Goal: Task Accomplishment & Management: Manage account settings

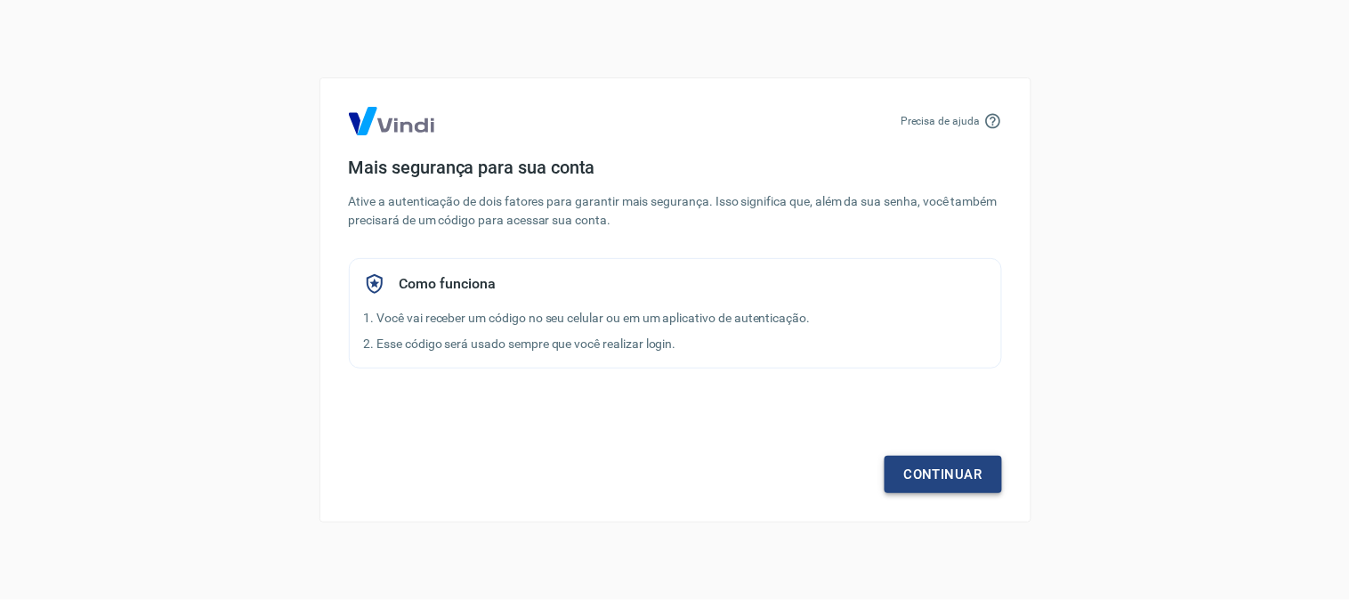
click at [913, 463] on link "Continuar" at bounding box center [943, 474] width 117 height 37
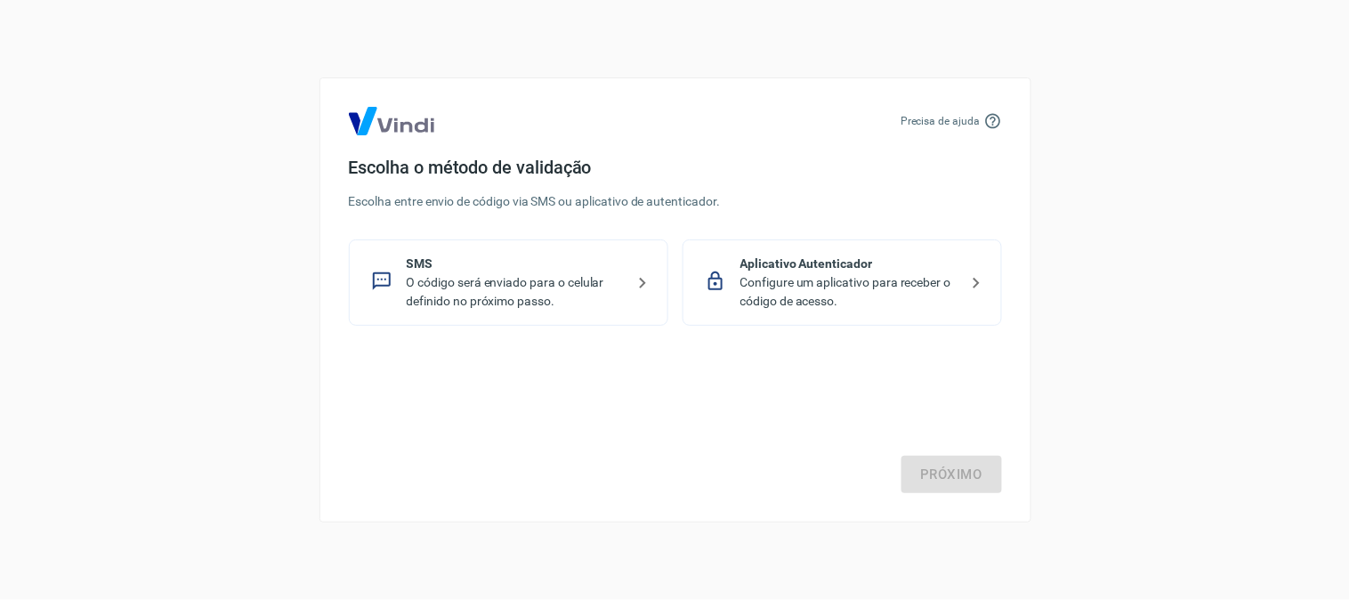
click at [806, 279] on p "Configure um aplicativo para receber o código de acesso." at bounding box center [850, 291] width 218 height 37
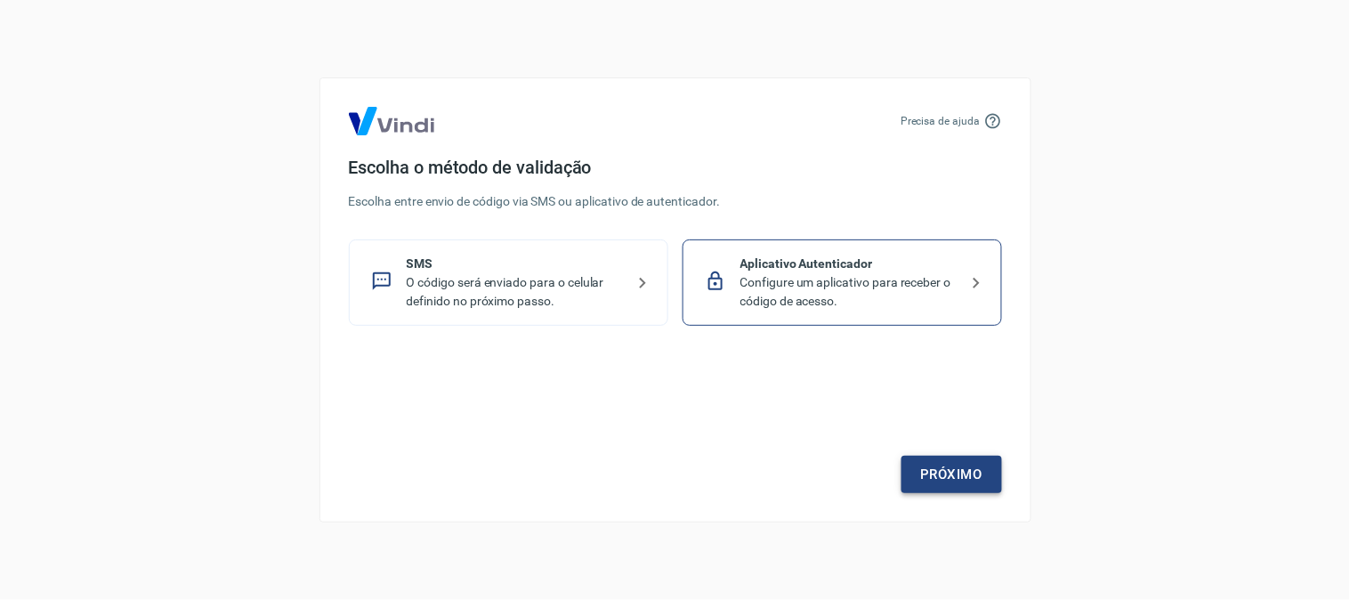
click at [943, 463] on link "Próximo" at bounding box center [952, 474] width 101 height 37
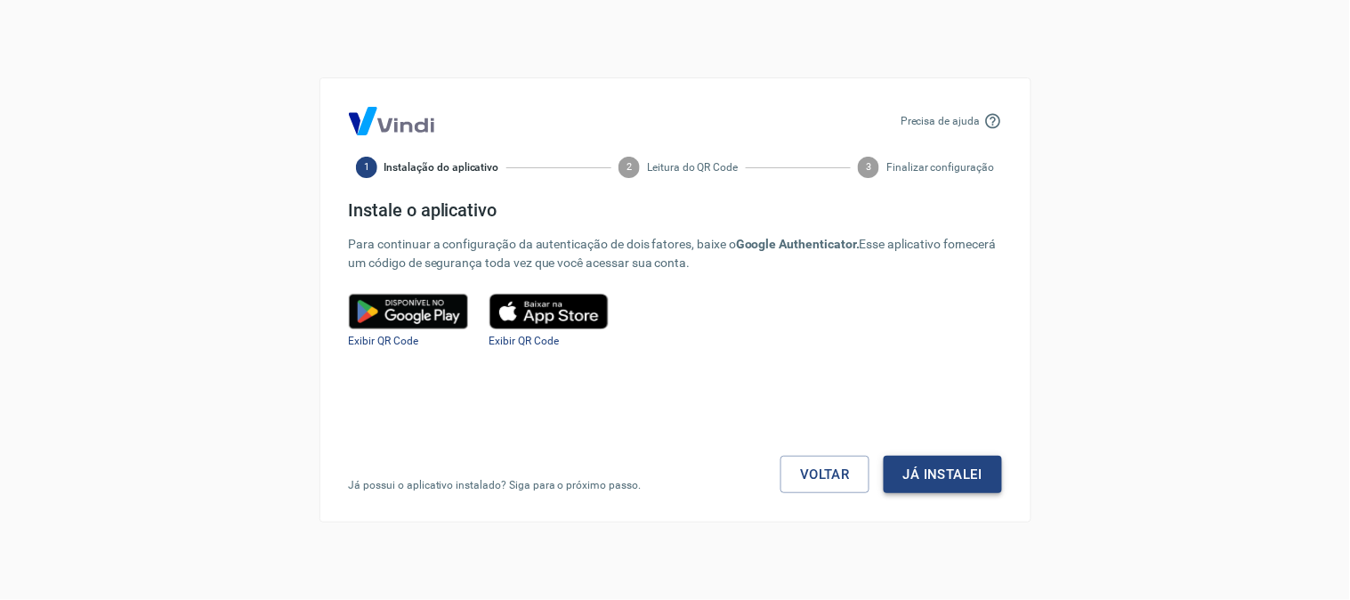
click at [940, 474] on button "Já instalei" at bounding box center [943, 474] width 118 height 37
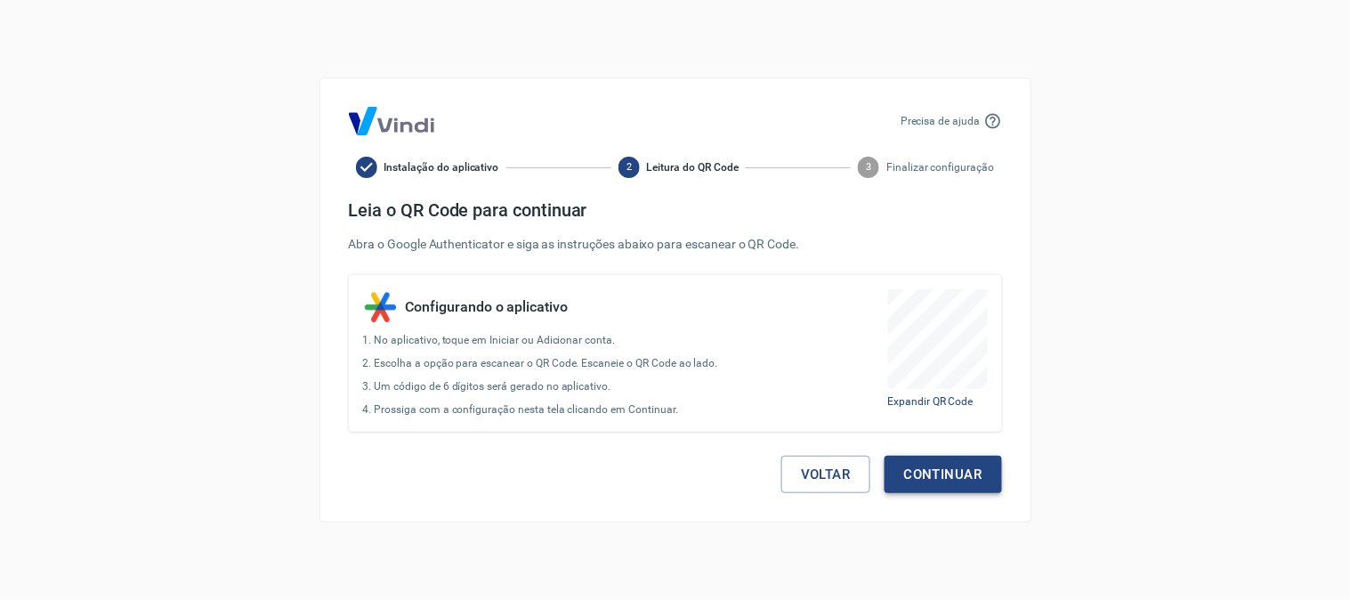
click at [967, 479] on button "Continuar" at bounding box center [943, 474] width 117 height 37
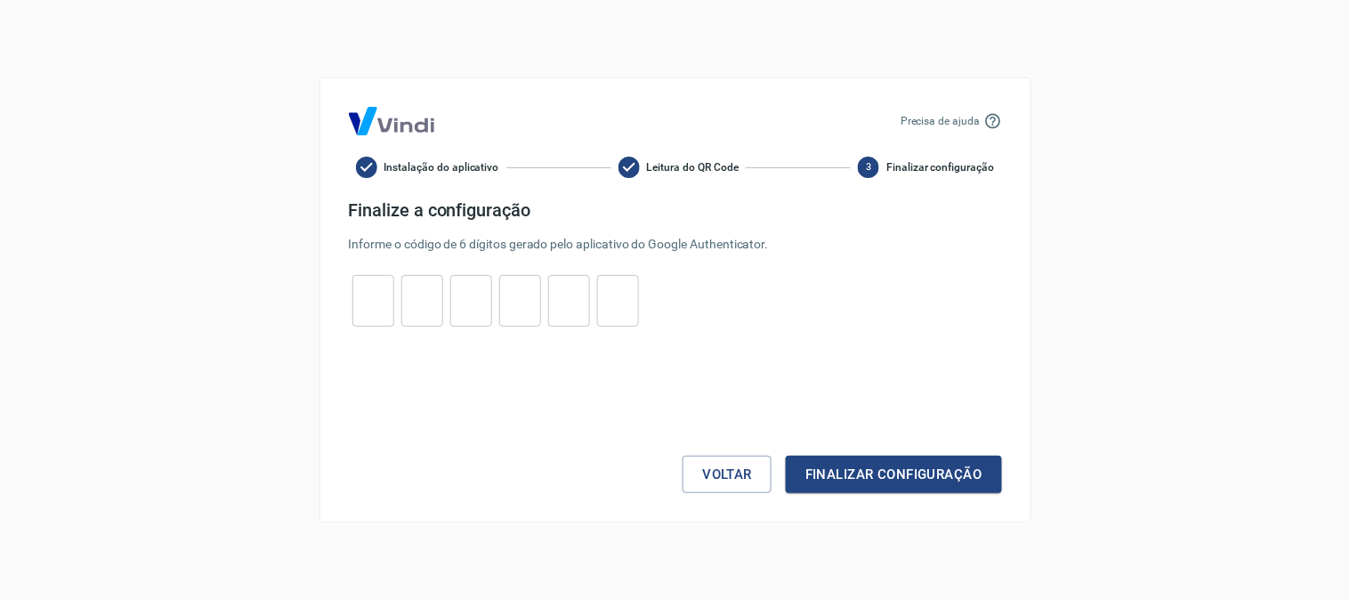
drag, startPoint x: 384, startPoint y: 297, endPoint x: 401, endPoint y: 295, distance: 17.1
click at [383, 297] on input "tel" at bounding box center [373, 301] width 42 height 38
type input "7"
type input "4"
type input "0"
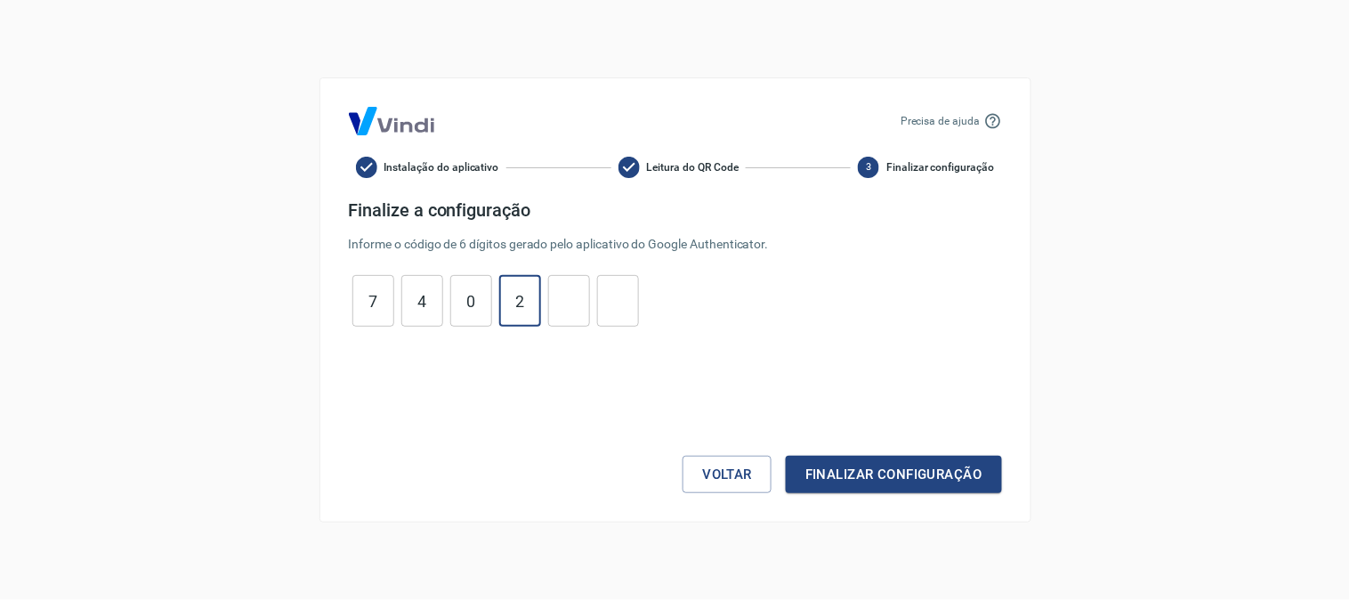
type input "2"
type input "9"
type input "8"
click at [919, 474] on button "Finalizar configuração" at bounding box center [893, 474] width 215 height 37
click at [746, 477] on button "Voltar" at bounding box center [727, 474] width 89 height 37
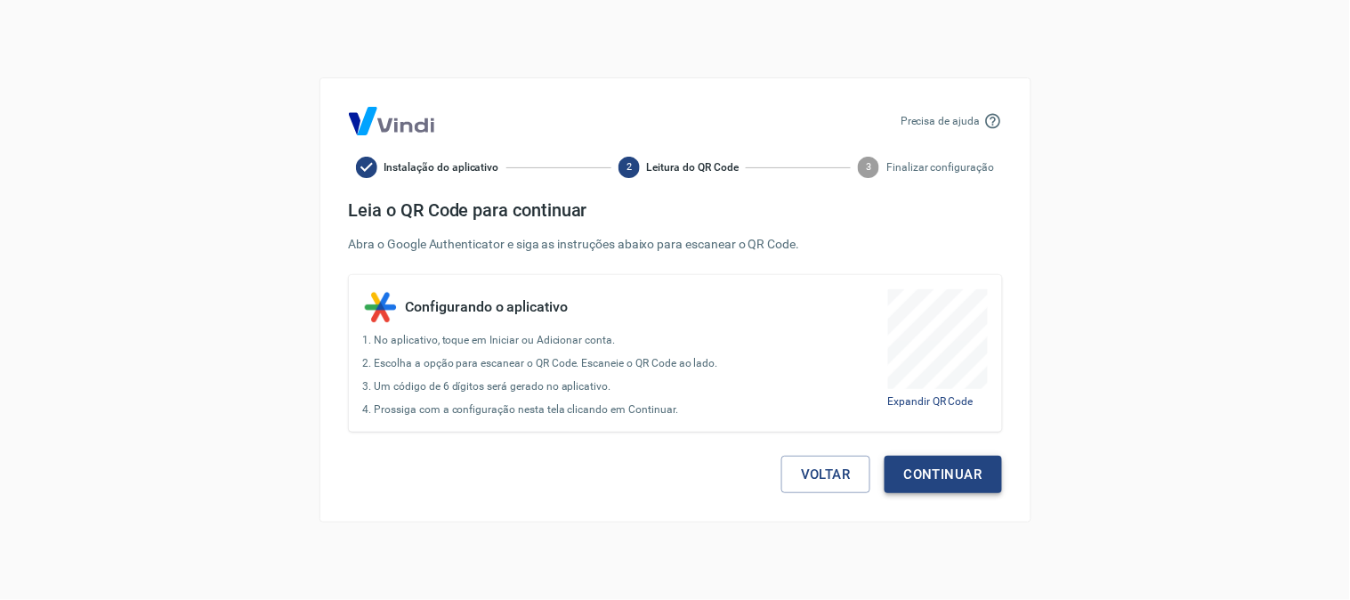
click at [939, 477] on button "Continuar" at bounding box center [943, 474] width 117 height 37
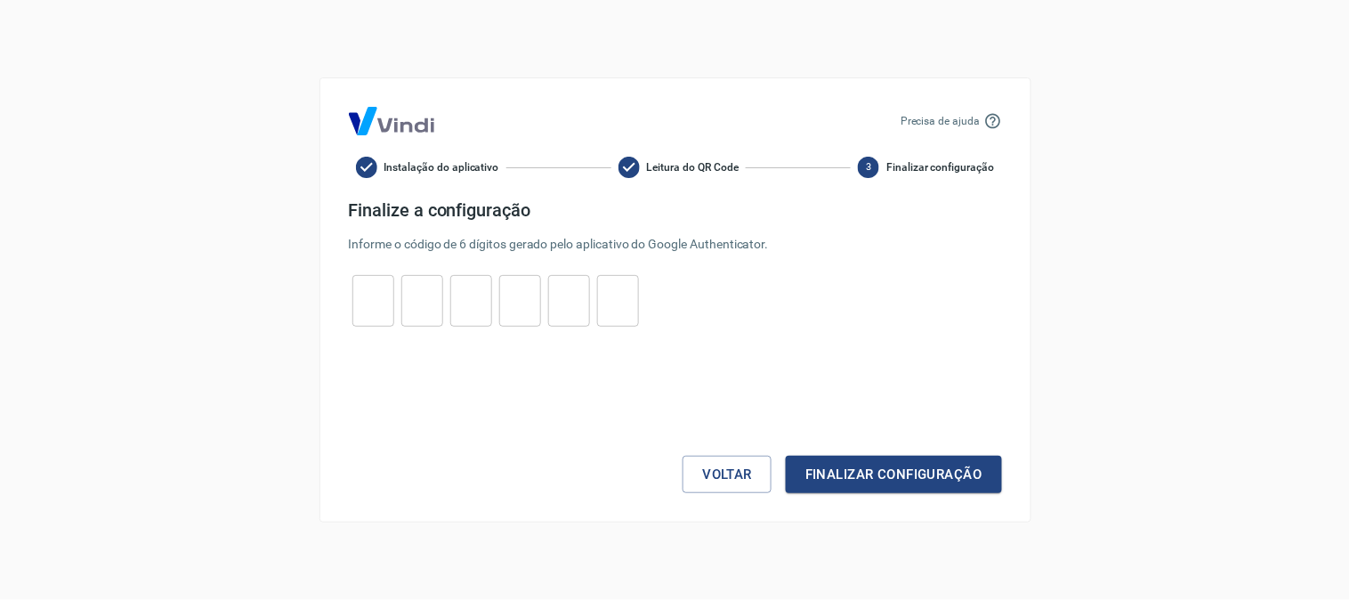
click at [383, 307] on input "tel" at bounding box center [373, 301] width 42 height 38
type input "1"
type input "0"
type input "2"
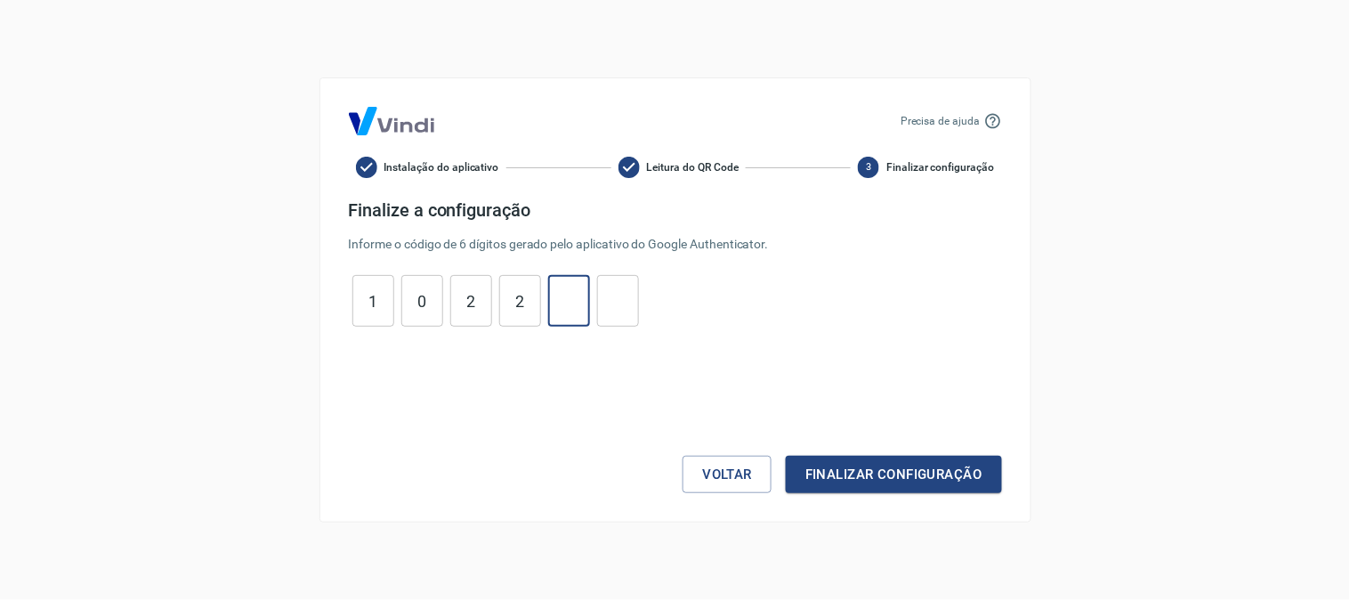
type input "9"
type input "1"
type input "9"
type input "2"
type input "9"
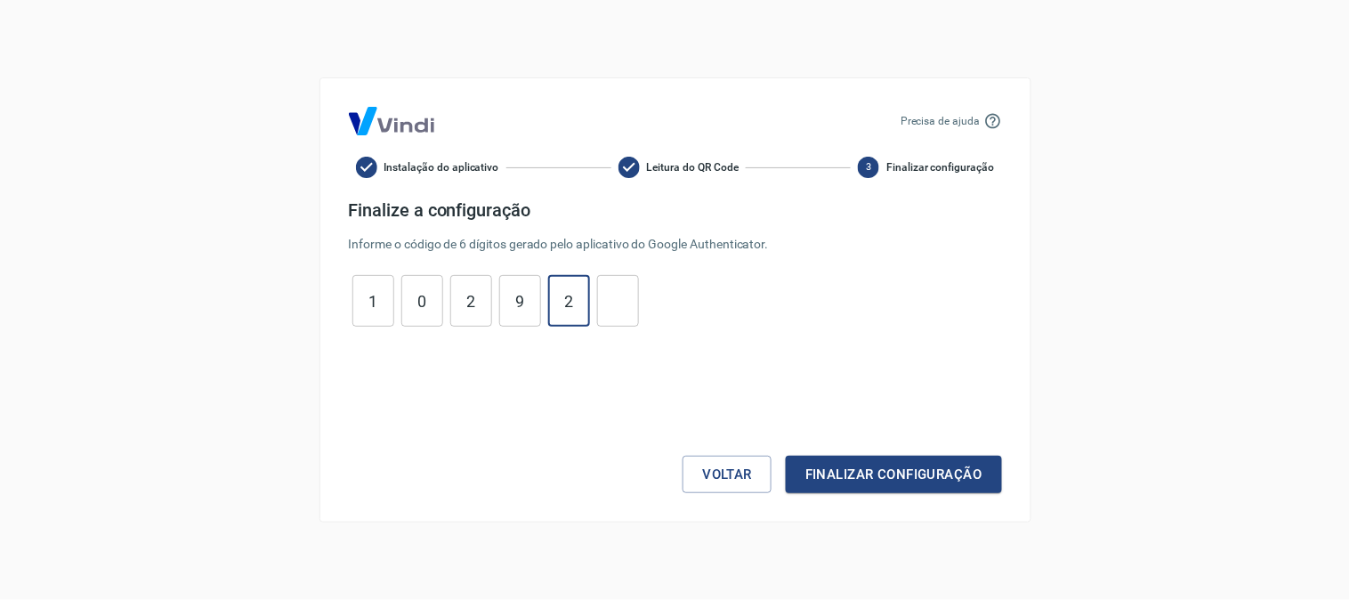
type input "2"
type input "1"
click at [922, 470] on button "Finalizar configuração" at bounding box center [893, 474] width 215 height 37
click at [862, 477] on button "Finalizar configuração" at bounding box center [893, 474] width 215 height 37
click at [741, 482] on button "Voltar" at bounding box center [727, 474] width 89 height 37
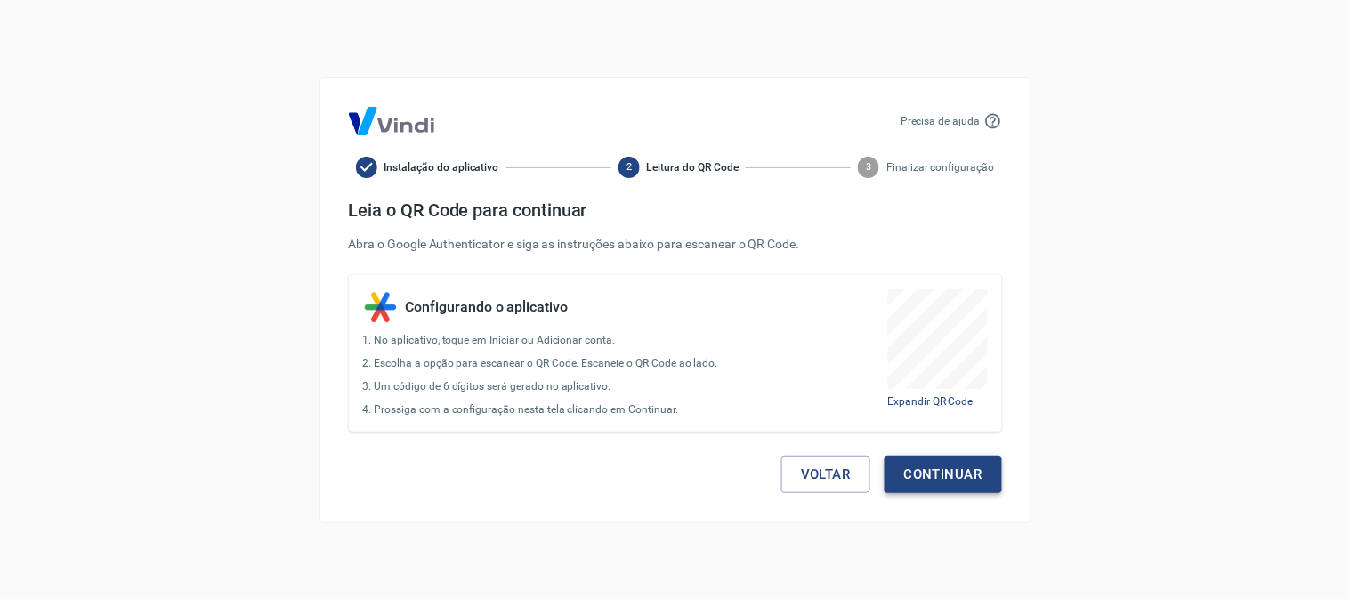
click at [921, 481] on button "Continuar" at bounding box center [943, 474] width 117 height 37
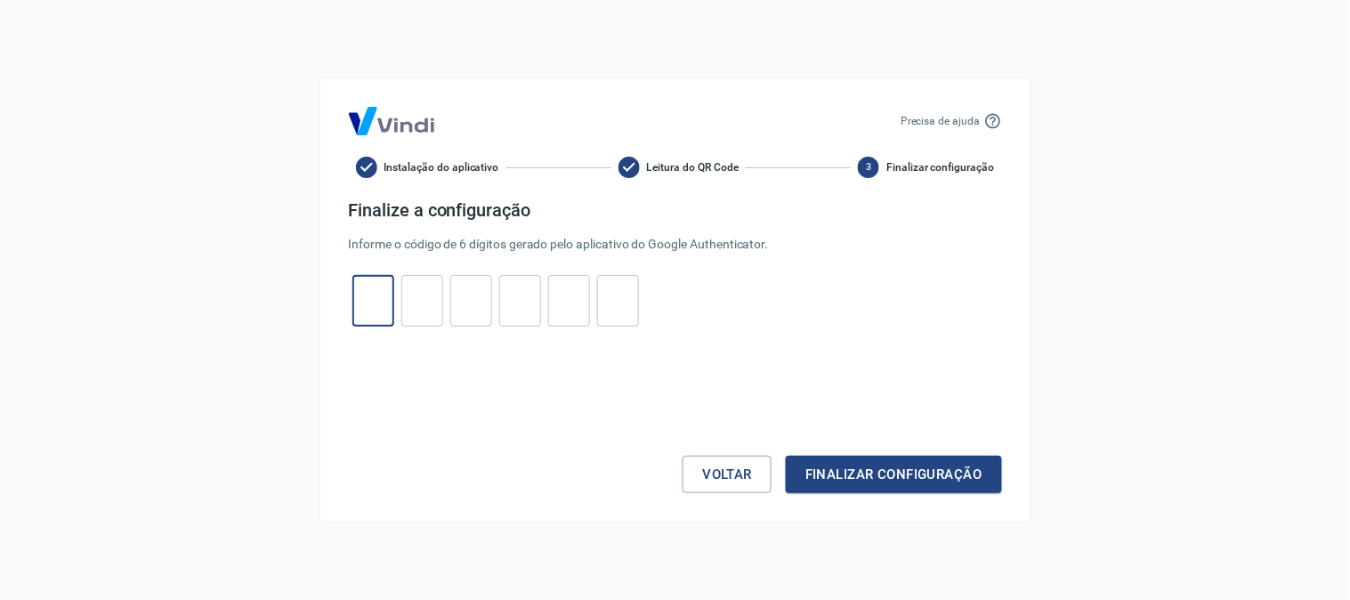
click at [361, 307] on input "tel" at bounding box center [373, 301] width 42 height 38
type input "0"
type input "1"
type input "9"
type input "3"
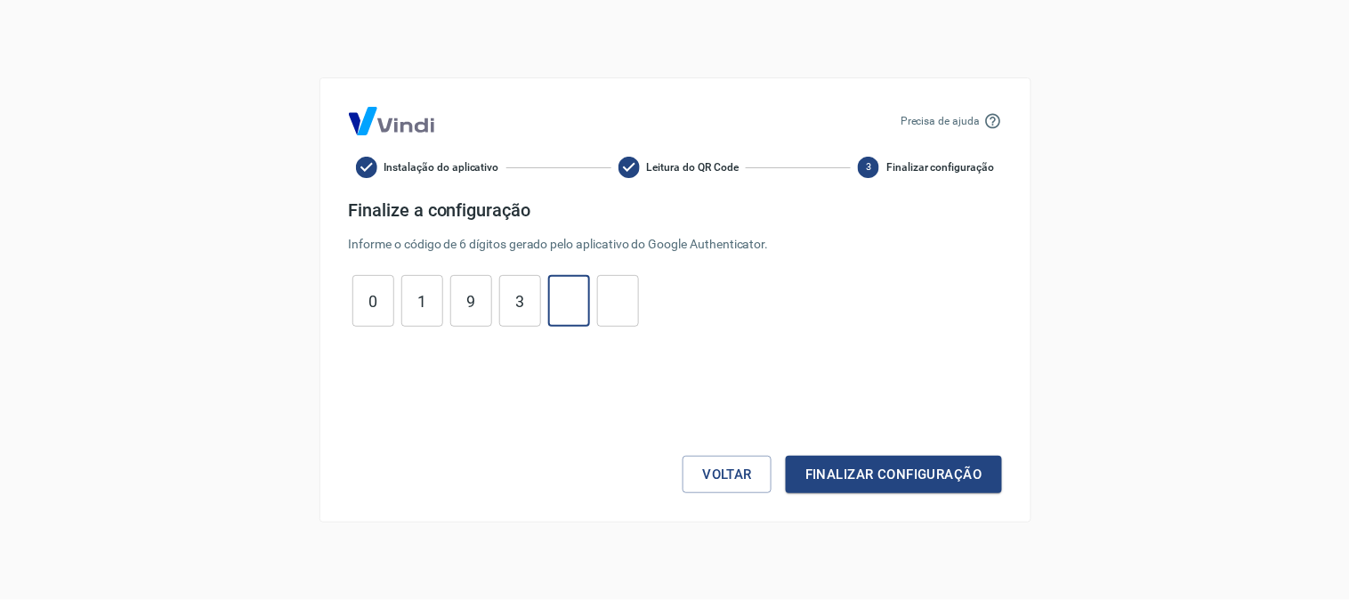
type input "2"
click at [945, 482] on button "Finalizar configuração" at bounding box center [893, 474] width 215 height 37
click at [632, 309] on input "2" at bounding box center [618, 301] width 42 height 38
type input "2"
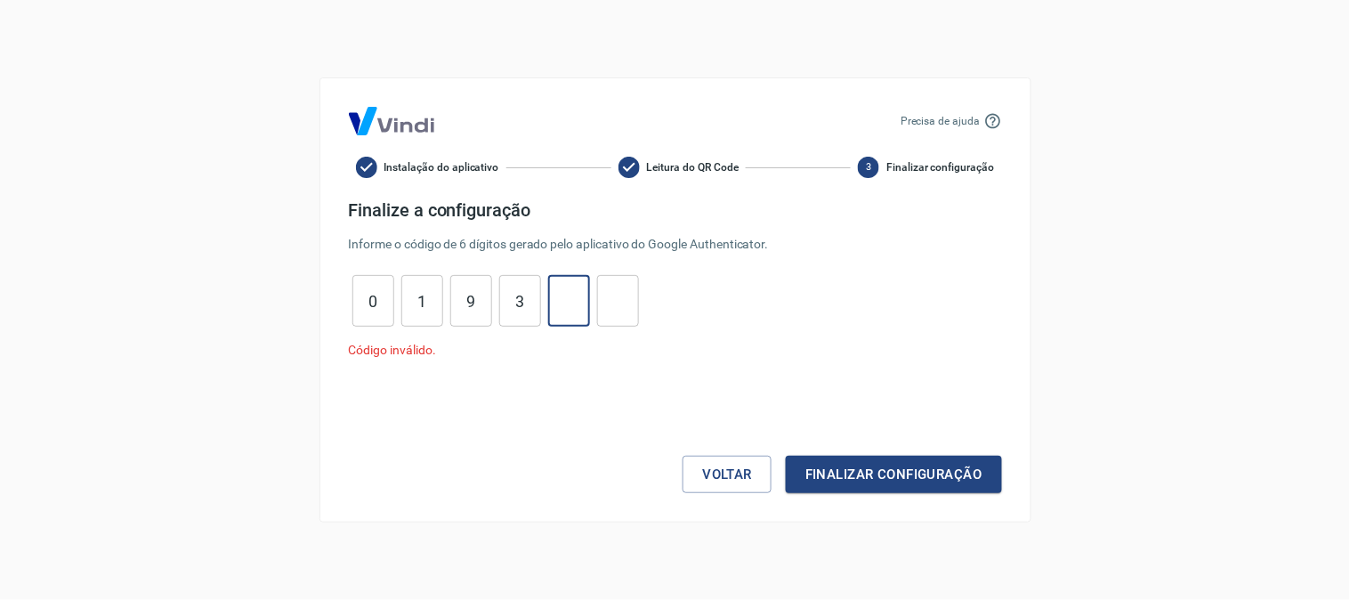
type input "3"
type input "9"
type input "1"
type input "2"
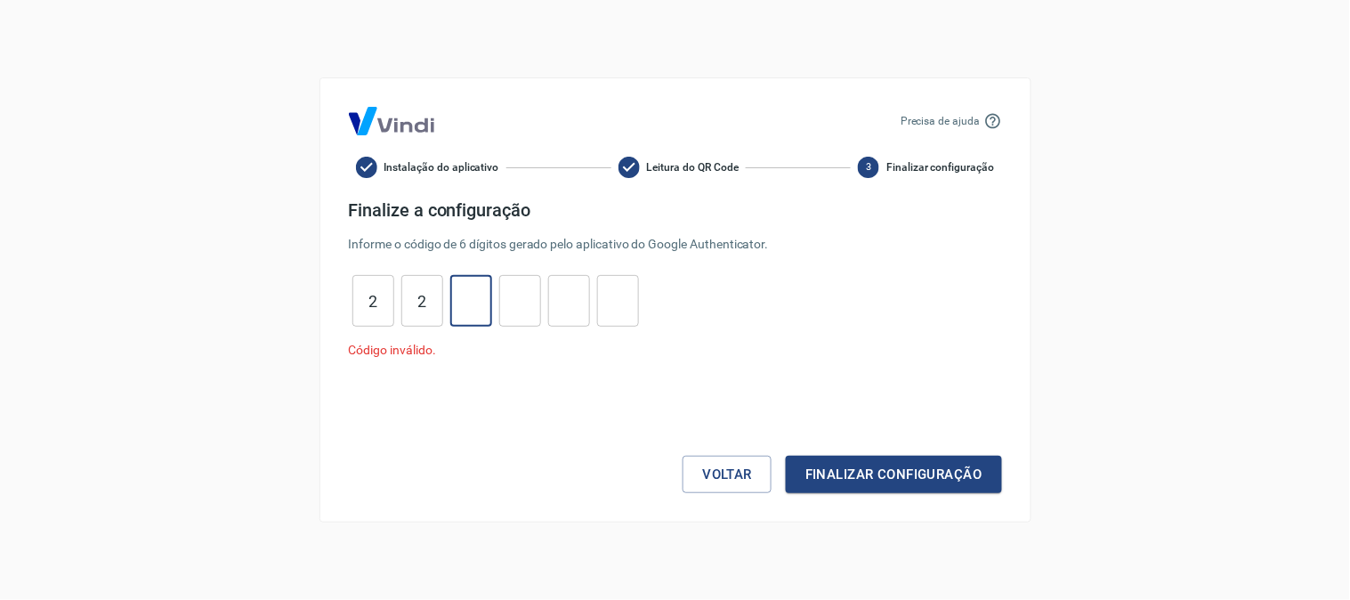
type input "5"
type input "6"
type input "2"
type input "6"
type input "5"
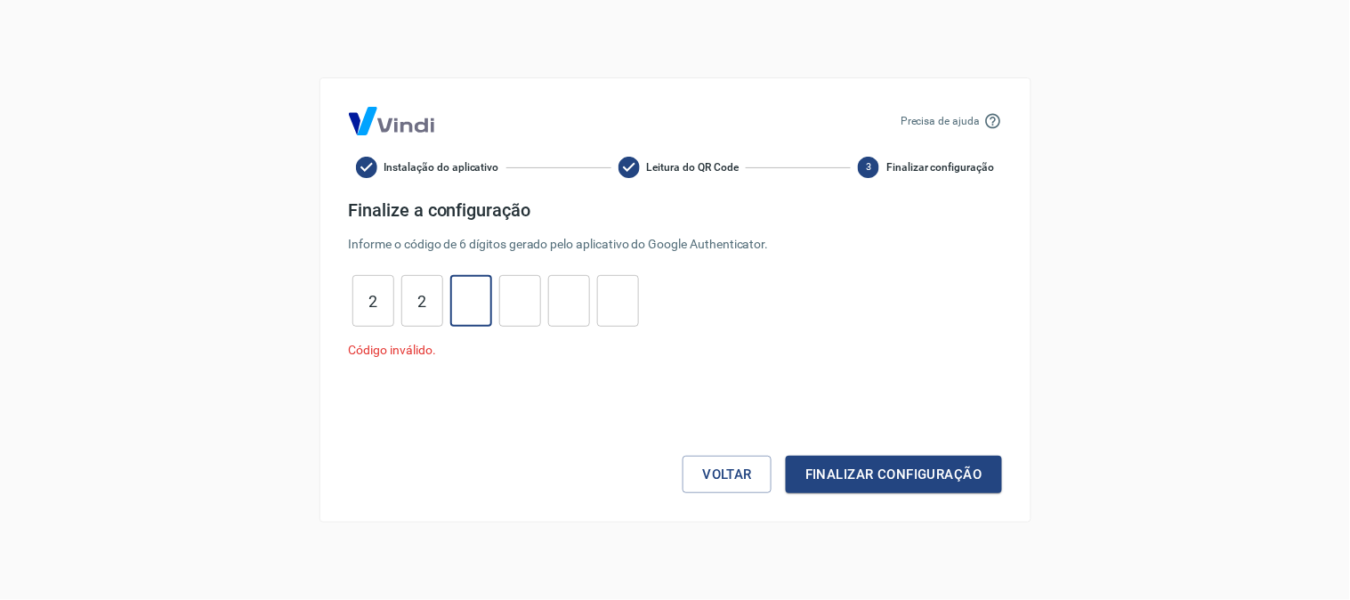
type input "2"
type input "0"
type input "2"
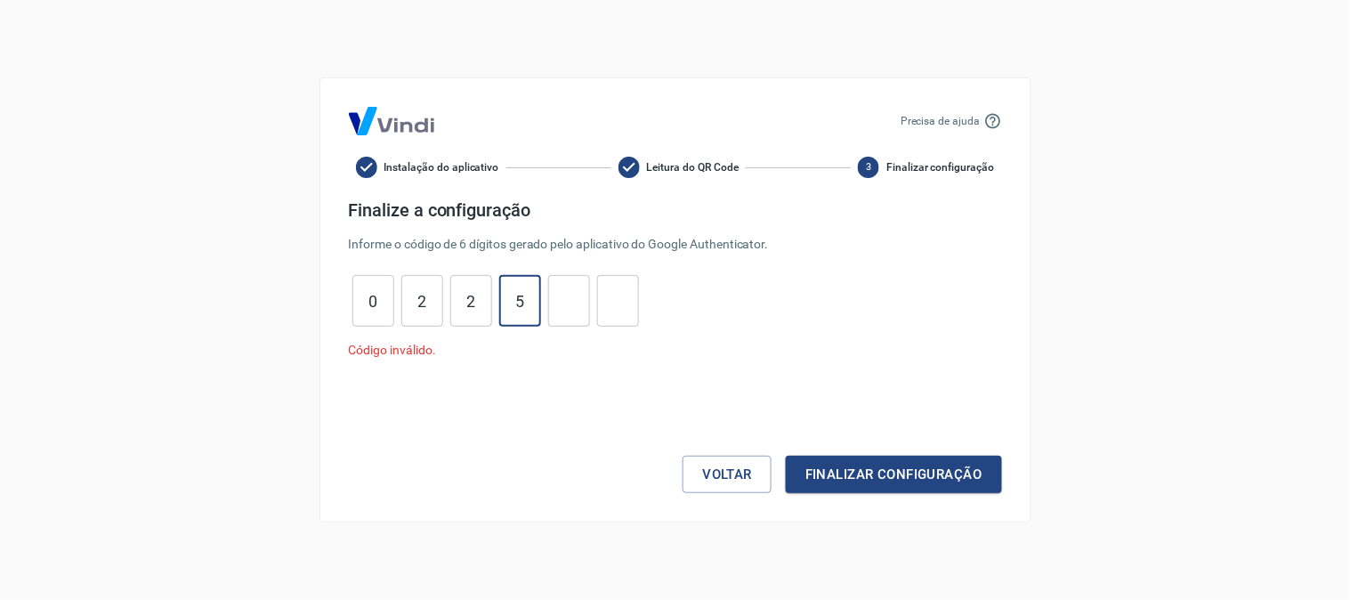
type input "5"
type input "6"
type input "2"
click at [920, 478] on button "Finalizar configuração" at bounding box center [893, 474] width 215 height 37
click at [741, 479] on button "Voltar" at bounding box center [727, 474] width 89 height 37
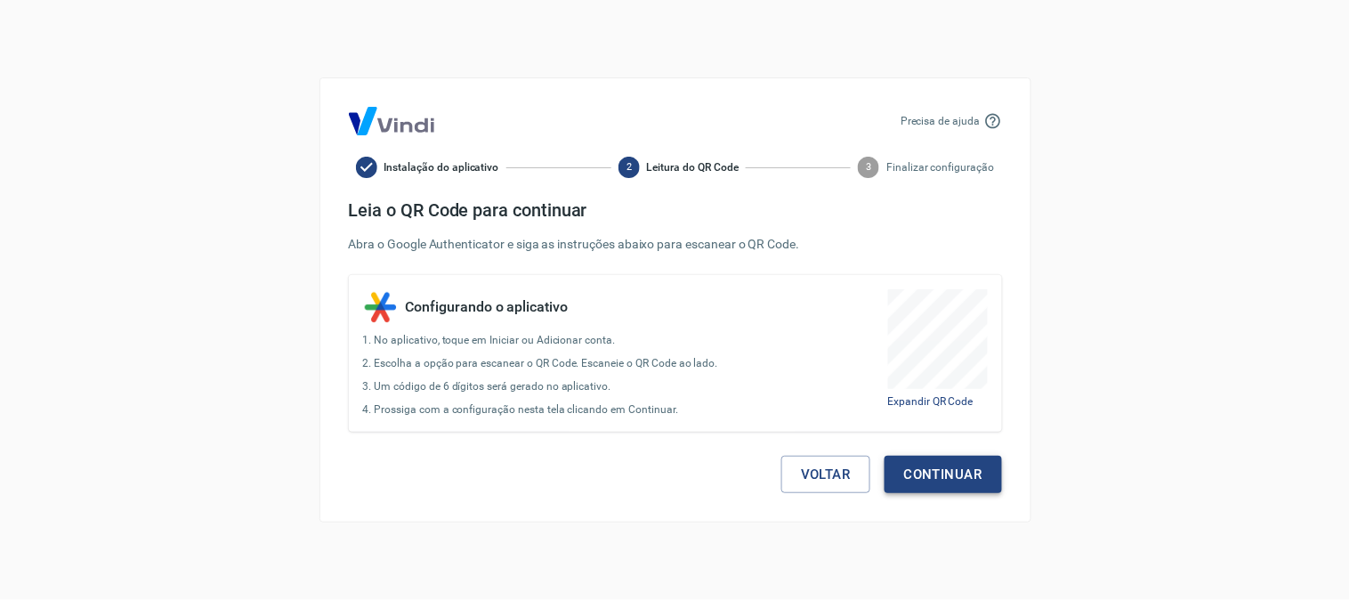
click at [959, 463] on button "Continuar" at bounding box center [943, 474] width 117 height 37
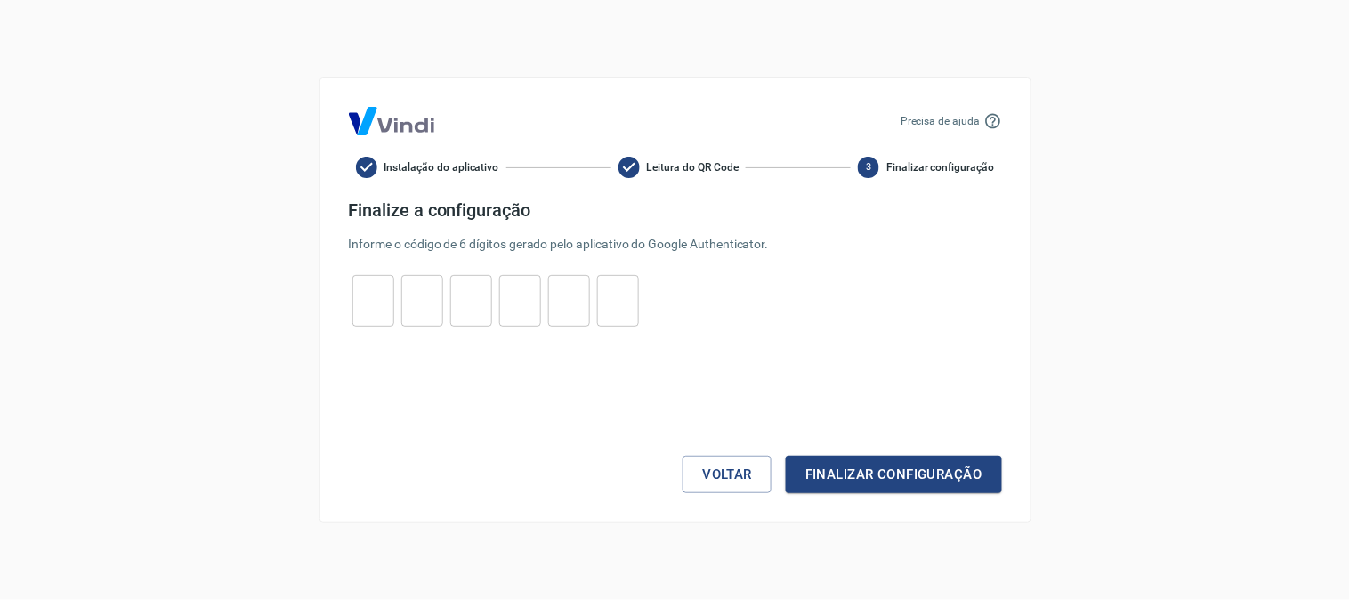
click at [361, 298] on input "tel" at bounding box center [373, 301] width 42 height 38
type input "1"
type input "4"
type input "6"
type input "4"
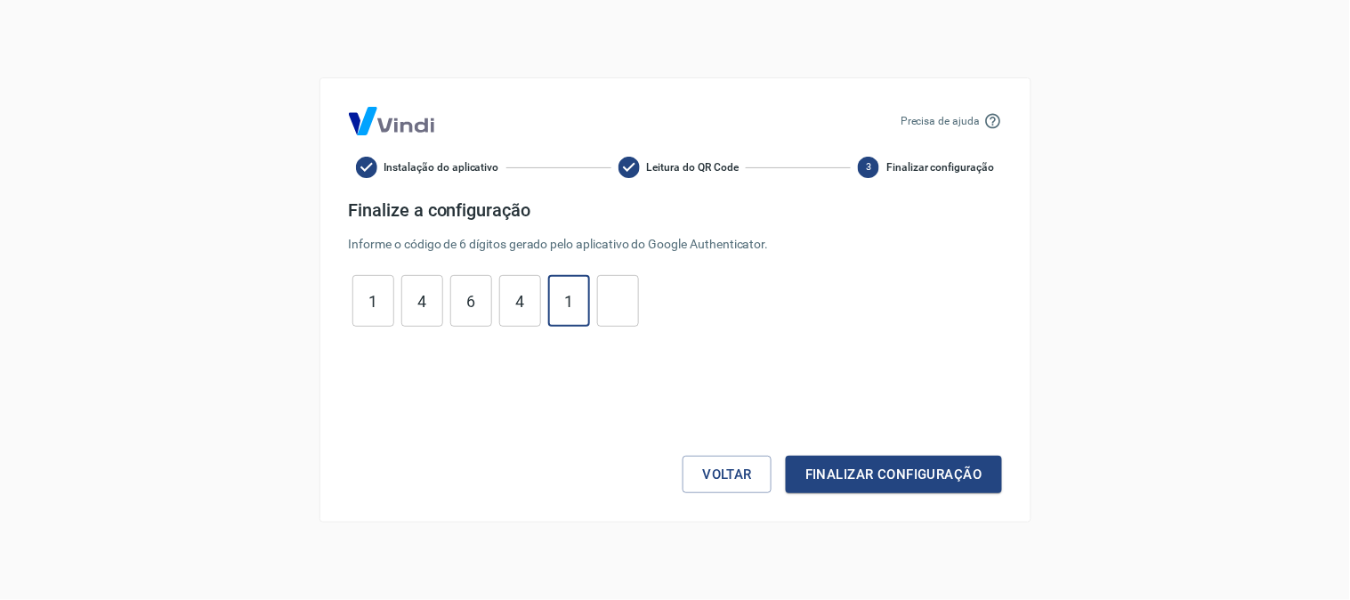
type input "1"
type input "7"
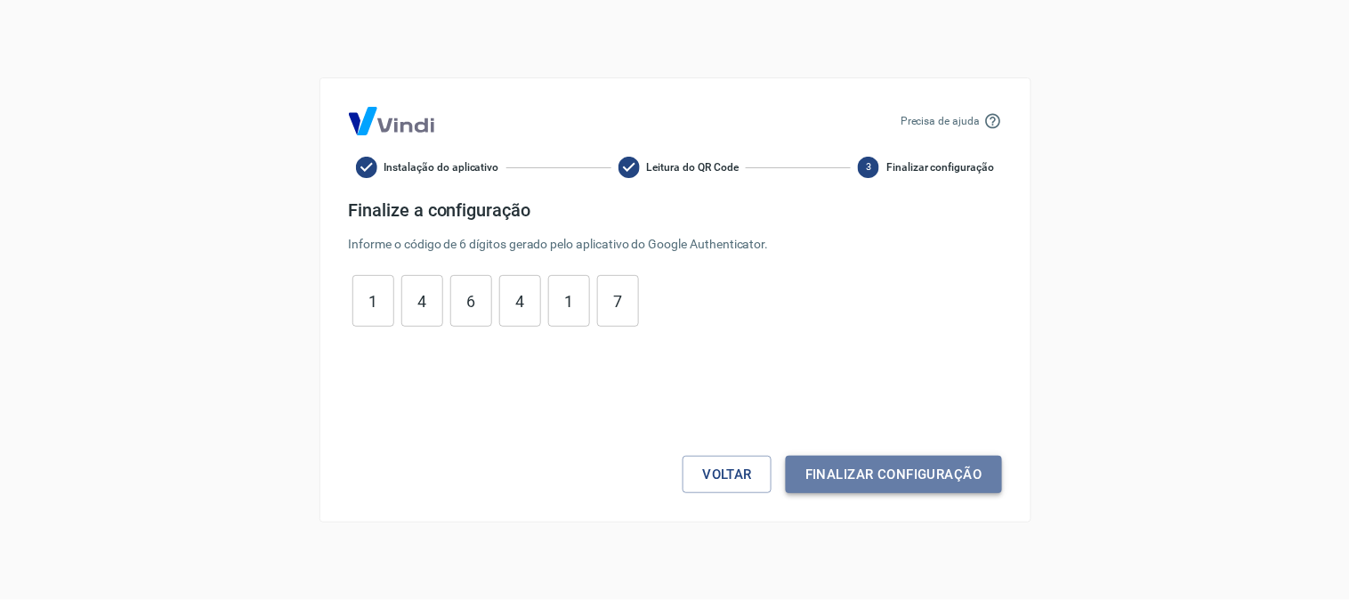
click at [823, 473] on button "Finalizar configuração" at bounding box center [893, 474] width 215 height 37
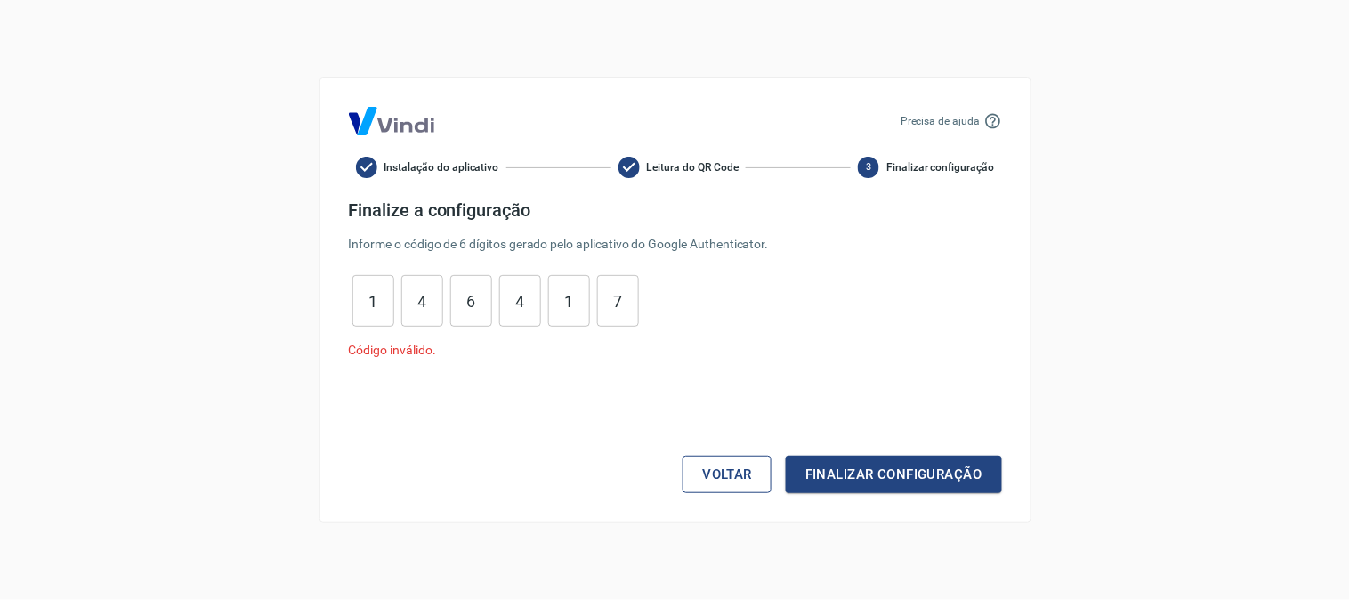
click at [735, 470] on button "Voltar" at bounding box center [727, 474] width 89 height 37
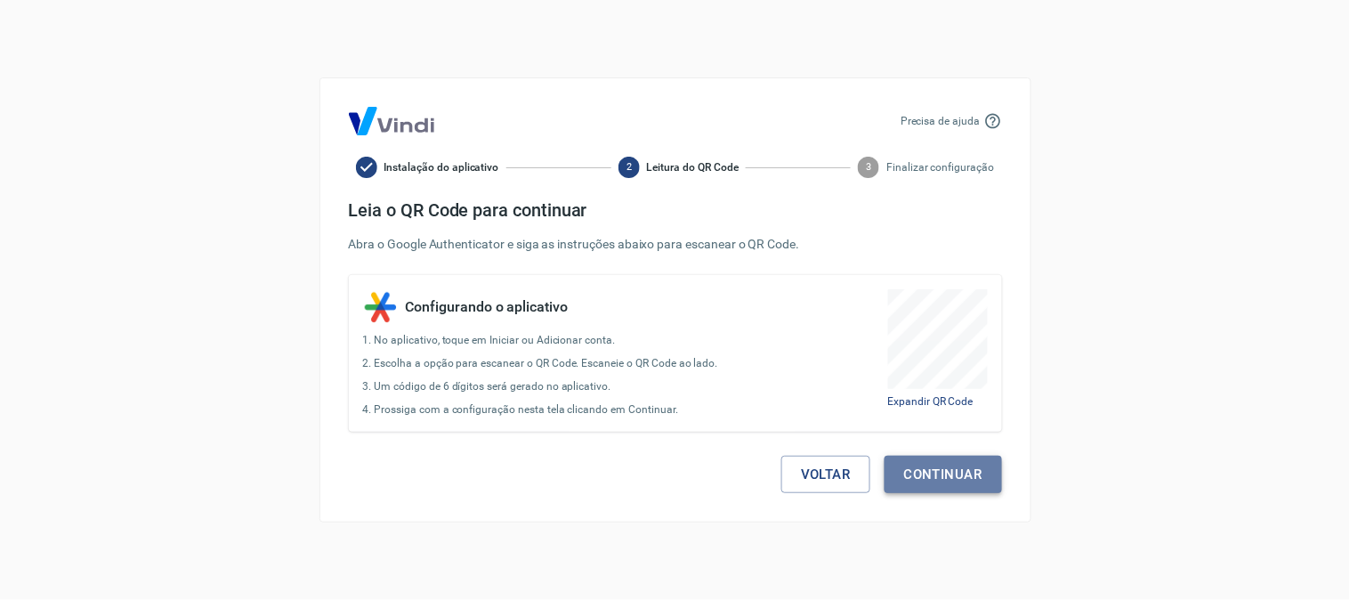
click at [913, 478] on button "Continuar" at bounding box center [943, 474] width 117 height 37
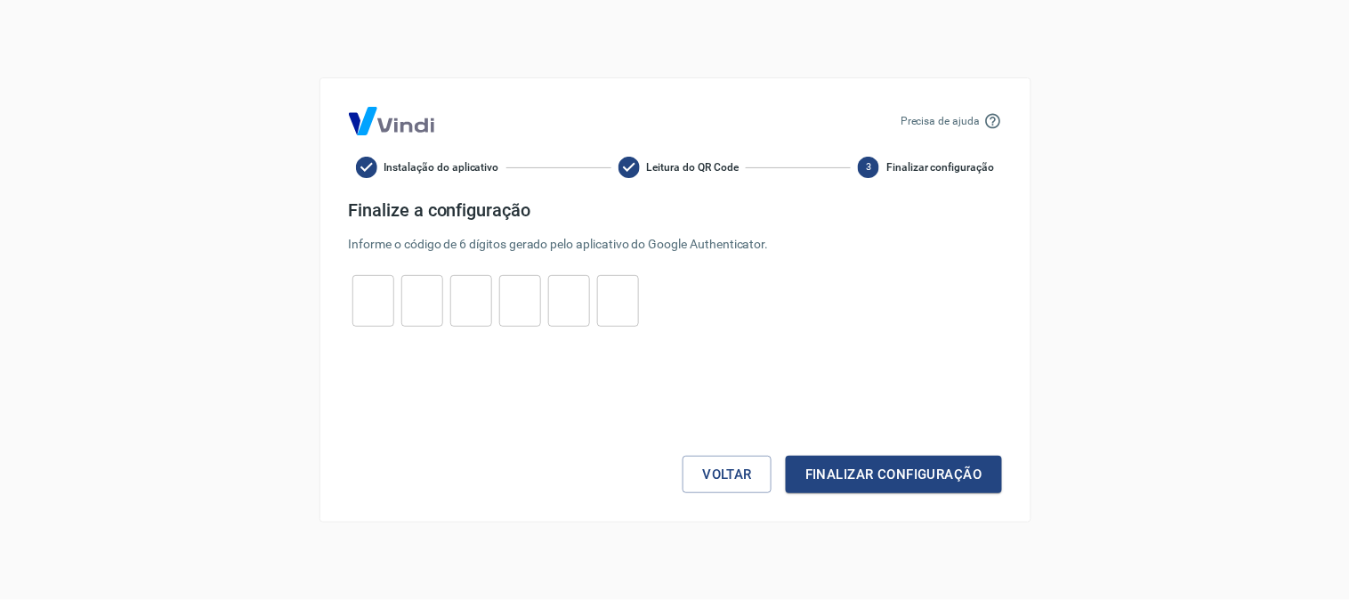
click at [366, 292] on input "tel" at bounding box center [373, 301] width 42 height 38
type input "0"
type input "1"
type input "0"
type input "6"
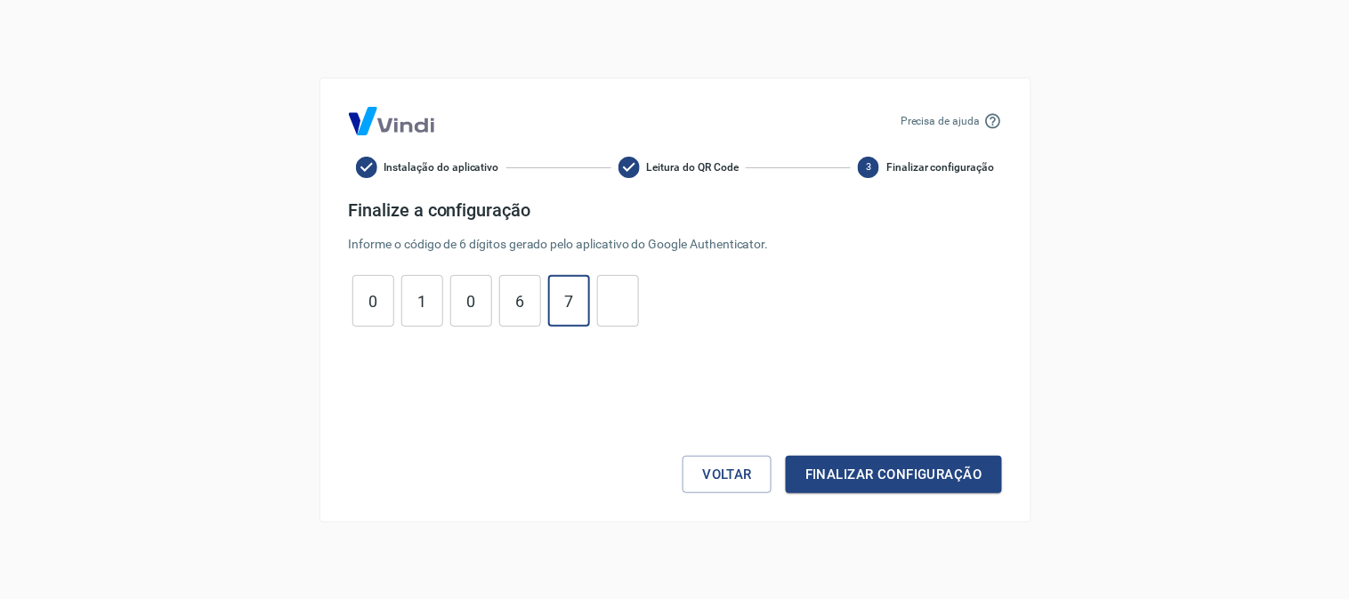
type input "7"
click at [965, 470] on button "Finalizar configuração" at bounding box center [893, 474] width 215 height 37
click at [995, 116] on icon at bounding box center [992, 121] width 15 height 15
click at [985, 120] on icon at bounding box center [992, 121] width 15 height 15
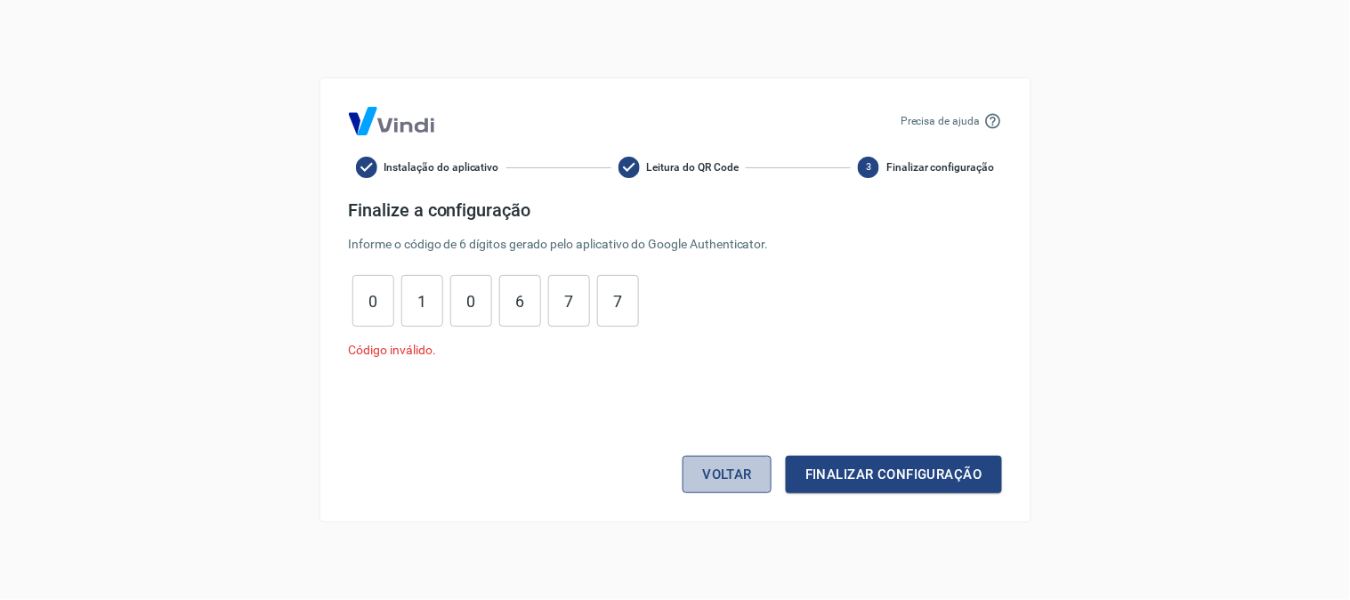
click at [728, 460] on button "Voltar" at bounding box center [727, 474] width 89 height 37
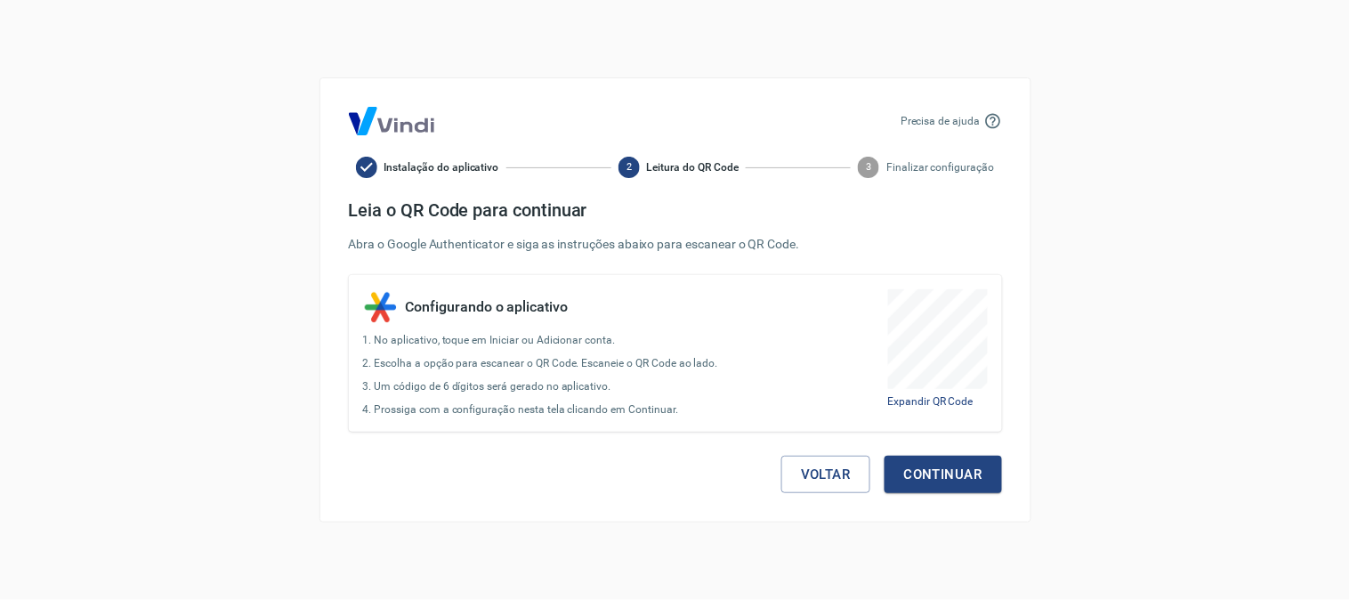
click at [1002, 121] on div "Precisa de ajuda Instalação do aplicativo 2 Leitura do QR Code 3 Finalizar conf…" at bounding box center [676, 299] width 712 height 445
click at [998, 118] on icon at bounding box center [993, 121] width 18 height 18
click at [919, 472] on button "Continuar" at bounding box center [943, 474] width 117 height 37
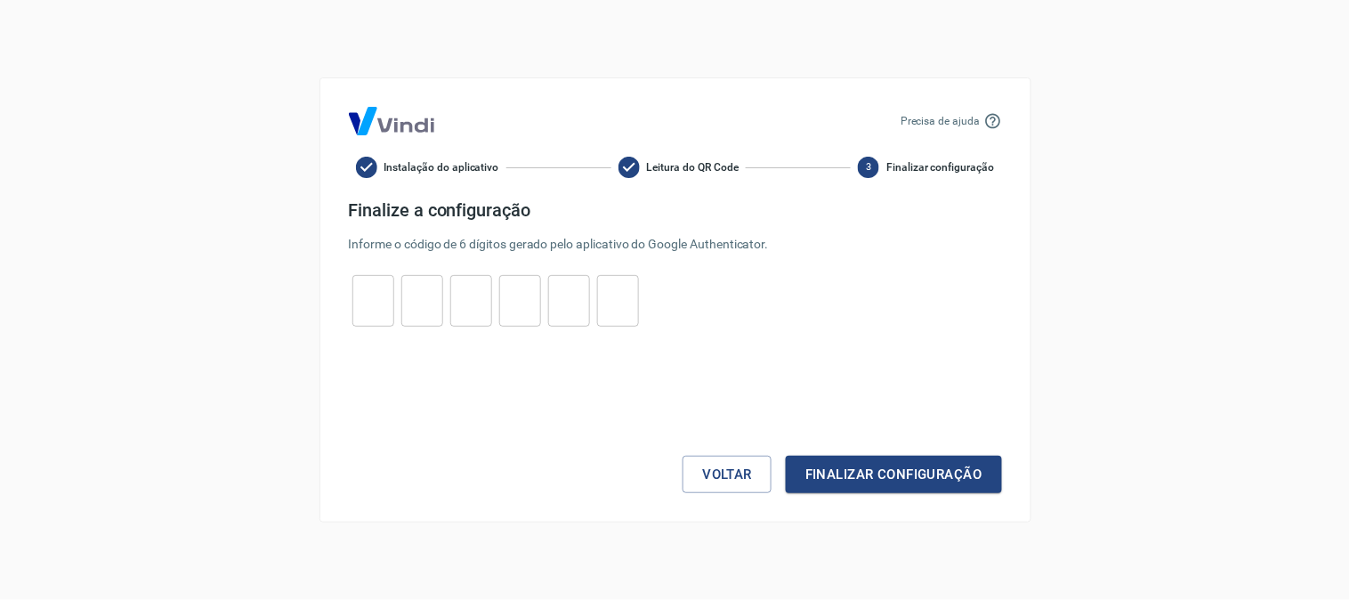
click at [371, 299] on input "tel" at bounding box center [373, 301] width 42 height 38
type input "5"
type input "4"
type input "5"
type input "1"
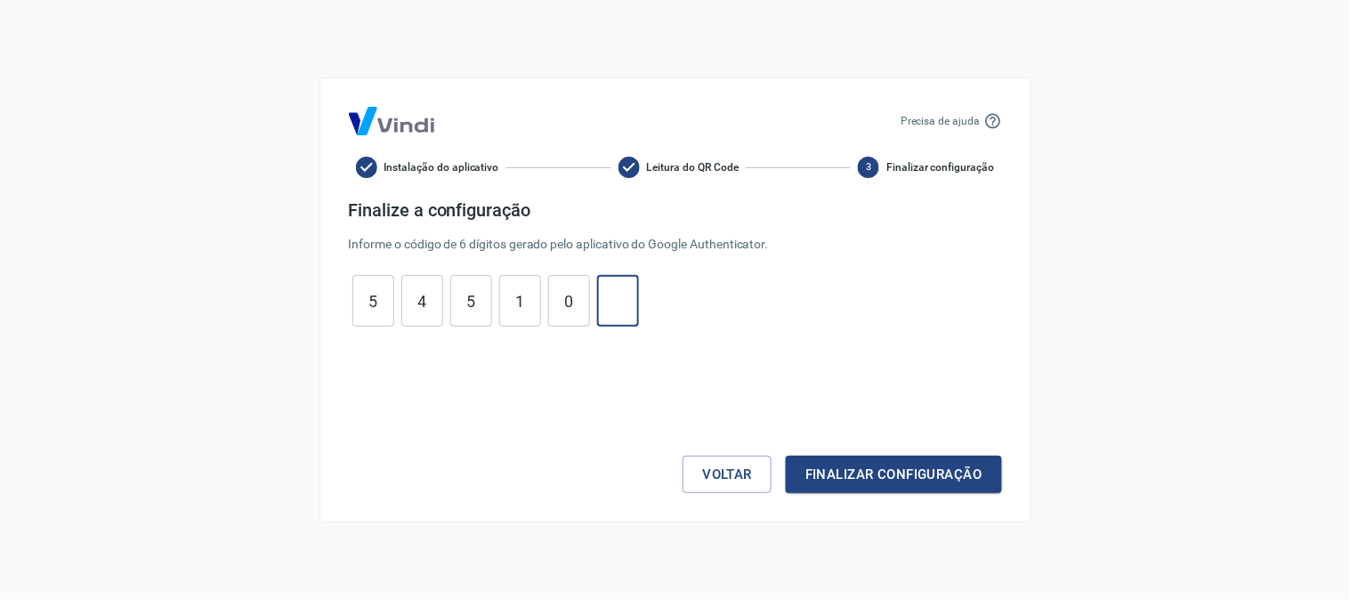
click at [580, 303] on input "0" at bounding box center [569, 301] width 42 height 38
type input "0"
type input "1"
click at [980, 470] on button "Finalizar configuração" at bounding box center [893, 474] width 215 height 37
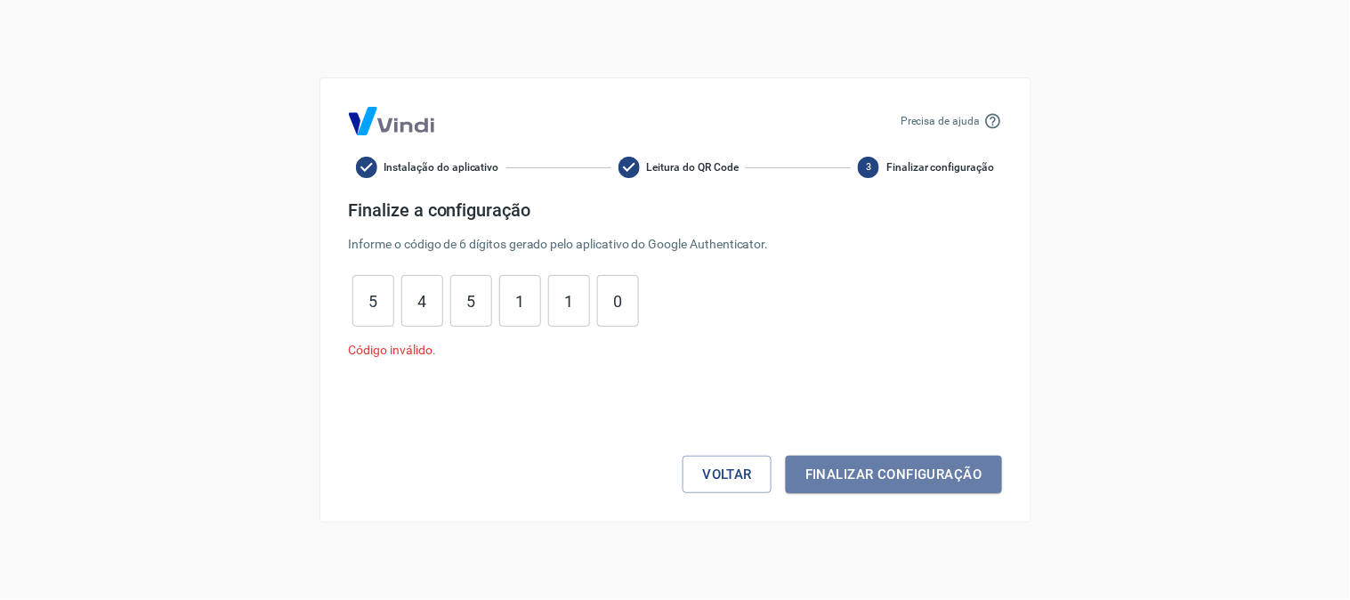
click at [979, 470] on button "Finalizar configuração" at bounding box center [893, 474] width 215 height 37
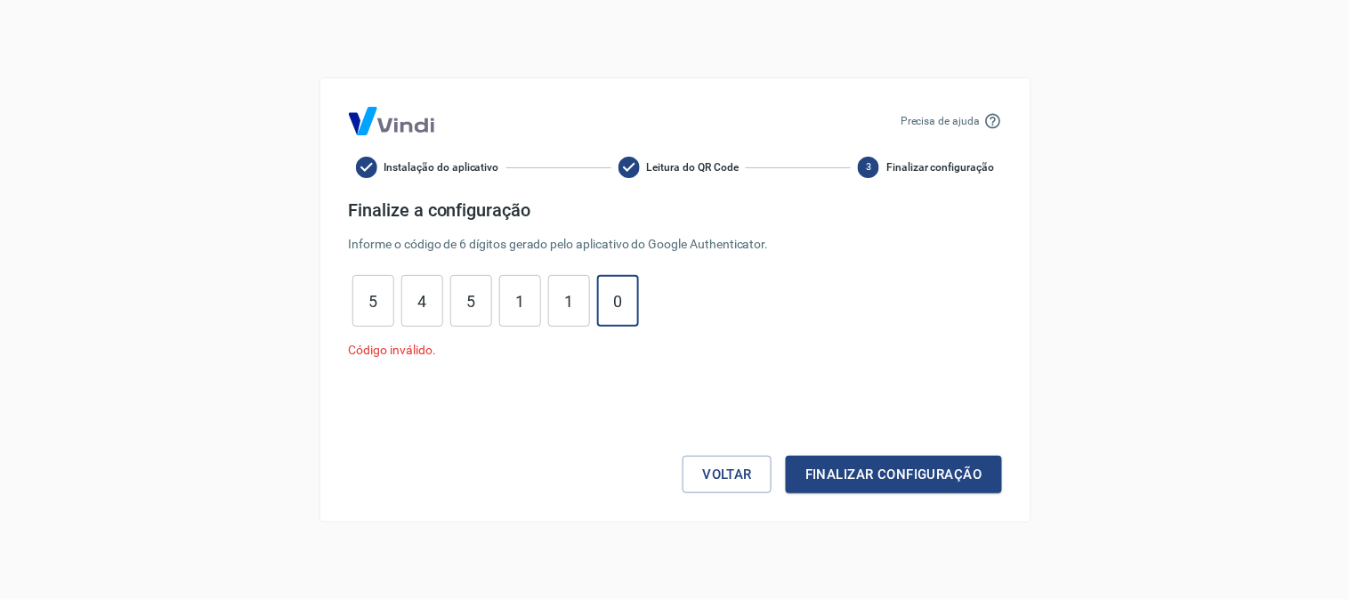
click at [634, 304] on input "0" at bounding box center [618, 301] width 42 height 38
type input "0"
type input "1"
type input "5"
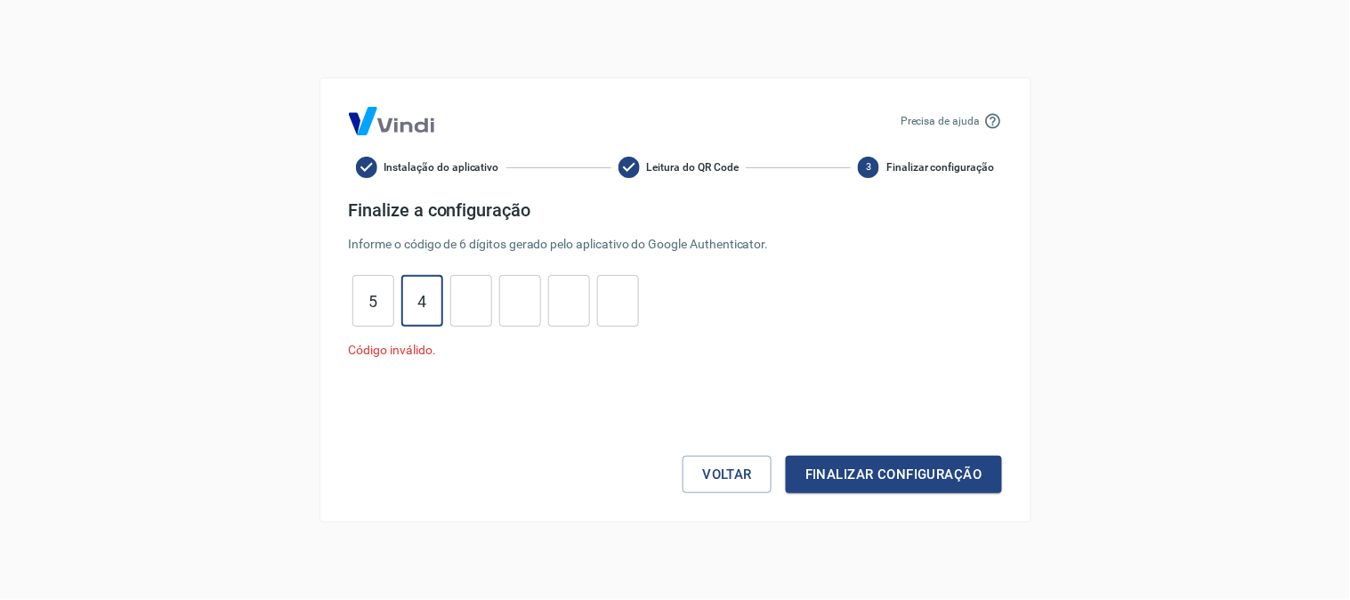
type input "4"
type input "5"
type input "6"
type input "5"
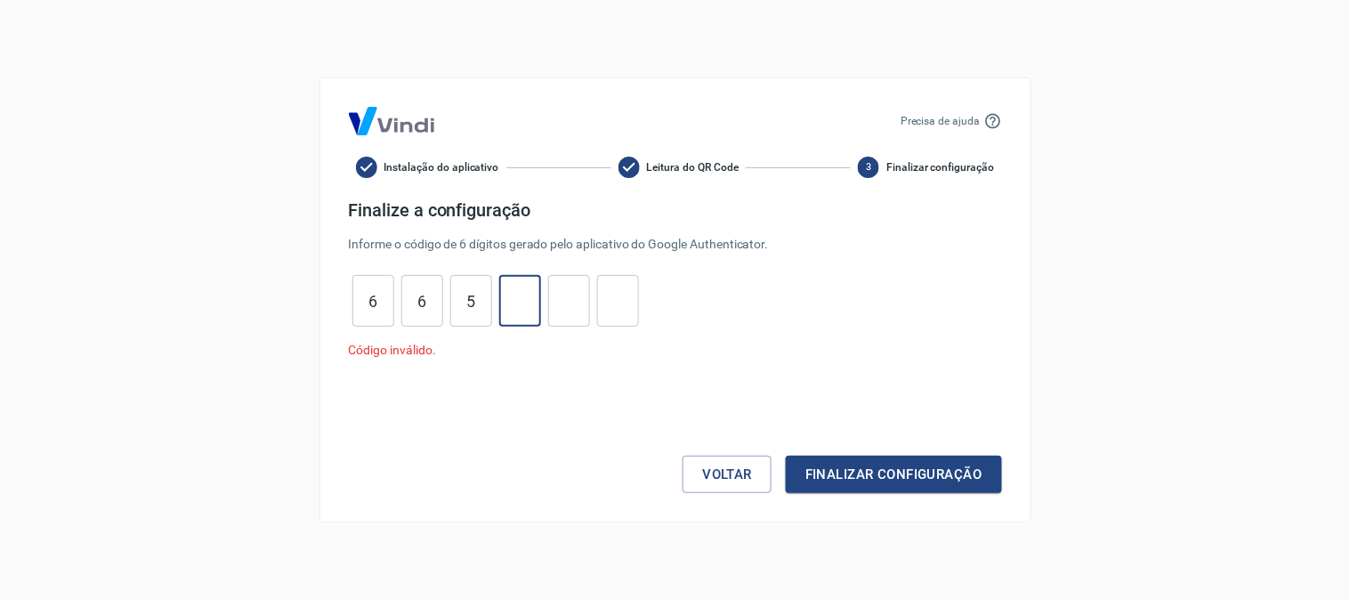
type input "4"
type input "1"
type input "2"
click at [966, 473] on button "Finalizar configuração" at bounding box center [893, 474] width 215 height 37
click at [733, 467] on button "Voltar" at bounding box center [727, 474] width 89 height 37
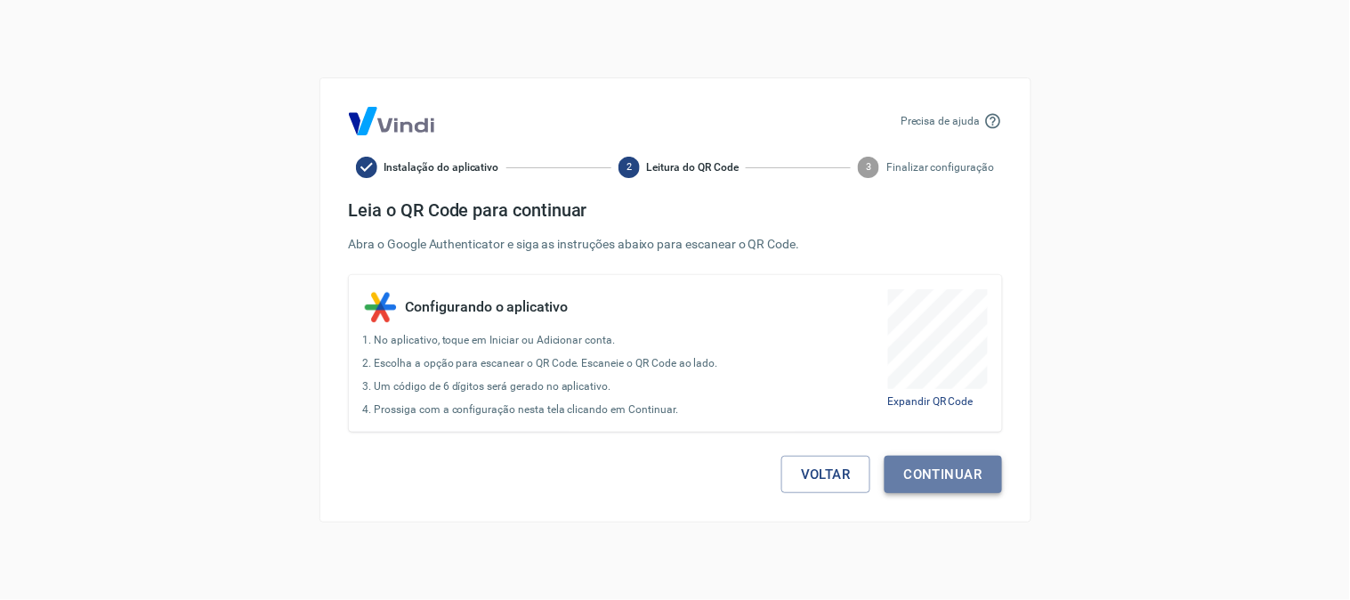
click at [915, 476] on button "Continuar" at bounding box center [943, 474] width 117 height 37
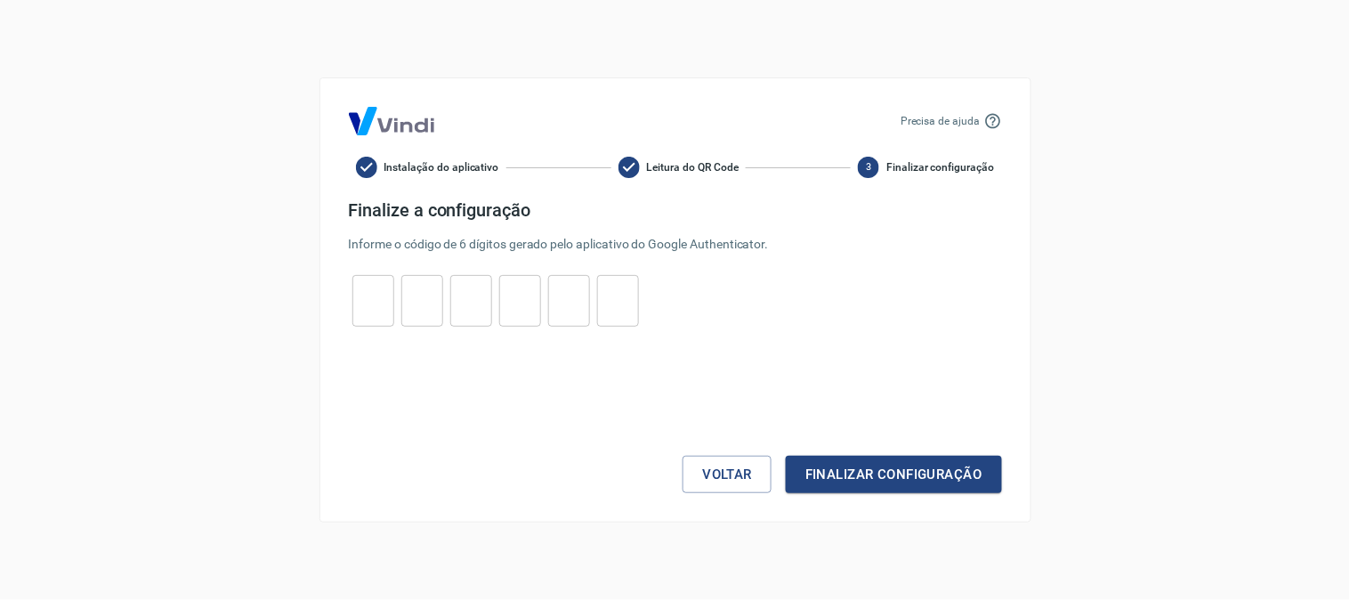
click at [389, 295] on input "tel" at bounding box center [373, 301] width 42 height 38
type input "6"
type input "5"
type input "4"
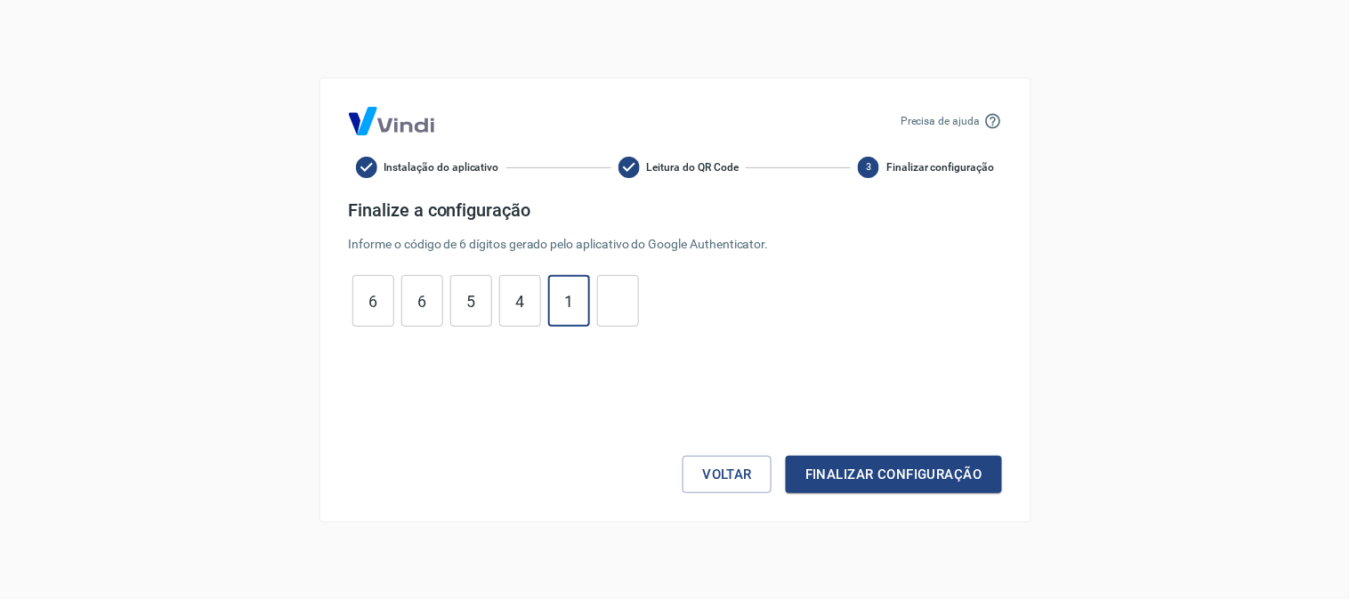
type input "1"
type input "2"
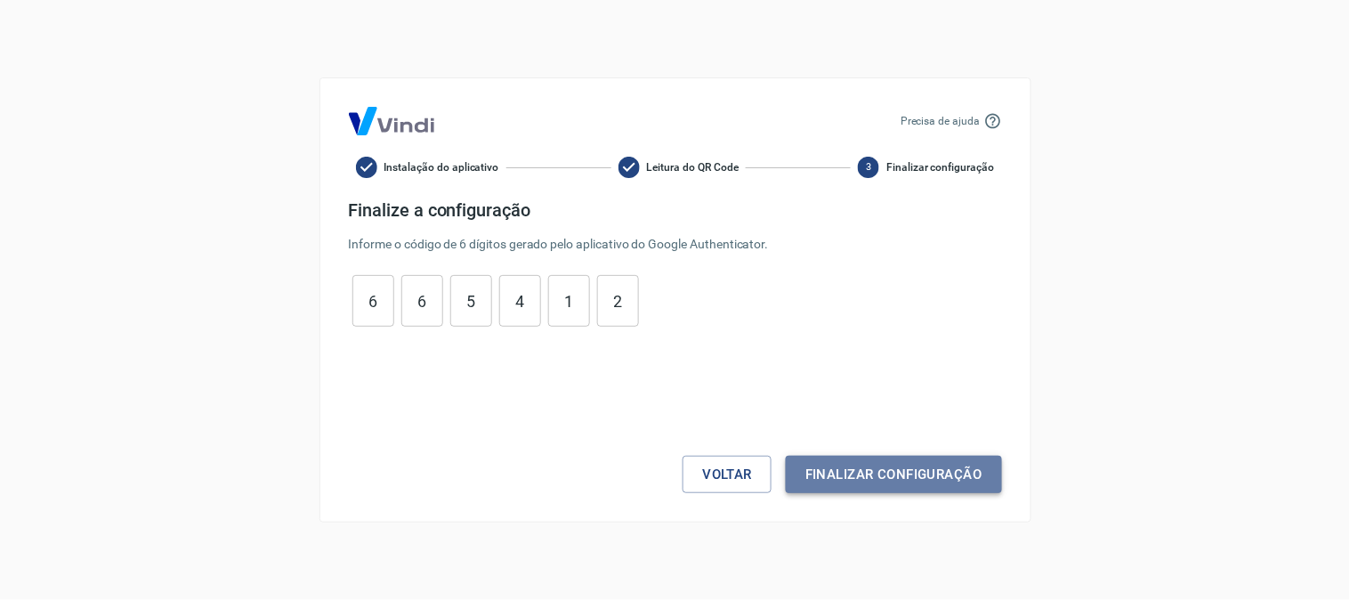
click at [886, 482] on button "Finalizar configuração" at bounding box center [893, 474] width 215 height 37
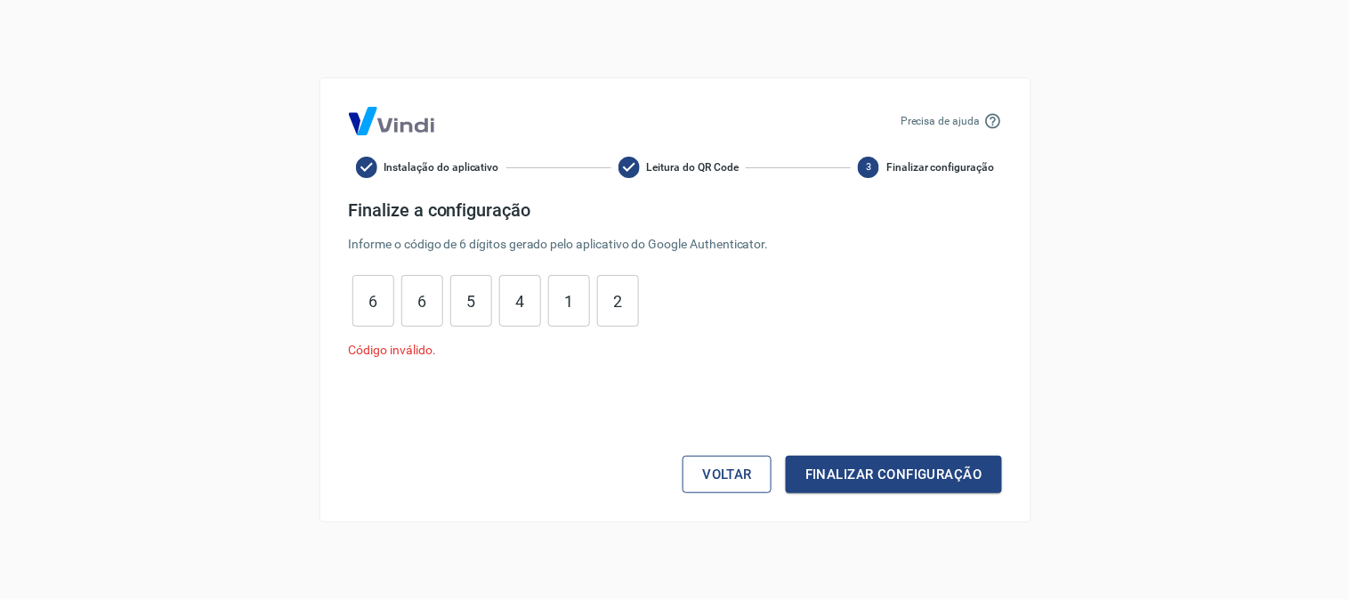
click at [753, 465] on button "Voltar" at bounding box center [727, 474] width 89 height 37
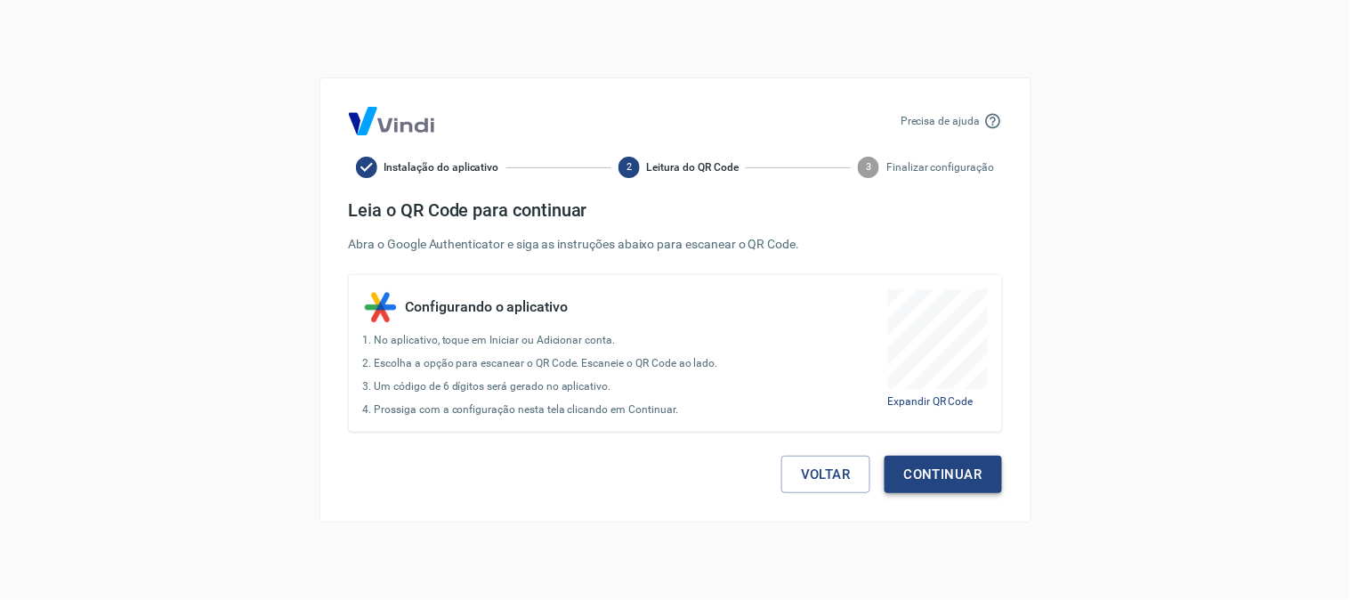
click at [950, 490] on button "Continuar" at bounding box center [943, 474] width 117 height 37
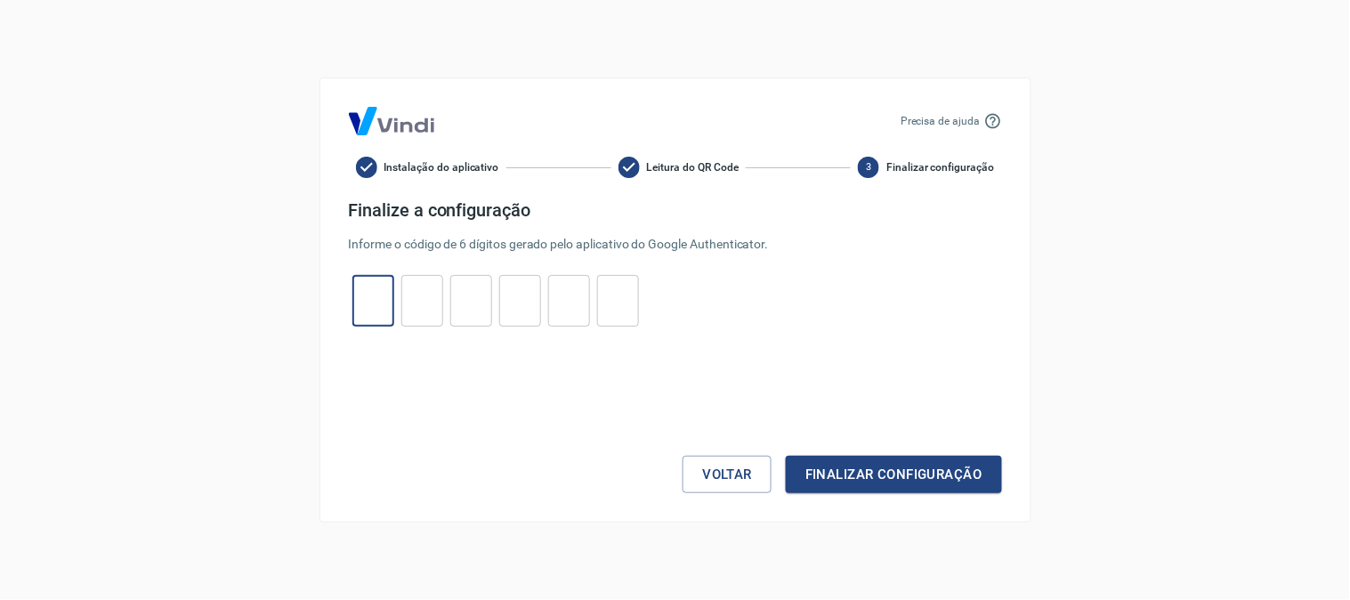
drag, startPoint x: 374, startPoint y: 288, endPoint x: 448, endPoint y: 487, distance: 211.8
click at [374, 289] on input "tel" at bounding box center [373, 301] width 42 height 38
type input "5"
type input "0"
type input "5"
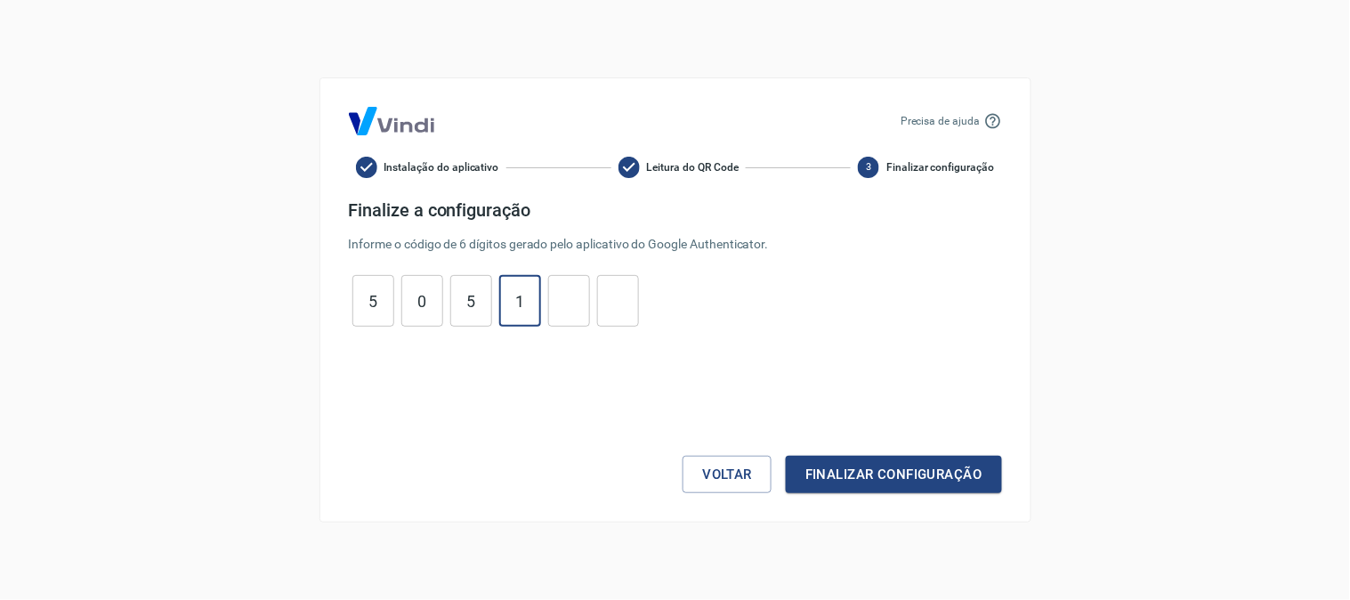
type input "1"
type input "7"
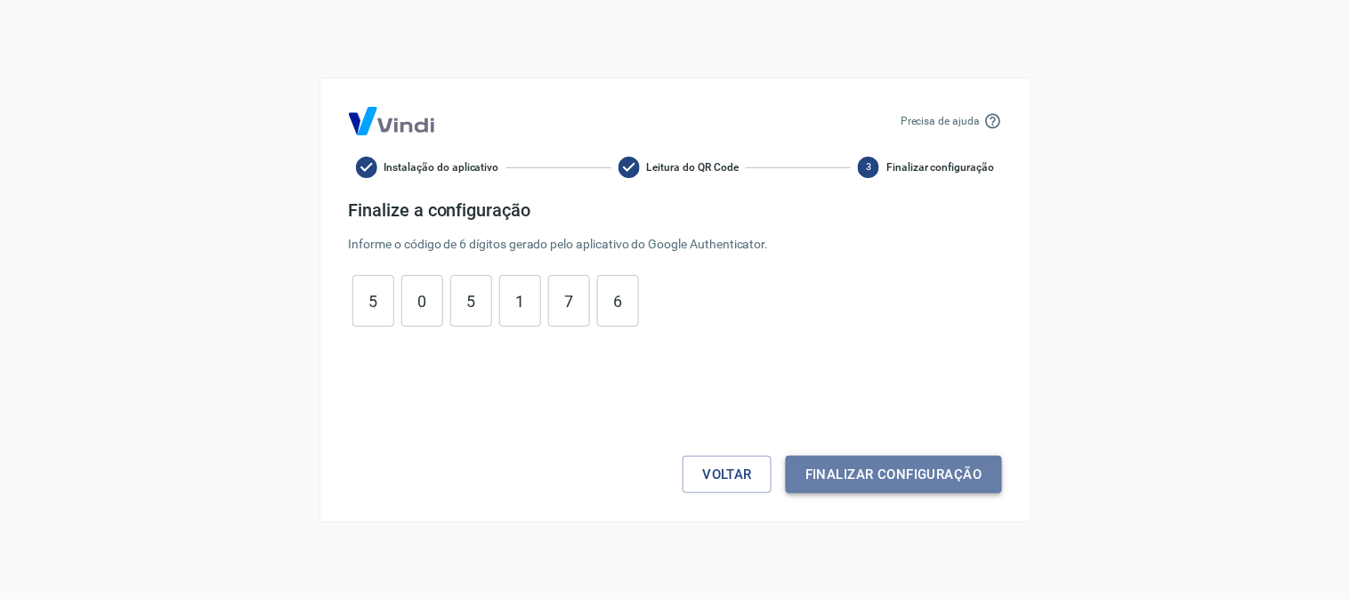
click at [847, 469] on button "Finalizar configuração" at bounding box center [893, 474] width 215 height 37
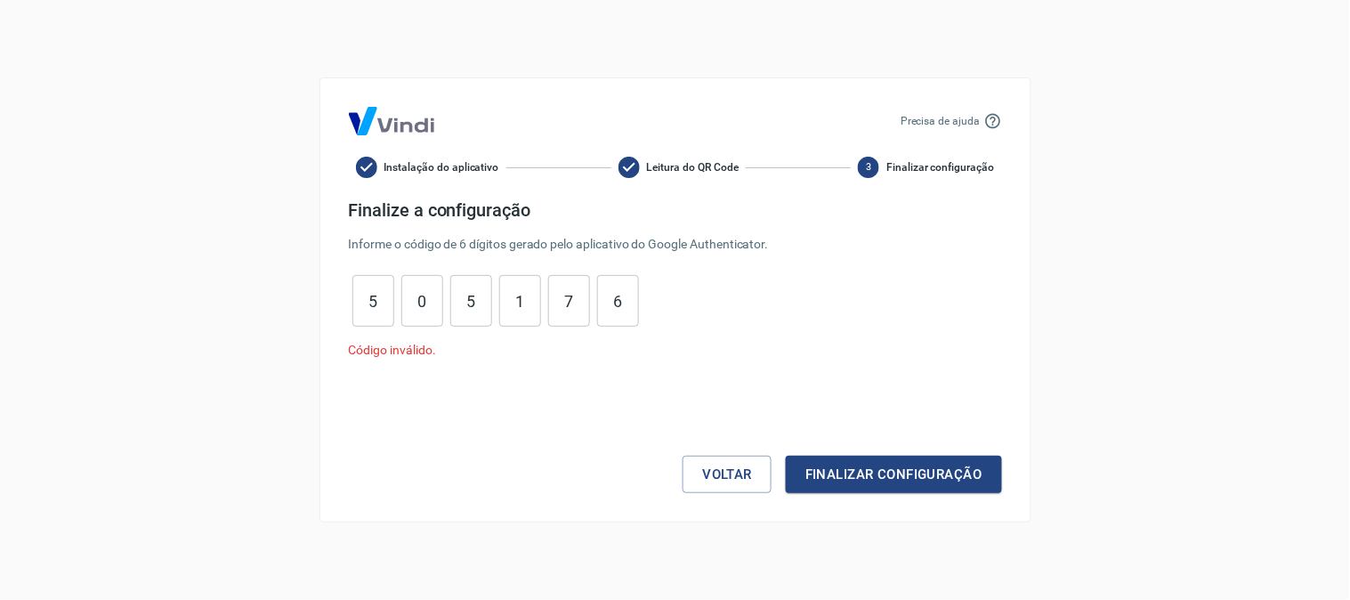
click at [623, 294] on input "6" at bounding box center [618, 301] width 42 height 38
type input "6"
type input "7"
type input "1"
type input "5"
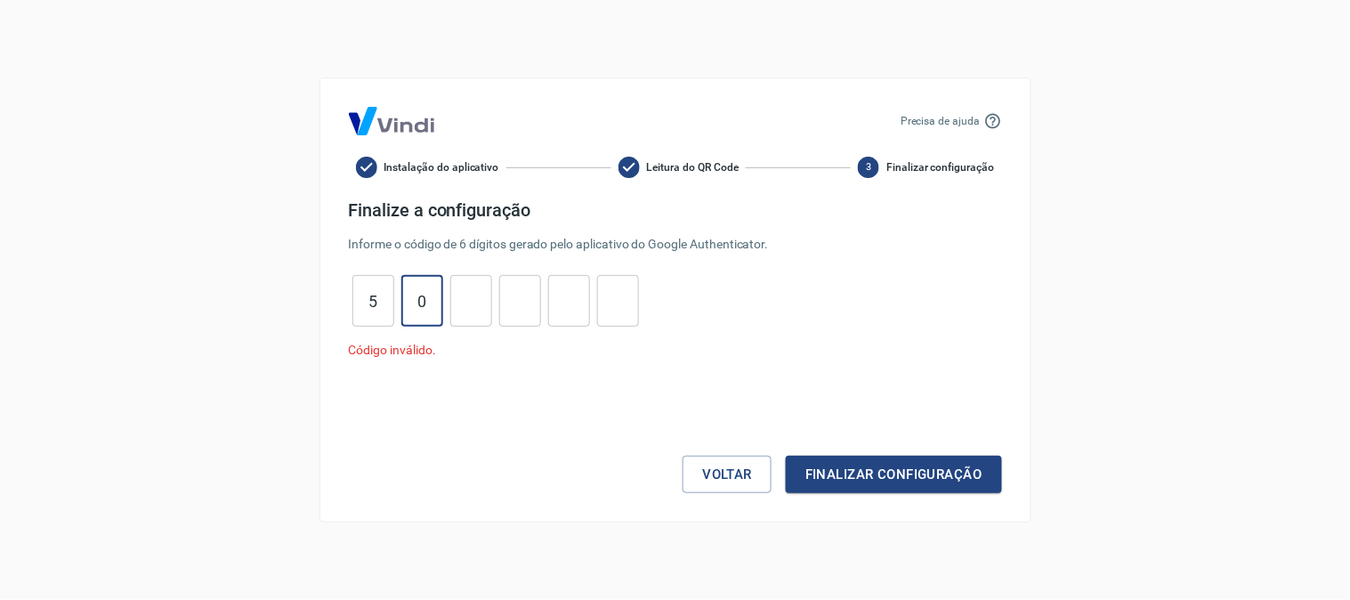
type input "0"
type input "5"
type input "9"
type input "1"
type input "4"
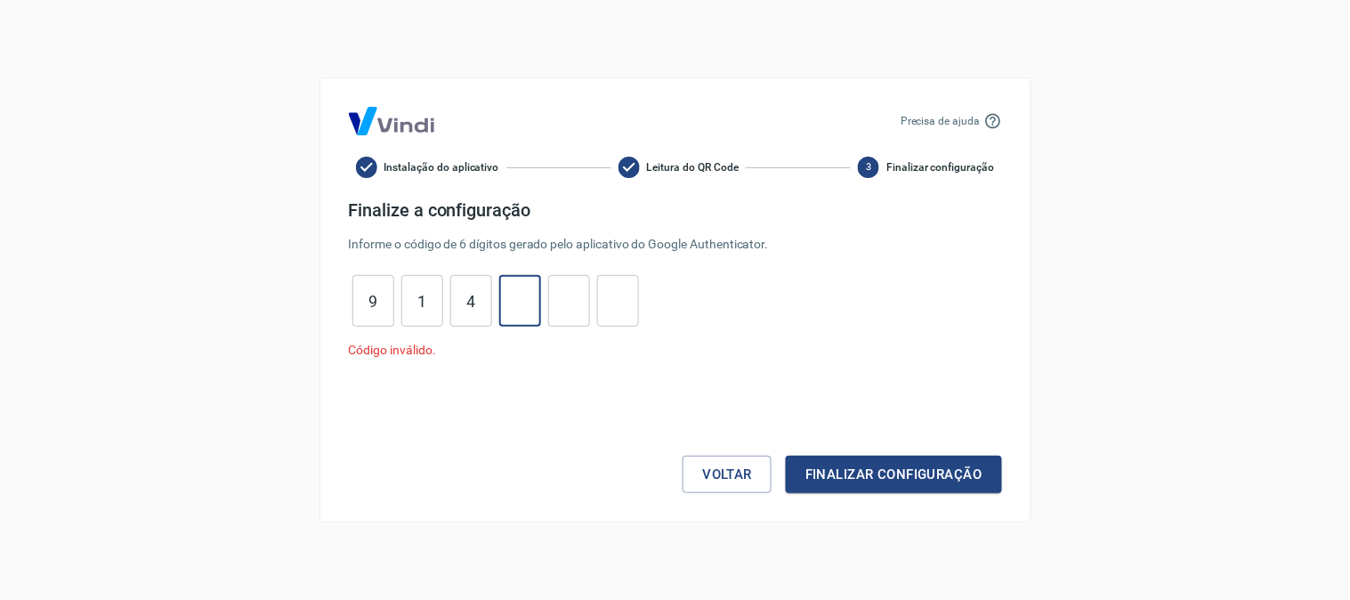
type input "8"
click at [856, 475] on button "Finalizar configuração" at bounding box center [893, 474] width 215 height 37
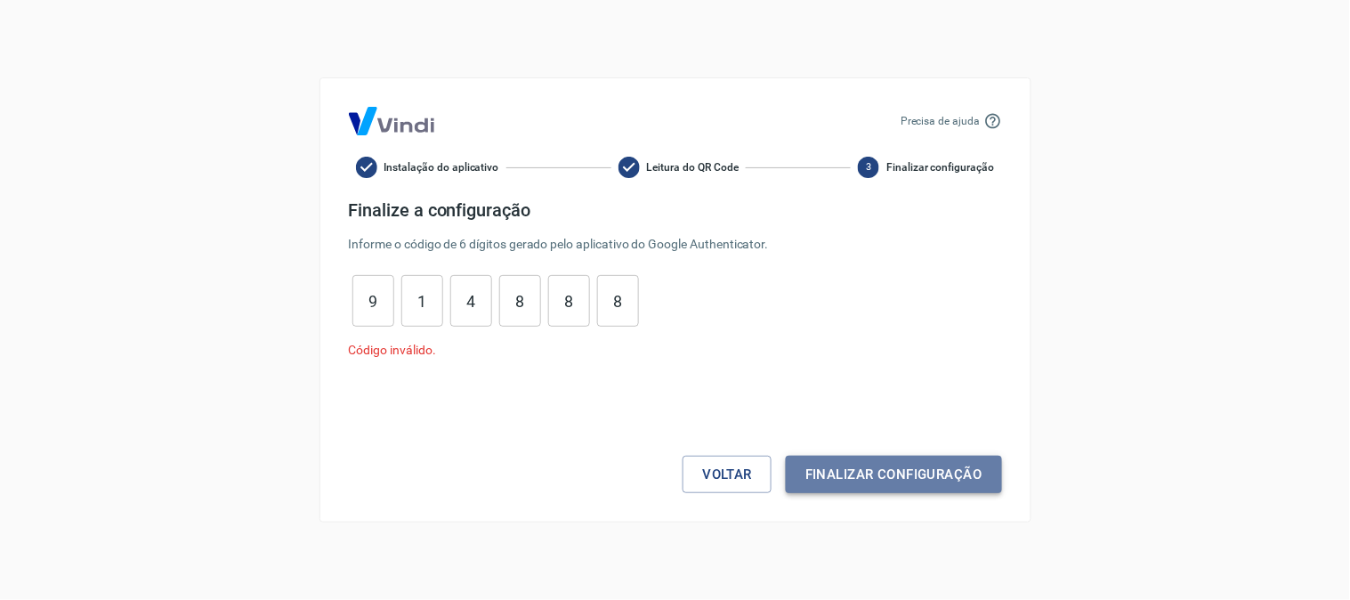
click at [870, 468] on button "Finalizar configuração" at bounding box center [893, 474] width 215 height 37
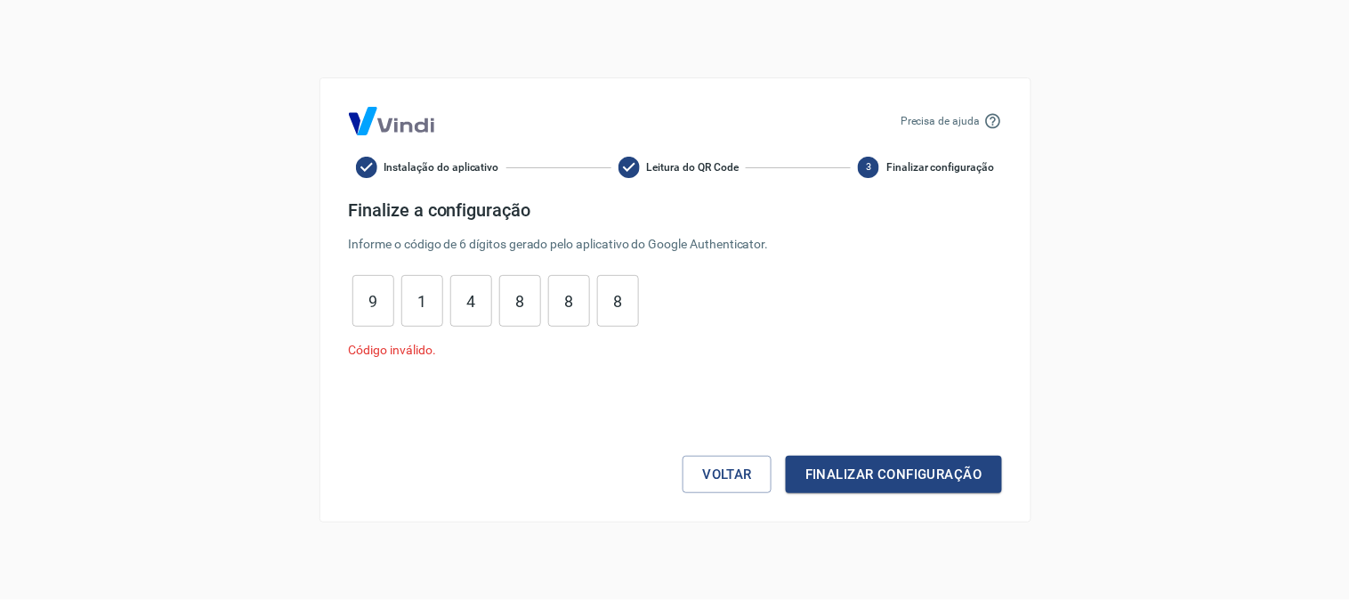
click at [629, 290] on input "8" at bounding box center [618, 301] width 42 height 38
type input "8"
type input "4"
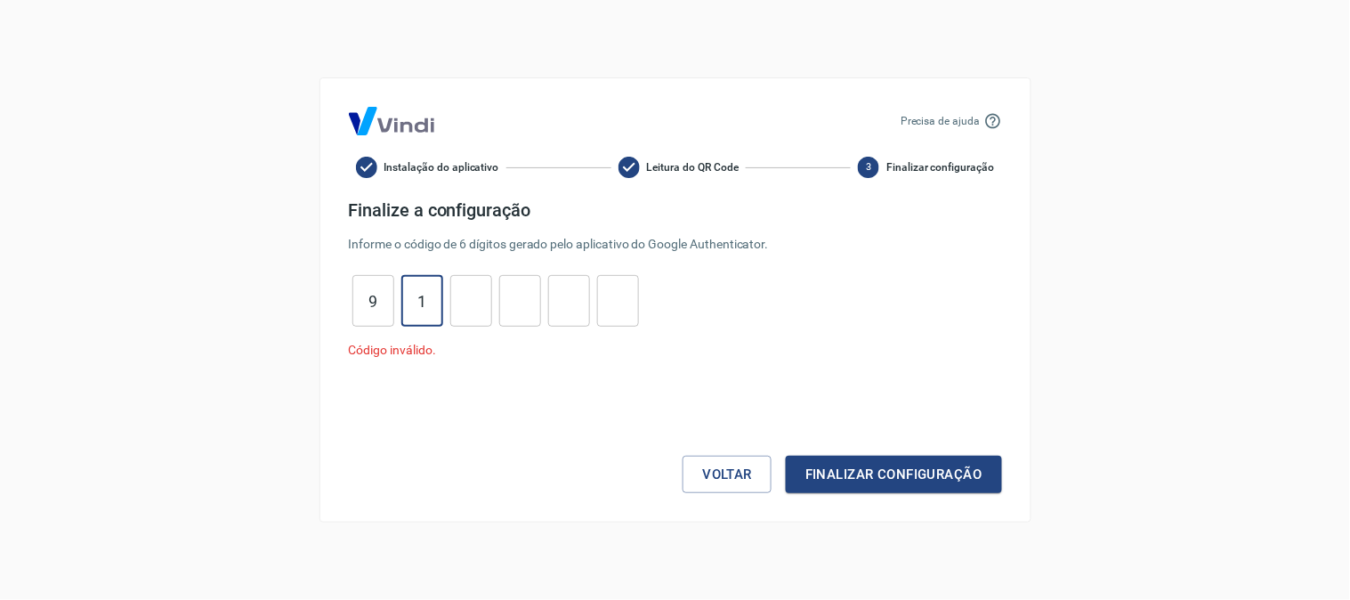
type input "1"
type input "9"
type input "1"
type input "4"
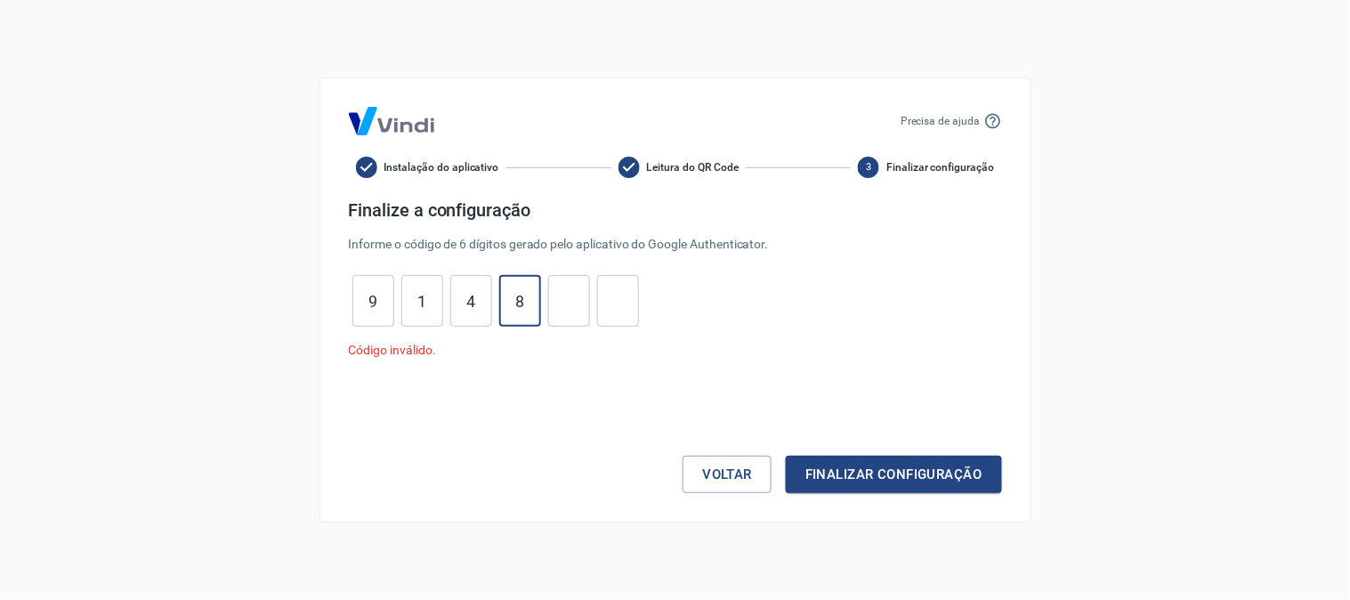
type input "8"
click at [786, 456] on button "Finalizar configuração" at bounding box center [893, 474] width 215 height 37
click at [635, 306] on input "8" at bounding box center [618, 301] width 42 height 38
type input "8"
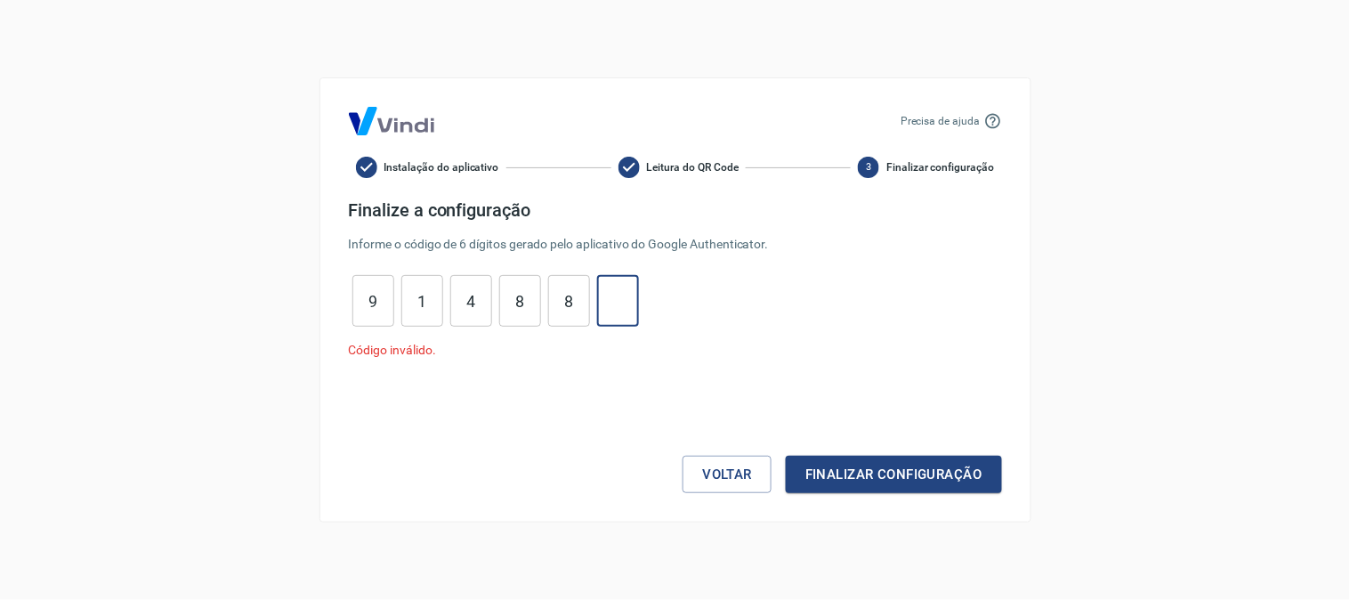
type input "8"
type input "4"
type input "1"
type input "9"
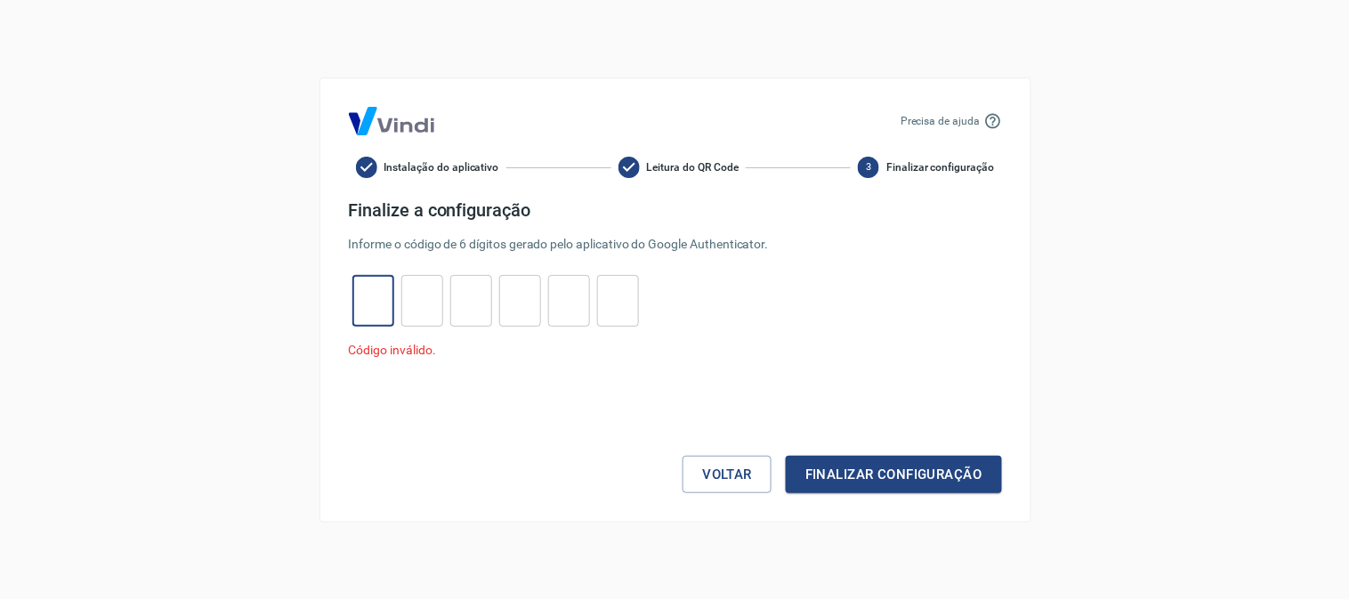
type input "4"
type input "5"
type input "4"
type input "3"
type input "4"
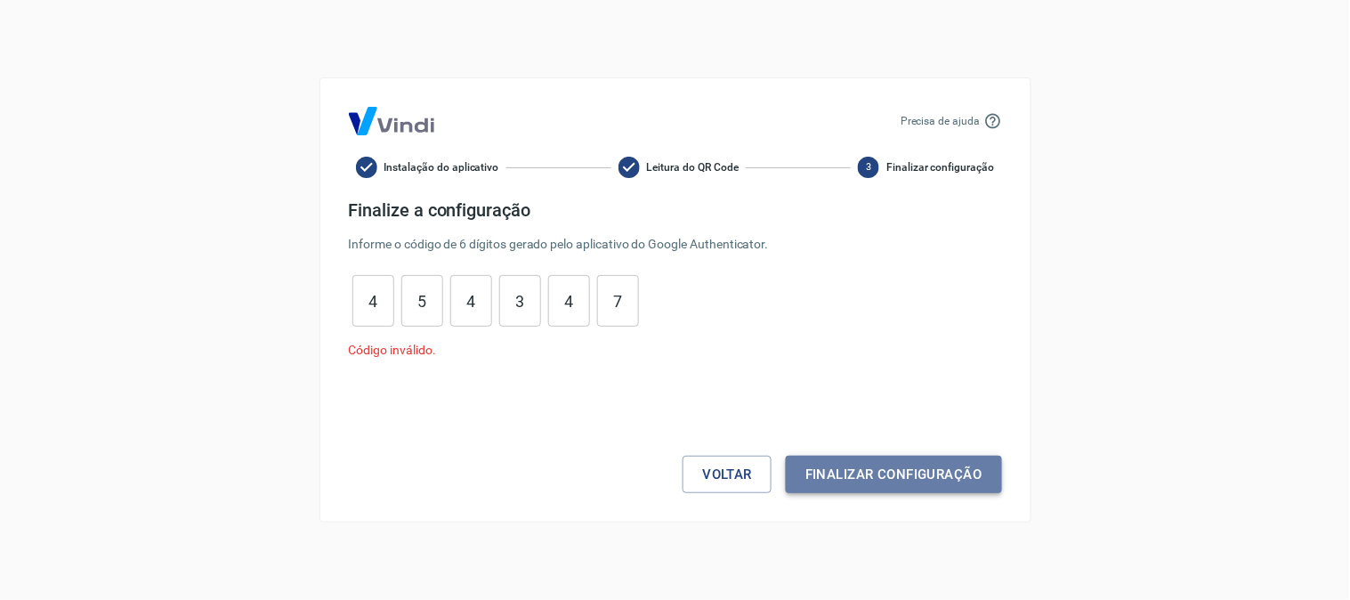
click at [833, 460] on button "Finalizar configuração" at bounding box center [893, 474] width 215 height 37
click at [866, 468] on button "Finalizar configuração" at bounding box center [893, 474] width 215 height 37
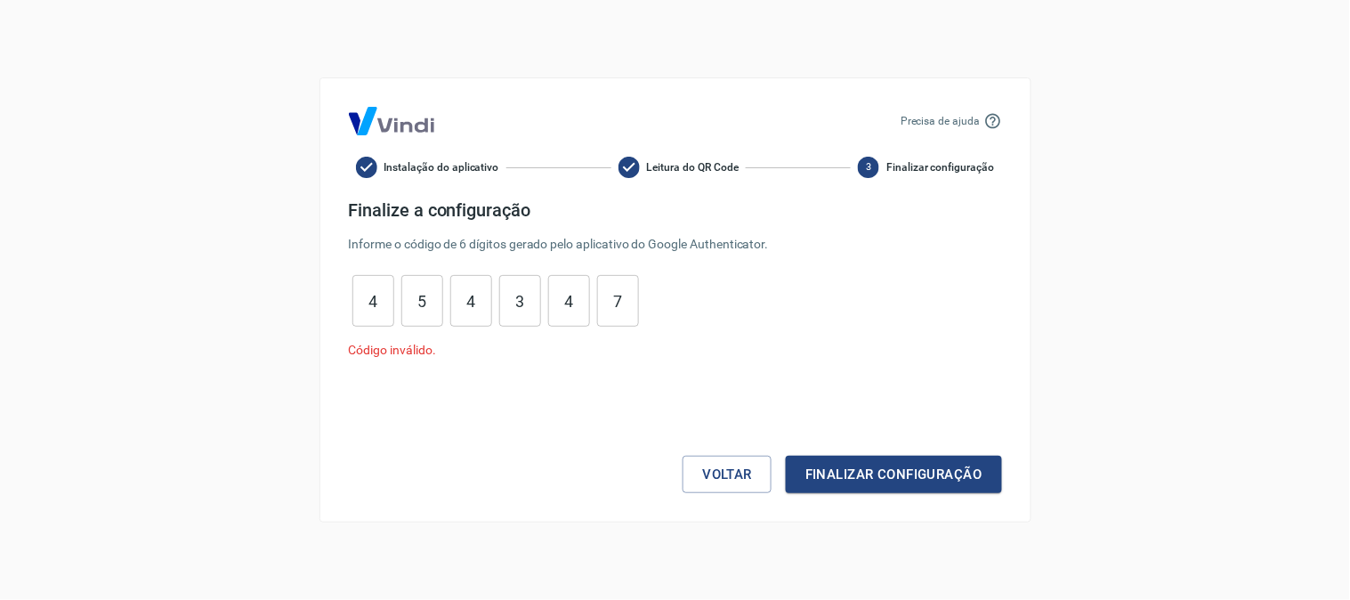
click at [632, 296] on input "7" at bounding box center [618, 301] width 42 height 38
type input "7"
type input "4"
type input "3"
type input "4"
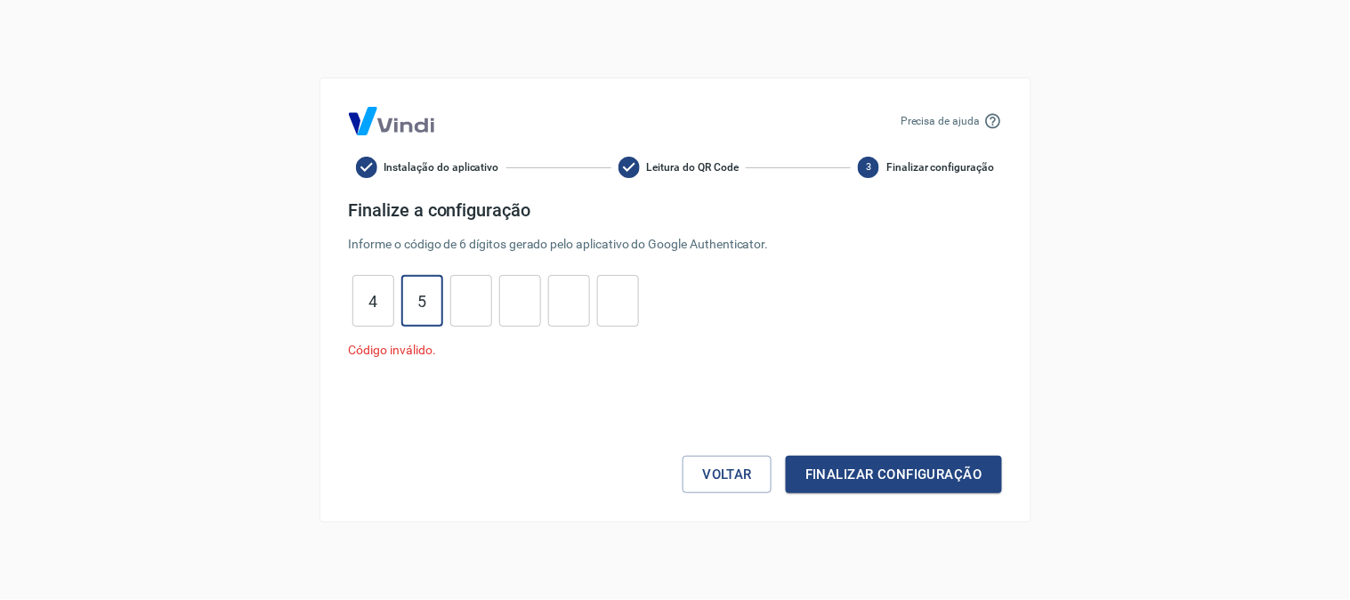
type input "5"
type input "4"
type input "5"
type input "1"
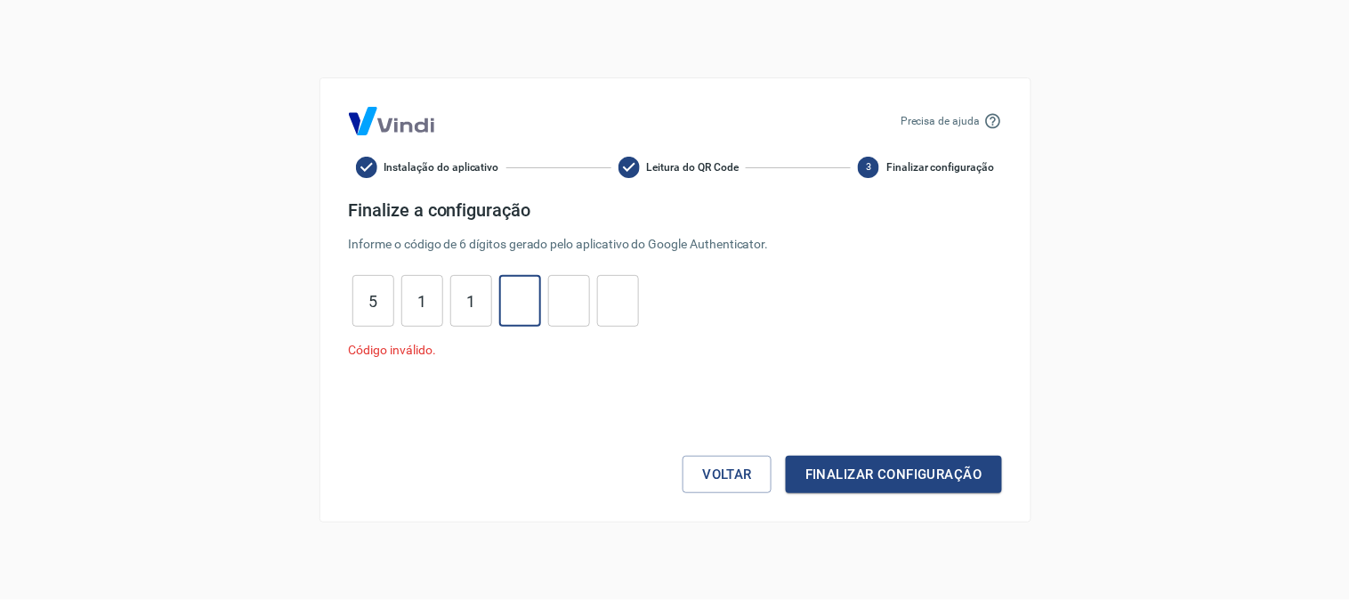
type input "9"
type input "3"
click at [846, 467] on button "Finalizar configuração" at bounding box center [893, 474] width 215 height 37
click at [846, 470] on button "Finalizar configuração" at bounding box center [893, 474] width 215 height 37
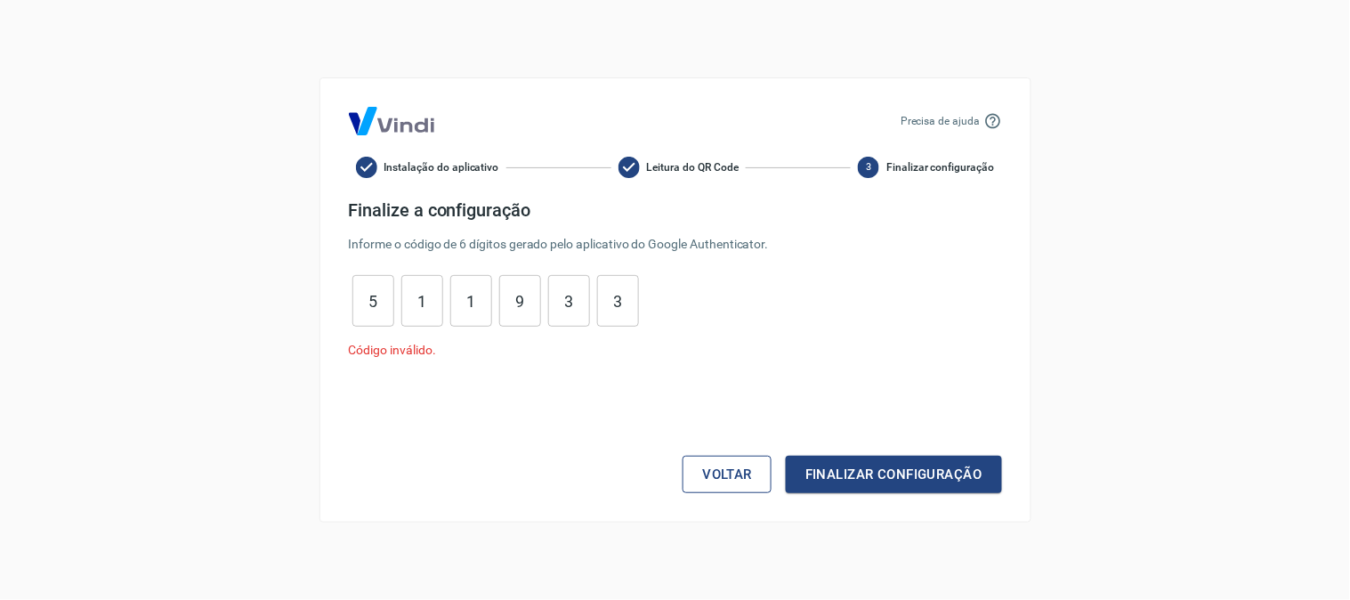
click at [701, 463] on button "Voltar" at bounding box center [727, 474] width 89 height 37
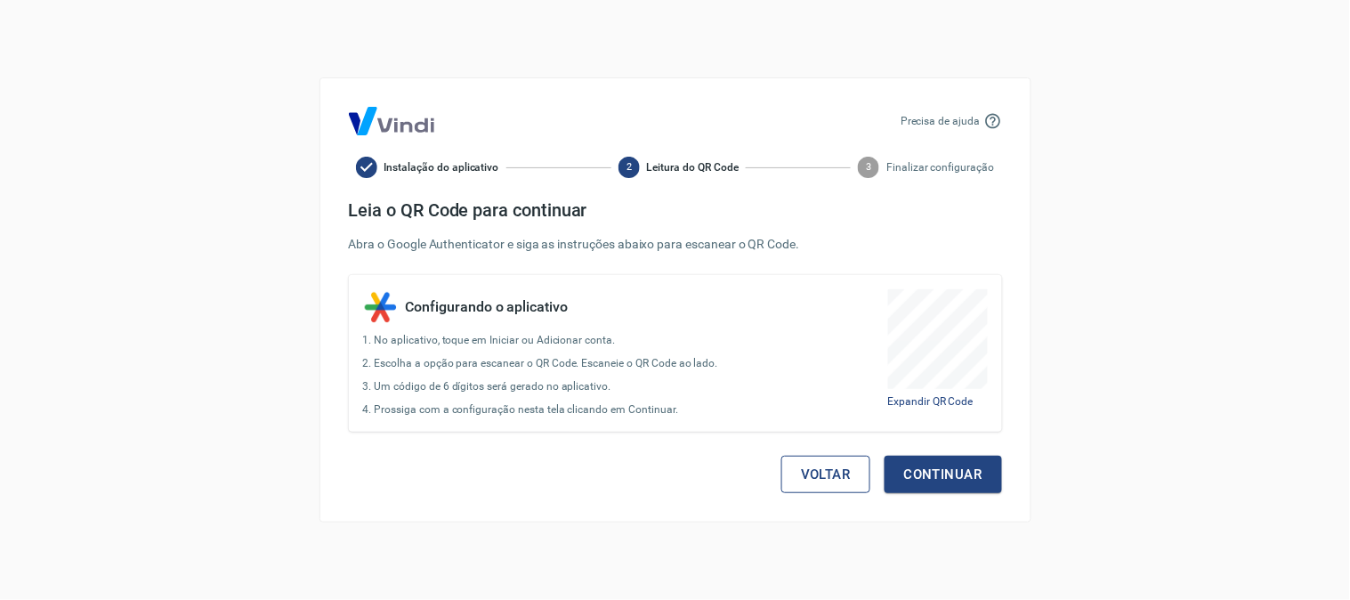
click at [813, 474] on button "Voltar" at bounding box center [825, 474] width 89 height 37
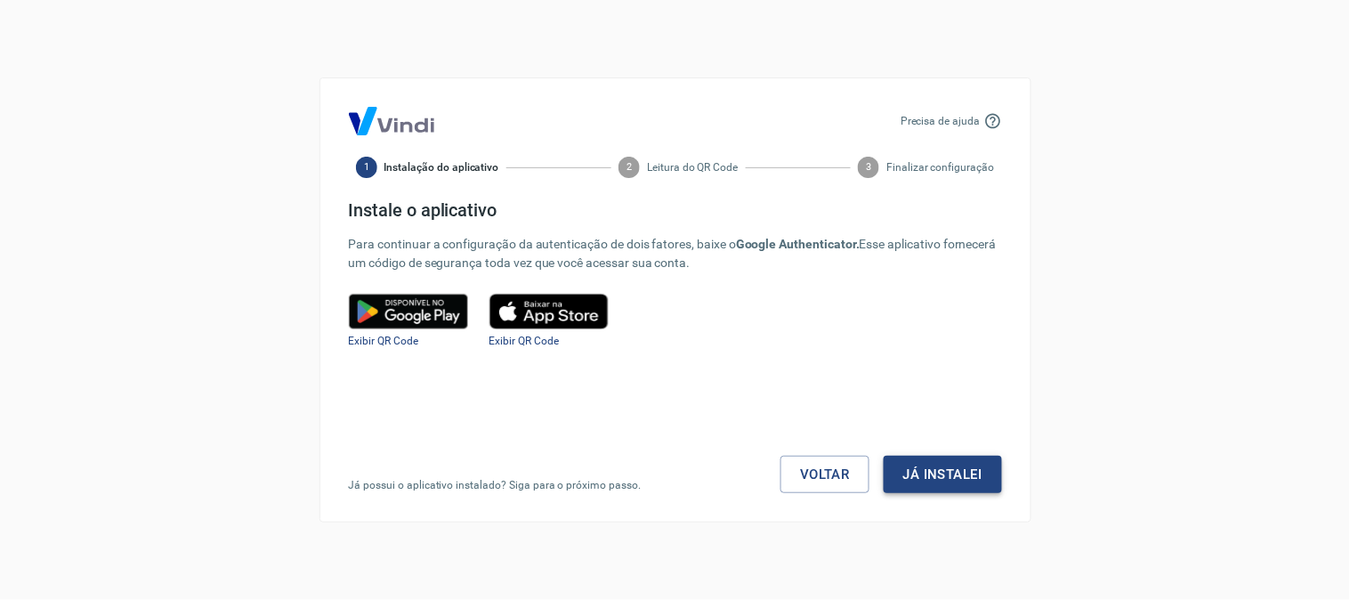
click at [922, 470] on button "Já instalei" at bounding box center [943, 474] width 118 height 37
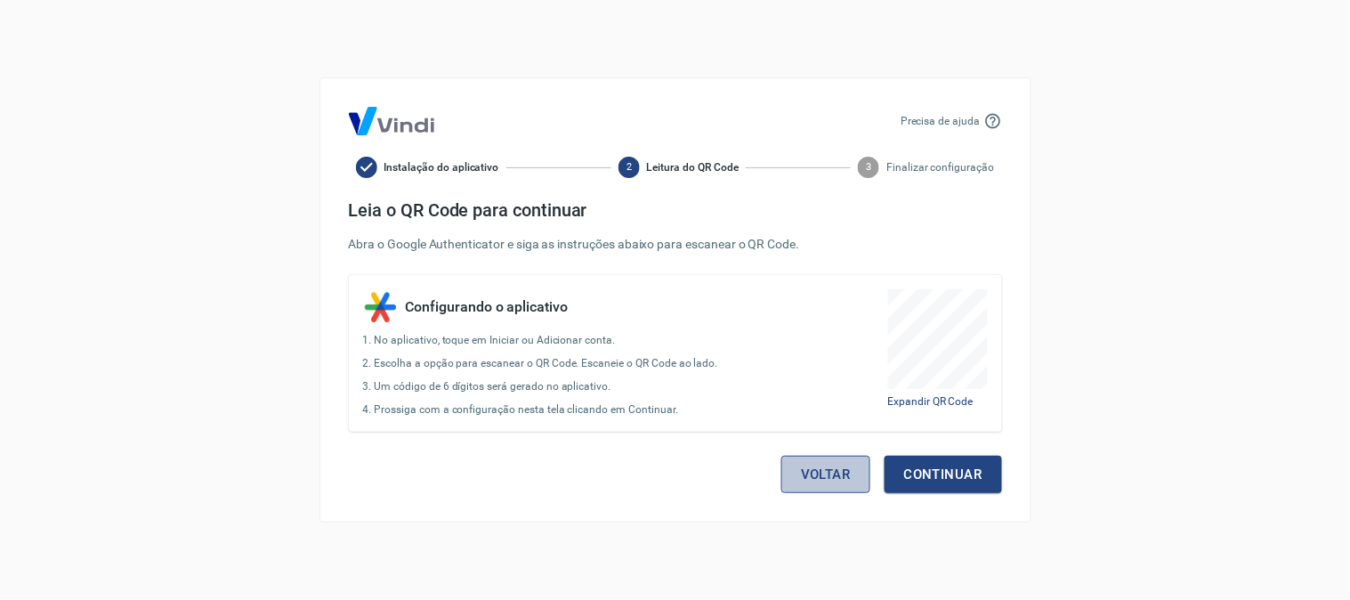
click at [841, 472] on button "Voltar" at bounding box center [825, 474] width 89 height 37
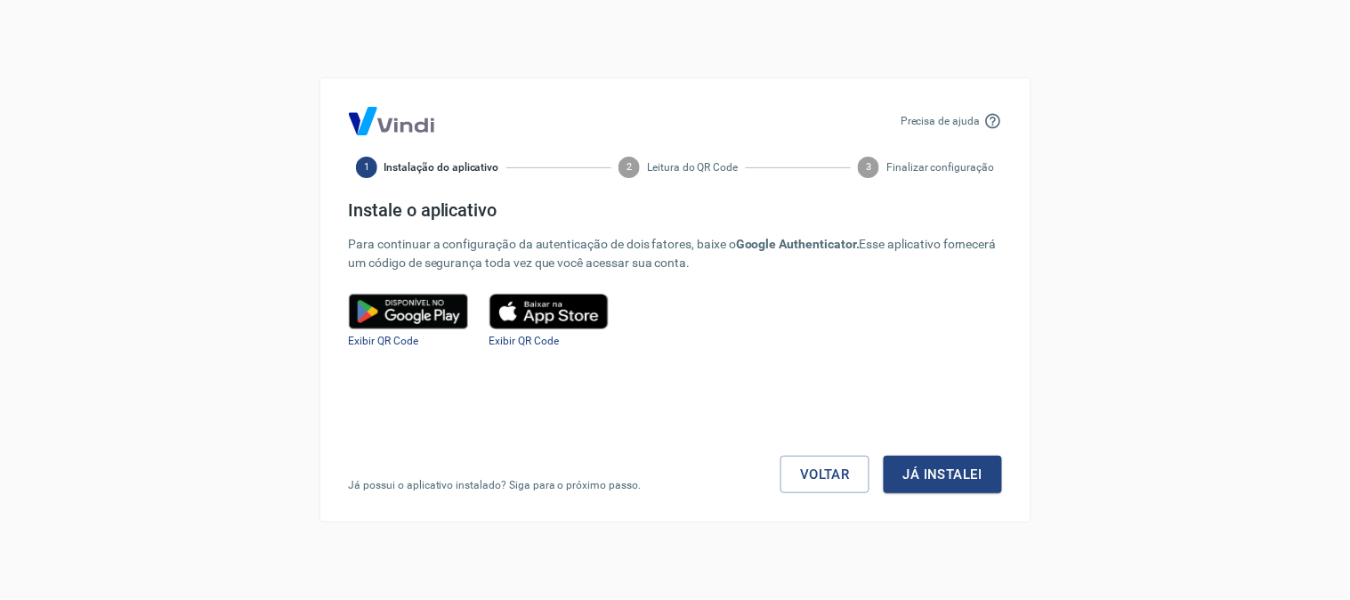
click at [841, 472] on link "Voltar" at bounding box center [825, 474] width 89 height 37
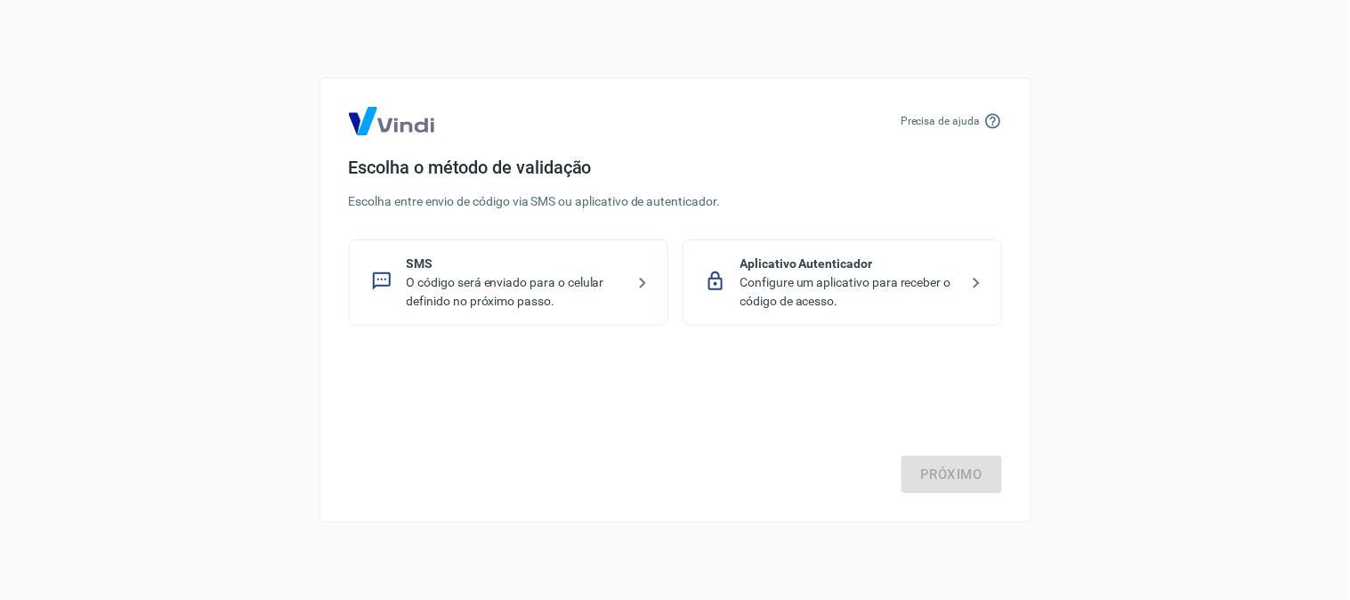
click at [616, 278] on p "O código será enviado para o celular definido no próximo passo." at bounding box center [516, 291] width 218 height 37
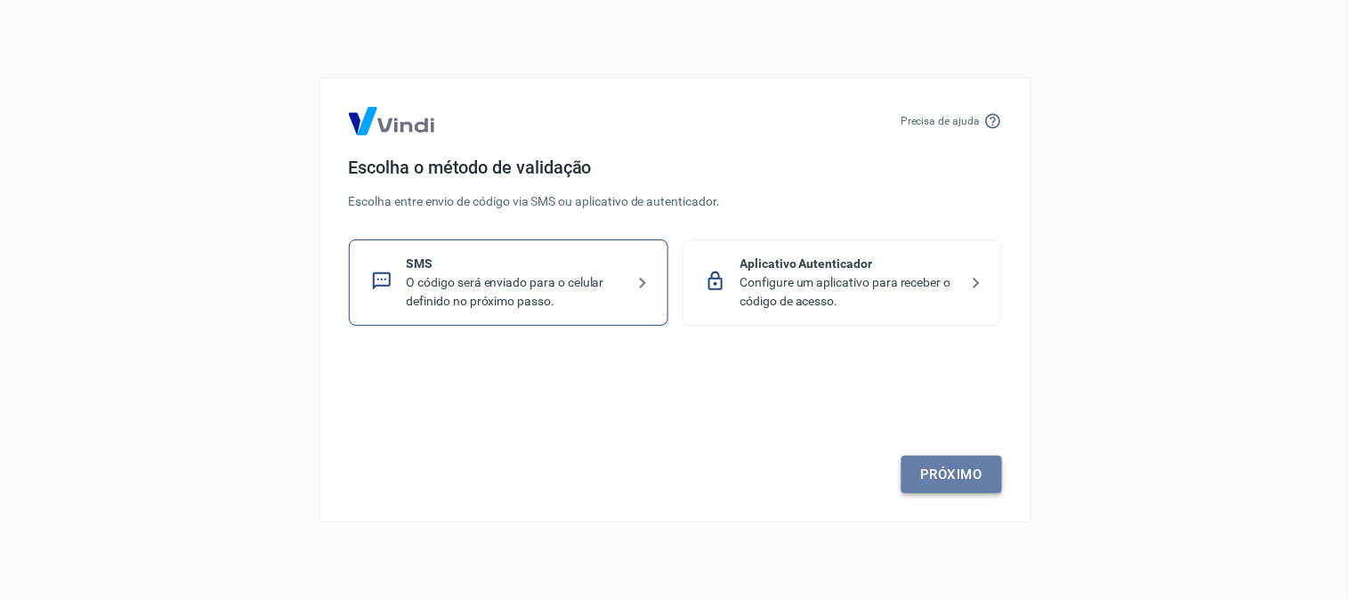
click at [944, 470] on link "Próximo" at bounding box center [952, 474] width 101 height 37
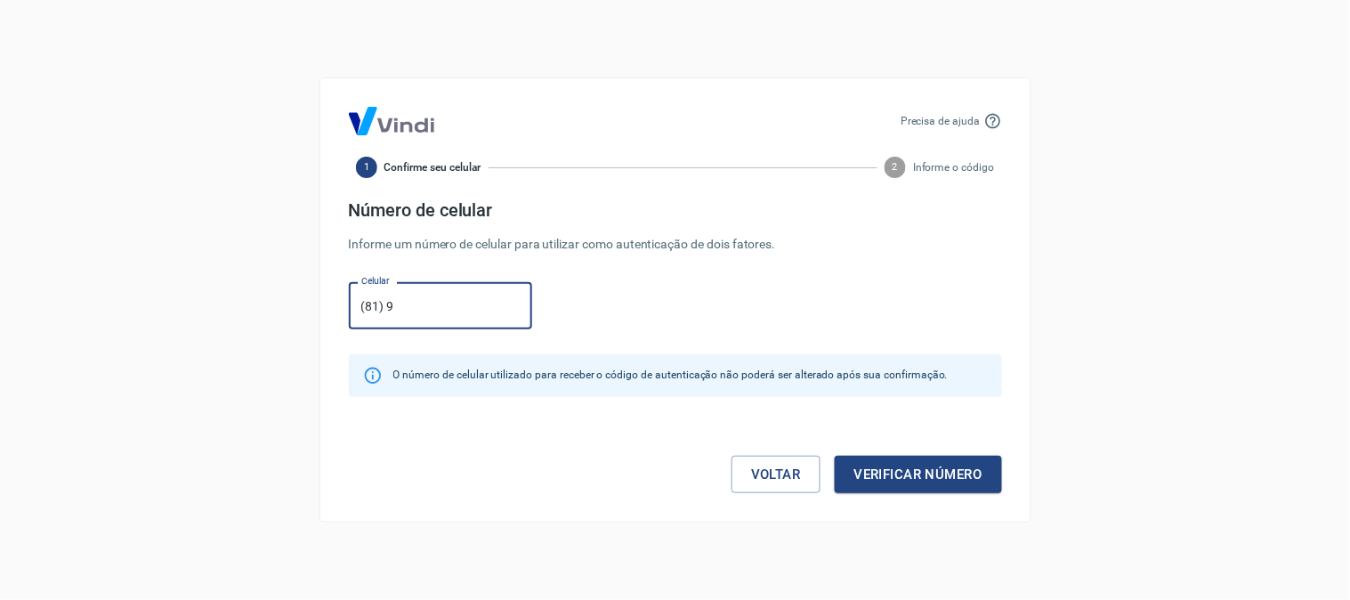
type input "(81) 99689-0361"
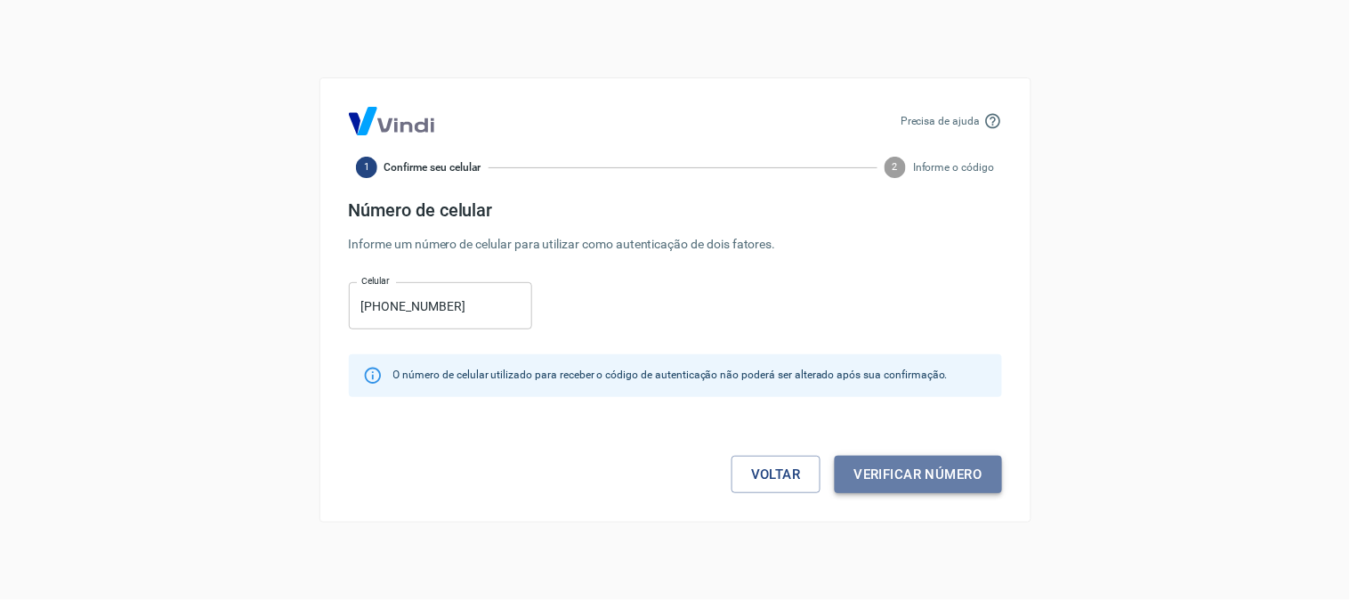
click at [936, 475] on button "Verificar número" at bounding box center [918, 474] width 167 height 37
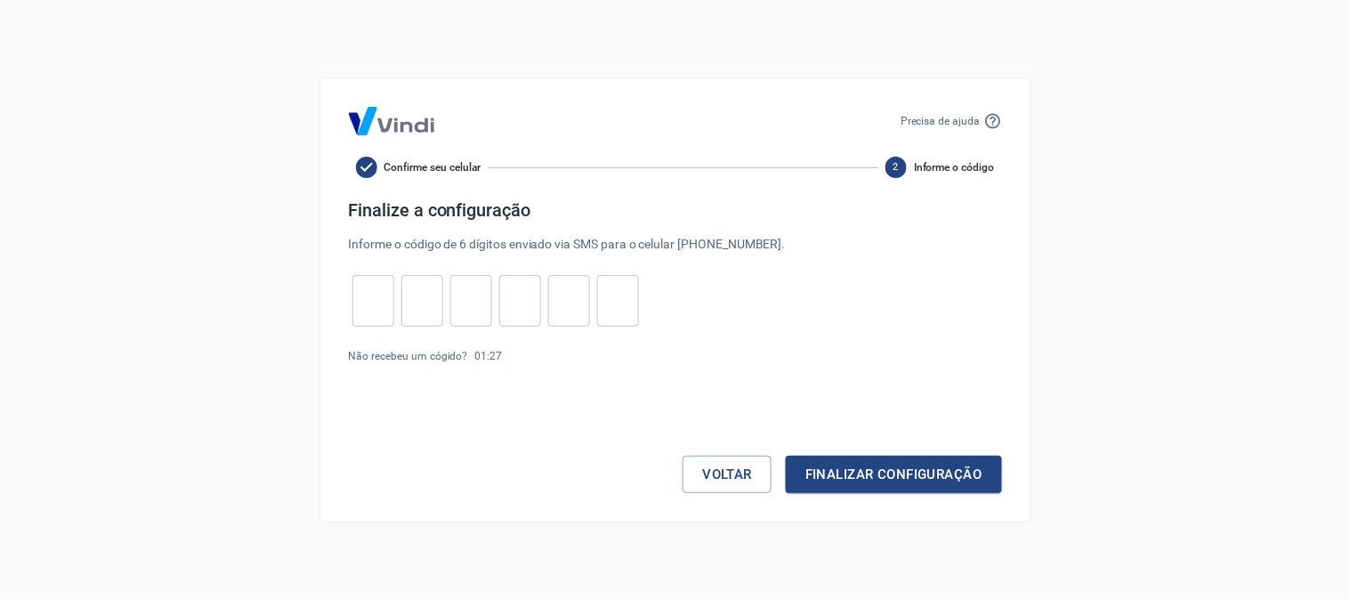
click at [379, 298] on input "tel" at bounding box center [373, 301] width 42 height 38
type input "6"
type input "2"
type input "8"
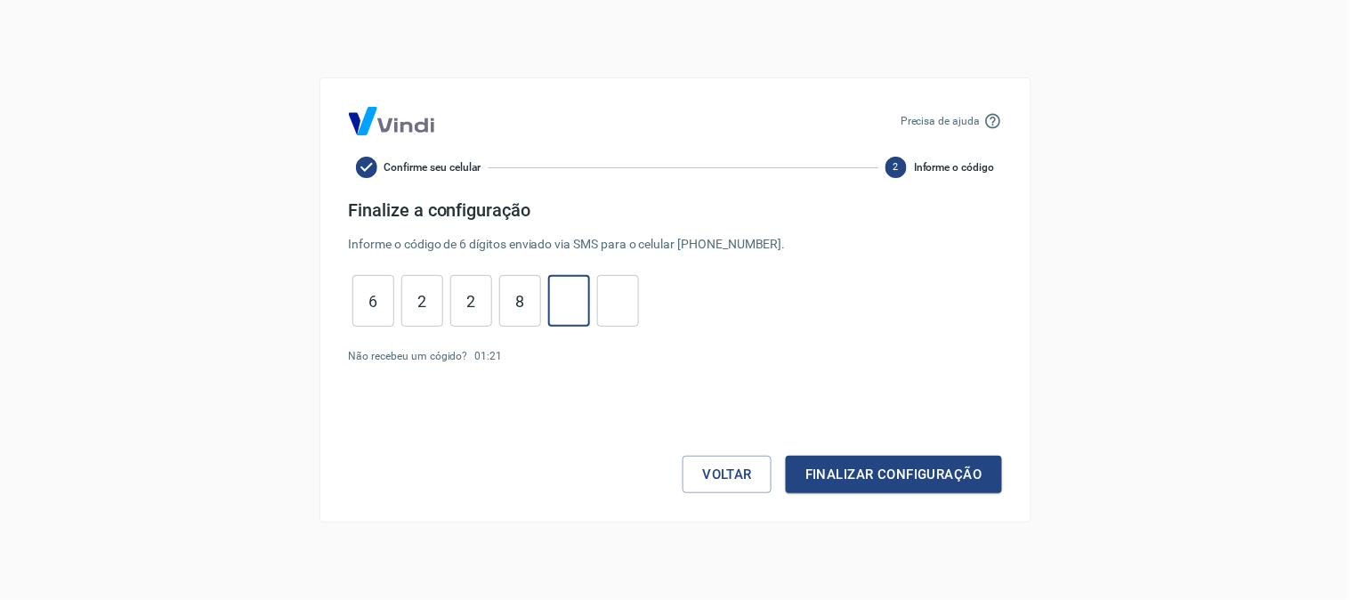
type input "9"
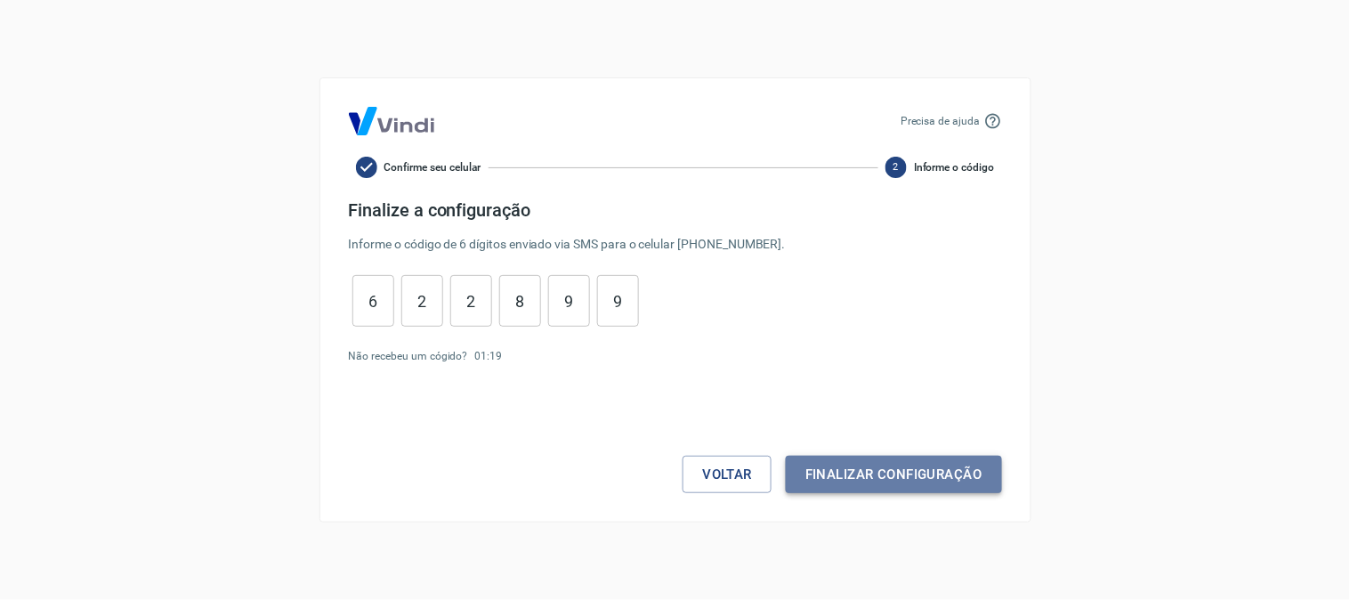
click at [886, 469] on button "Finalizar configuração" at bounding box center [893, 474] width 215 height 37
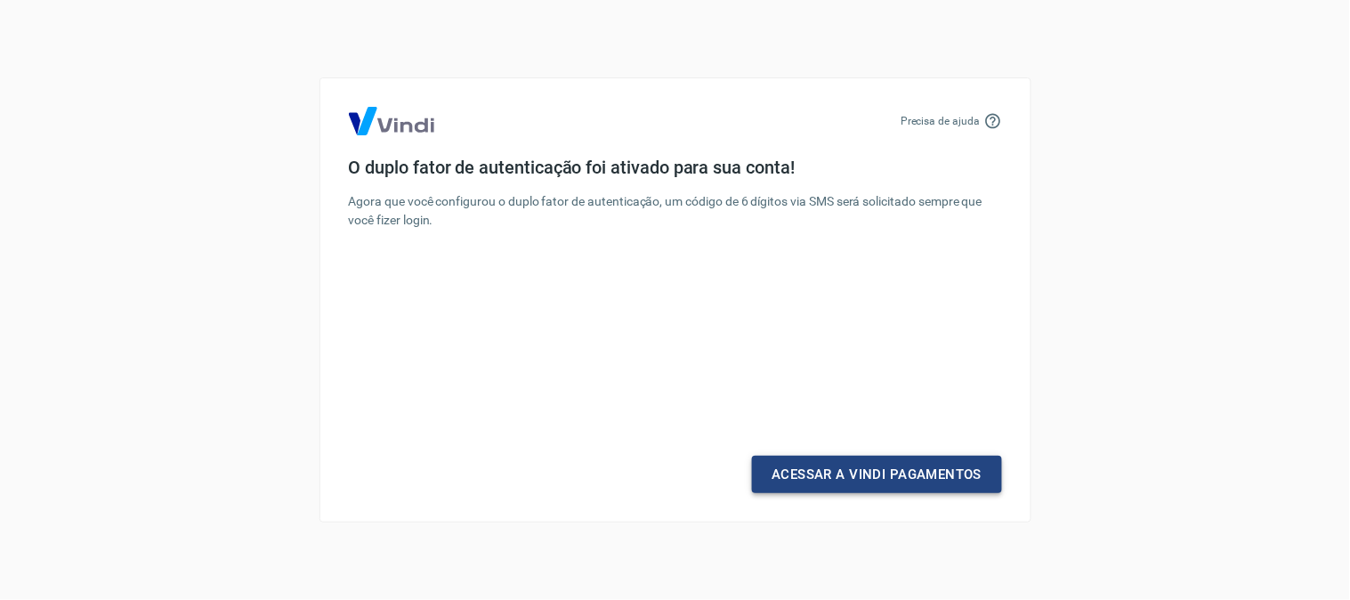
click at [910, 469] on link "Acessar a Vindi Pagamentos" at bounding box center [876, 474] width 249 height 37
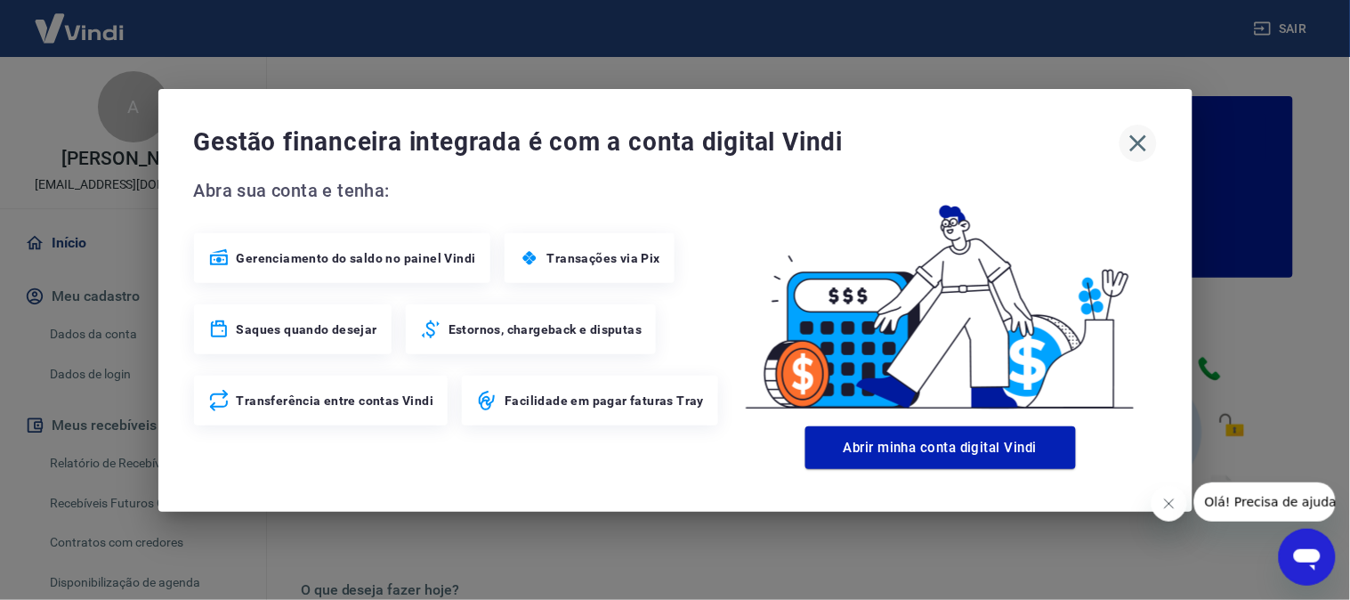
click at [1154, 141] on button "button" at bounding box center [1138, 143] width 37 height 37
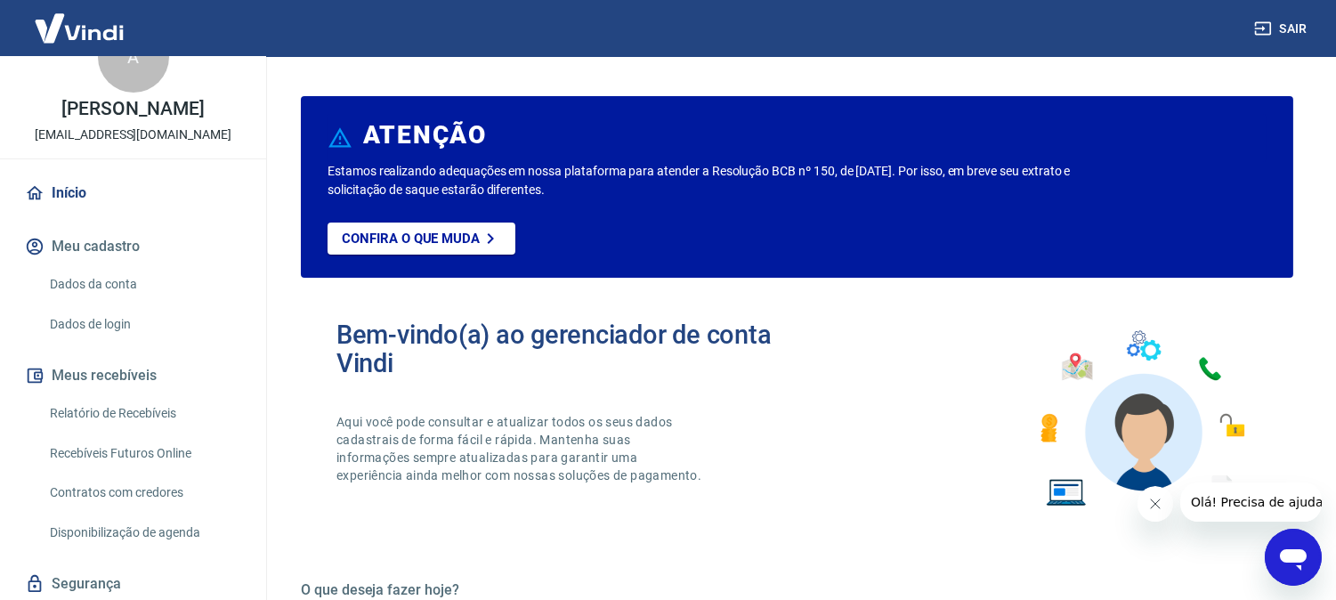
scroll to position [99, 0]
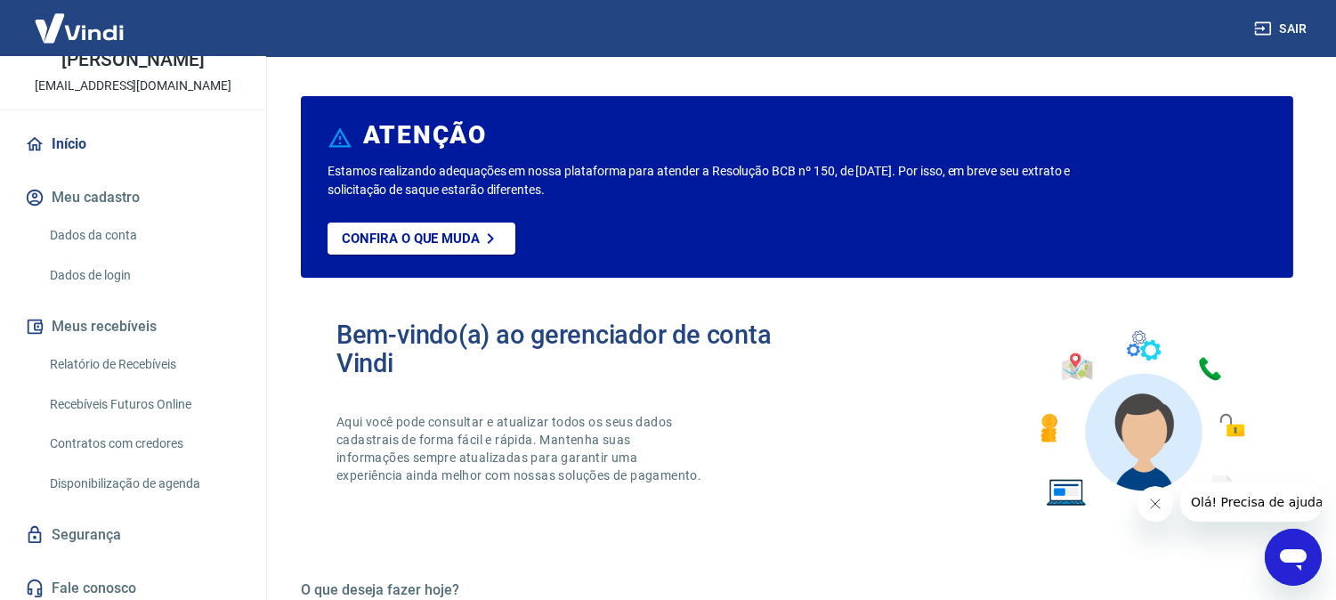
click at [144, 343] on button "Meus recebíveis" at bounding box center [132, 326] width 223 height 39
click at [144, 383] on link "Relatório de Recebíveis" at bounding box center [144, 364] width 202 height 36
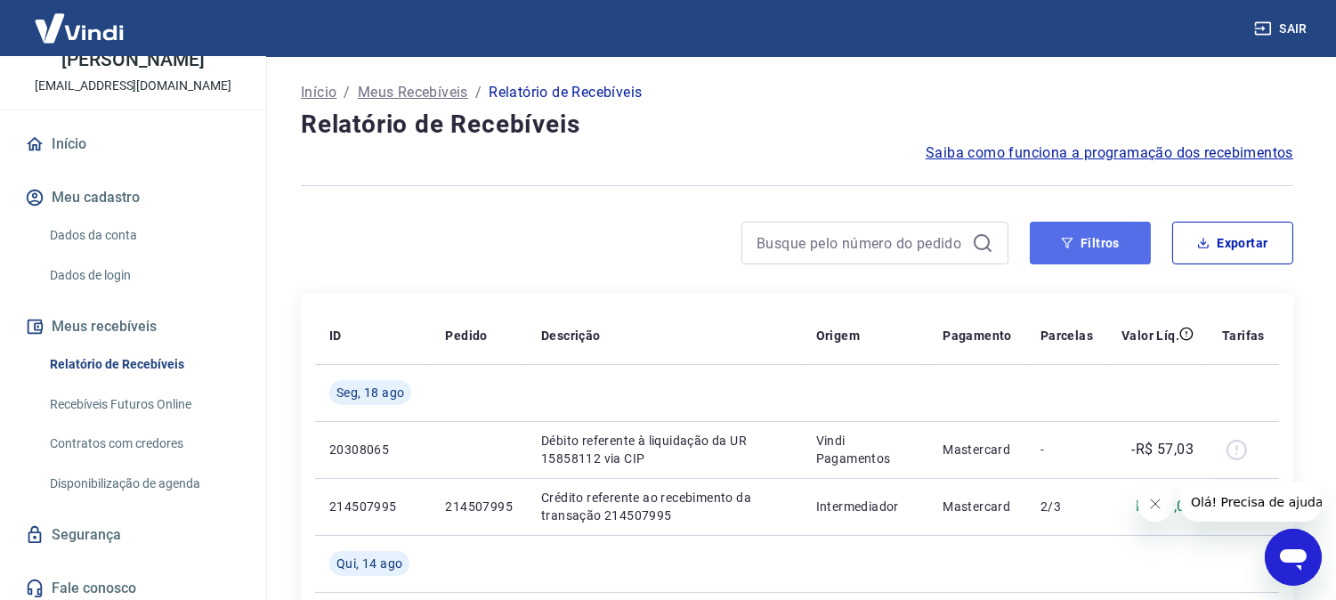
click at [1066, 246] on icon "button" at bounding box center [1068, 243] width 12 height 11
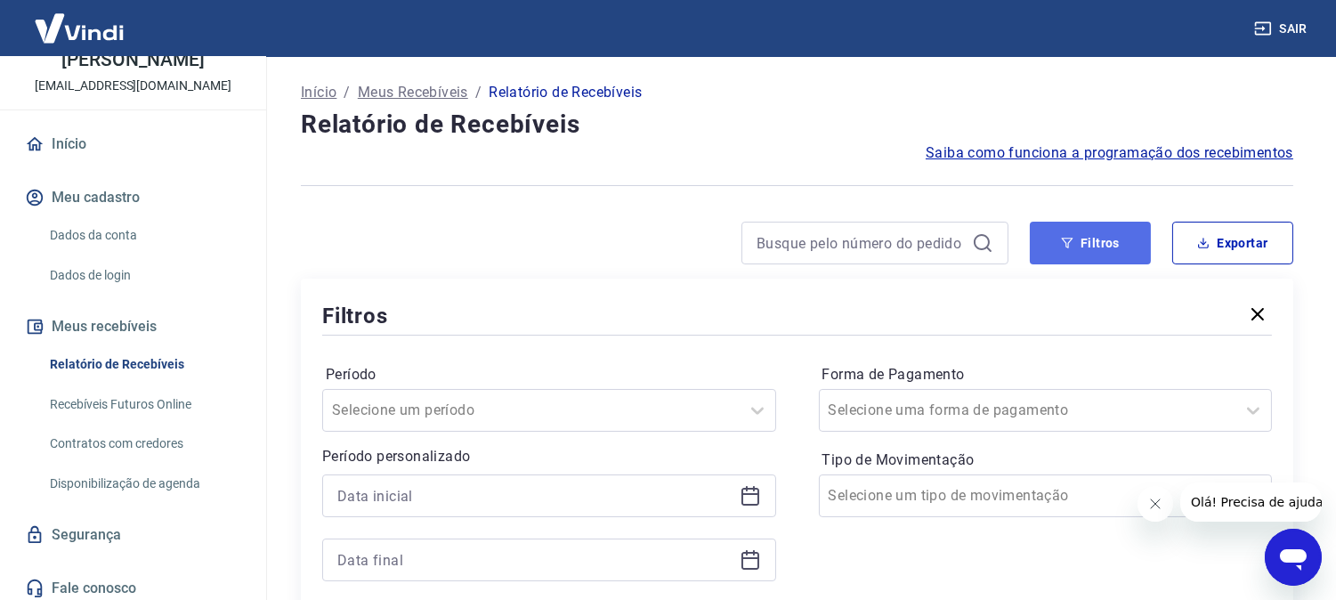
click at [1068, 246] on icon "button" at bounding box center [1067, 243] width 12 height 12
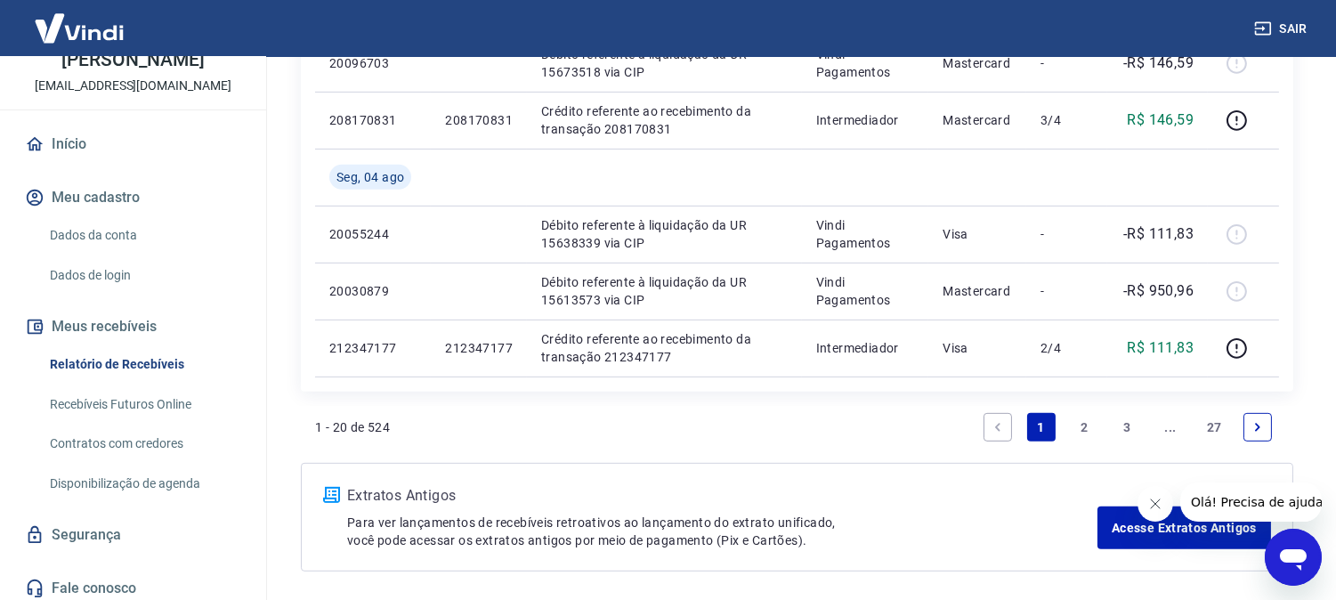
scroll to position [1651, 0]
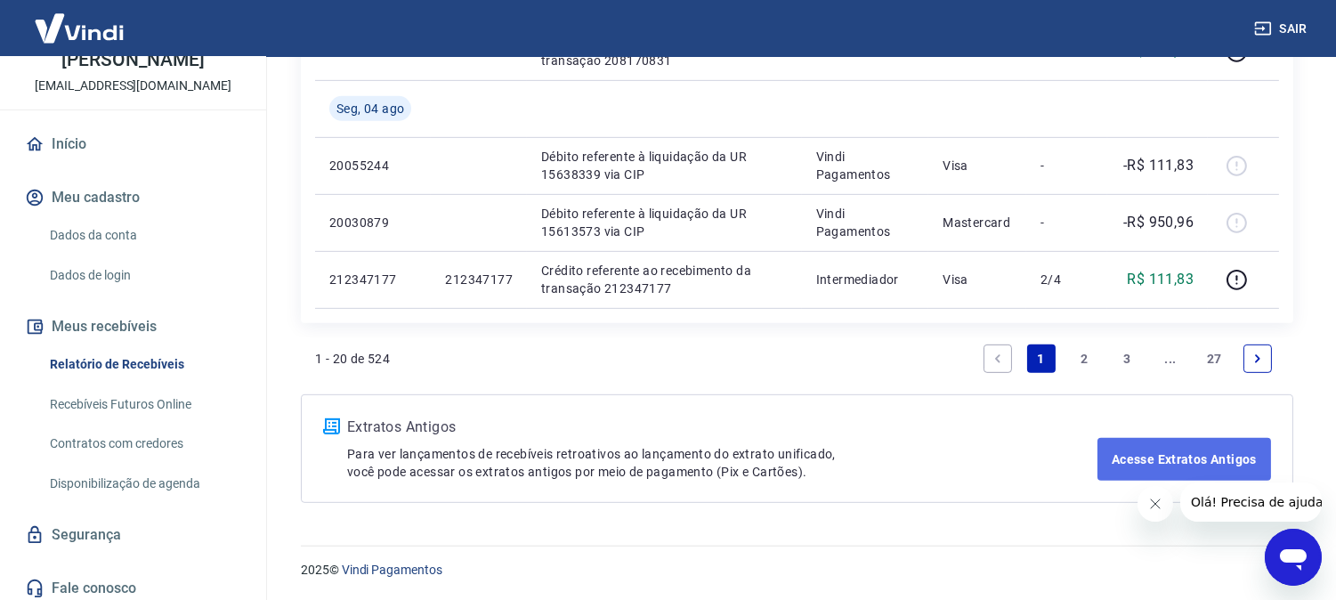
click at [1220, 455] on link "Acesse Extratos Antigos" at bounding box center [1184, 459] width 174 height 43
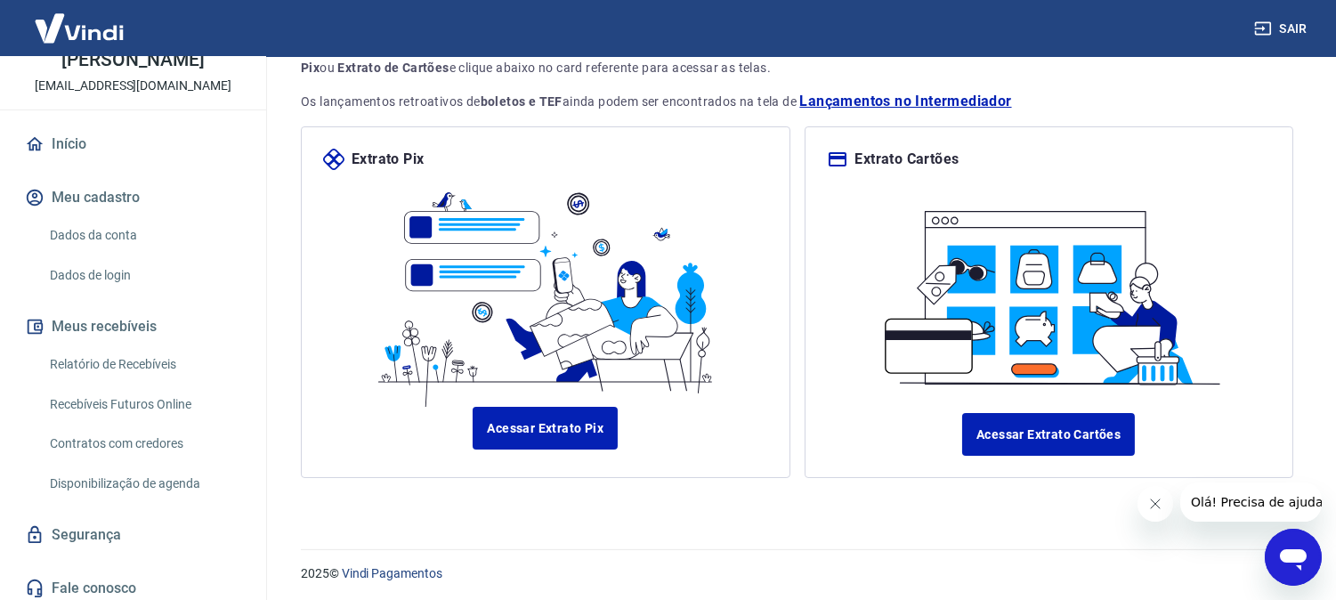
scroll to position [167, 0]
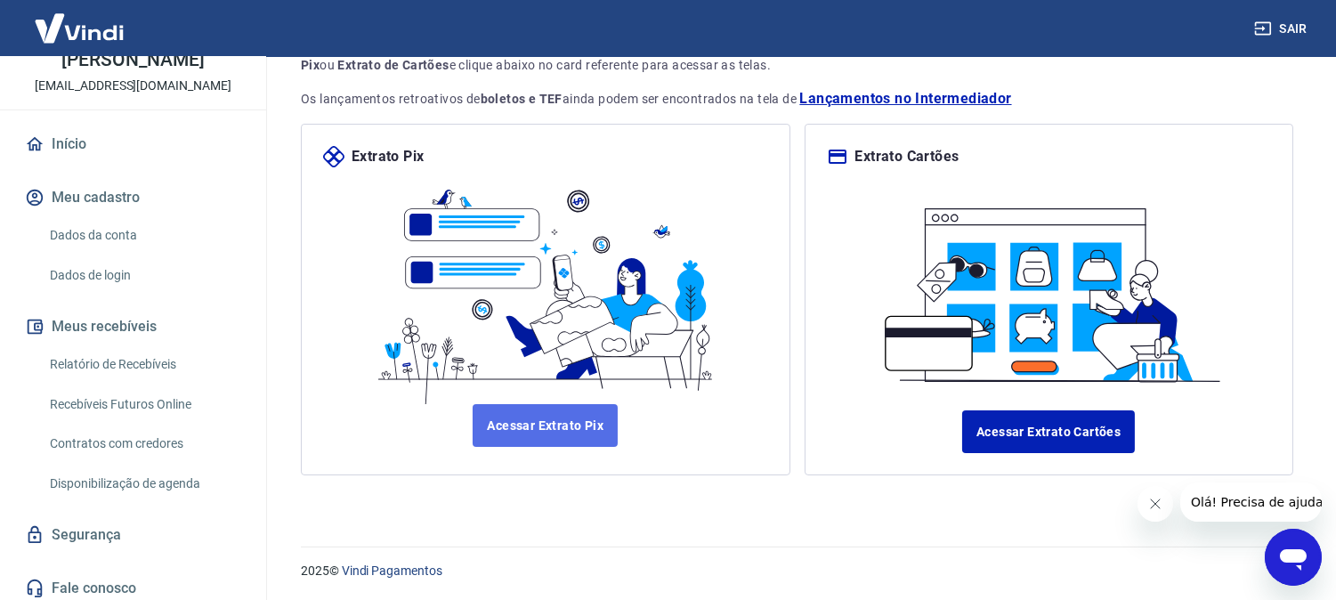
click at [544, 424] on link "Acessar Extrato Pix" at bounding box center [545, 425] width 145 height 43
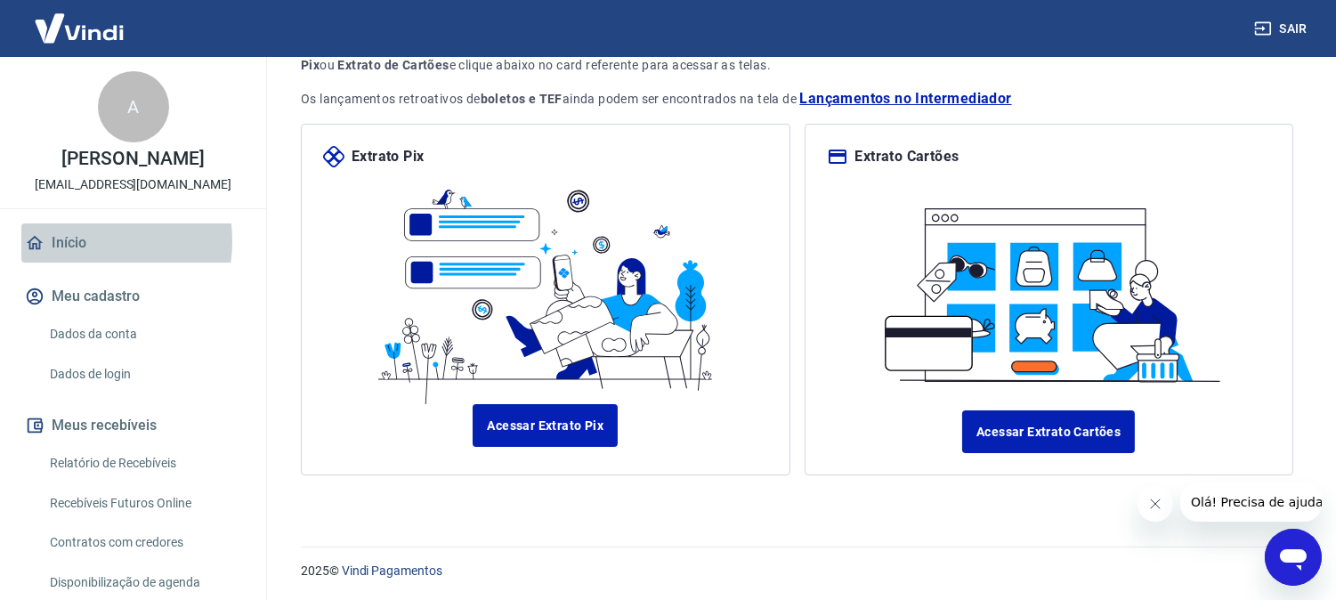
click at [76, 260] on link "Início" at bounding box center [132, 242] width 223 height 39
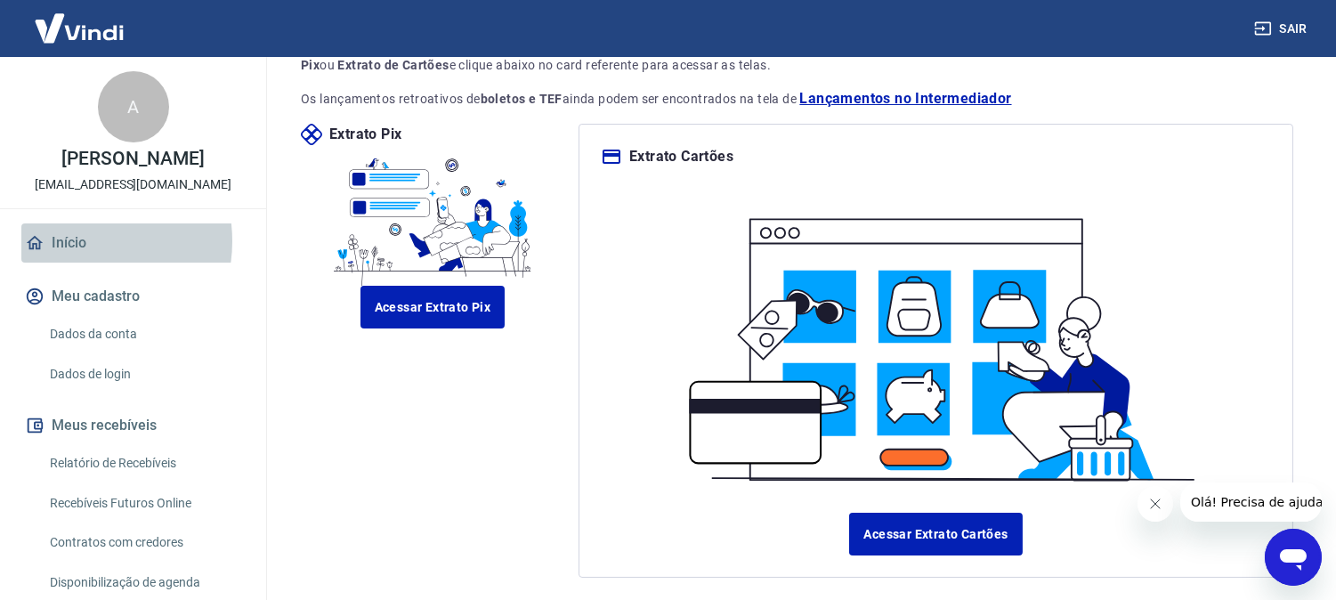
scroll to position [991, 0]
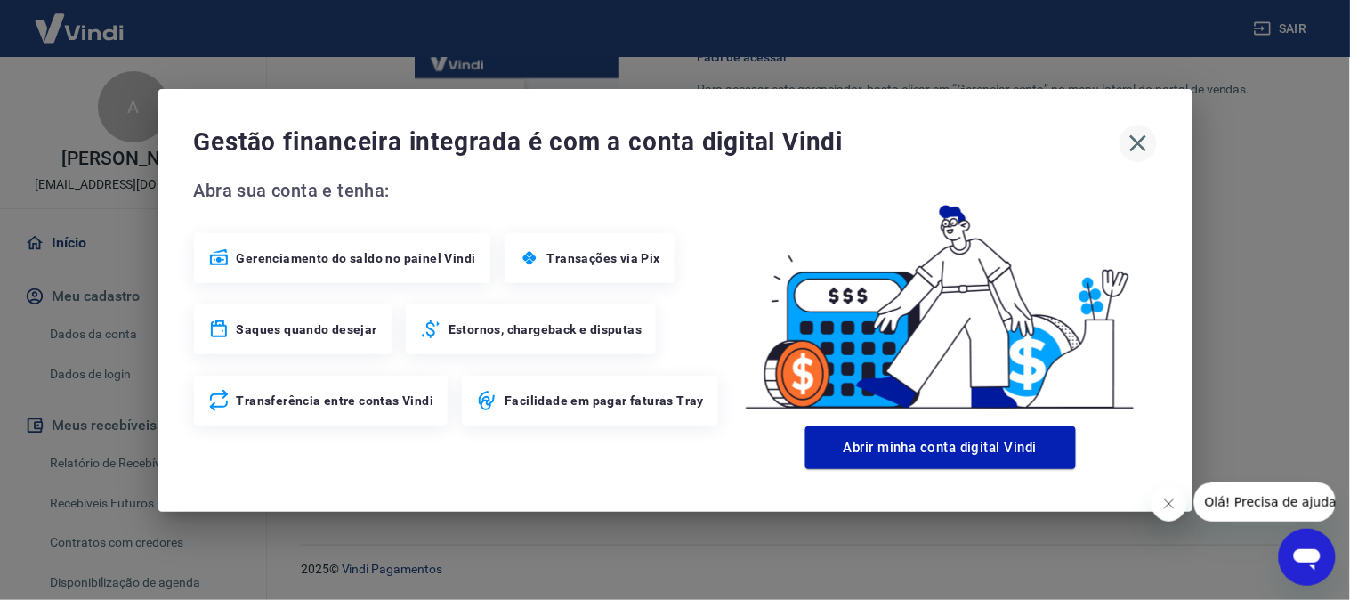
click at [1135, 143] on icon "button" at bounding box center [1138, 143] width 28 height 28
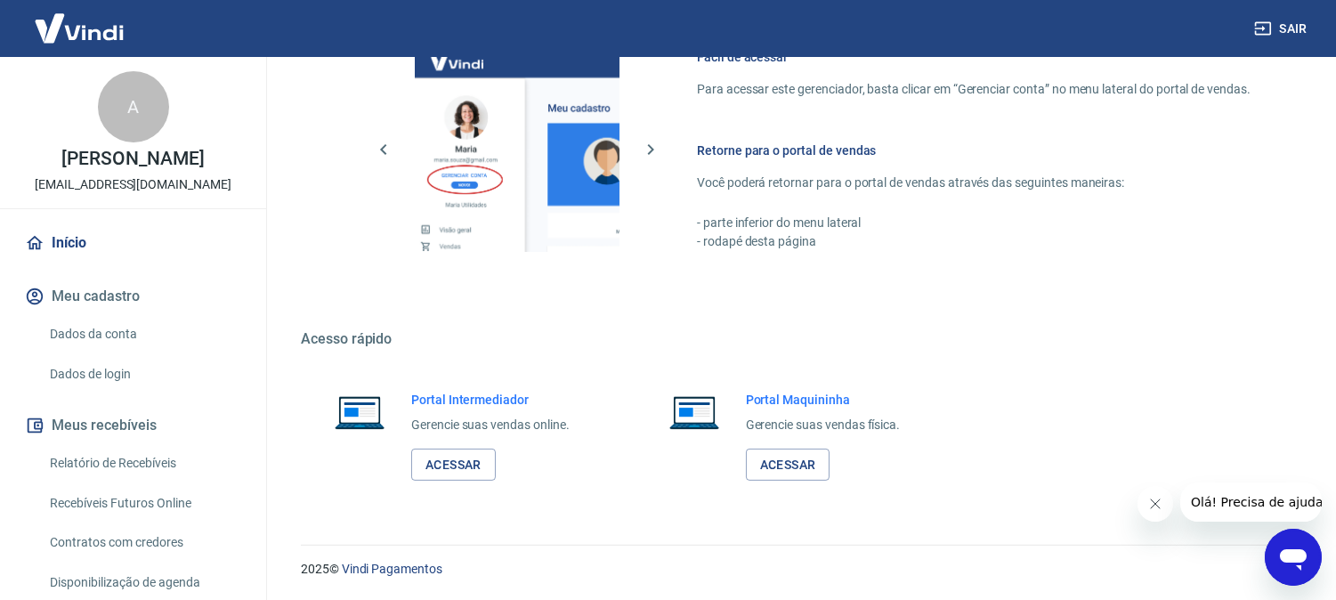
click at [108, 352] on link "Dados da conta" at bounding box center [144, 334] width 202 height 36
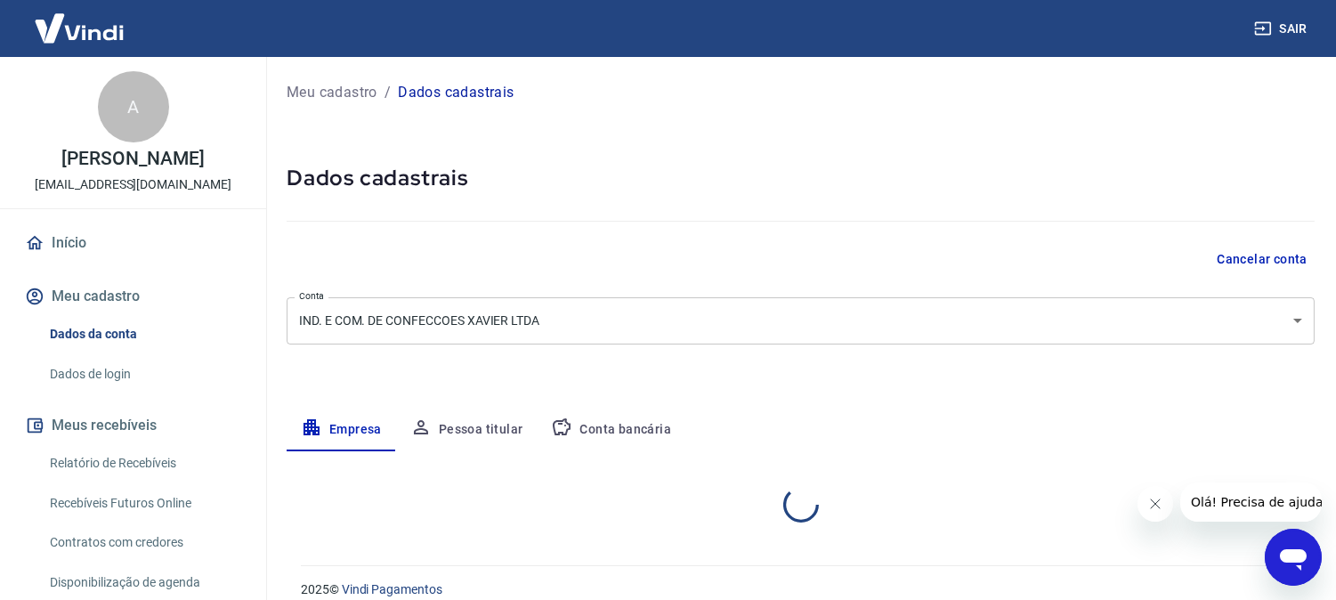
select select "PE"
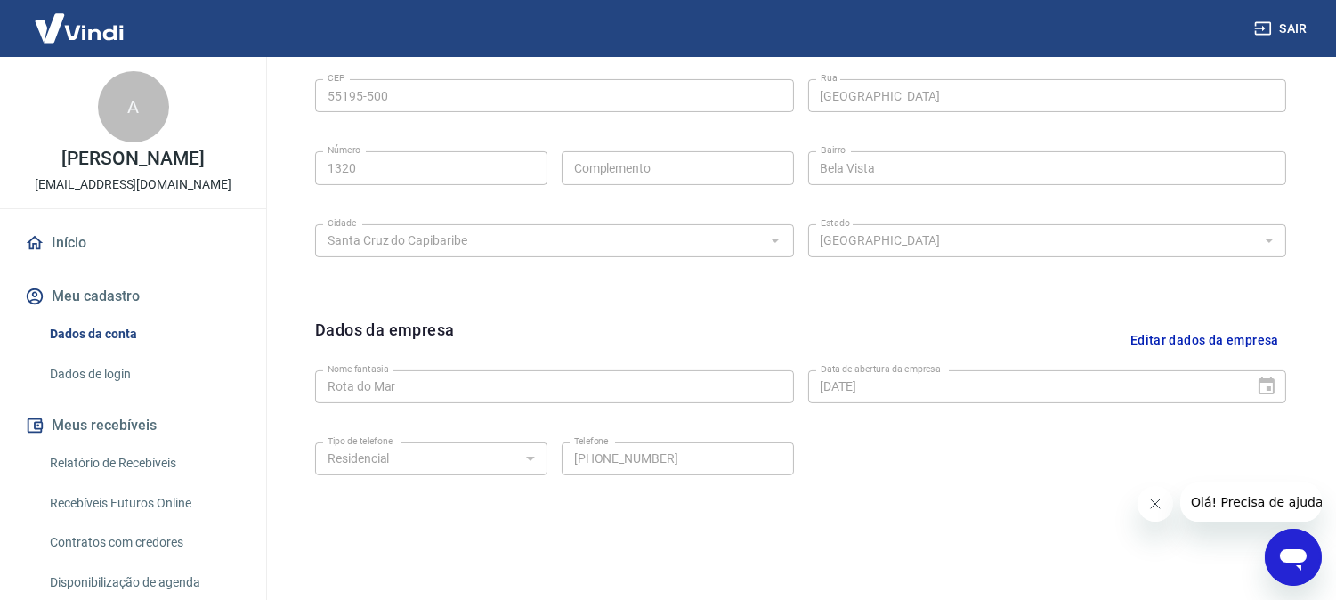
scroll to position [682, 0]
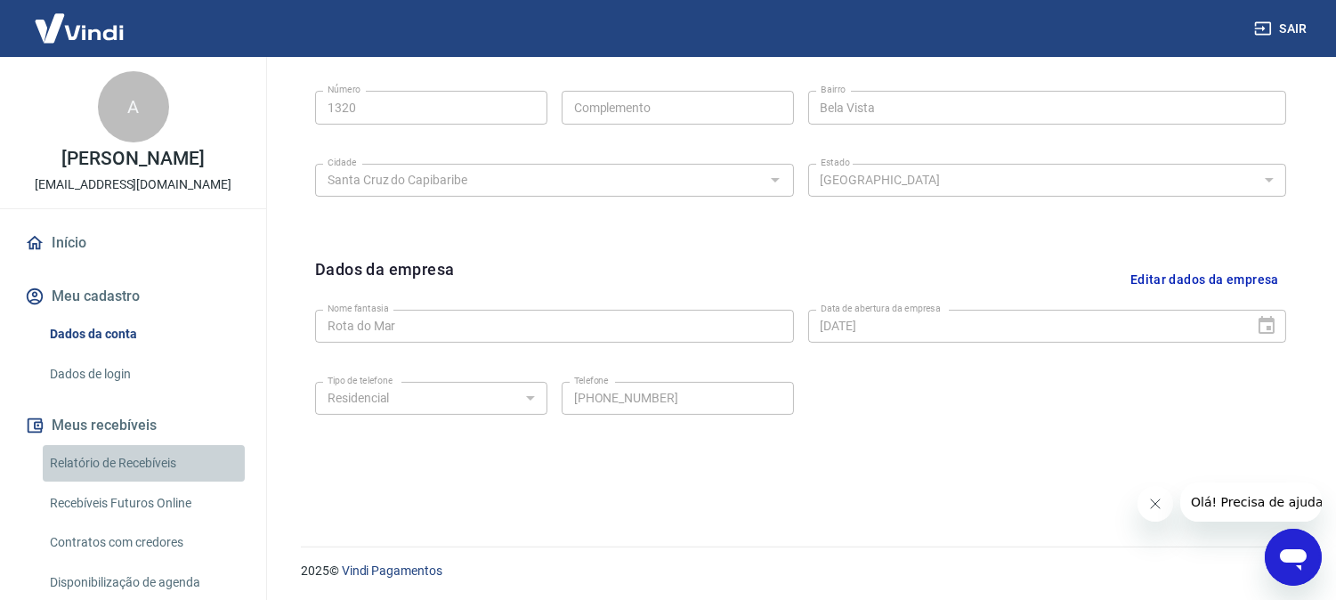
click at [146, 482] on link "Relatório de Recebíveis" at bounding box center [144, 463] width 202 height 36
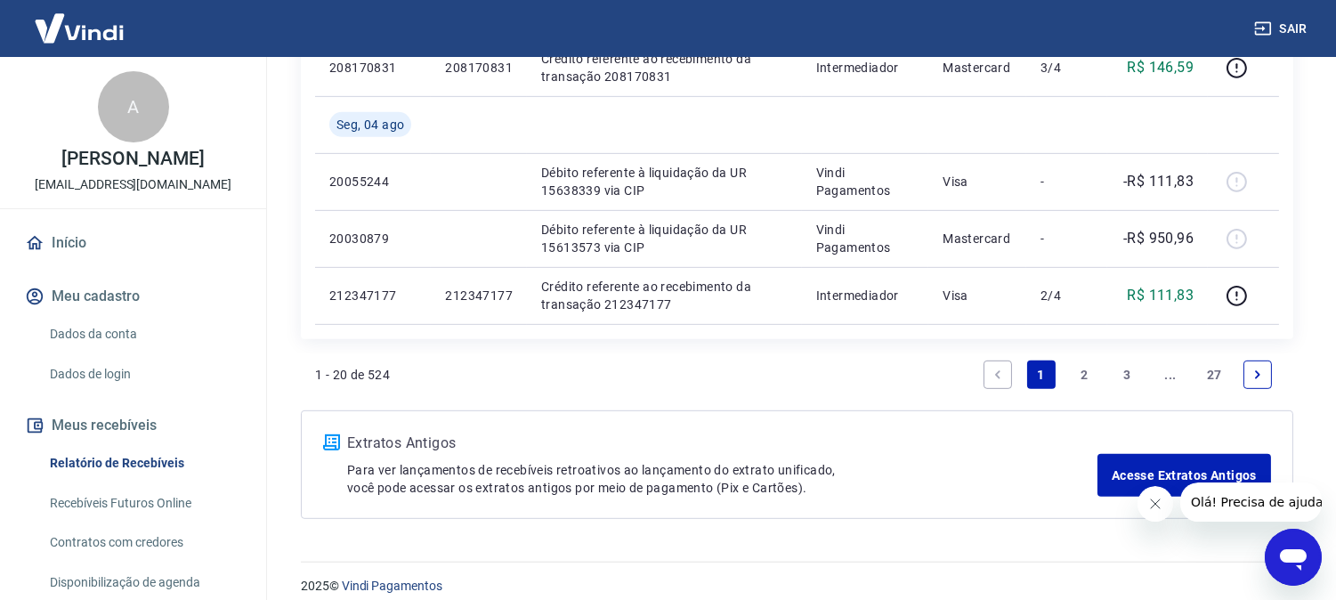
scroll to position [1651, 0]
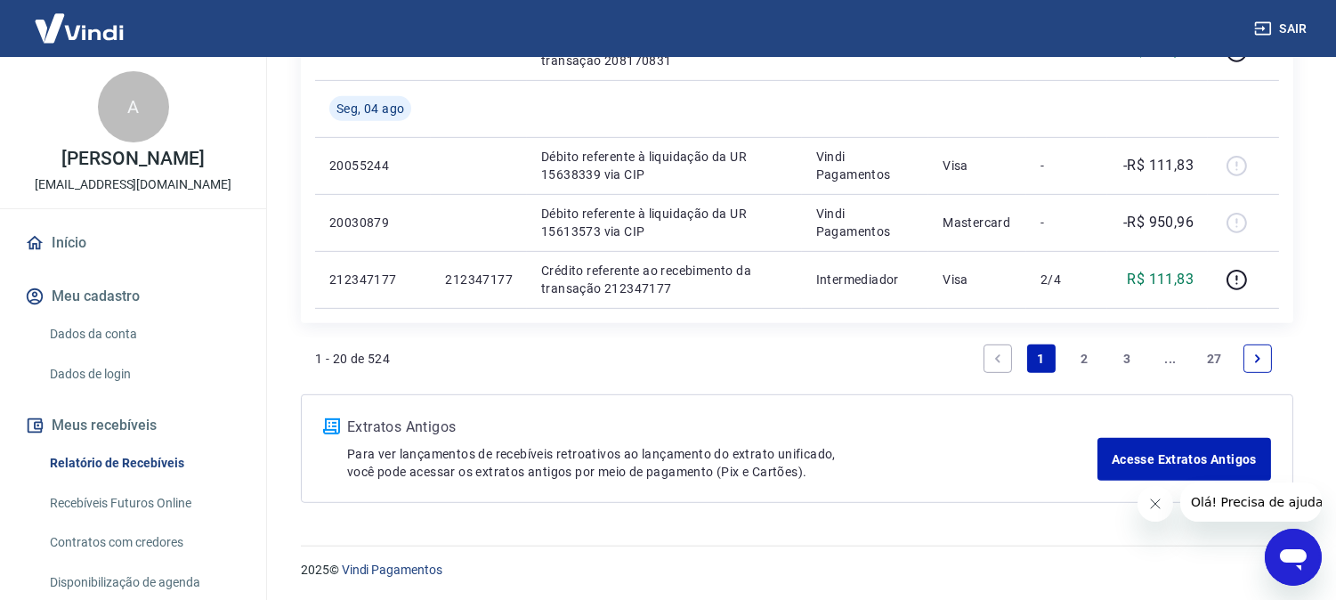
click at [1150, 506] on icon "Fechar mensagem da empresa" at bounding box center [1154, 503] width 14 height 14
click at [1252, 352] on icon "Next page" at bounding box center [1257, 358] width 12 height 12
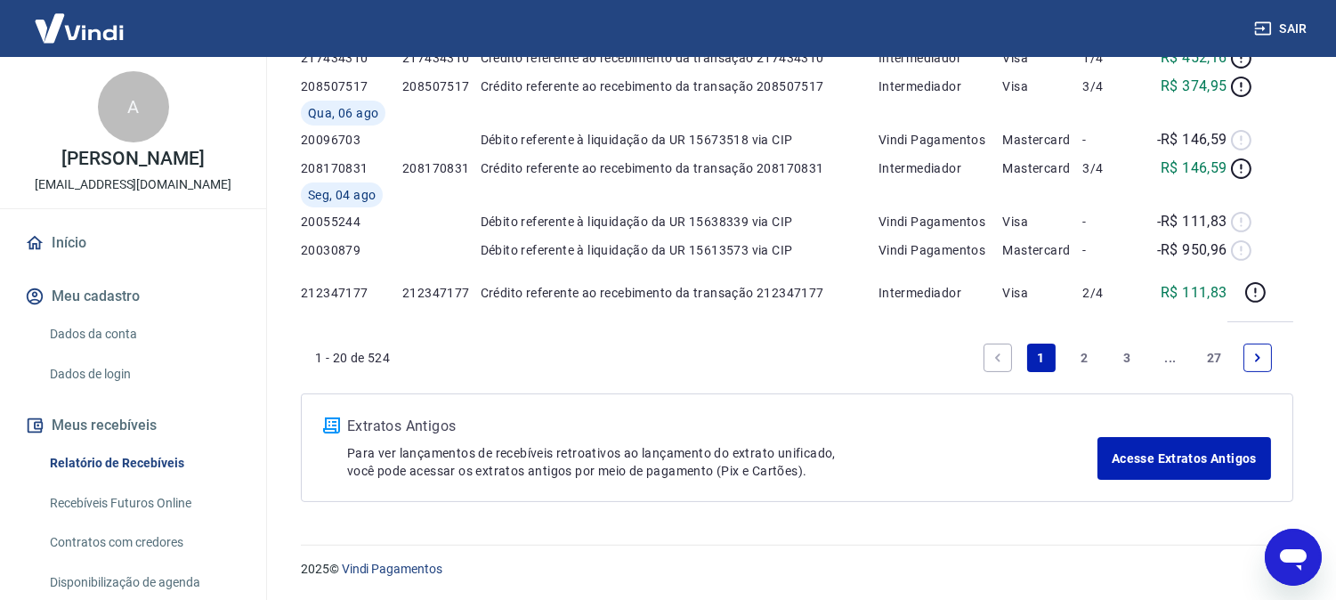
click at [1252, 416] on div "Extratos Antigos Para ver lançamentos de recebíveis retroativos ao lançamento d…" at bounding box center [797, 448] width 948 height 64
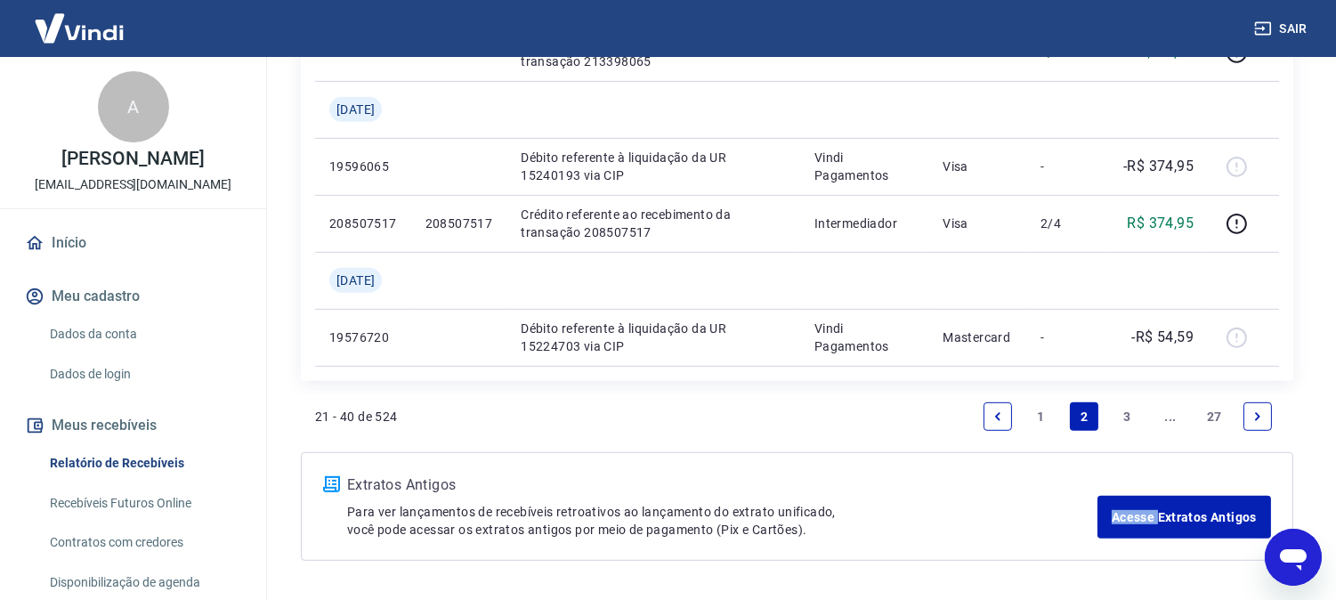
scroll to position [1822, 0]
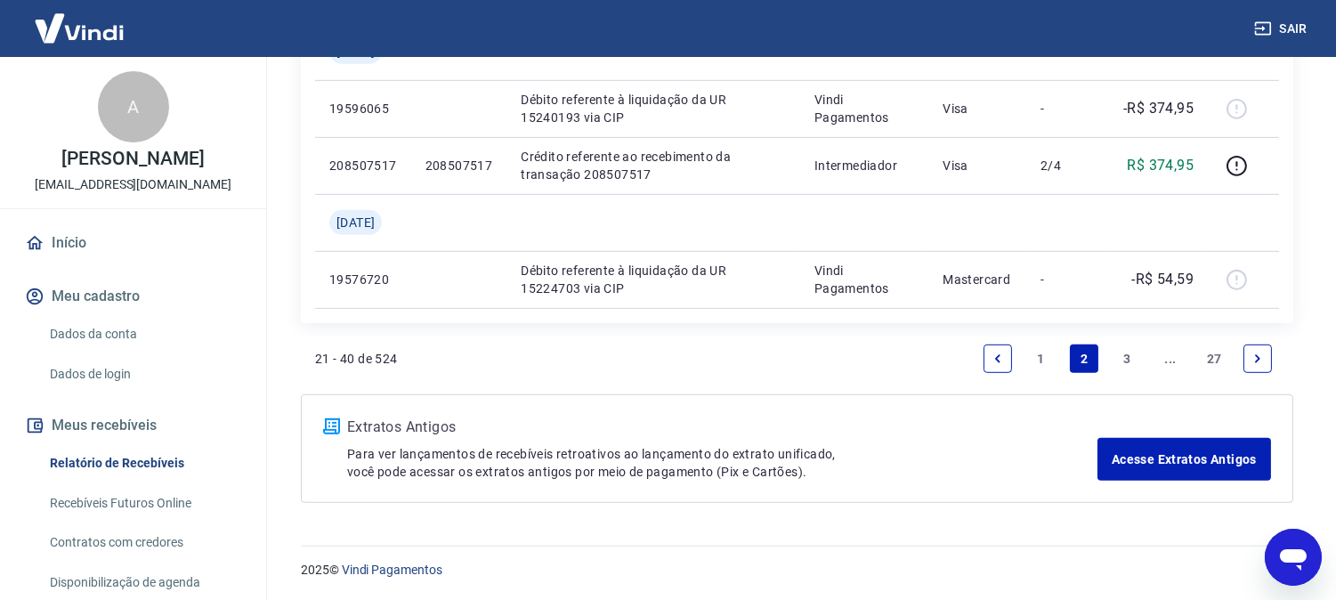
click at [1259, 352] on icon "Next page" at bounding box center [1257, 358] width 12 height 12
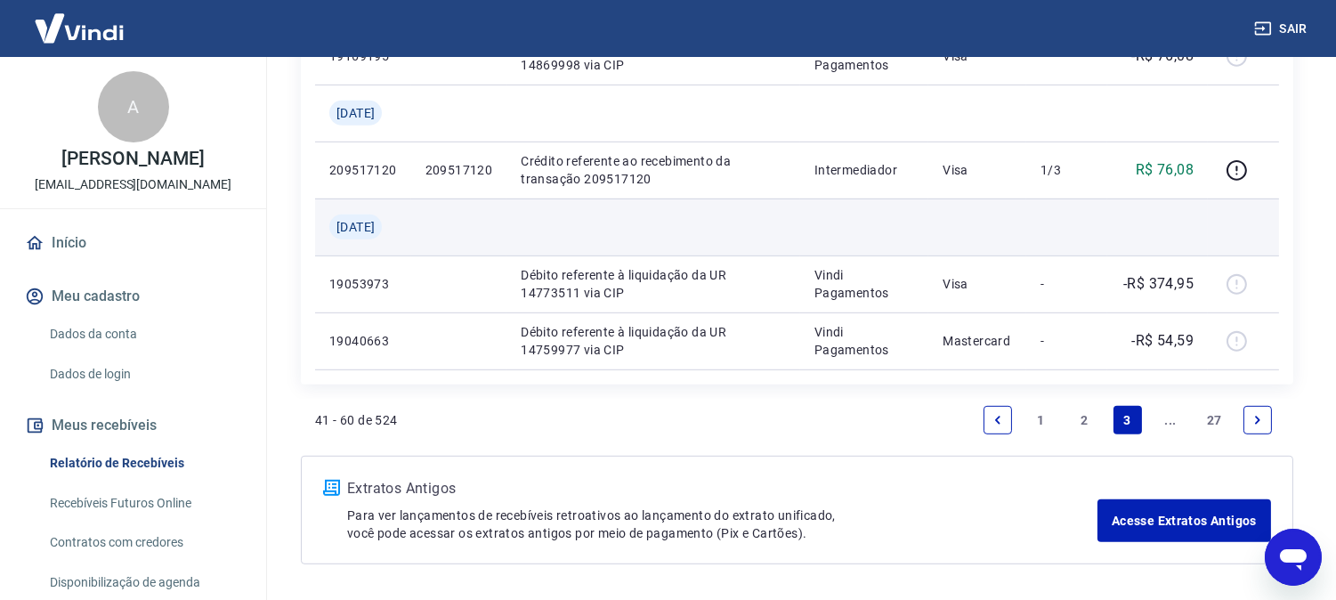
scroll to position [1879, 0]
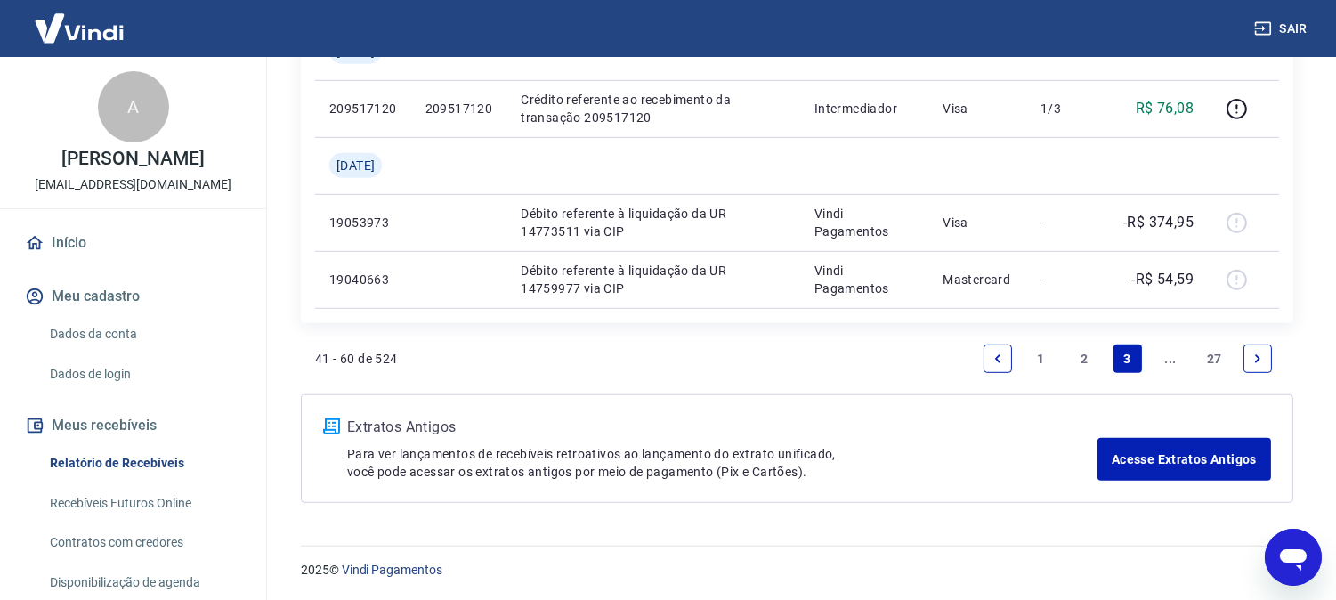
click at [1259, 353] on icon "Next page" at bounding box center [1257, 358] width 12 height 12
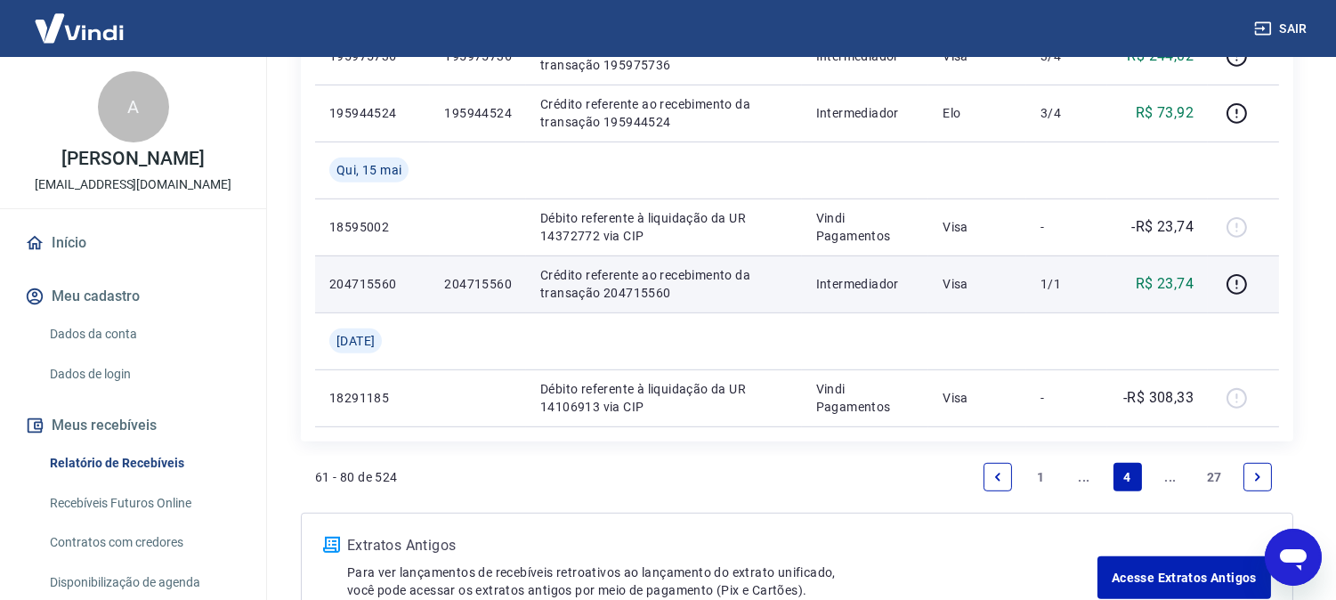
scroll to position [1822, 0]
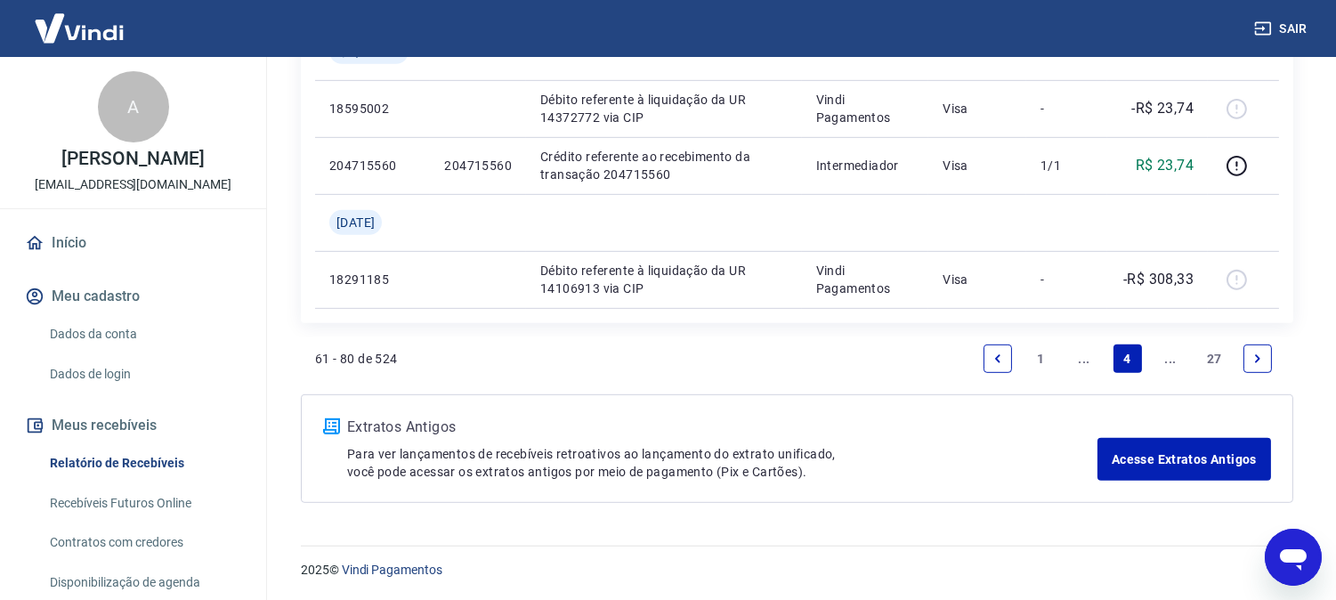
click at [1256, 357] on icon "Next page" at bounding box center [1257, 358] width 12 height 12
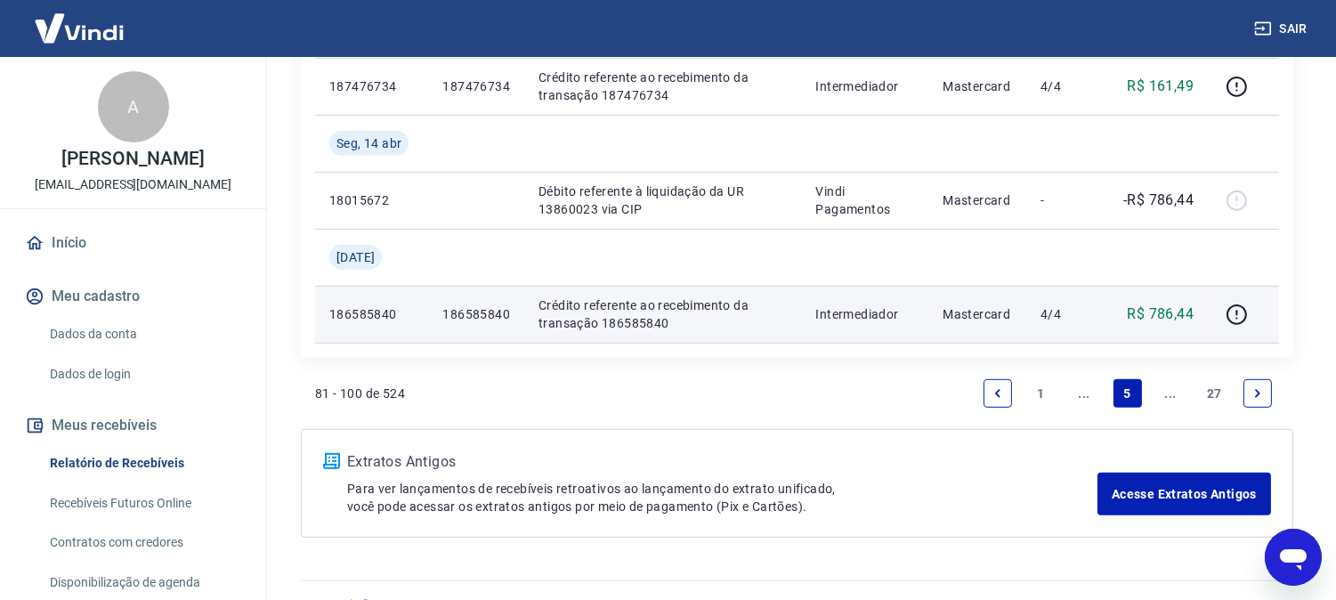
scroll to position [1651, 0]
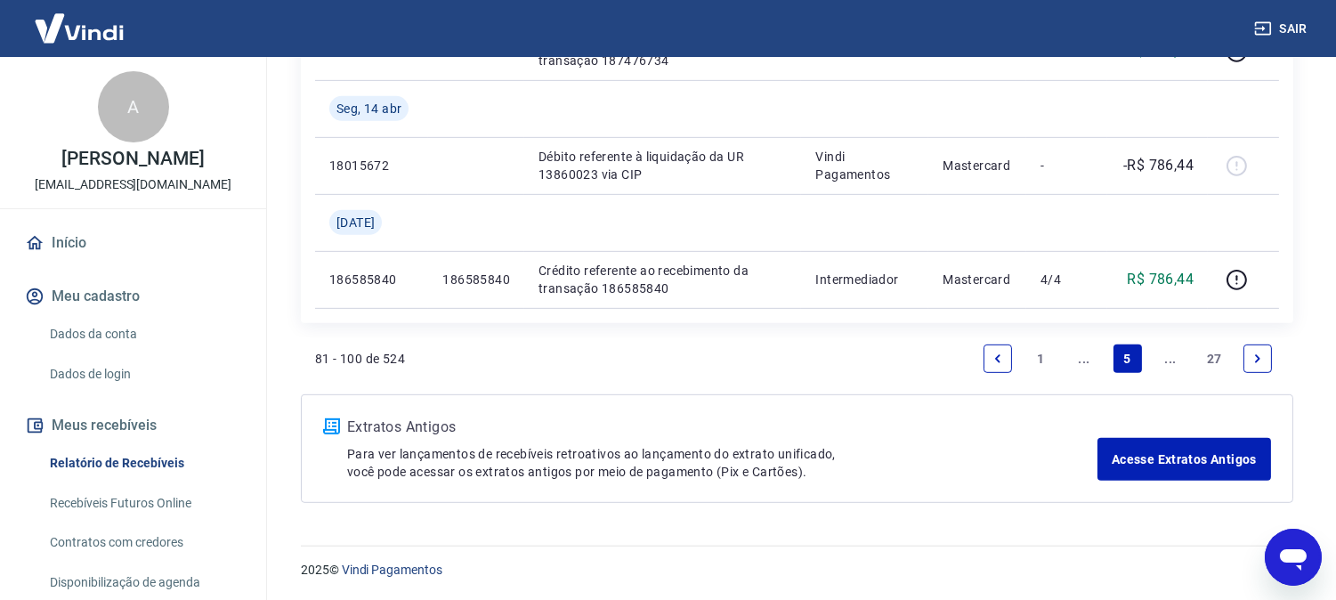
click at [1039, 359] on link "1" at bounding box center [1041, 358] width 28 height 28
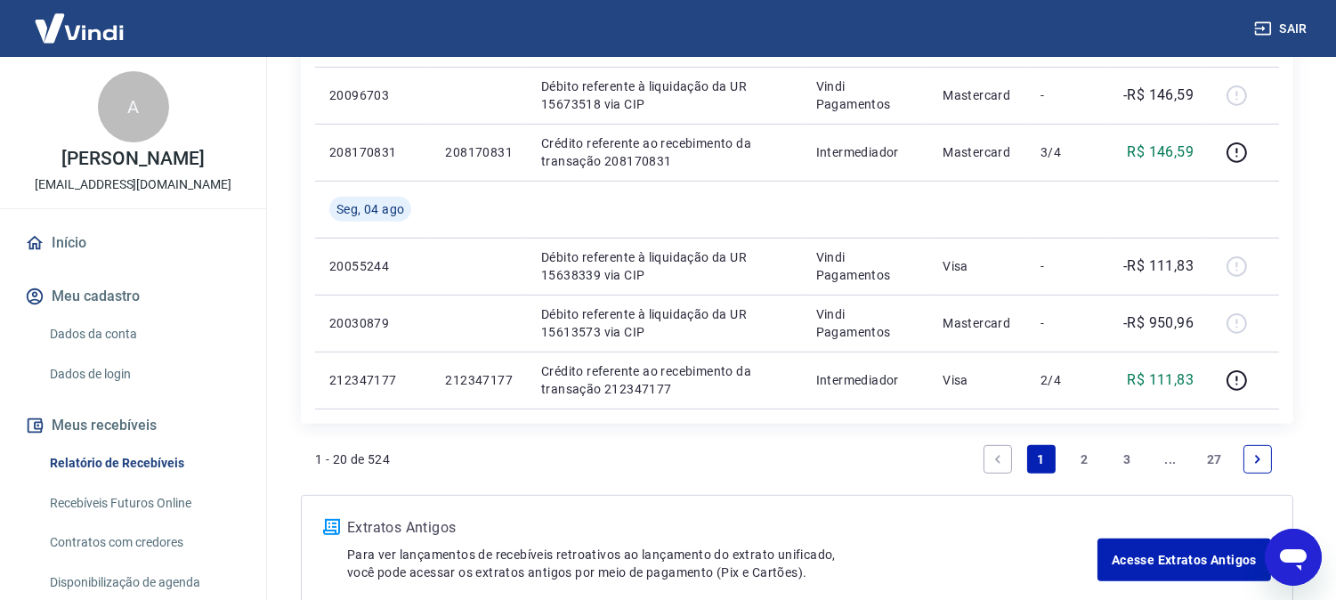
scroll to position [1651, 0]
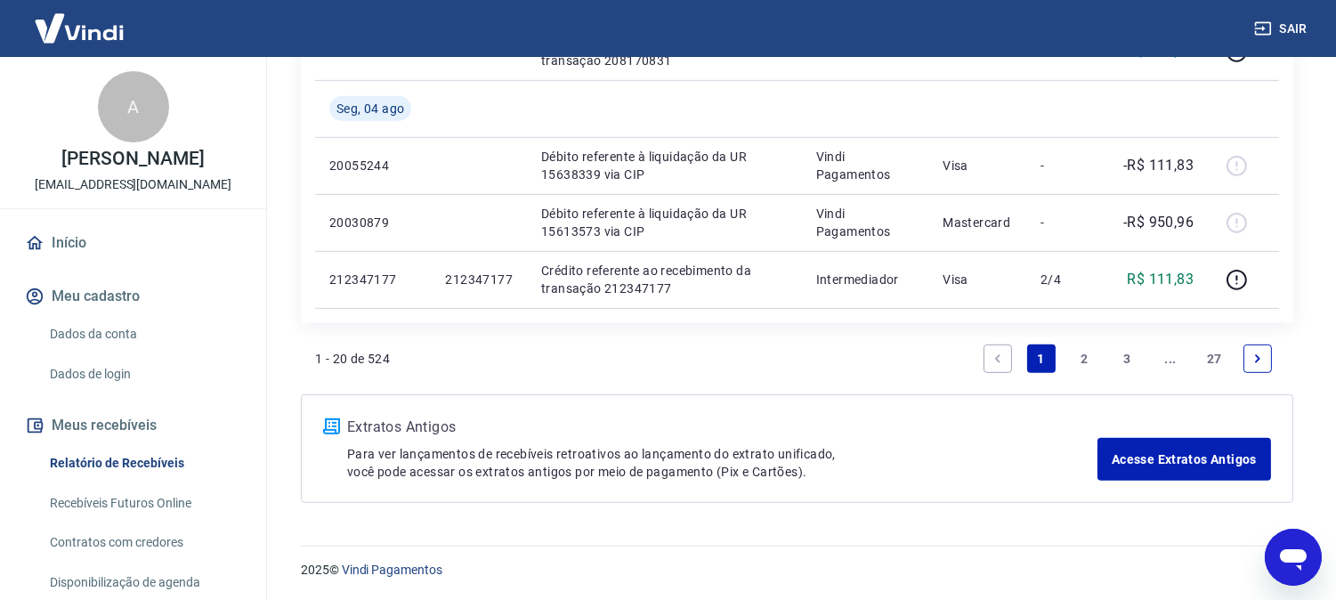
click at [1266, 357] on link "Next page" at bounding box center [1257, 358] width 28 height 28
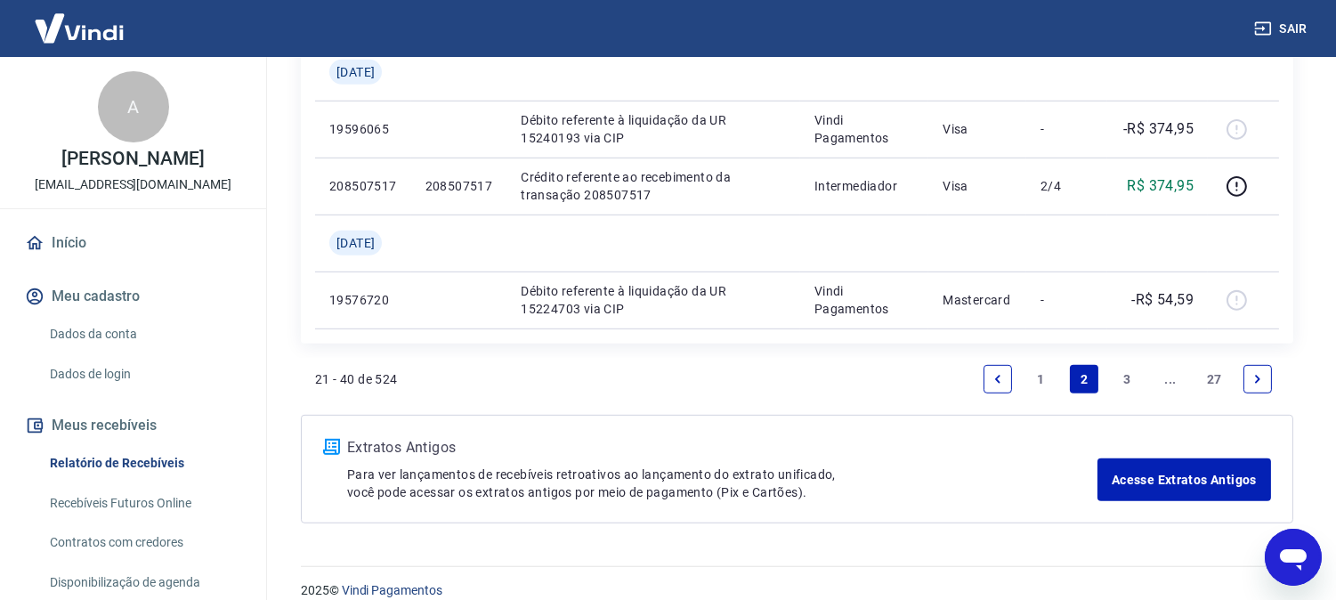
scroll to position [1822, 0]
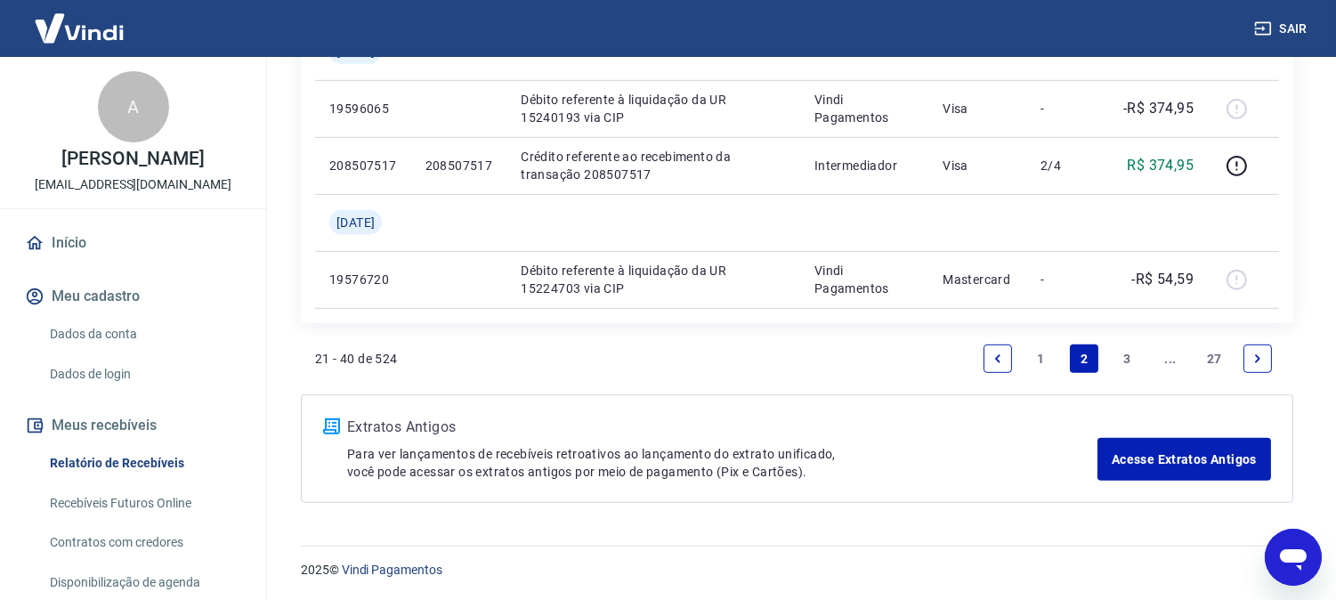
click at [1259, 352] on icon "Next page" at bounding box center [1257, 358] width 12 height 12
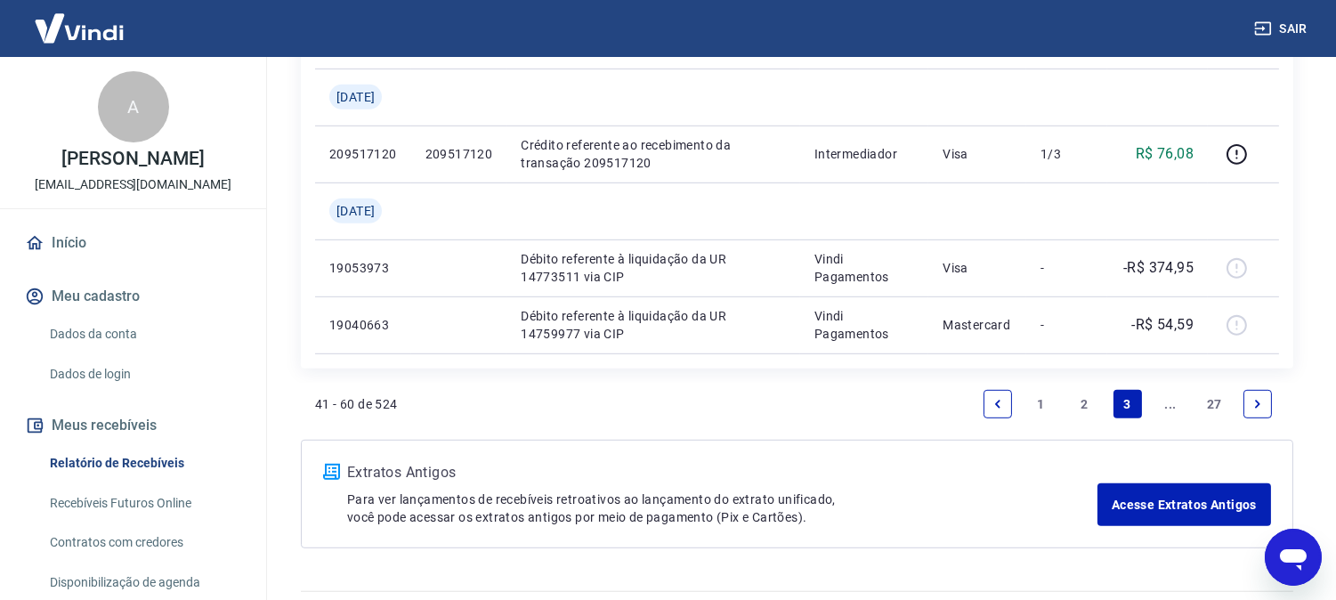
scroll to position [1879, 0]
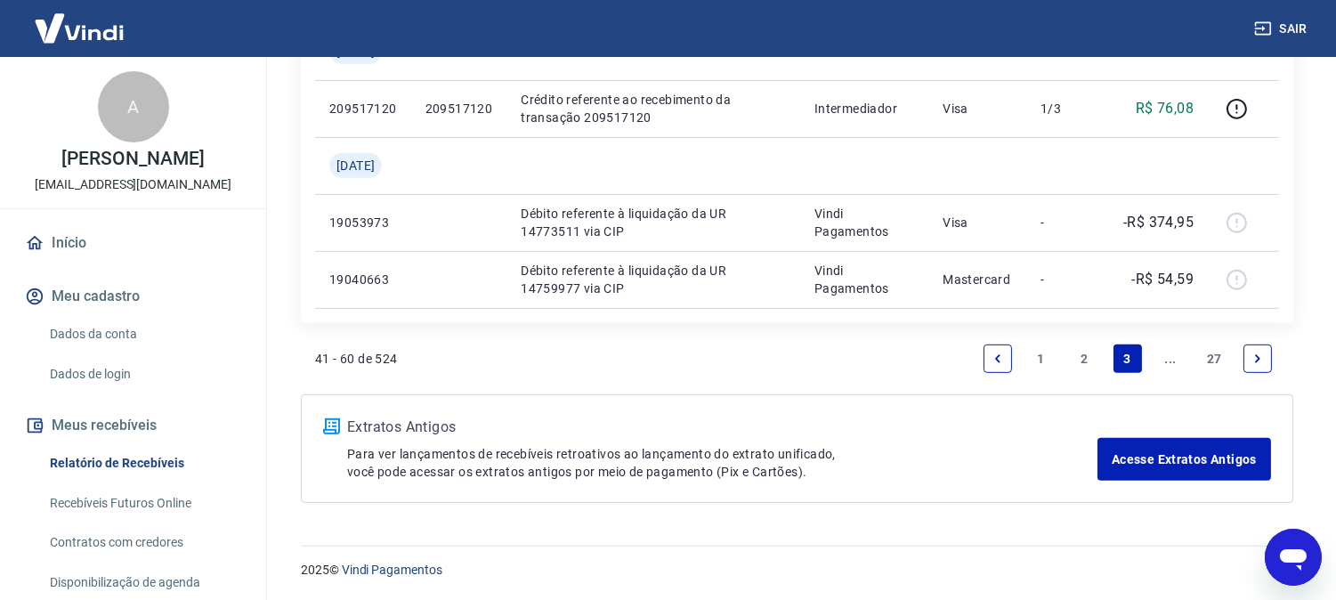
click at [1259, 352] on icon "Next page" at bounding box center [1257, 358] width 12 height 12
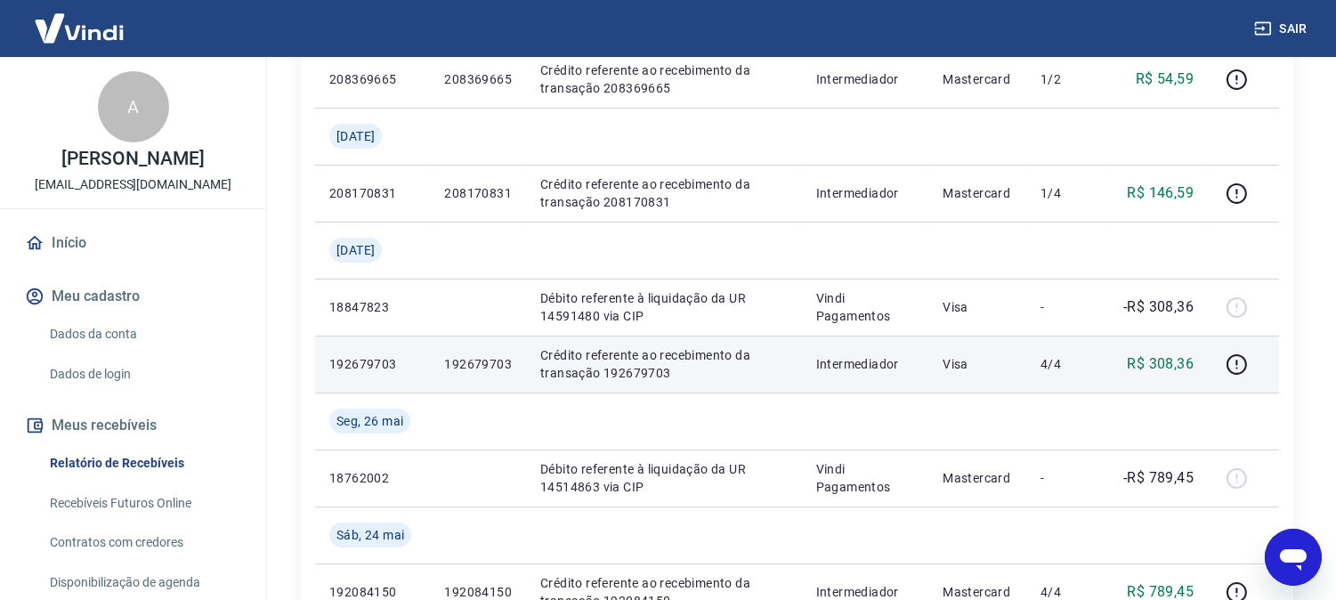
scroll to position [494, 0]
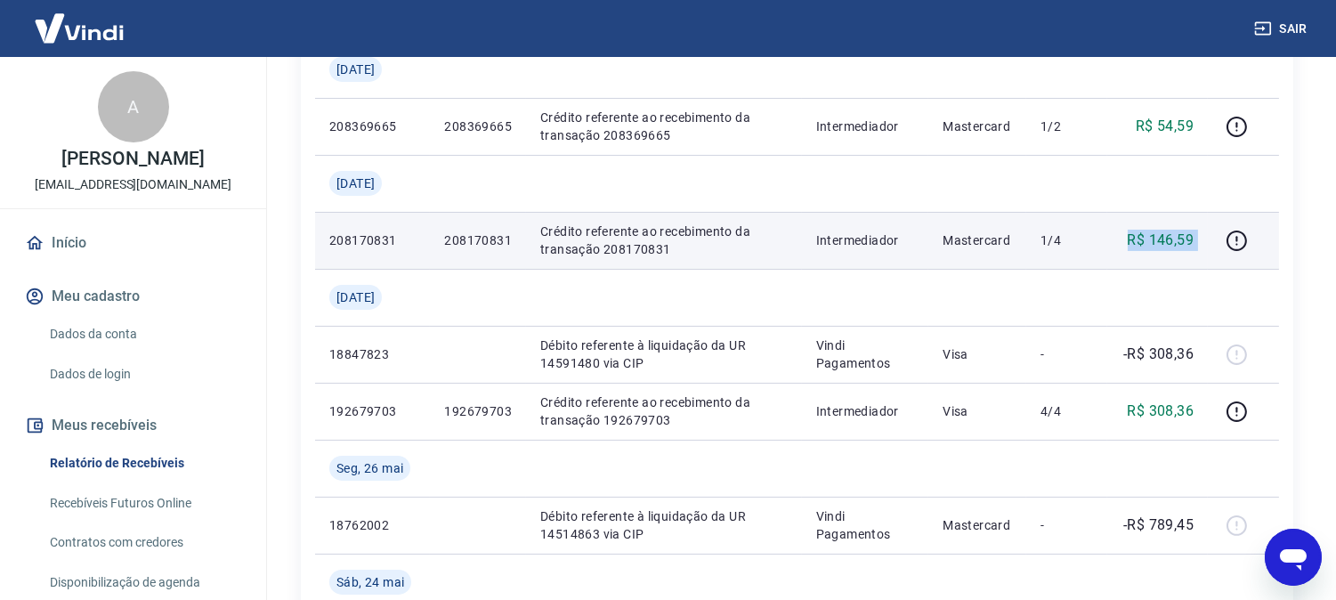
drag, startPoint x: 1098, startPoint y: 240, endPoint x: 1212, endPoint y: 240, distance: 113.9
click at [1212, 240] on tr "208170831 208170831 Crédito referente ao recebimento da transação 208170831 Int…" at bounding box center [797, 240] width 964 height 57
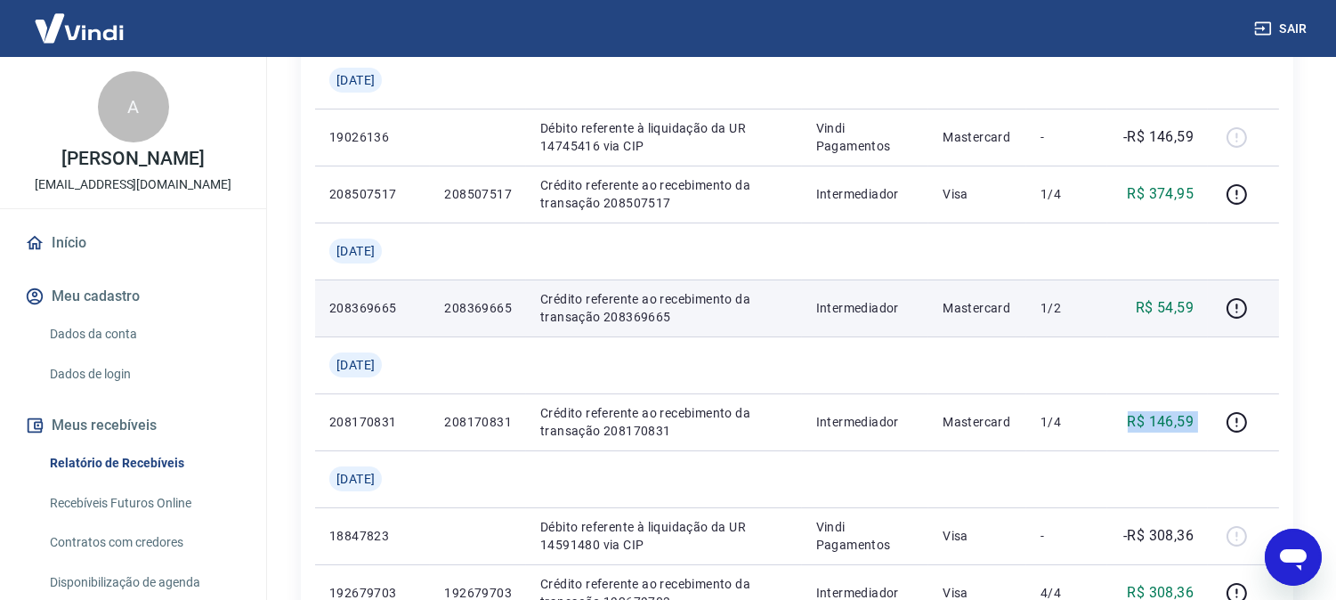
scroll to position [395, 0]
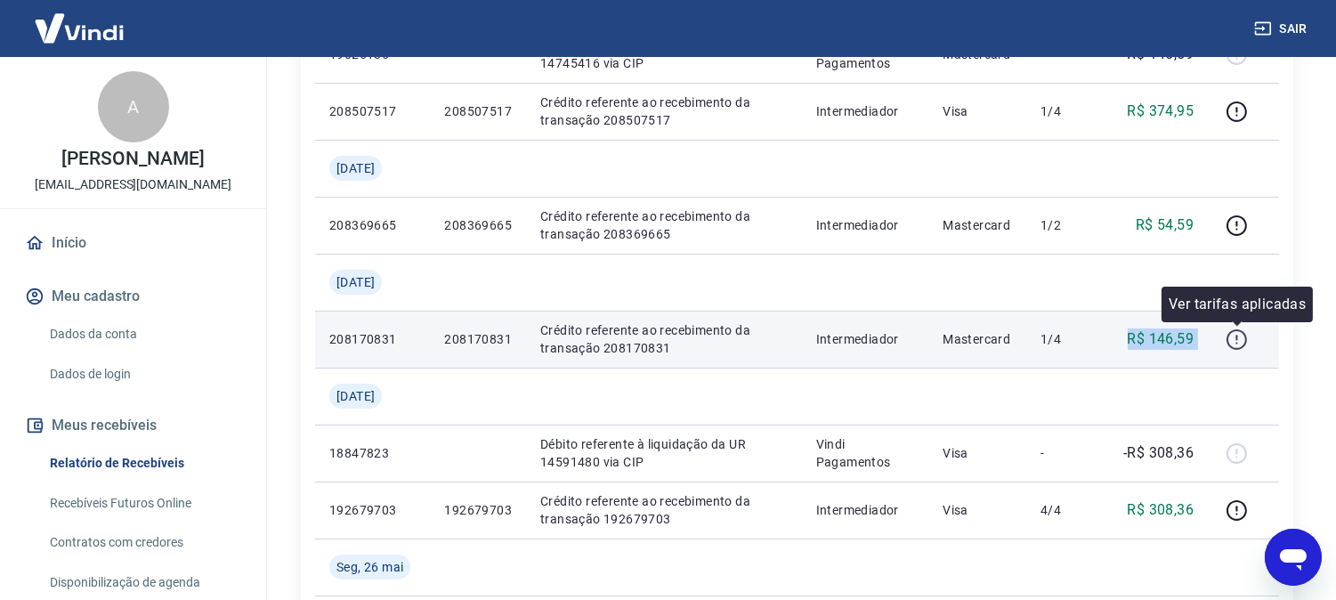
click at [1240, 336] on icon "button" at bounding box center [1237, 339] width 22 height 22
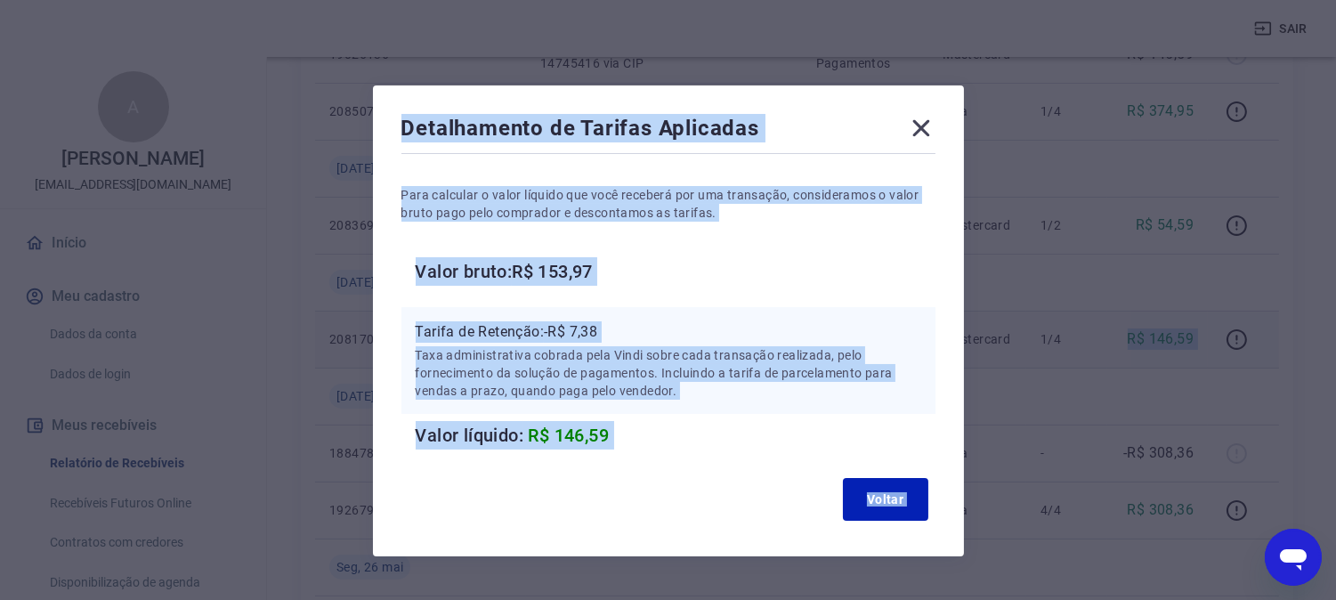
click at [859, 260] on h6 "Valor bruto: R$ 153,97" at bounding box center [676, 271] width 520 height 28
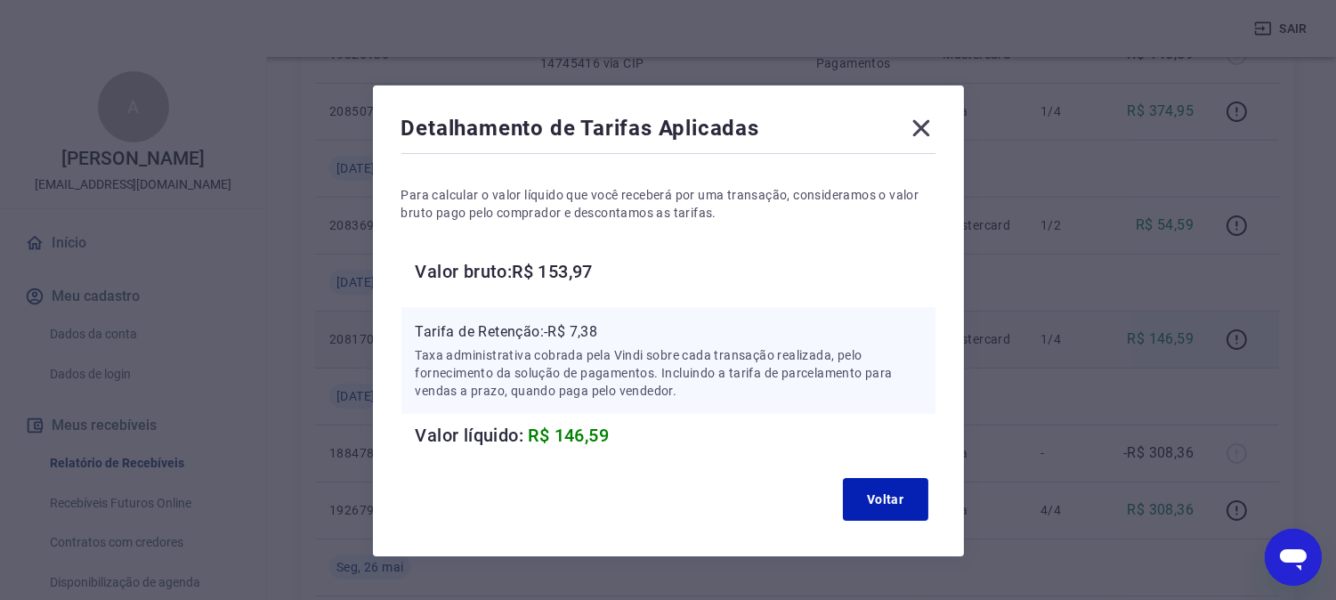
click at [911, 125] on icon at bounding box center [921, 128] width 28 height 28
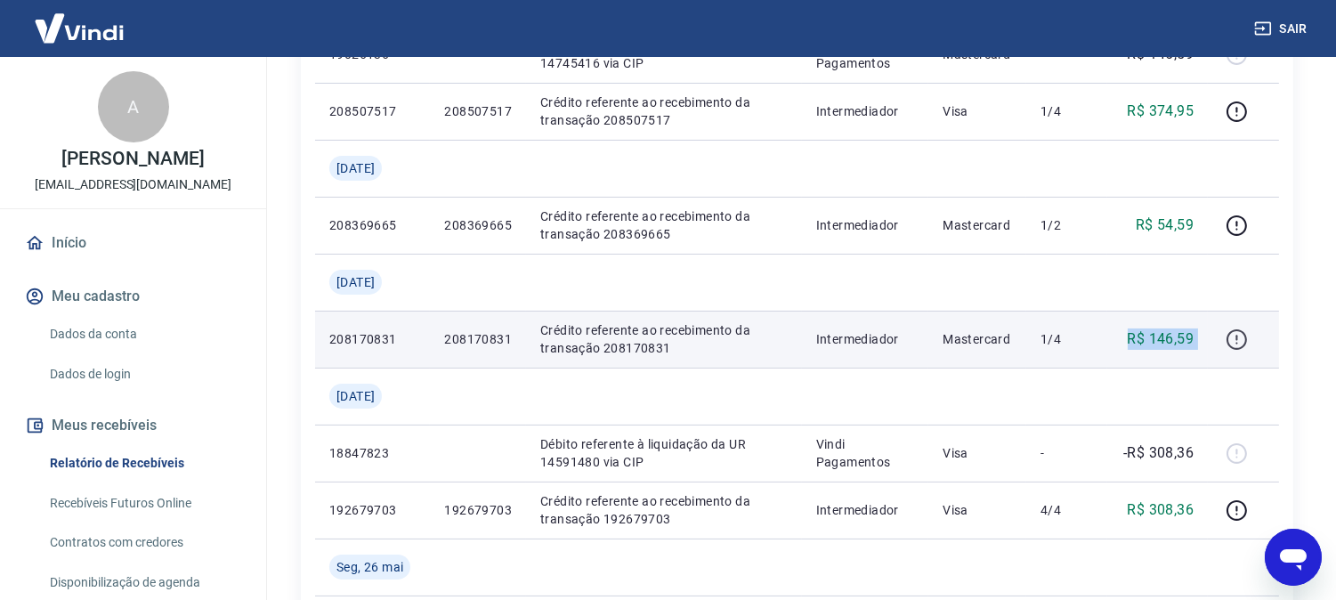
drag, startPoint x: 1121, startPoint y: 325, endPoint x: 1230, endPoint y: 339, distance: 109.5
click at [1230, 339] on tr "208170831 208170831 Crédito referente ao recebimento da transação 208170831 Int…" at bounding box center [797, 339] width 964 height 57
click at [1056, 344] on p "1/4" at bounding box center [1066, 339] width 53 height 18
click at [990, 338] on p "Mastercard" at bounding box center [977, 339] width 69 height 18
drag, startPoint x: 927, startPoint y: 336, endPoint x: 1218, endPoint y: 352, distance: 290.6
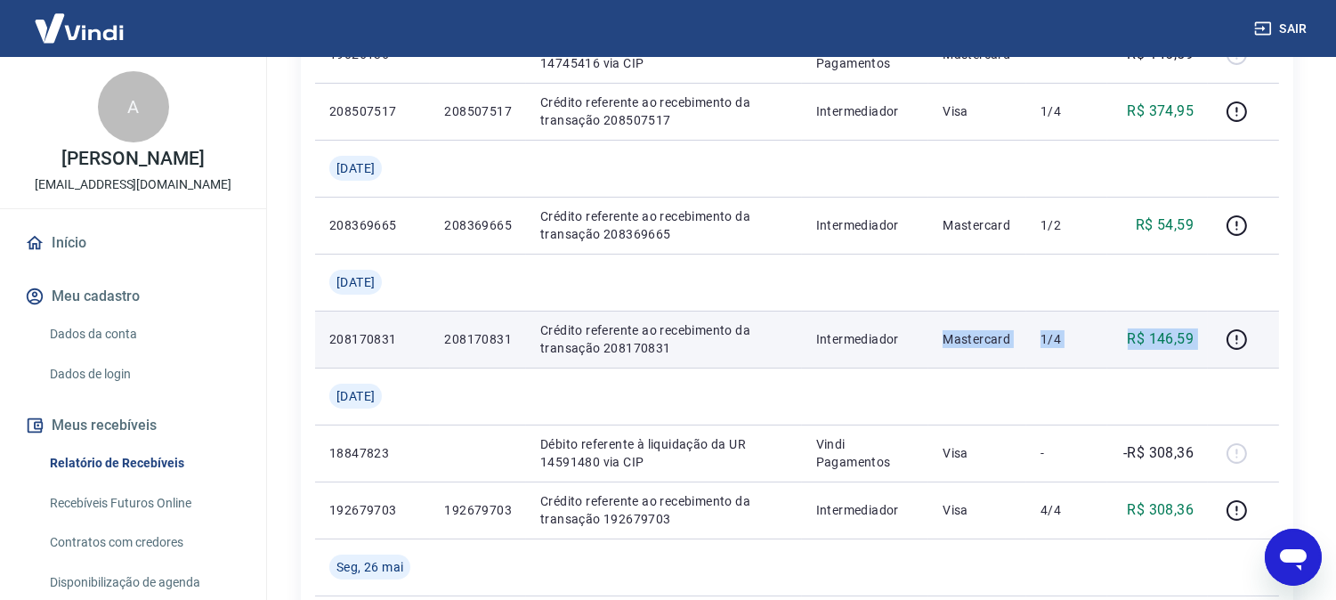
click at [1218, 352] on tr "208170831 208170831 Crédito referente ao recebimento da transação 208170831 Int…" at bounding box center [797, 339] width 964 height 57
click at [1233, 336] on icon "button" at bounding box center [1237, 339] width 22 height 22
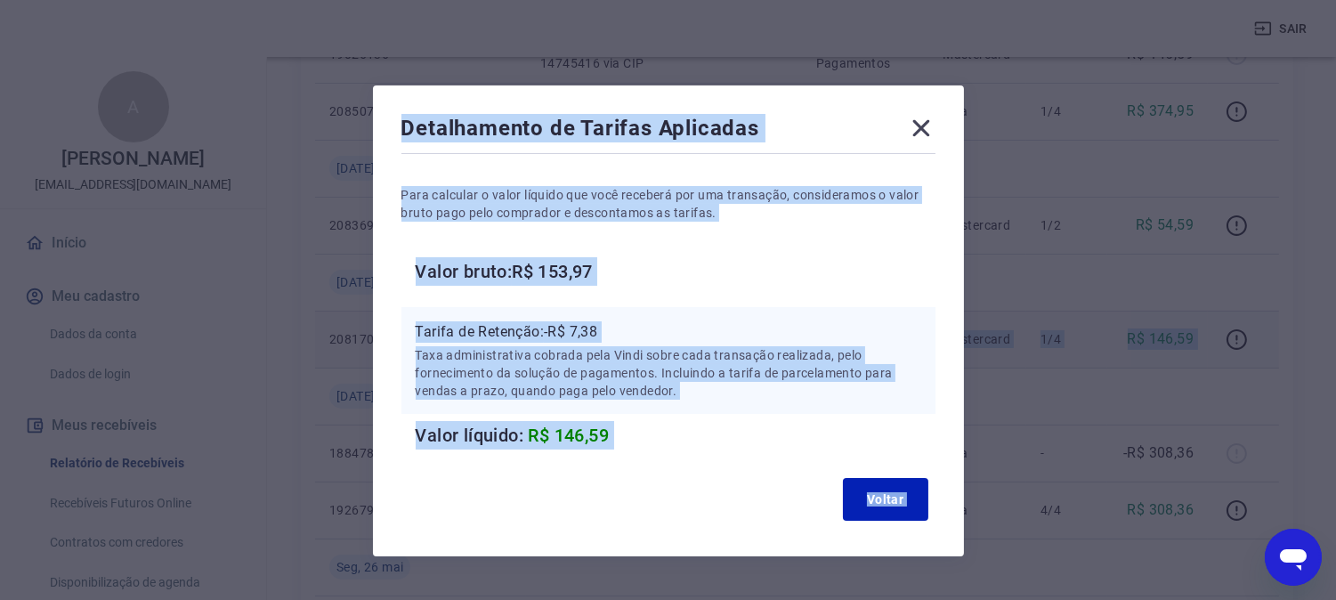
click at [851, 244] on div "Para calcular o valor líquido que você receberá por uma transação, consideramos…" at bounding box center [668, 304] width 534 height 292
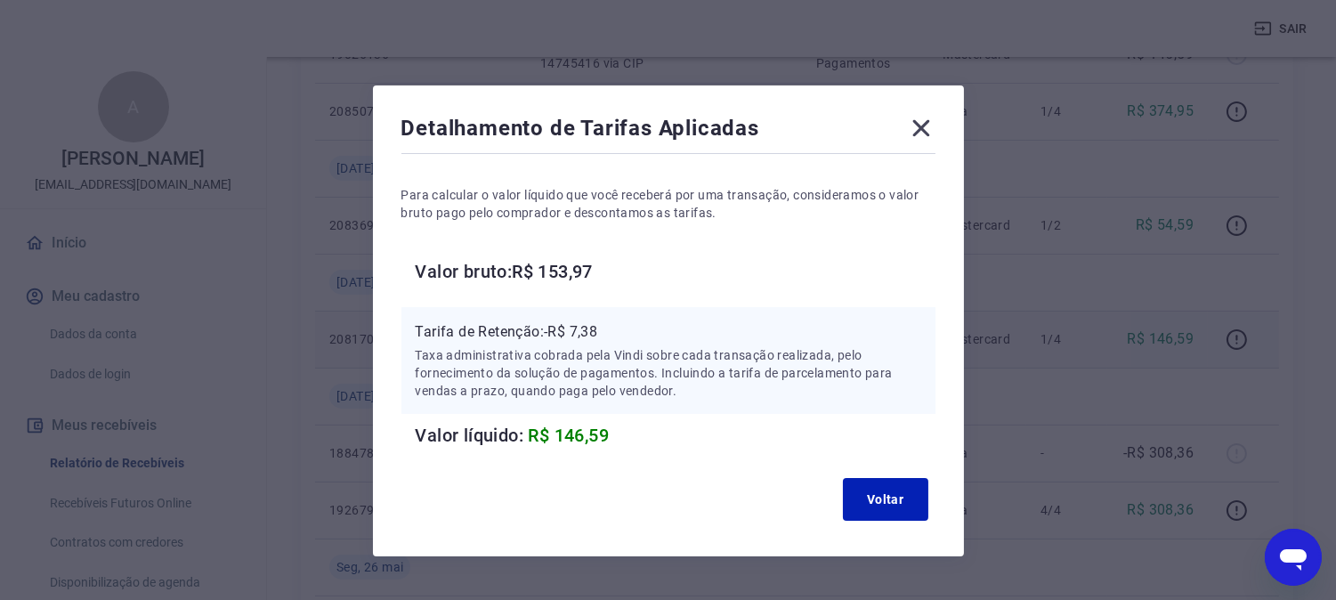
click at [919, 125] on icon at bounding box center [920, 128] width 17 height 17
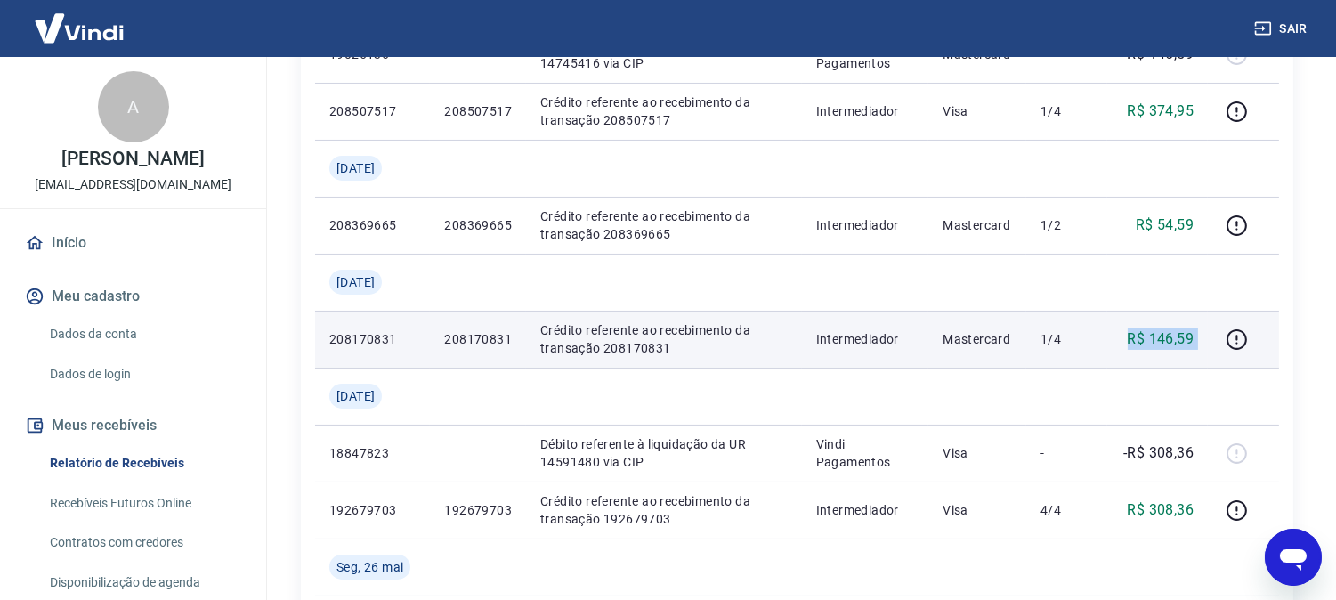
drag, startPoint x: 1108, startPoint y: 340, endPoint x: 1218, endPoint y: 340, distance: 109.5
click at [1218, 340] on tr "208170831 208170831 Crédito referente ao recebimento da transação 208170831 Int…" at bounding box center [797, 339] width 964 height 57
click at [1235, 341] on icon "button" at bounding box center [1237, 339] width 22 height 22
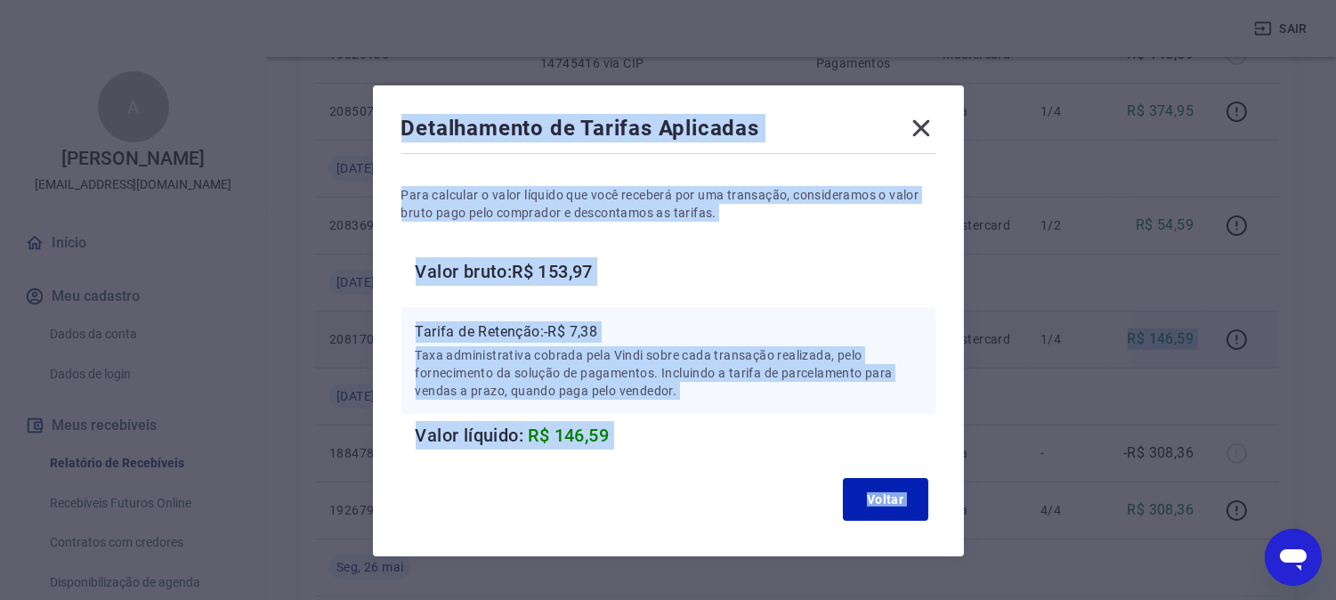
click at [870, 290] on div "Para calcular o valor líquido que você receberá por uma transação, consideramos…" at bounding box center [668, 304] width 534 height 292
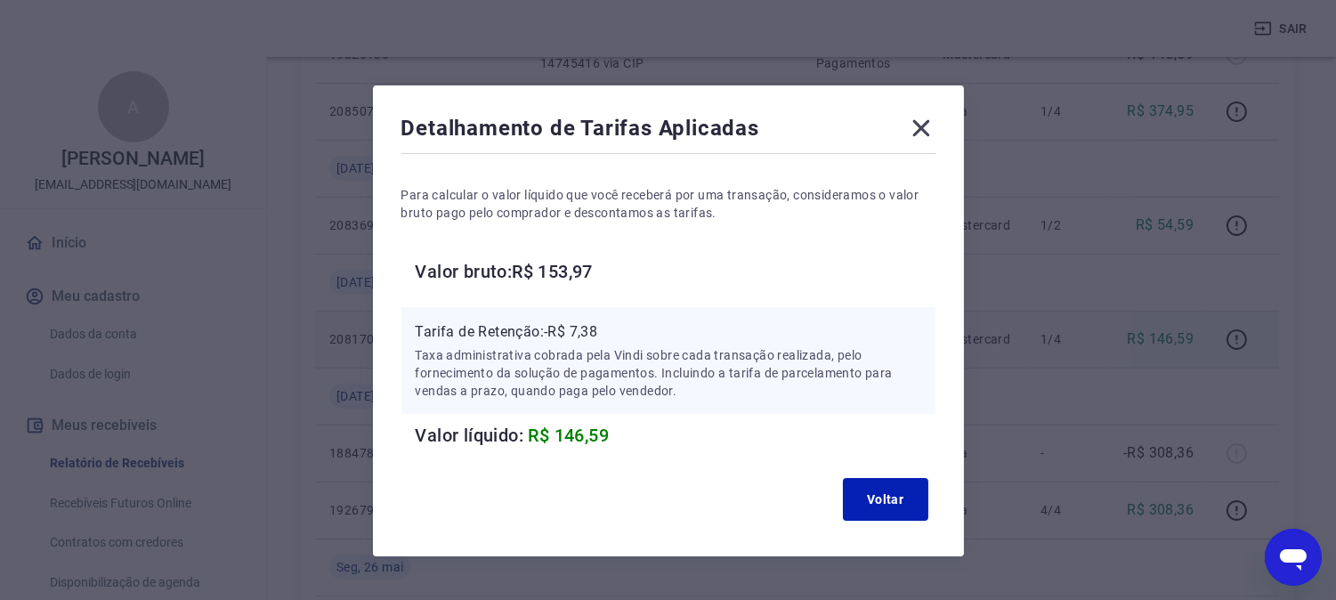
click at [1140, 271] on div "Detalhamento de Tarifas Aplicadas Para calcular o valor líquido que você recebe…" at bounding box center [668, 300] width 1336 height 600
click at [918, 118] on icon at bounding box center [921, 128] width 28 height 28
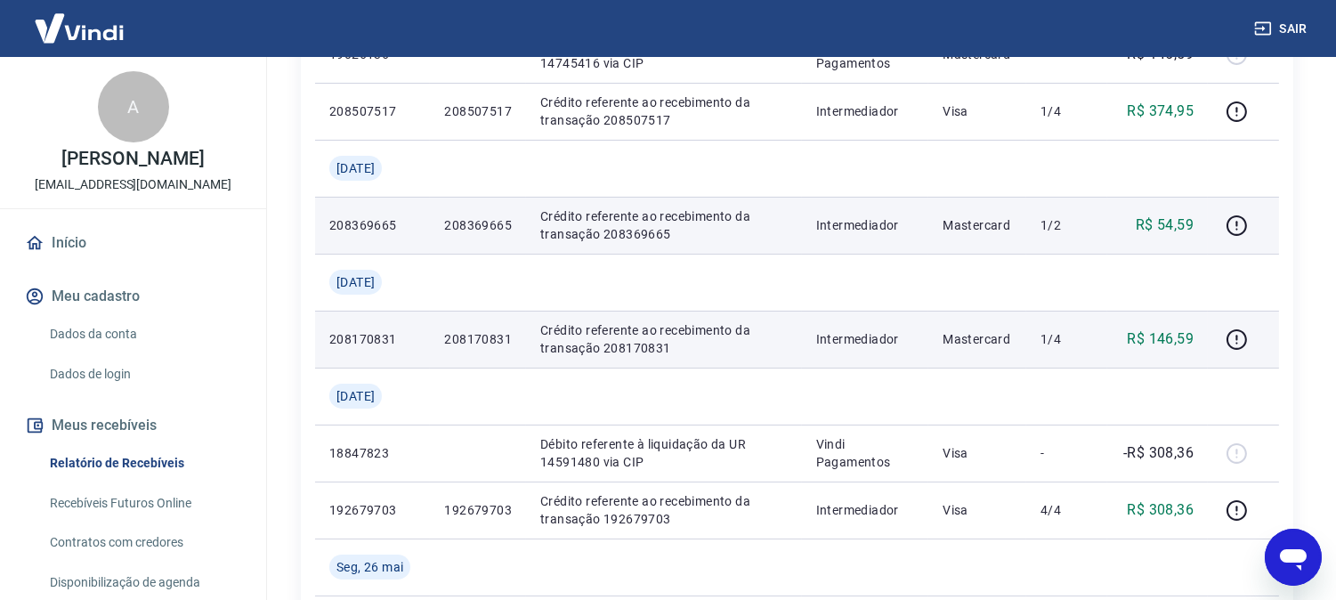
click at [1218, 221] on td at bounding box center [1243, 225] width 71 height 57
click at [1235, 230] on icon "button" at bounding box center [1237, 226] width 22 height 22
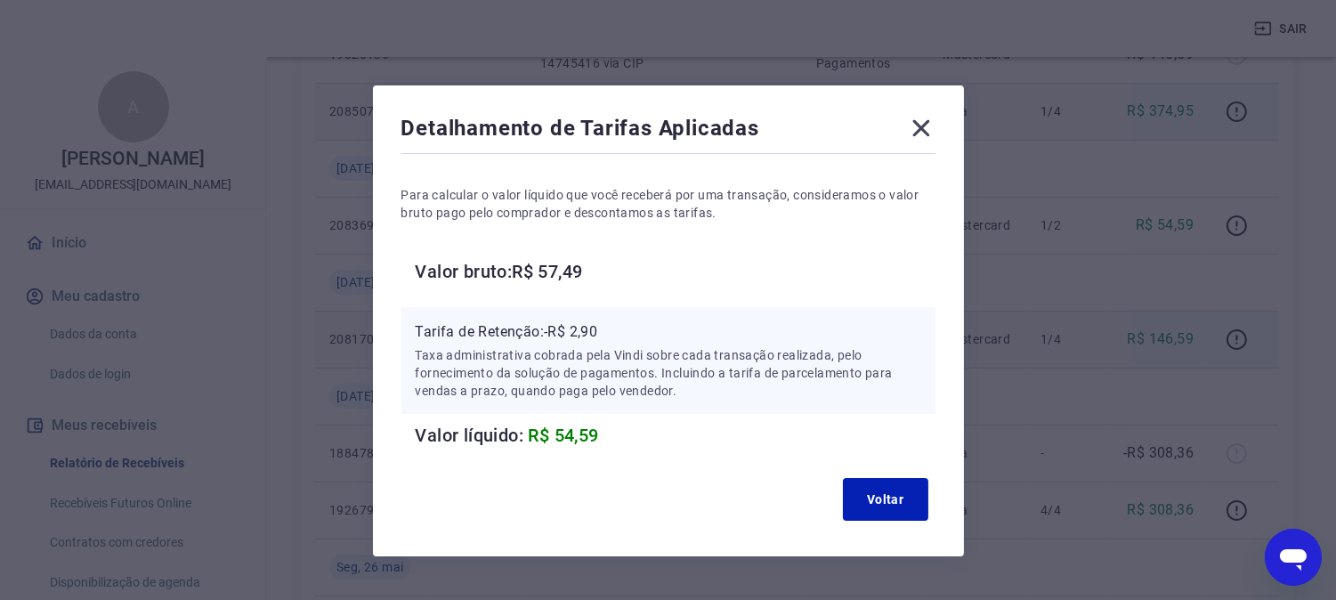
click at [921, 123] on icon at bounding box center [921, 128] width 28 height 28
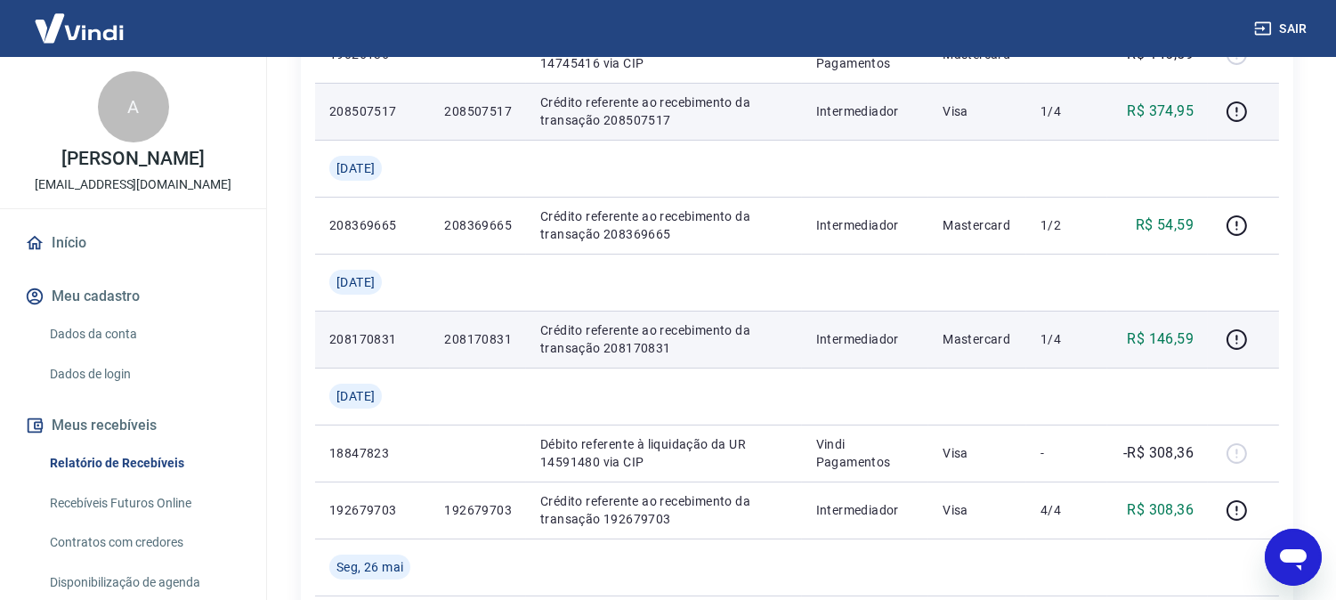
click at [1190, 111] on p "R$ 374,95" at bounding box center [1161, 111] width 67 height 21
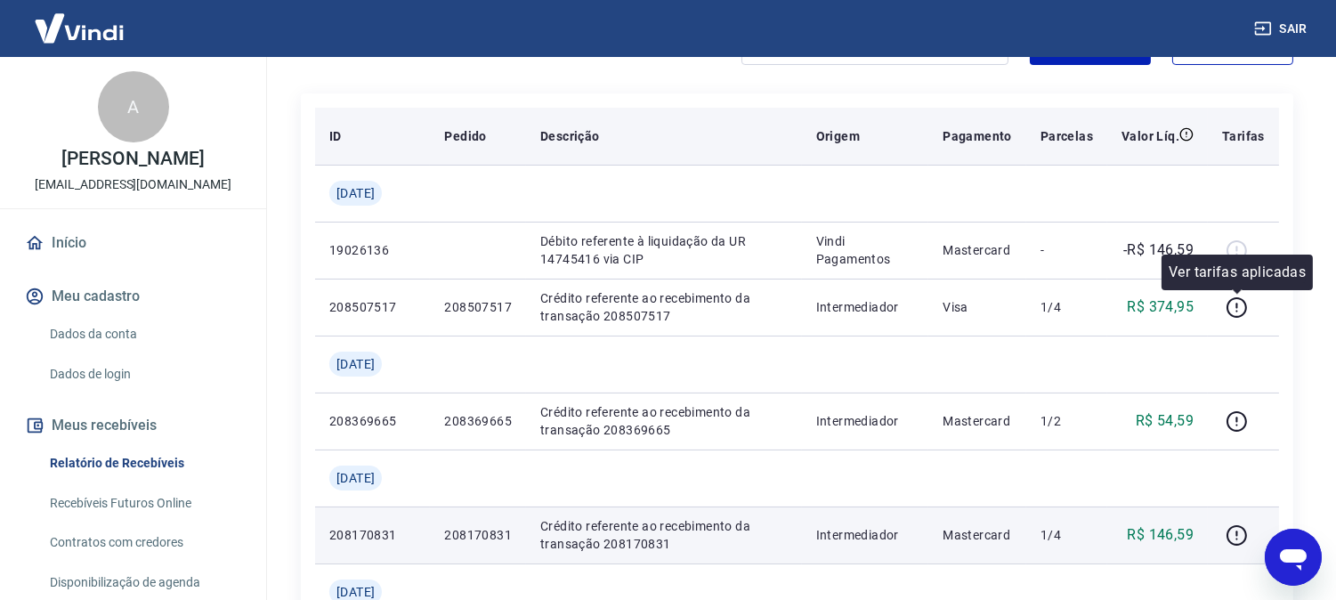
scroll to position [198, 0]
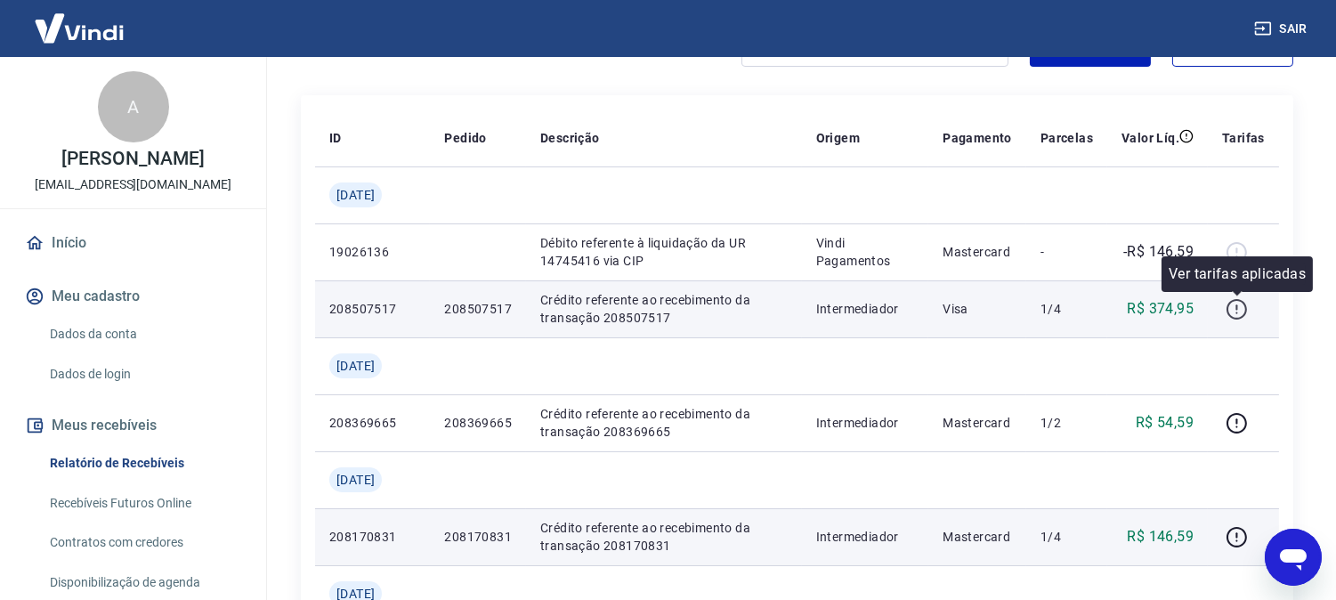
click at [1235, 313] on icon "button" at bounding box center [1237, 309] width 22 height 22
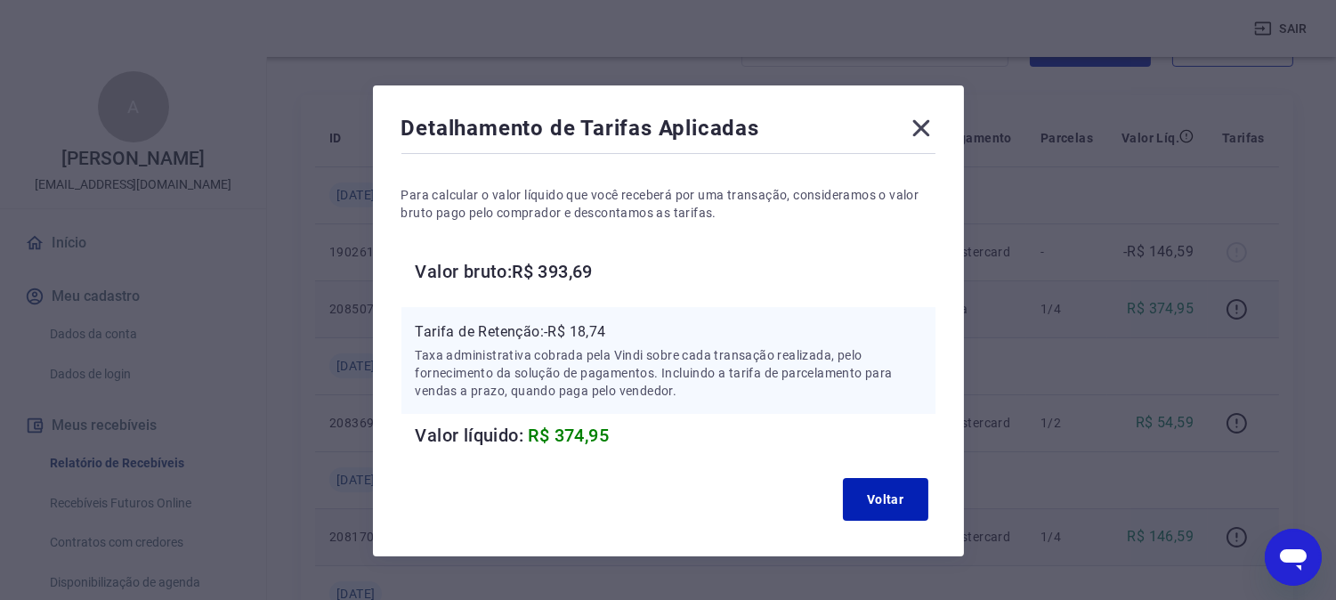
click at [919, 121] on icon at bounding box center [921, 128] width 28 height 28
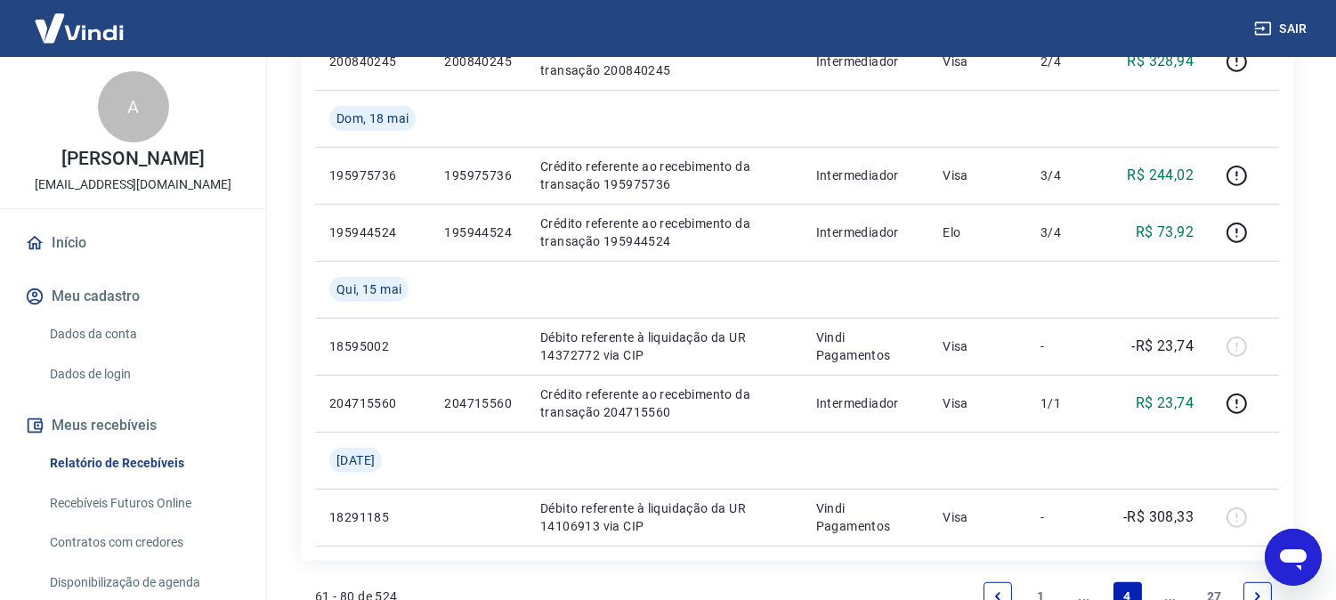
scroll to position [1680, 0]
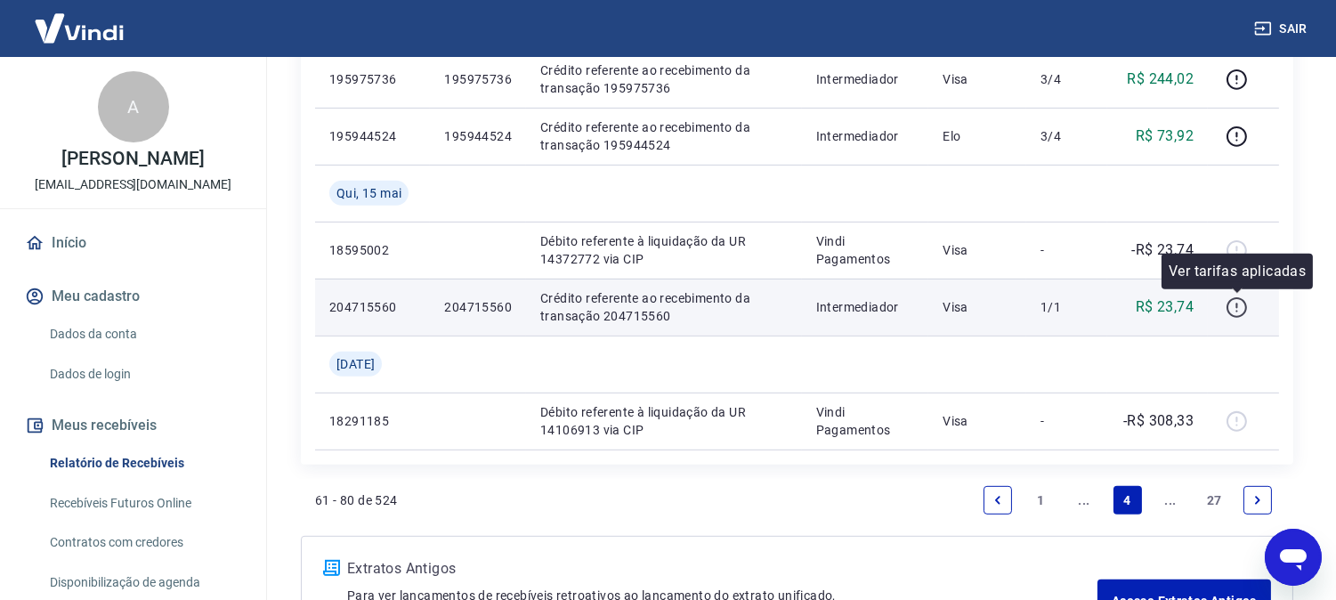
click at [1234, 308] on icon "button" at bounding box center [1237, 307] width 22 height 22
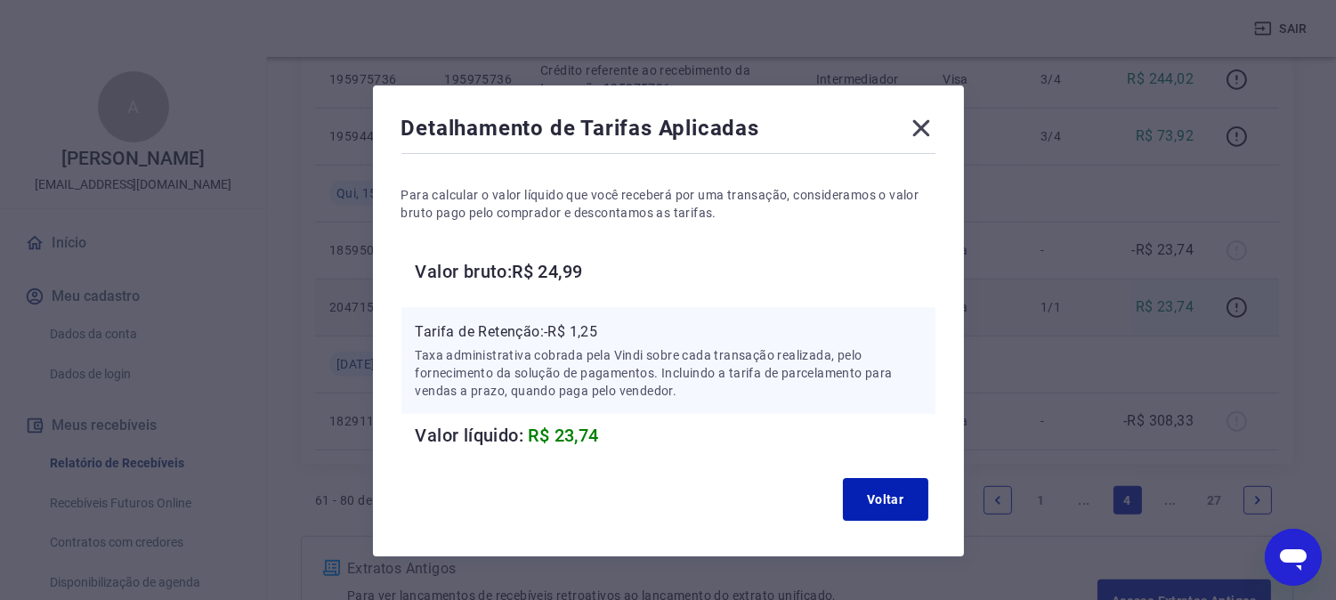
click at [928, 123] on icon at bounding box center [921, 128] width 28 height 28
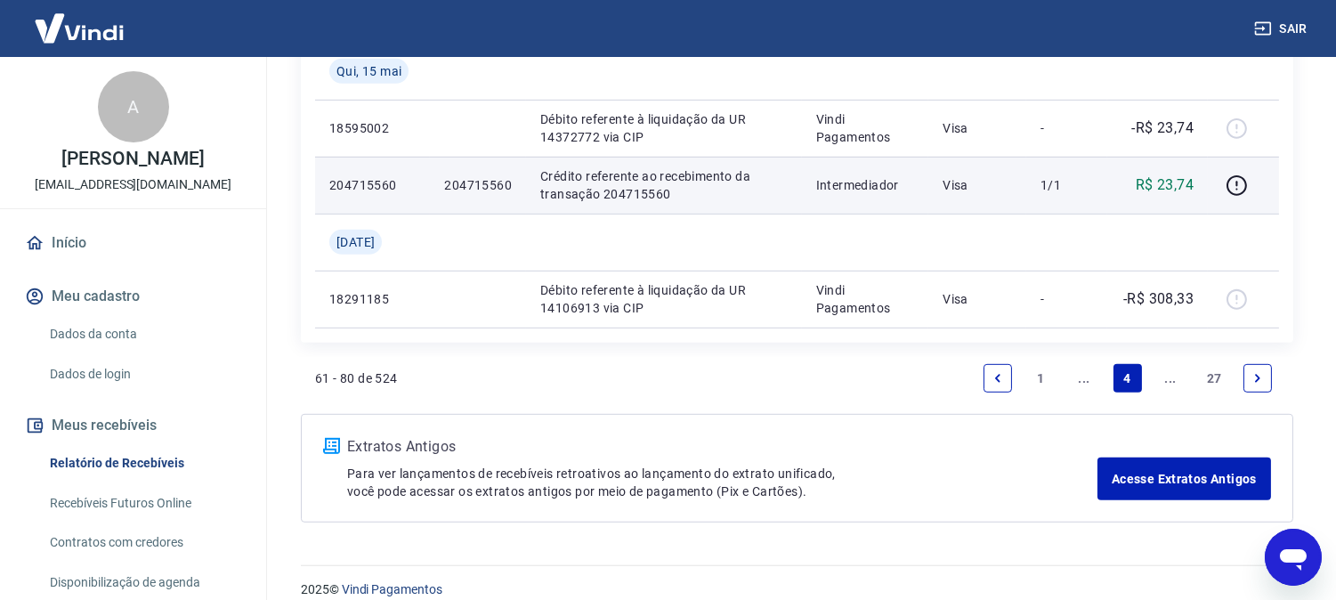
scroll to position [1822, 0]
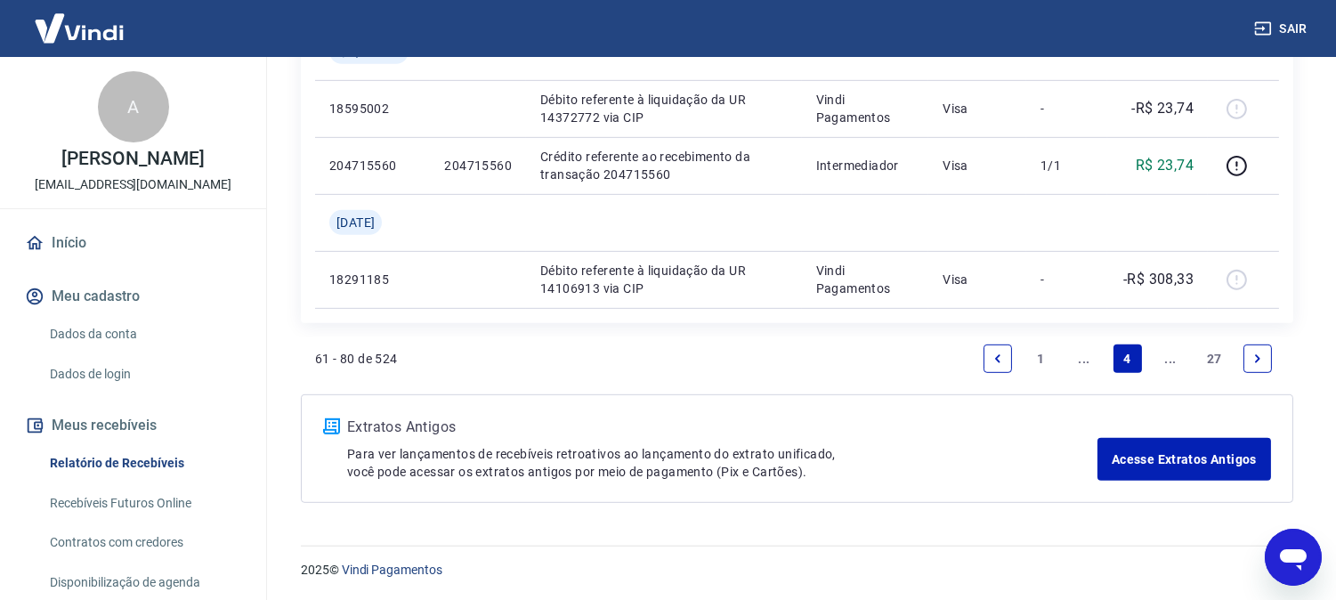
click at [1259, 358] on icon "Next page" at bounding box center [1257, 358] width 12 height 12
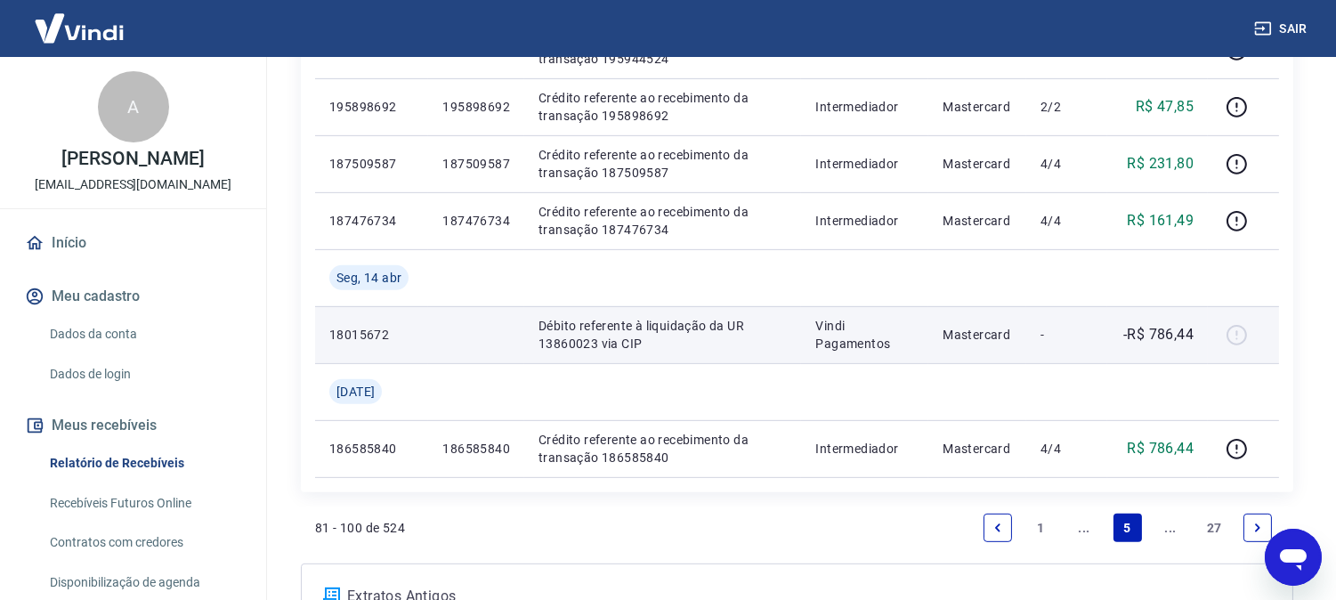
scroll to position [1483, 0]
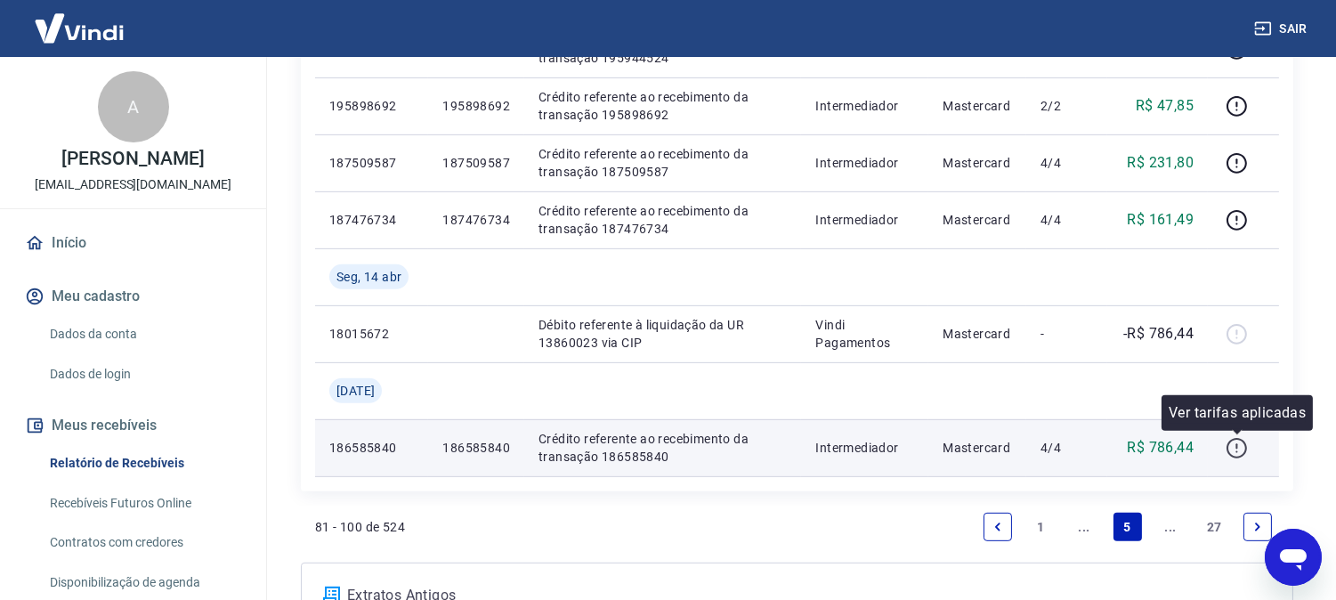
click at [1240, 448] on icon "button" at bounding box center [1237, 448] width 22 height 22
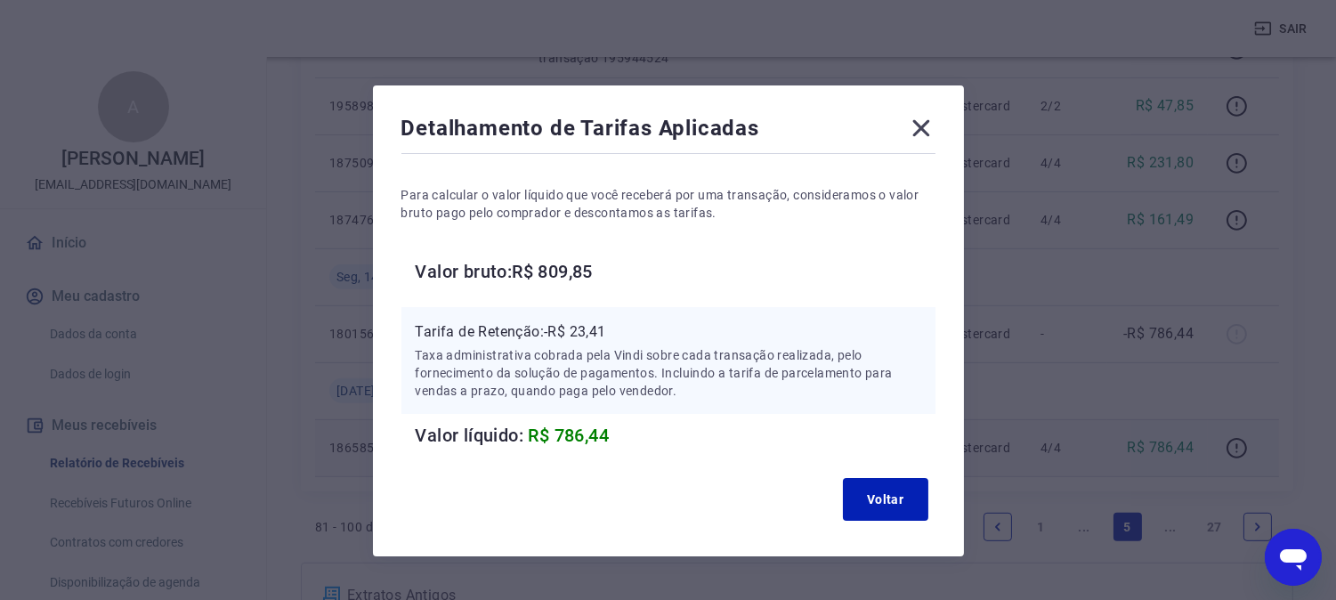
click at [920, 131] on icon at bounding box center [921, 128] width 28 height 28
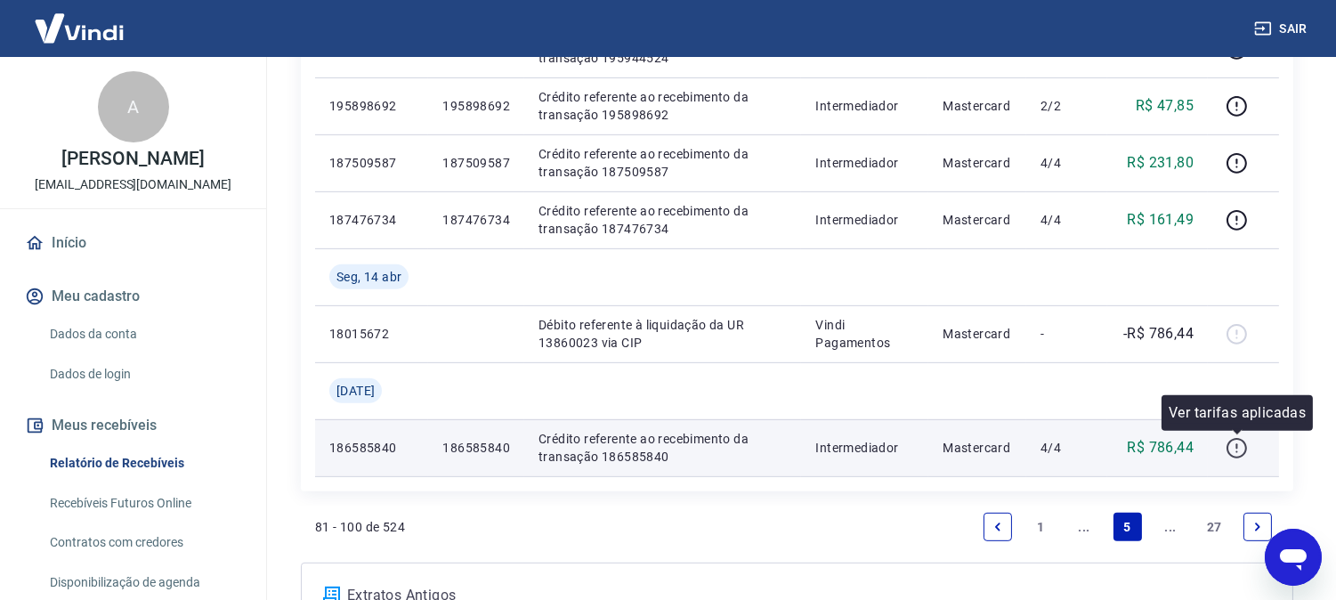
click at [1240, 445] on icon "button" at bounding box center [1237, 448] width 22 height 22
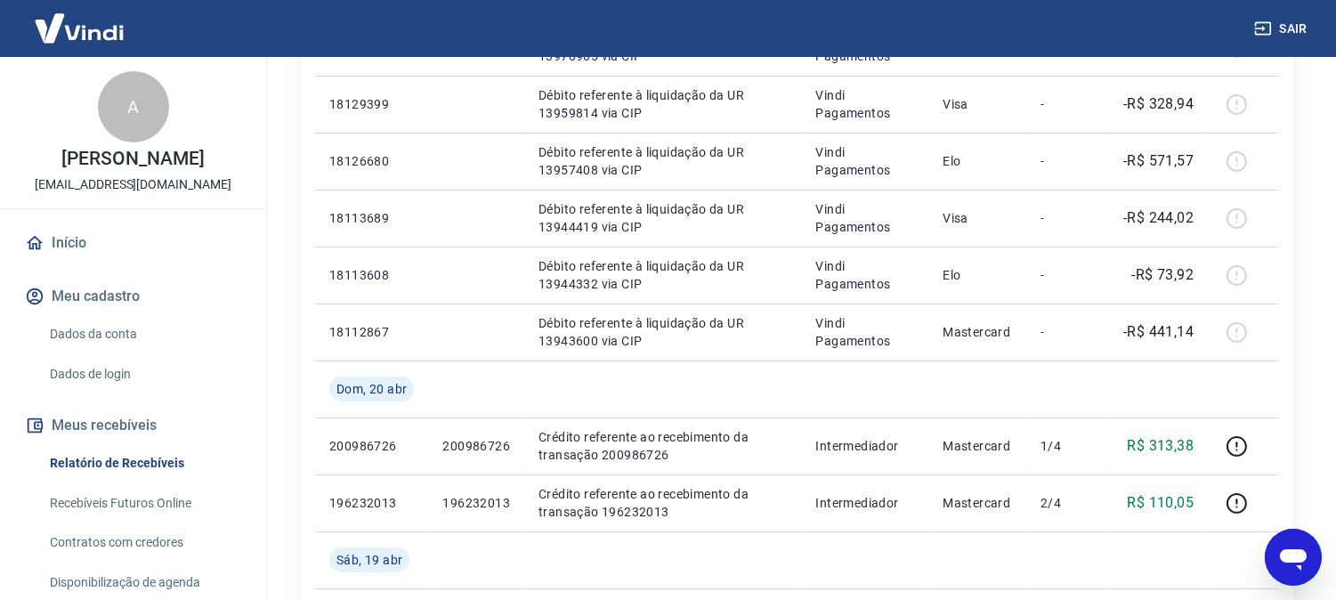
scroll to position [494, 0]
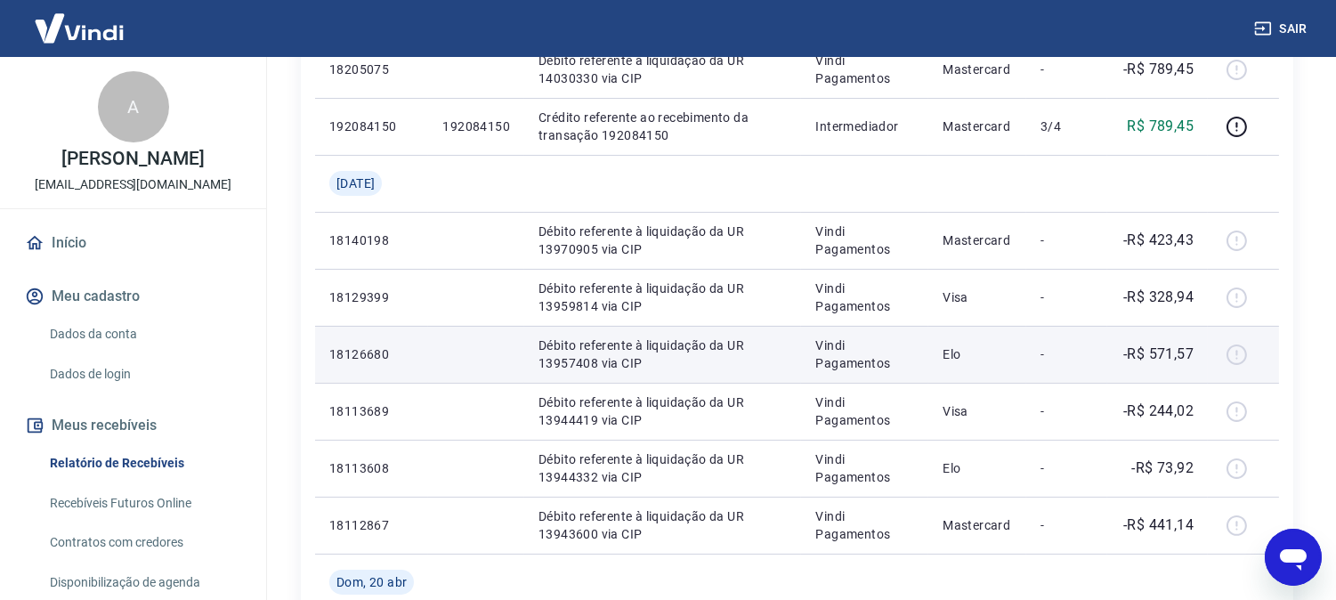
click at [1056, 367] on td "-" at bounding box center [1066, 354] width 81 height 57
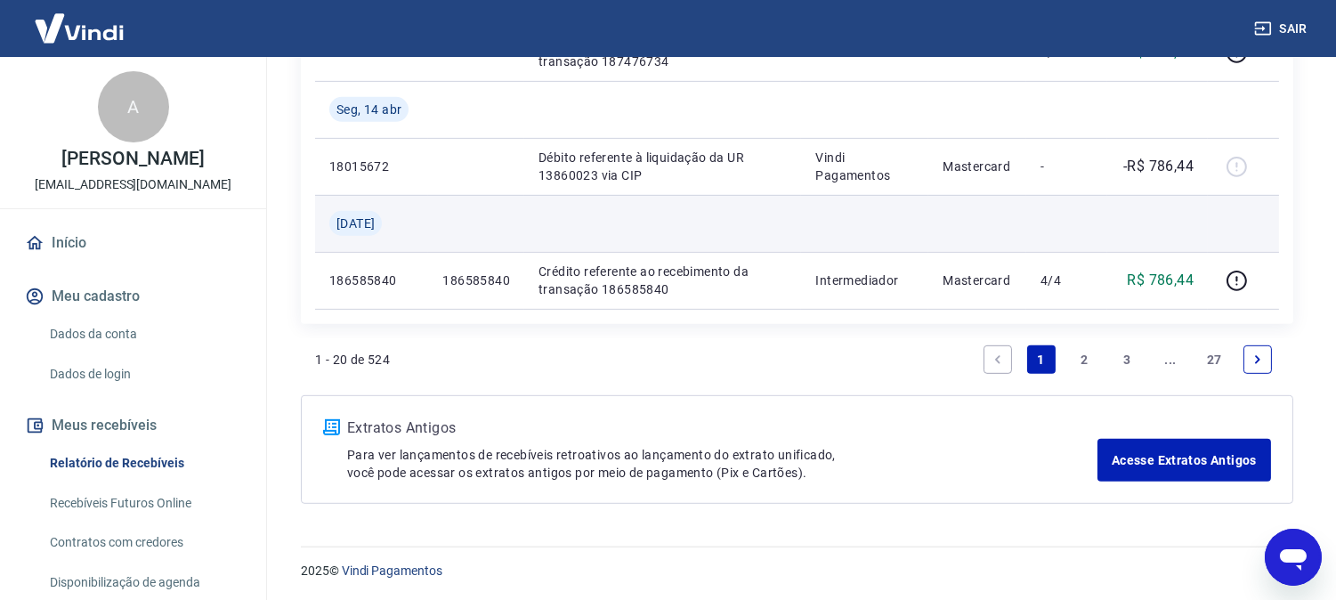
scroll to position [1651, 0]
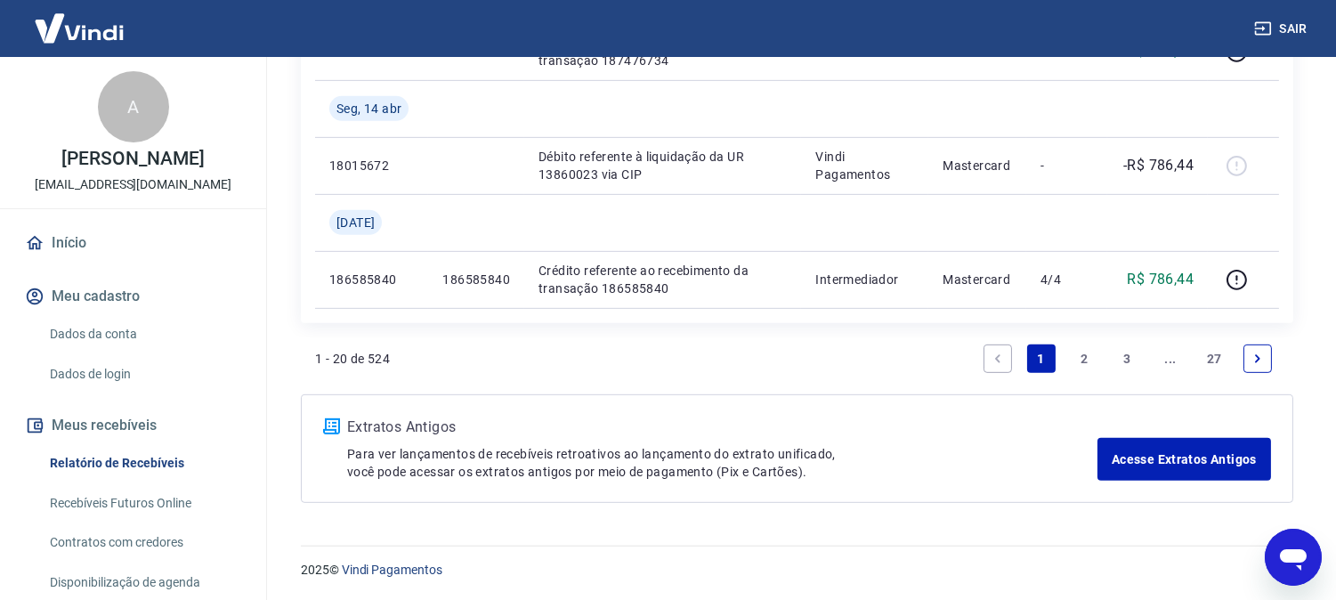
click at [995, 360] on icon "Previous page" at bounding box center [998, 358] width 12 height 12
click at [991, 365] on link "Previous page" at bounding box center [998, 358] width 28 height 28
click at [997, 353] on icon "Previous page" at bounding box center [998, 358] width 12 height 12
click at [1086, 360] on link "2" at bounding box center [1084, 358] width 28 height 28
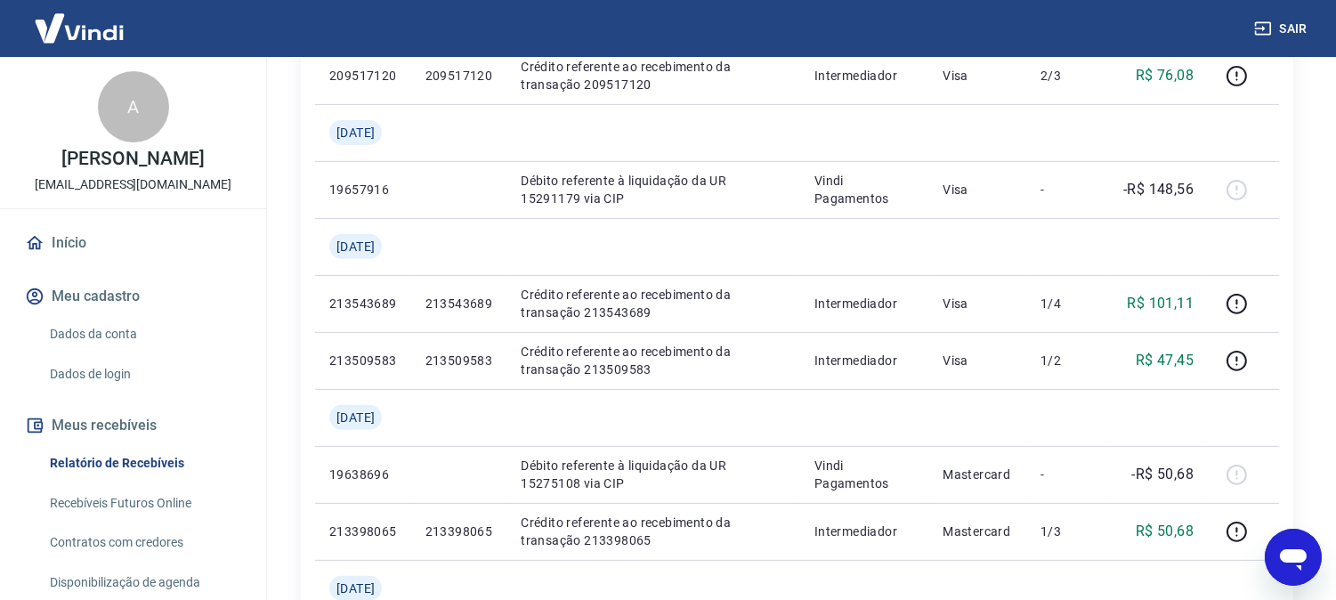
scroll to position [1780, 0]
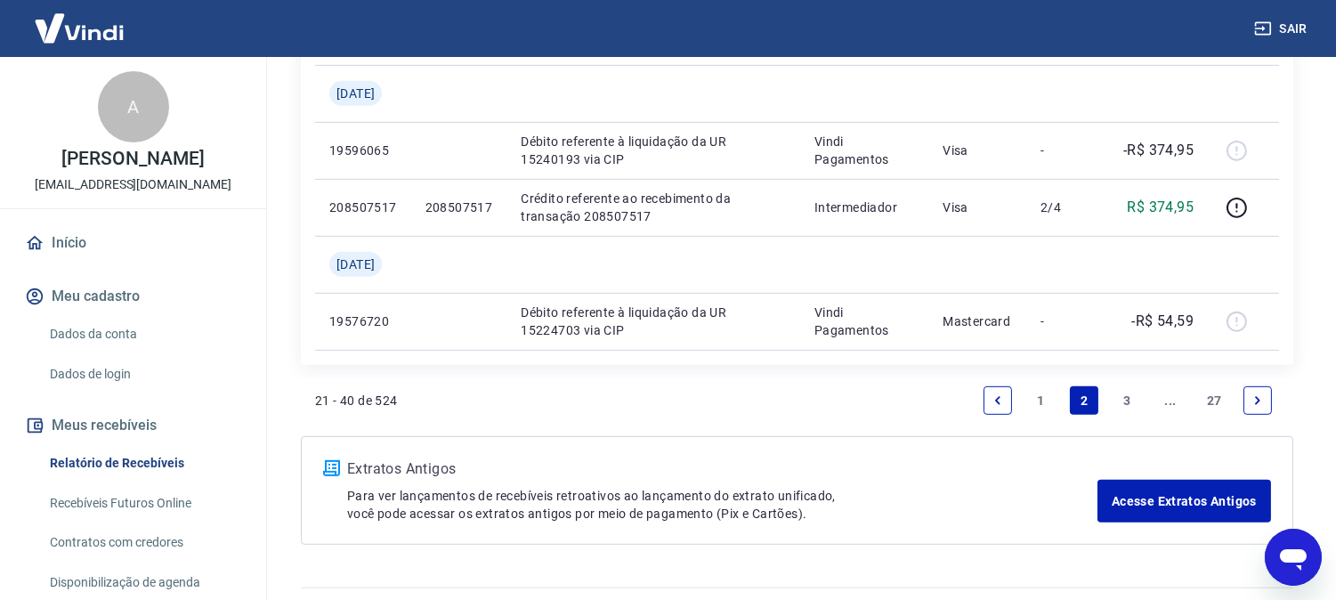
click at [1120, 398] on link "3" at bounding box center [1127, 400] width 28 height 28
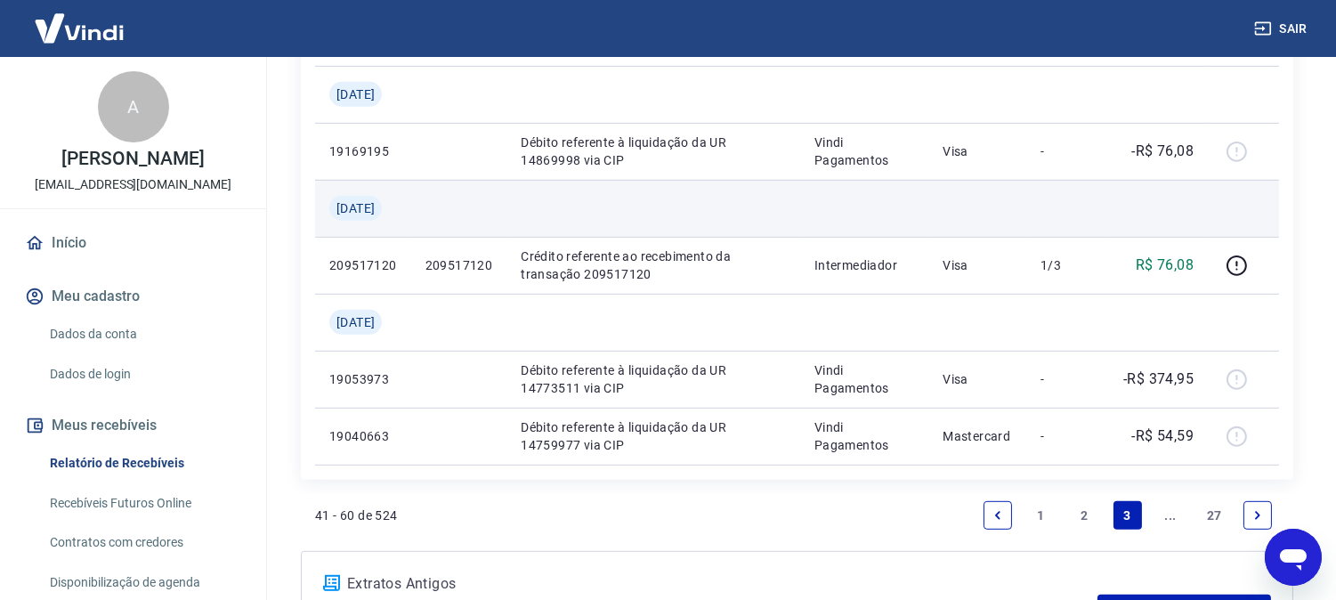
scroll to position [1879, 0]
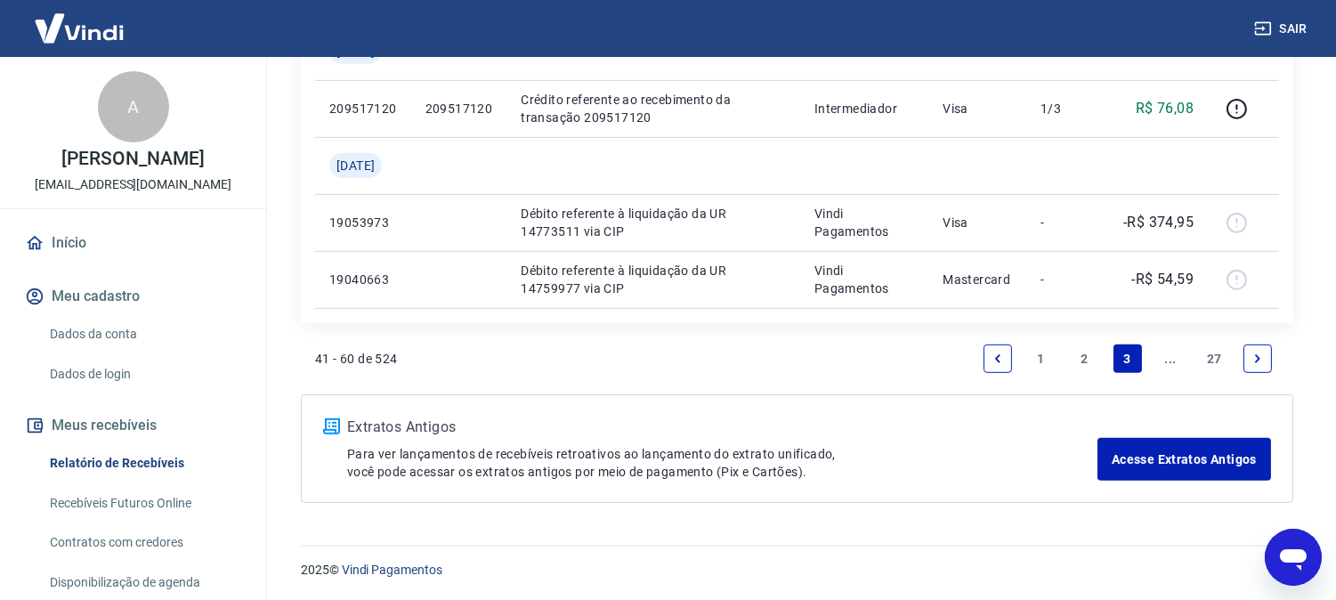
click at [1260, 354] on icon "Next page" at bounding box center [1257, 358] width 12 height 12
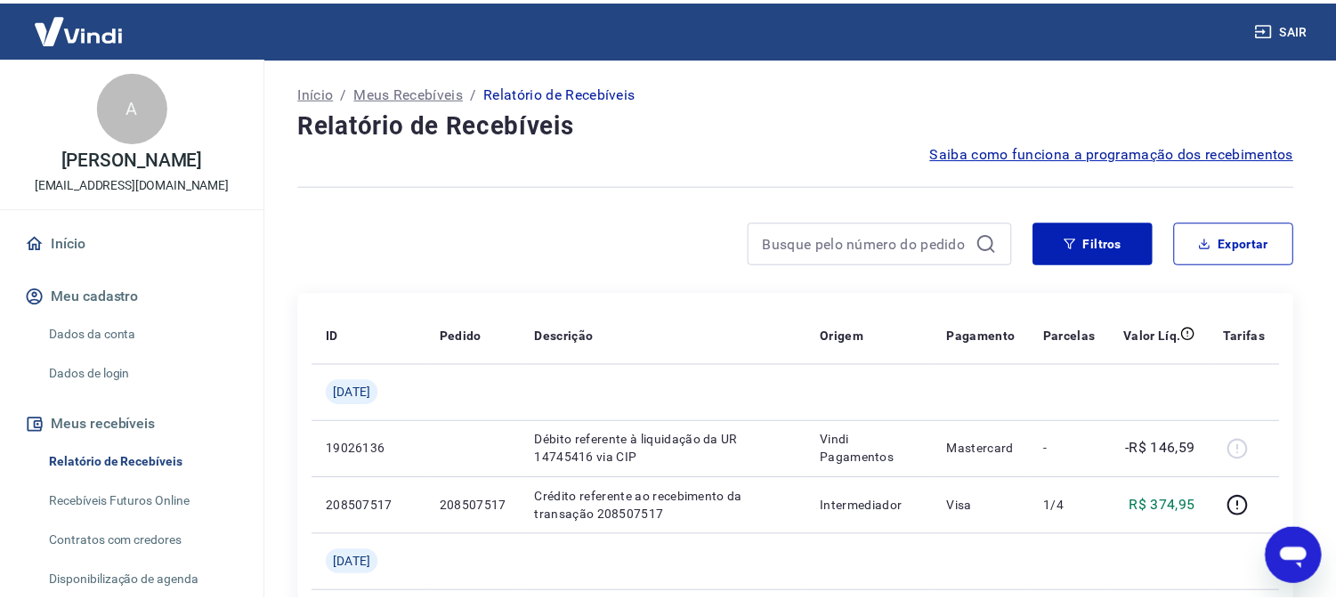
scroll to position [198, 0]
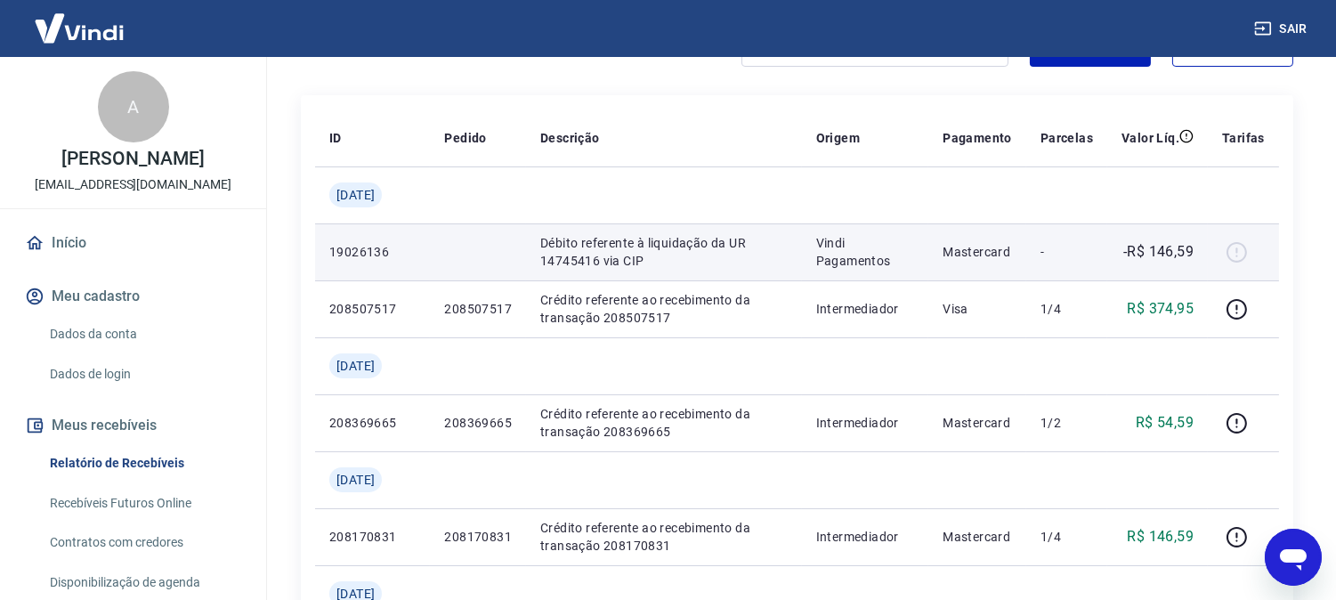
click at [1239, 247] on div at bounding box center [1243, 252] width 43 height 28
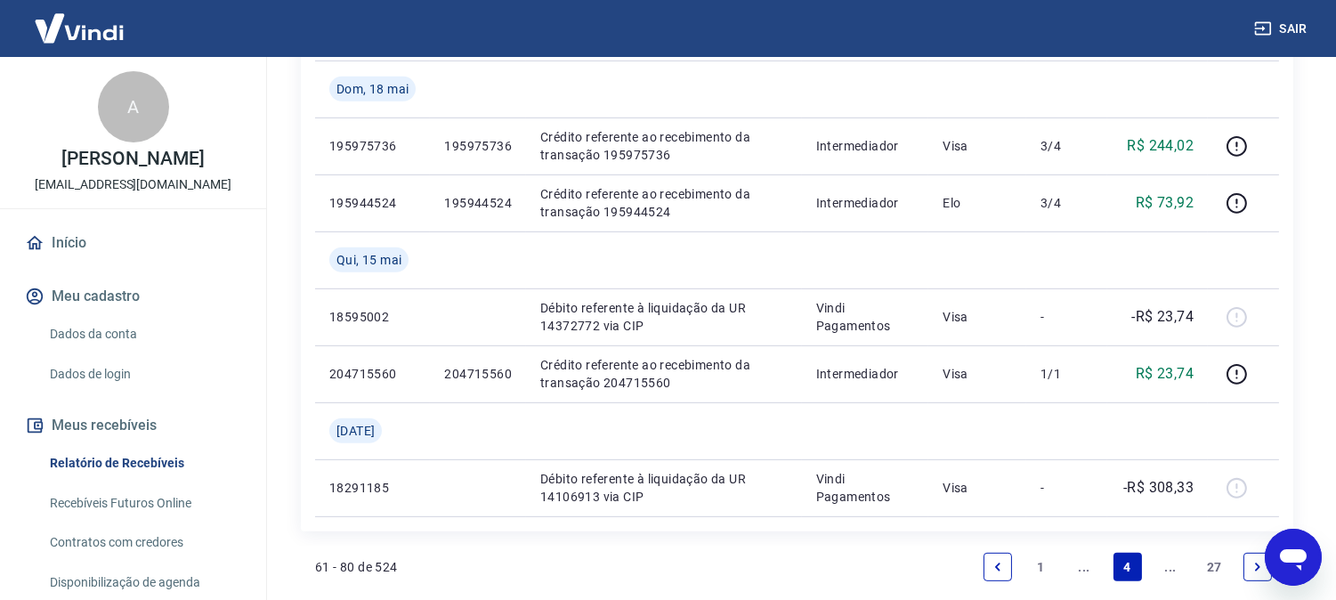
scroll to position [1822, 0]
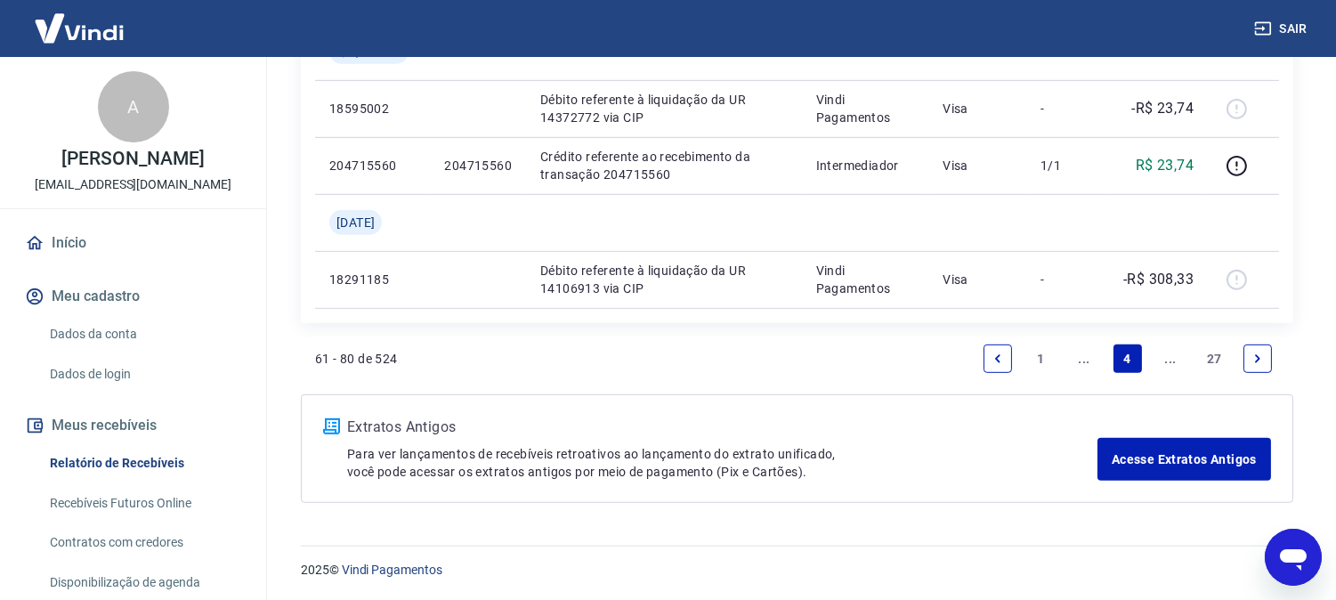
click at [995, 357] on icon "Previous page" at bounding box center [997, 358] width 5 height 8
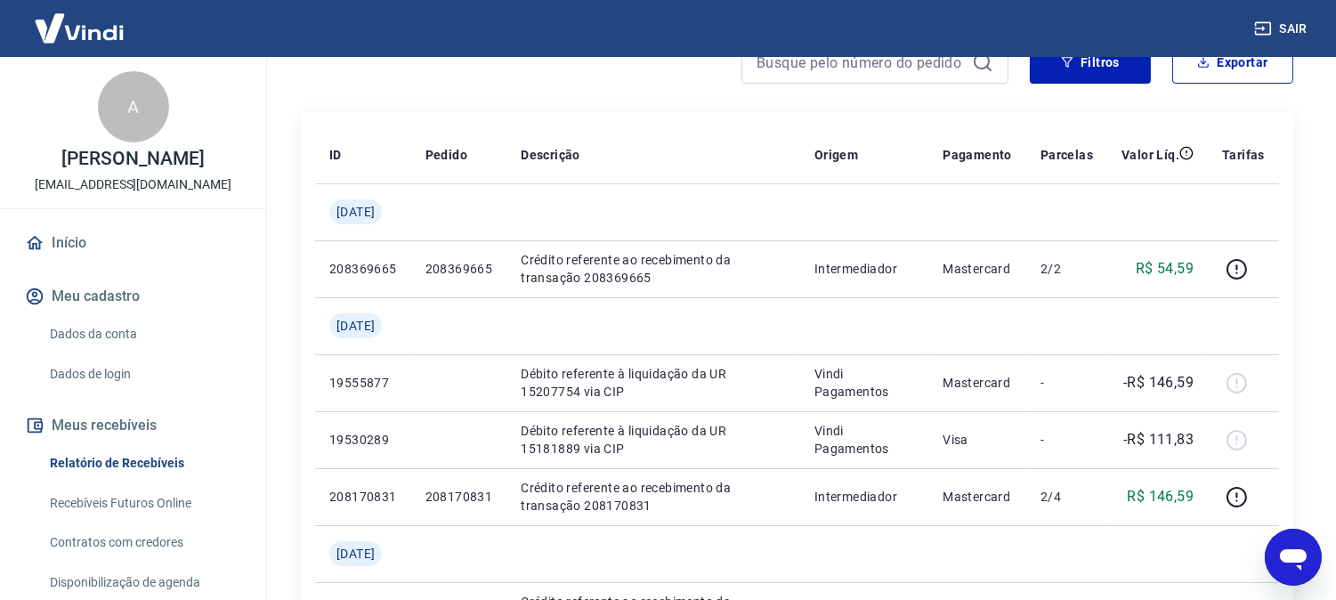
scroll to position [198, 0]
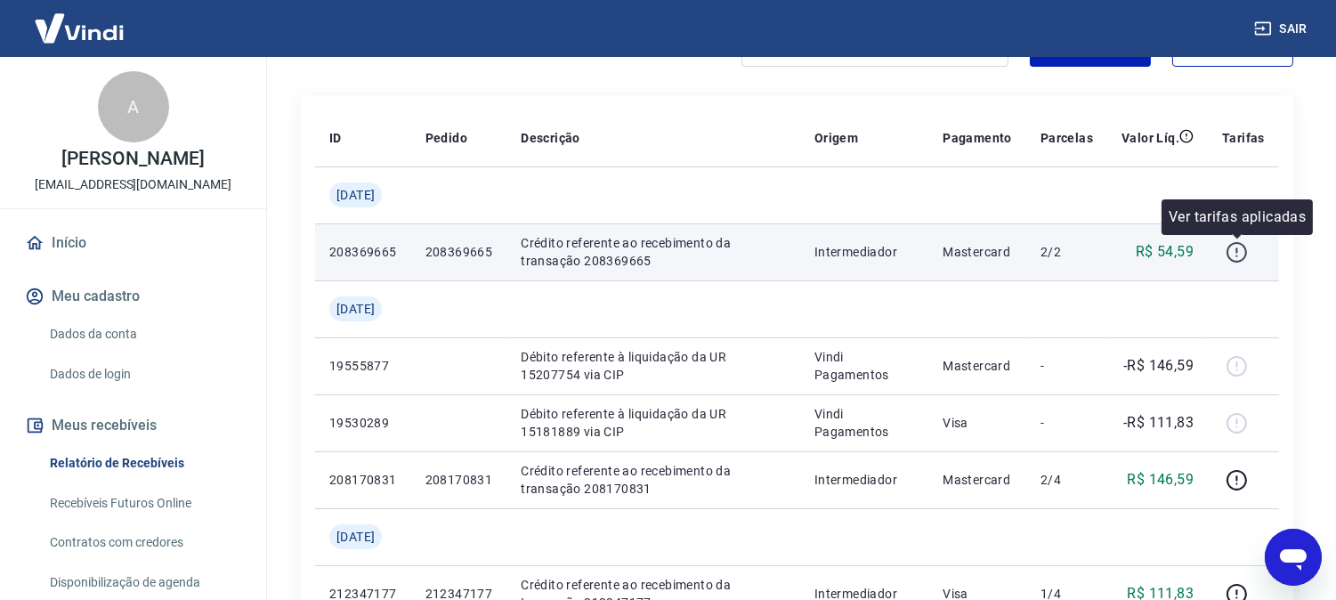
click at [1241, 250] on icon "button" at bounding box center [1237, 252] width 22 height 22
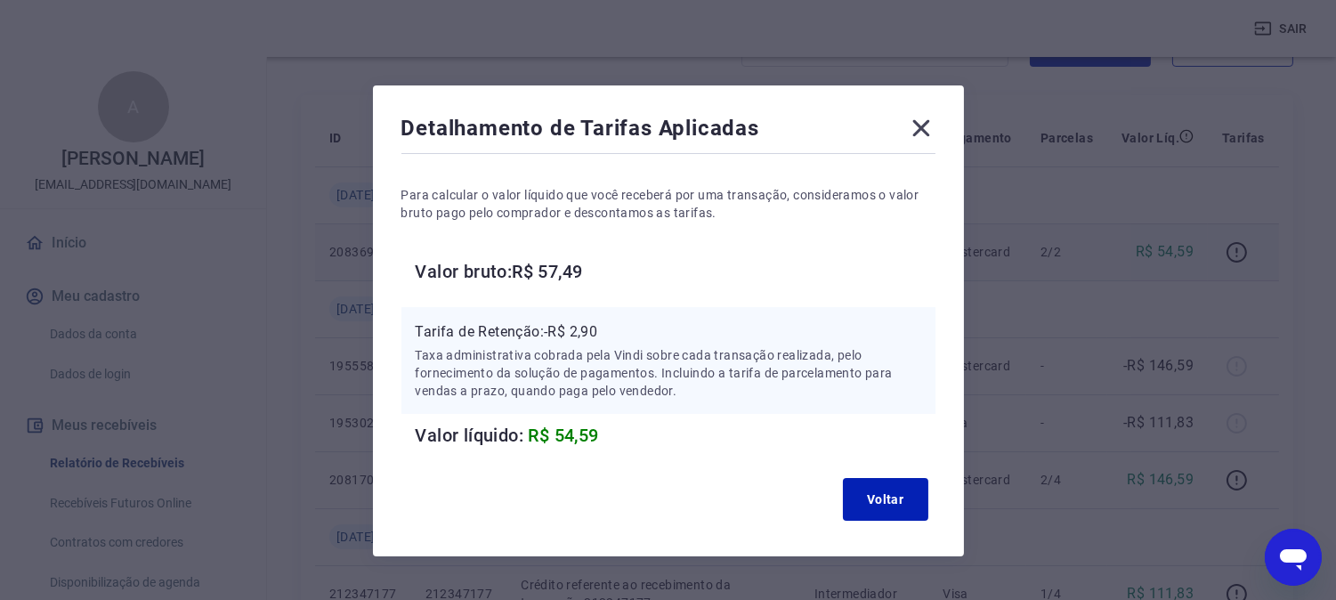
click at [910, 123] on icon at bounding box center [921, 128] width 28 height 28
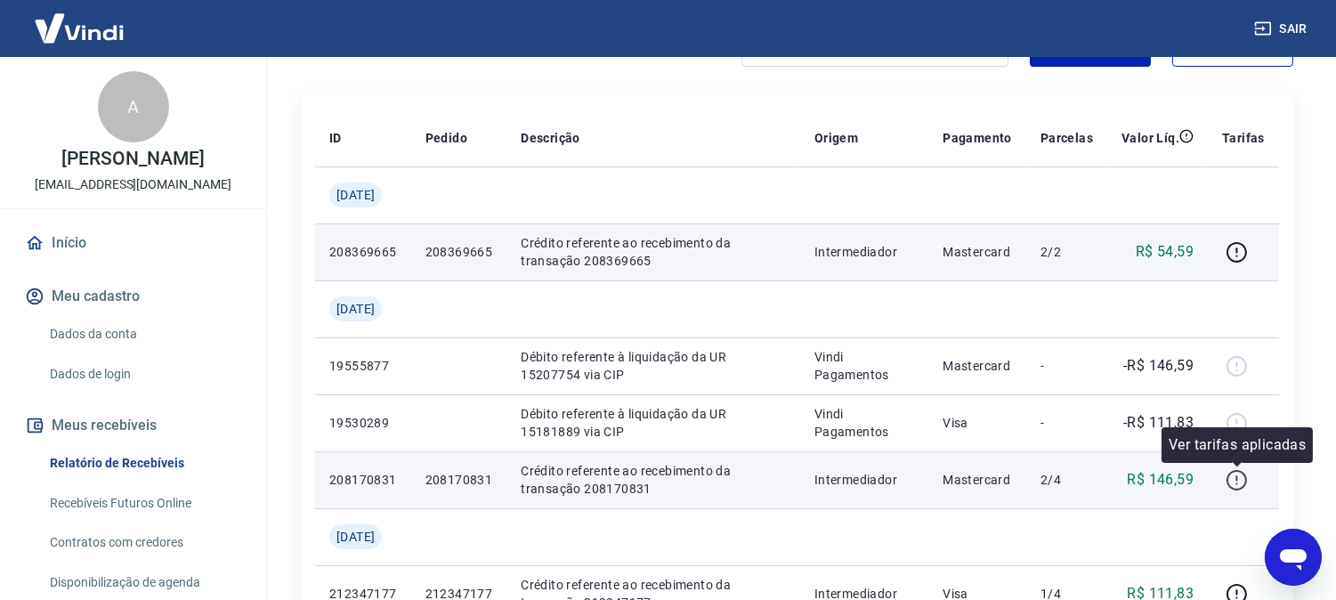
click at [1237, 474] on icon "button" at bounding box center [1237, 480] width 22 height 22
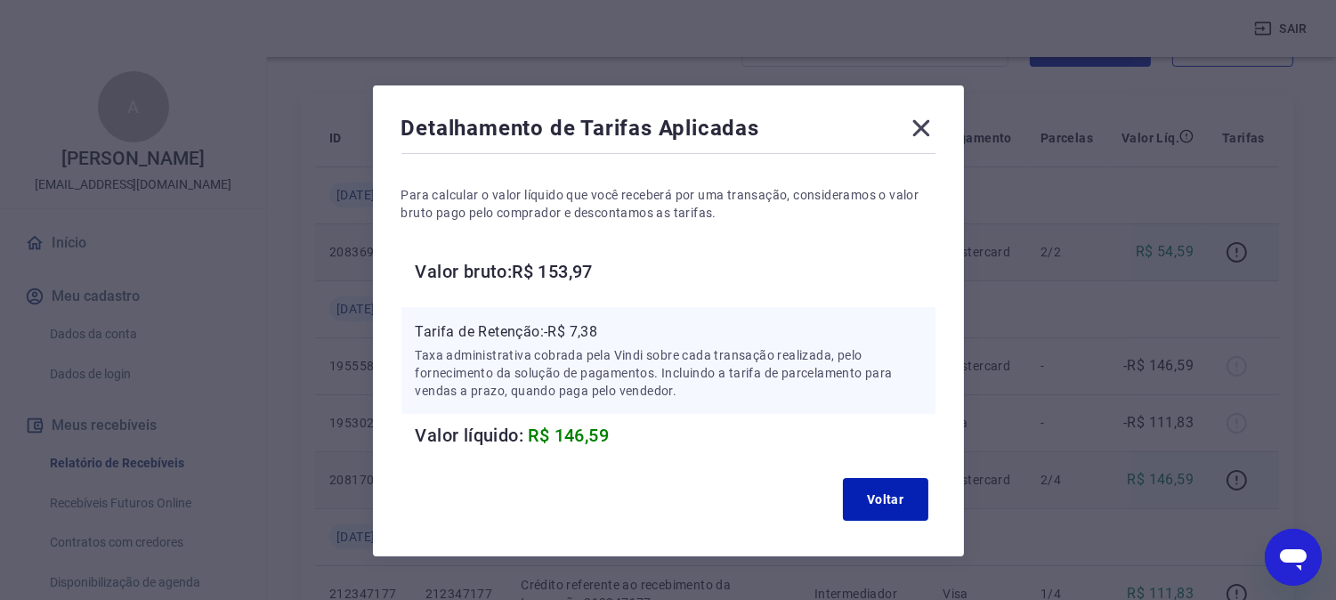
click at [924, 128] on icon at bounding box center [921, 128] width 28 height 28
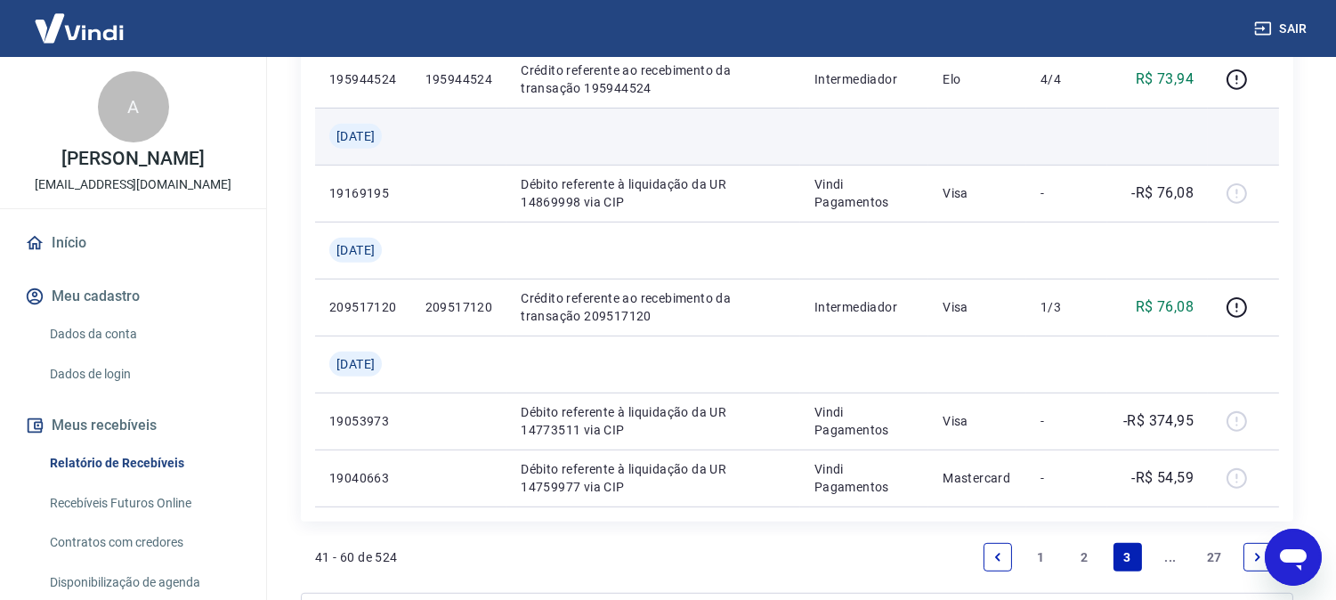
scroll to position [1582, 0]
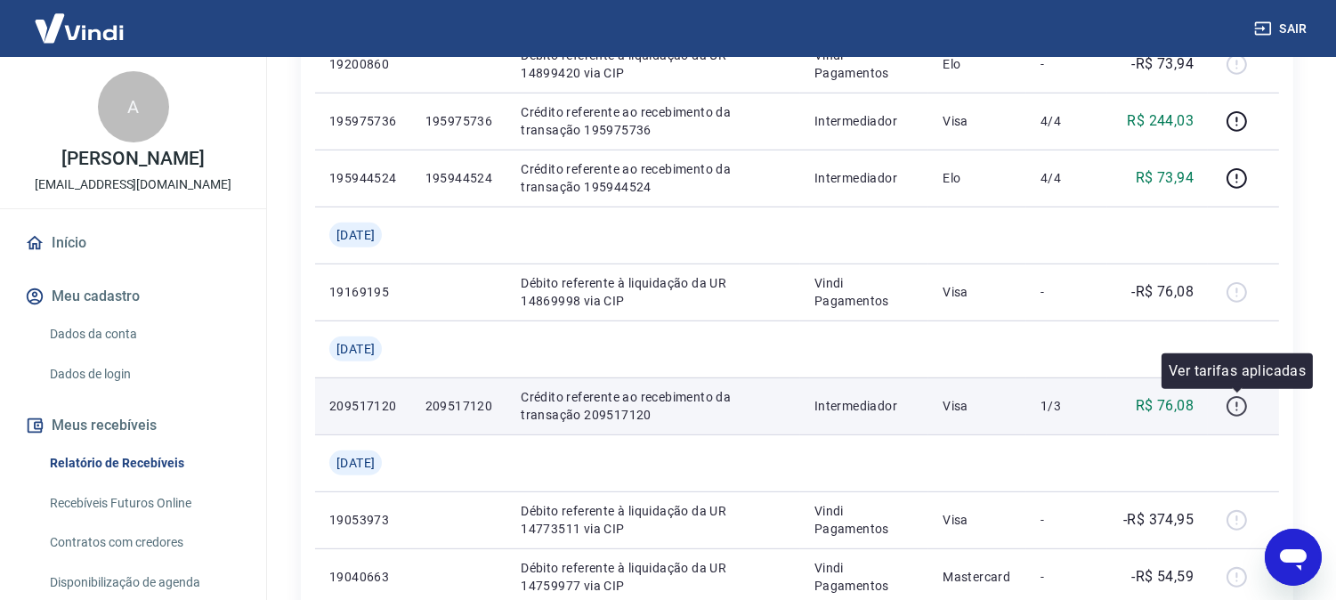
click at [1237, 405] on icon "button" at bounding box center [1236, 403] width 2 height 5
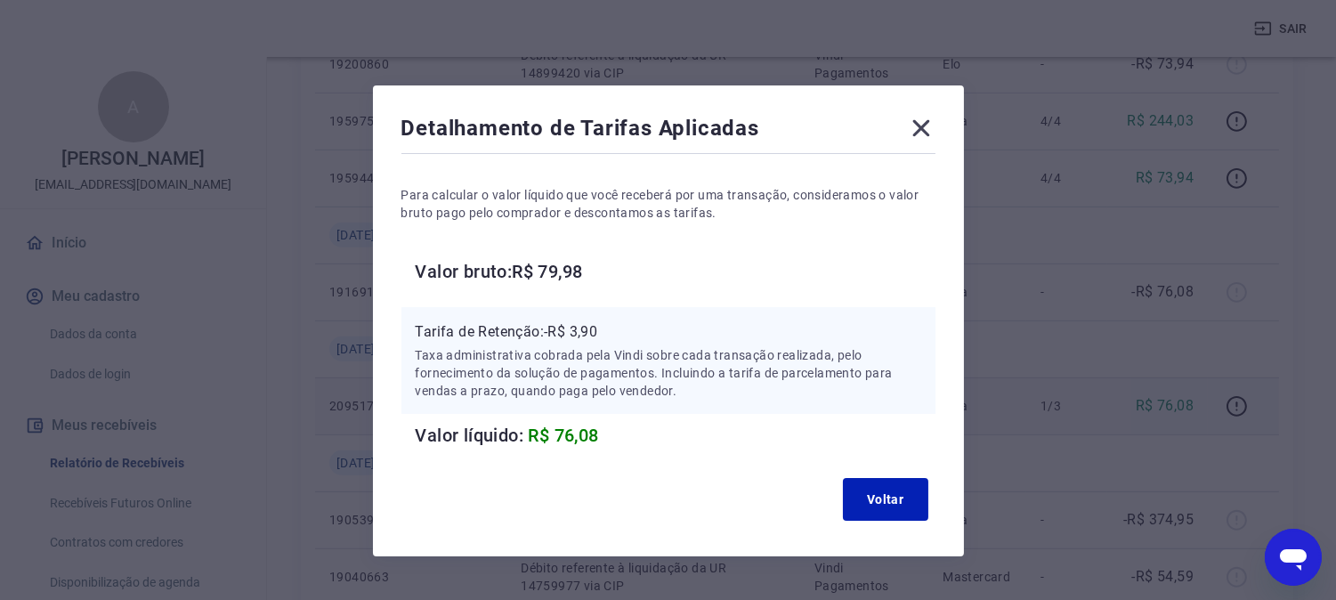
click at [907, 127] on icon at bounding box center [921, 128] width 28 height 28
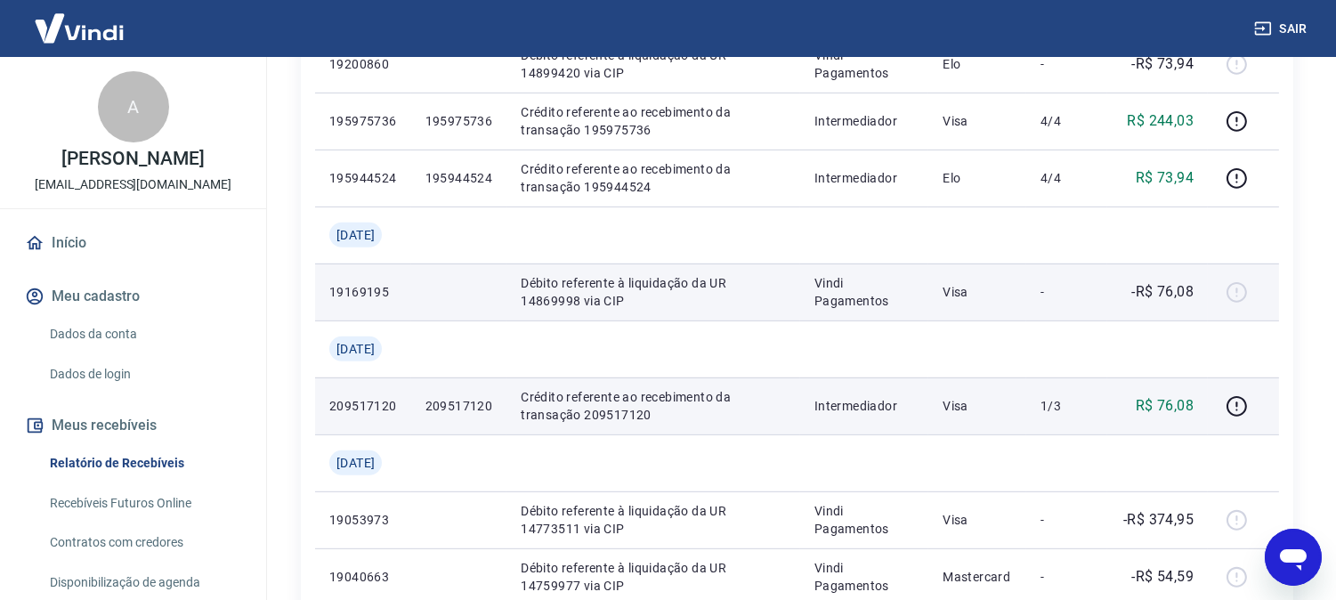
scroll to position [1680, 0]
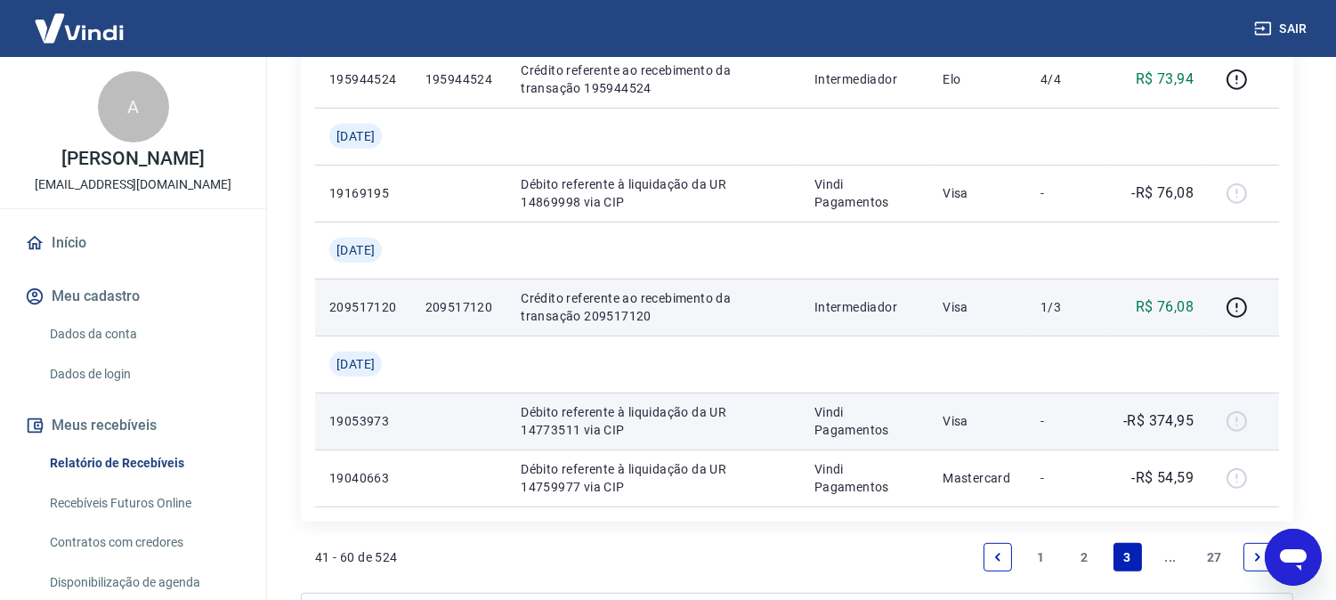
click at [1235, 424] on div at bounding box center [1243, 421] width 43 height 28
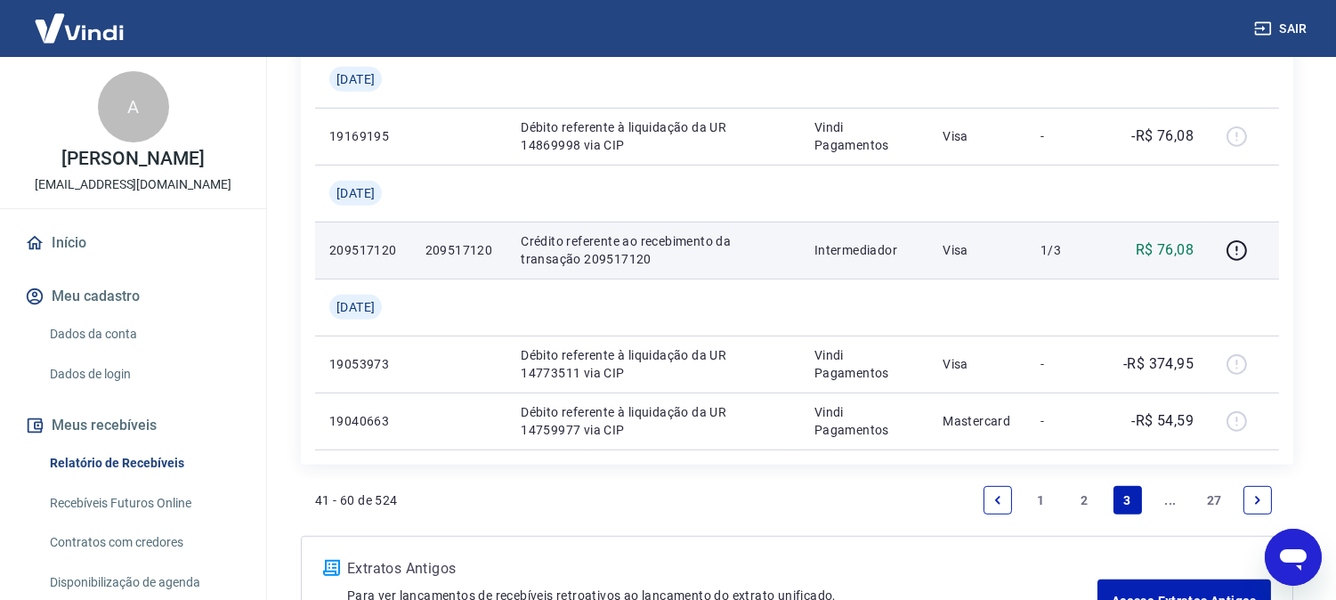
scroll to position [1879, 0]
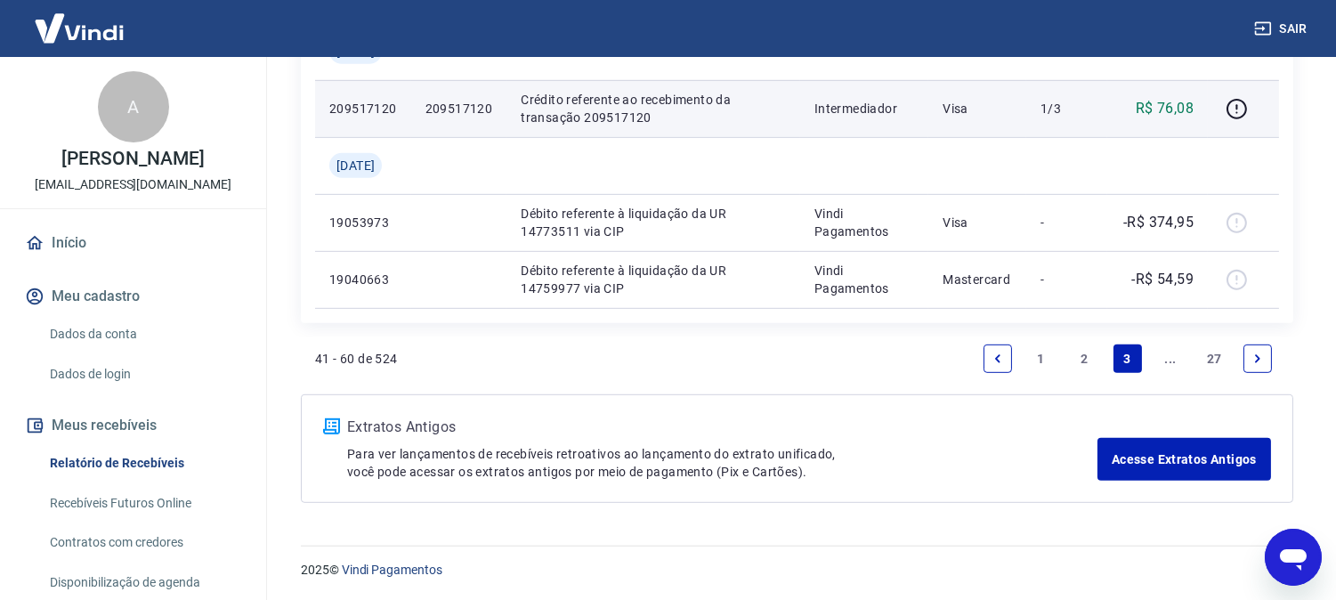
click at [1251, 360] on icon "Next page" at bounding box center [1257, 358] width 12 height 12
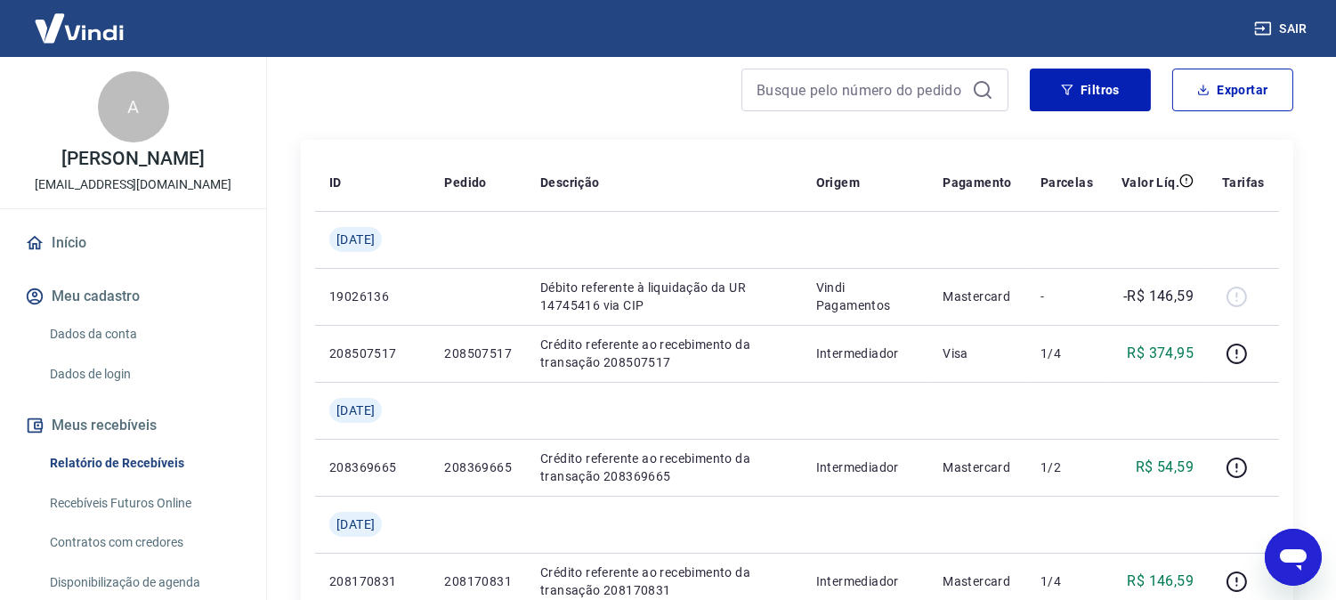
scroll to position [198, 0]
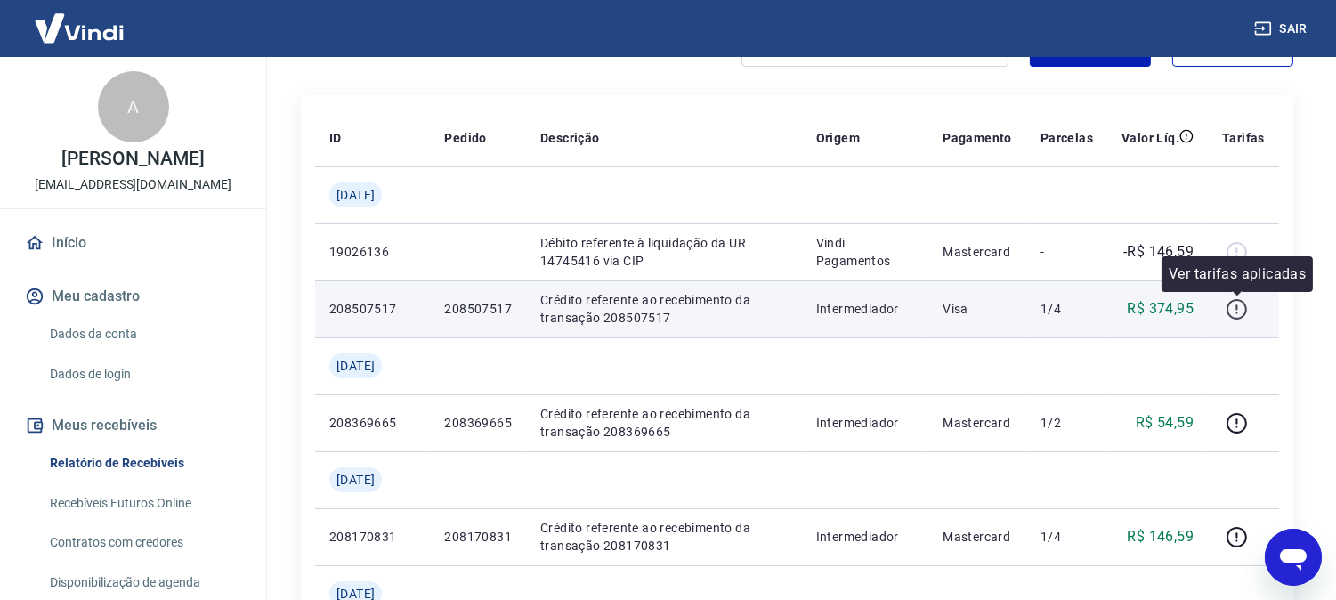
click at [1240, 304] on icon "button" at bounding box center [1237, 309] width 22 height 22
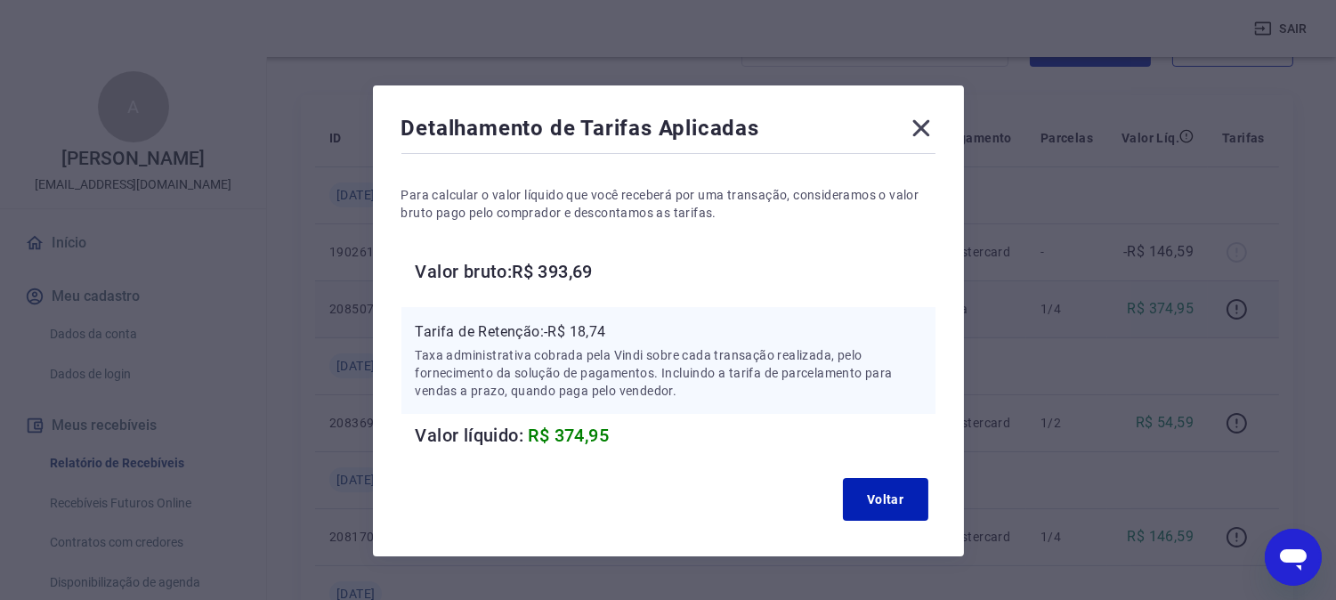
click at [929, 119] on icon at bounding box center [921, 128] width 28 height 28
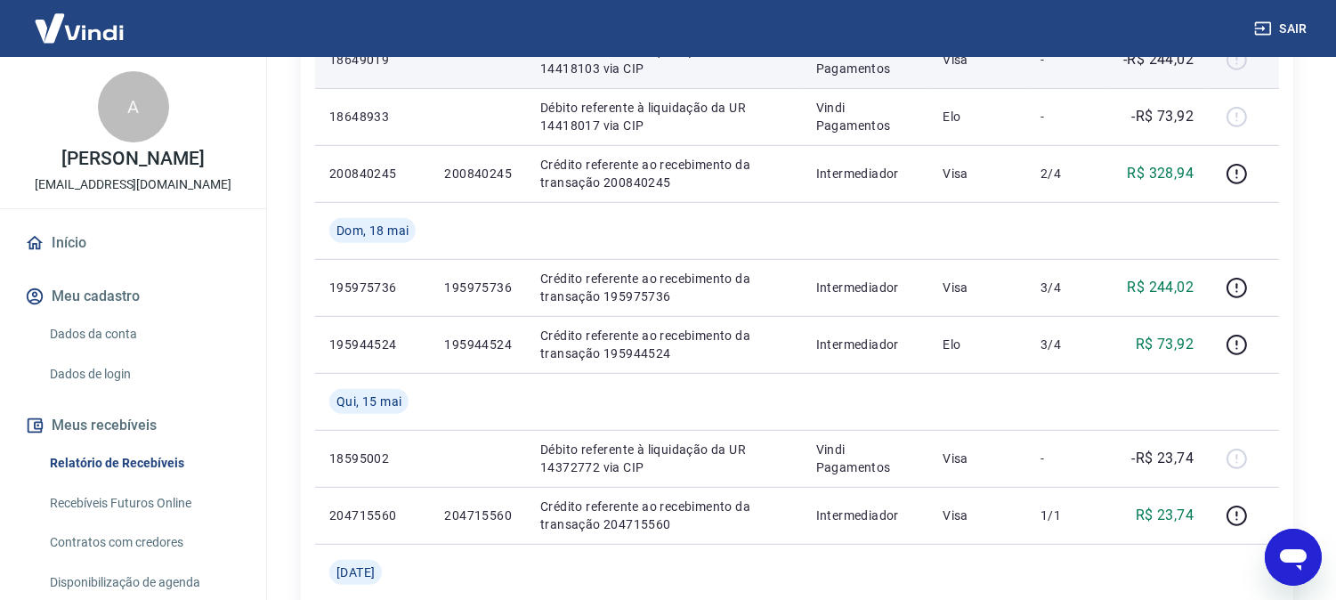
scroll to position [1582, 0]
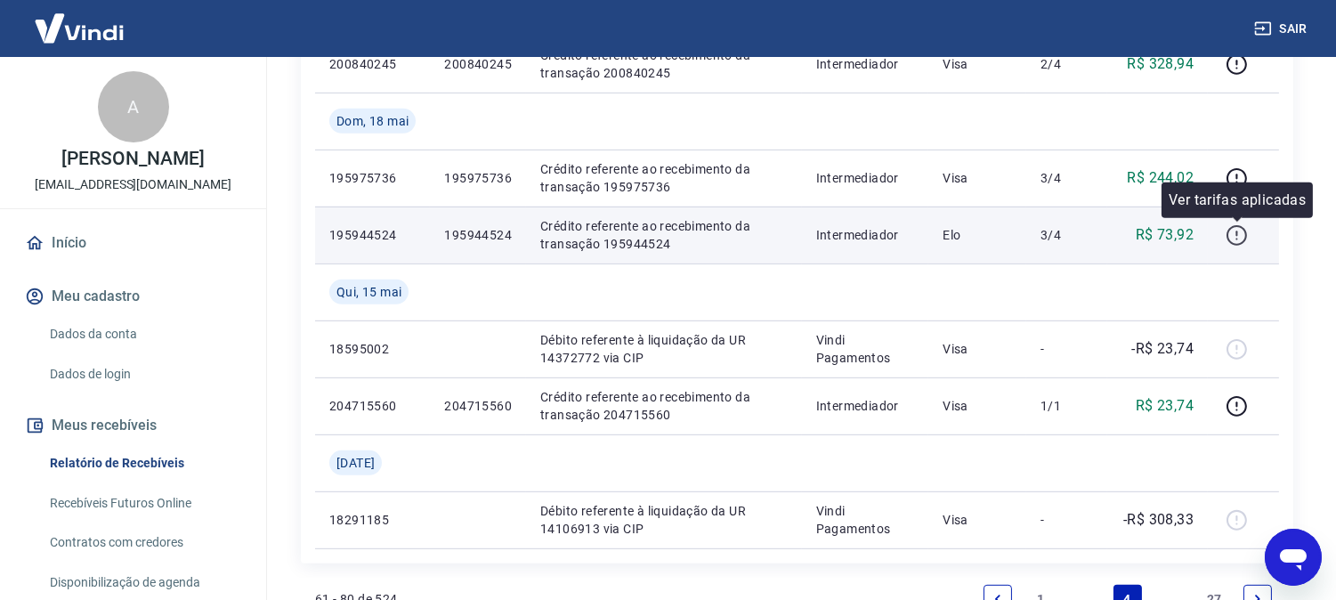
click at [1238, 235] on icon "button" at bounding box center [1237, 235] width 22 height 22
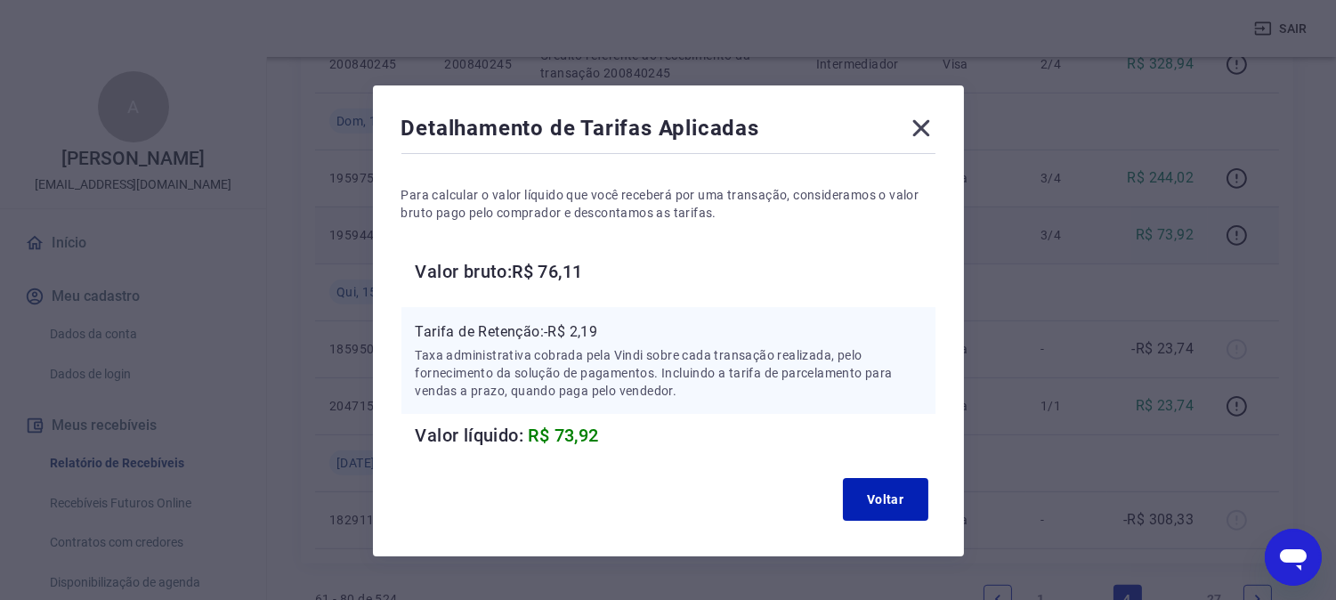
click at [930, 120] on icon at bounding box center [921, 128] width 28 height 28
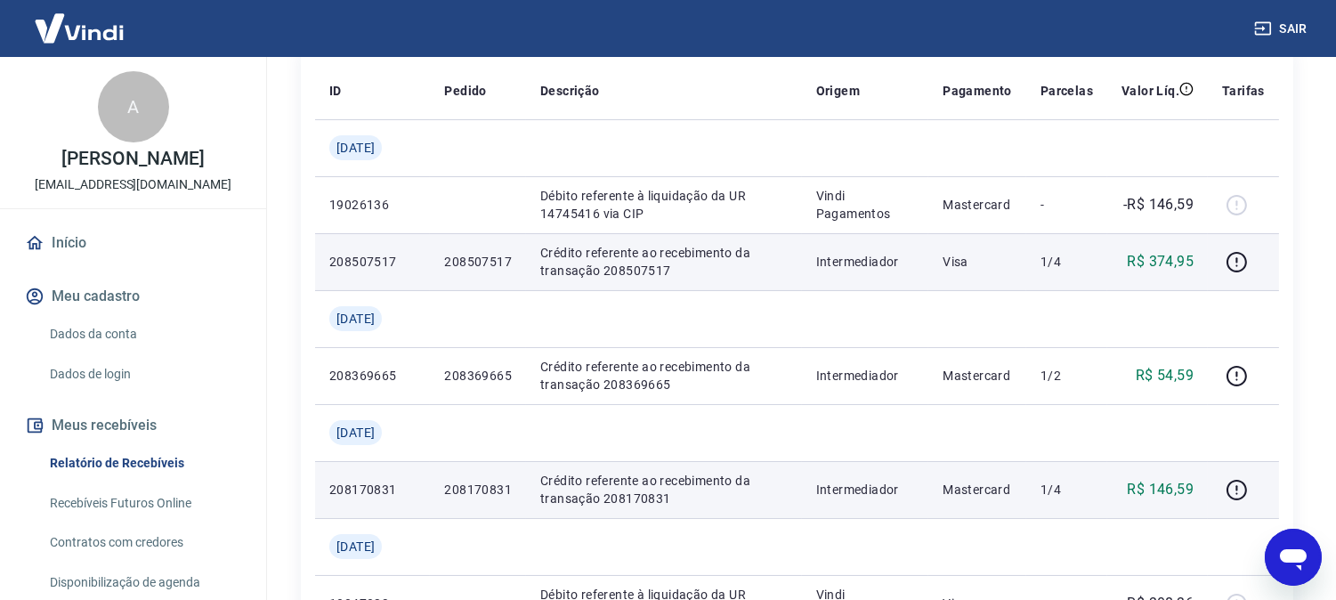
scroll to position [198, 0]
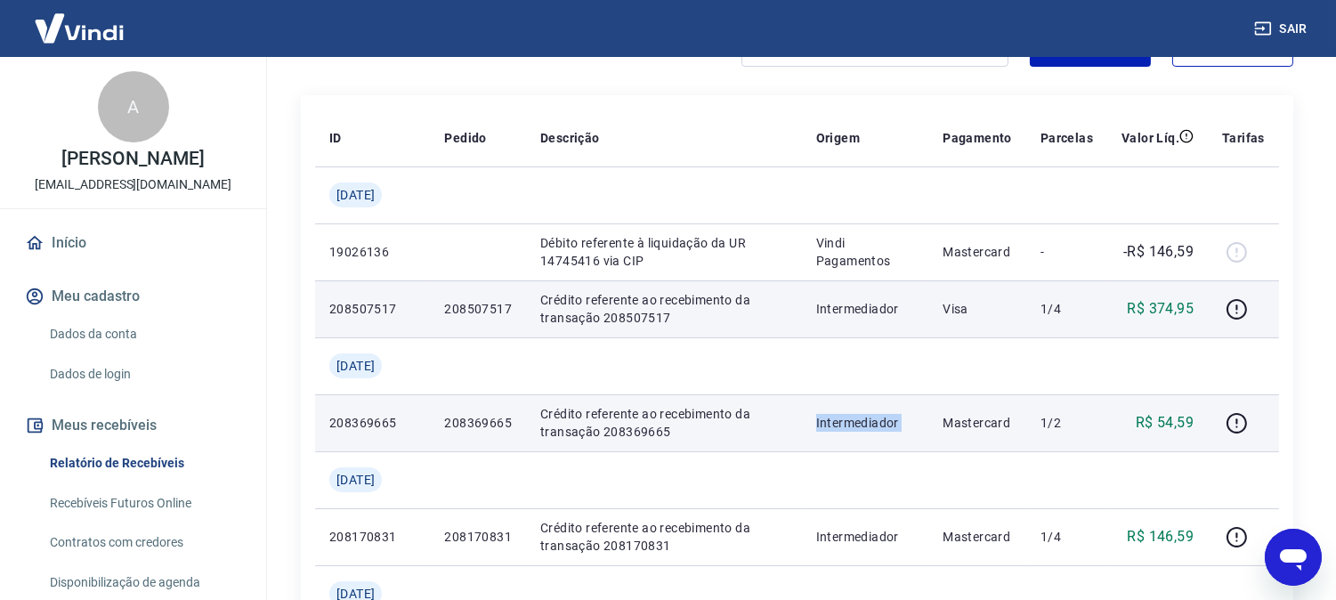
drag, startPoint x: 789, startPoint y: 429, endPoint x: 928, endPoint y: 436, distance: 139.0
click at [933, 429] on tr "208369665 208369665 Crédito referente ao recebimento da transação 208369665 Int…" at bounding box center [797, 422] width 964 height 57
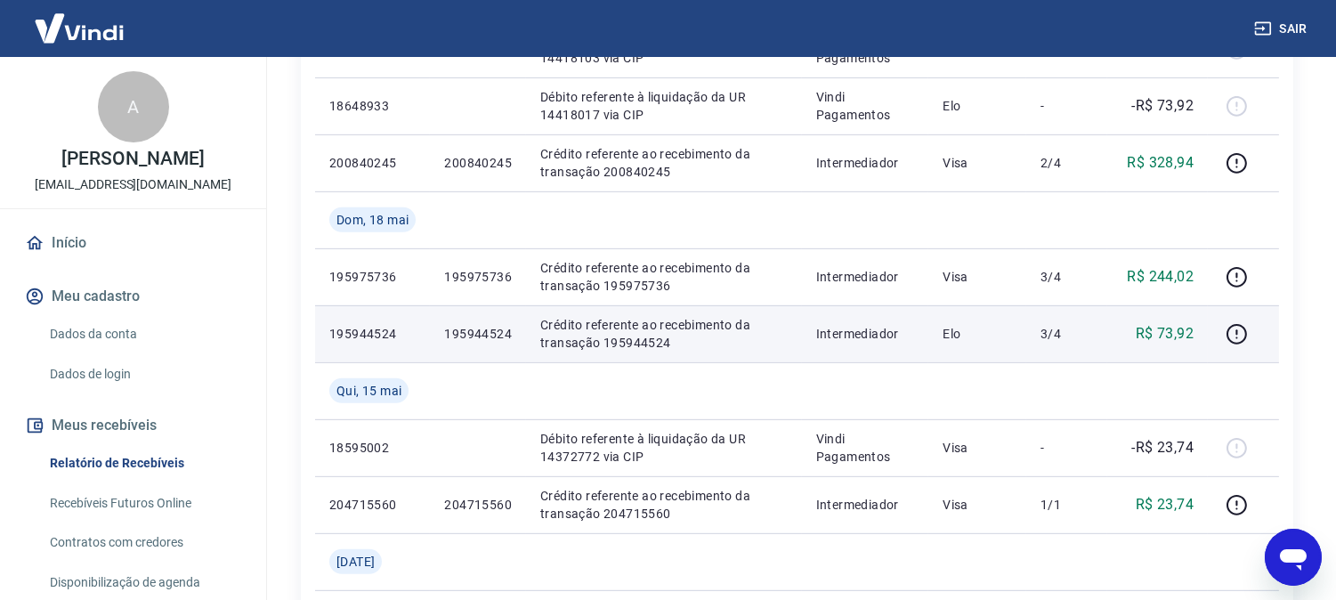
scroll to position [1822, 0]
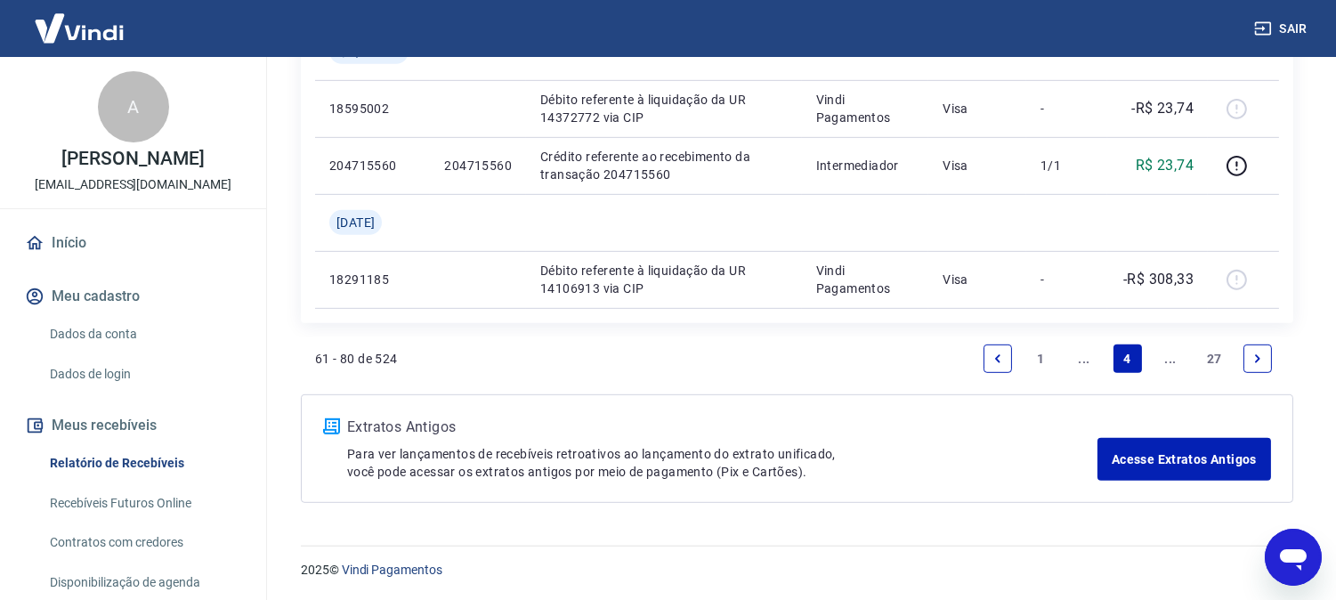
click at [993, 357] on icon "Previous page" at bounding box center [998, 358] width 12 height 12
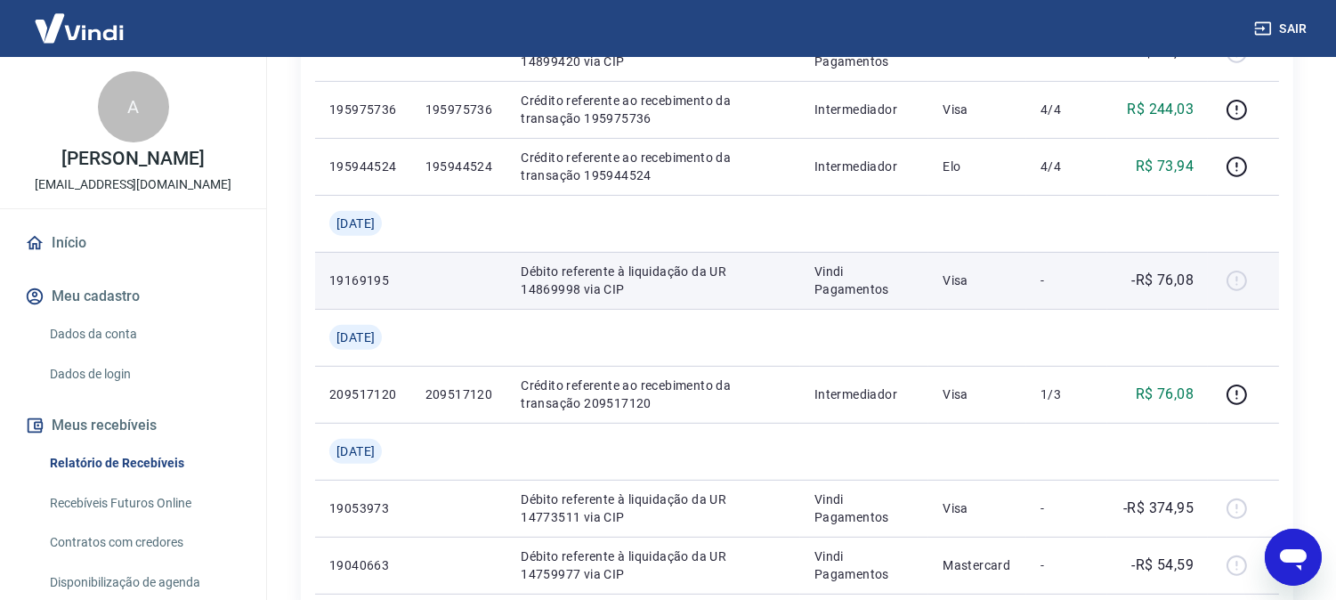
scroll to position [1582, 0]
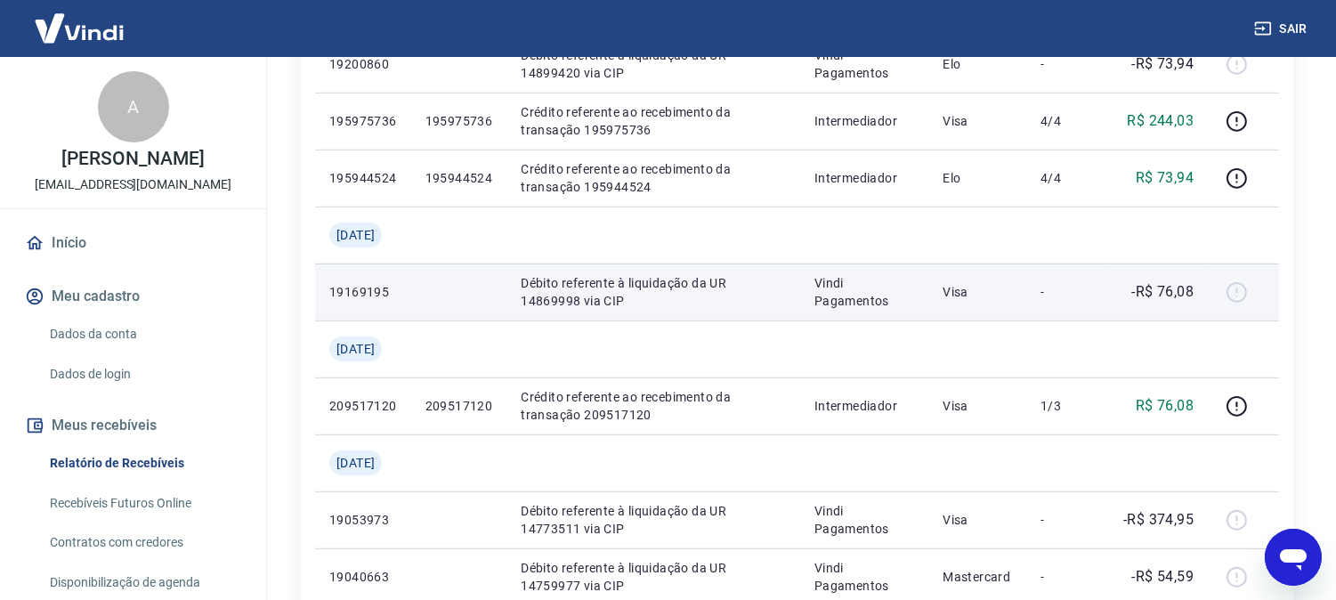
click at [1235, 292] on div at bounding box center [1243, 292] width 43 height 28
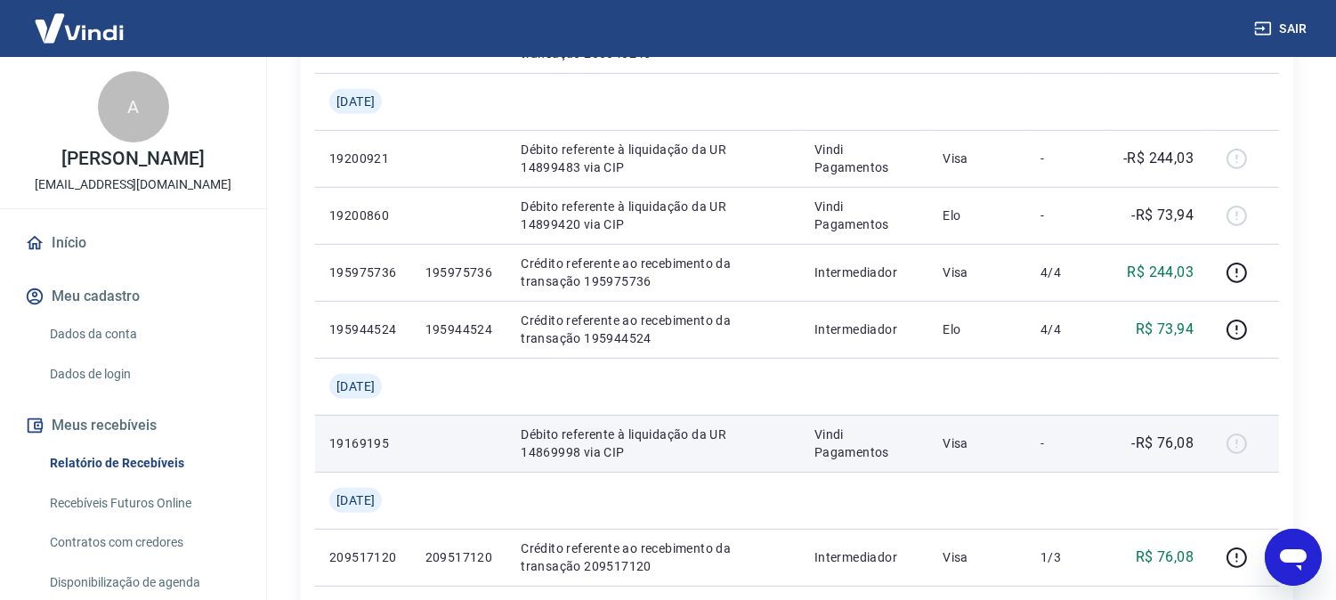
scroll to position [1384, 0]
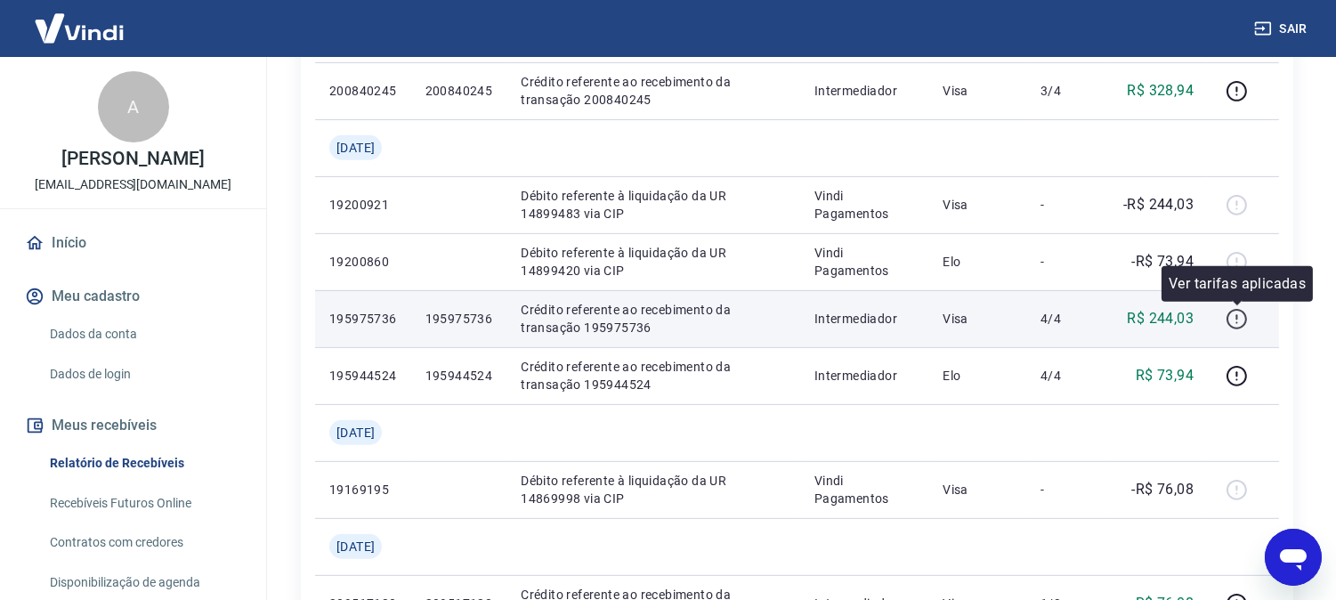
click at [1230, 312] on icon "button" at bounding box center [1236, 319] width 20 height 20
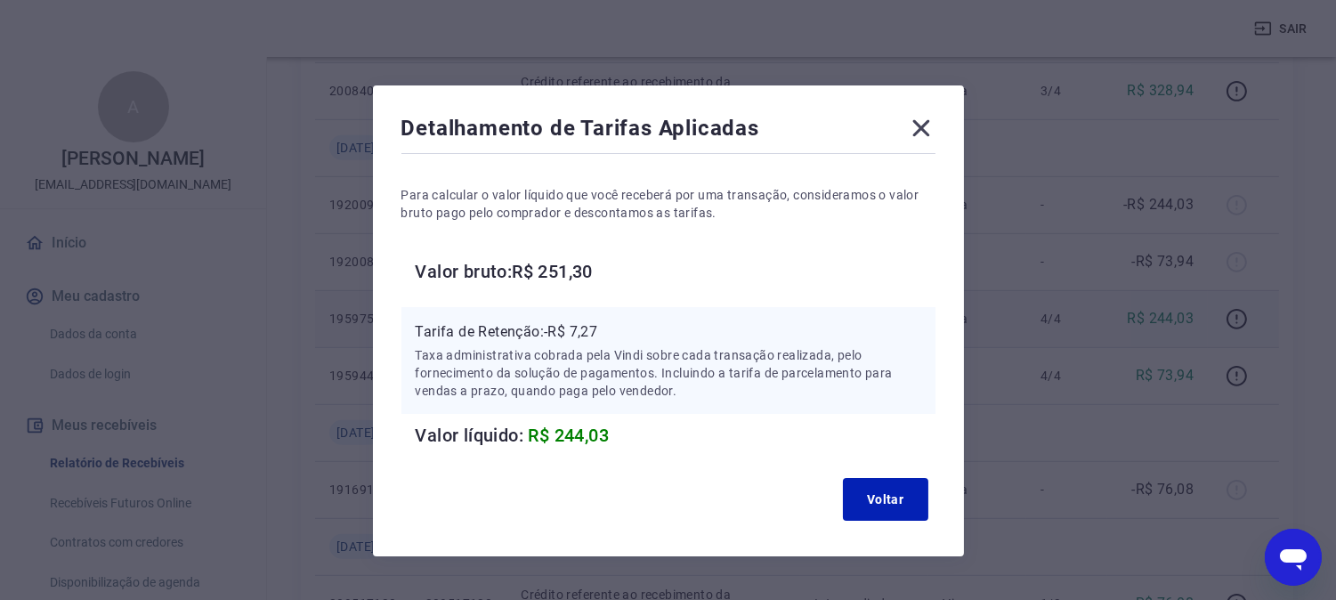
click at [918, 108] on div "Detalhamento de Tarifas Aplicadas Para calcular o valor líquido que você recebe…" at bounding box center [668, 320] width 591 height 471
click at [929, 126] on icon at bounding box center [921, 128] width 28 height 28
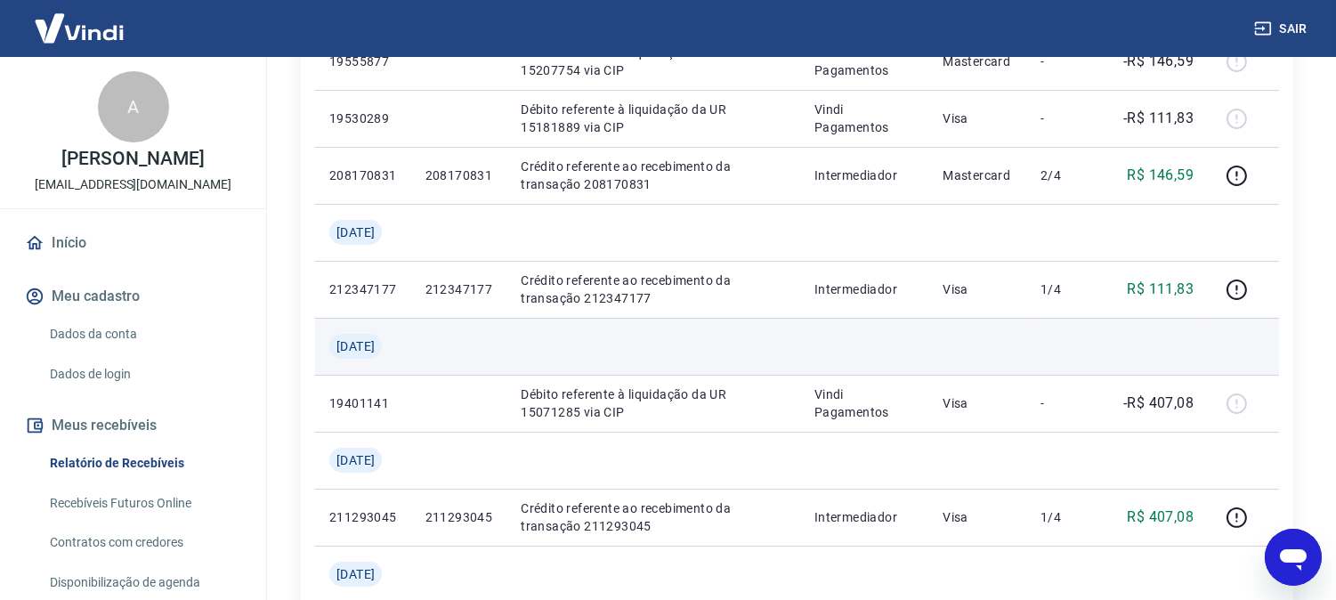
scroll to position [494, 0]
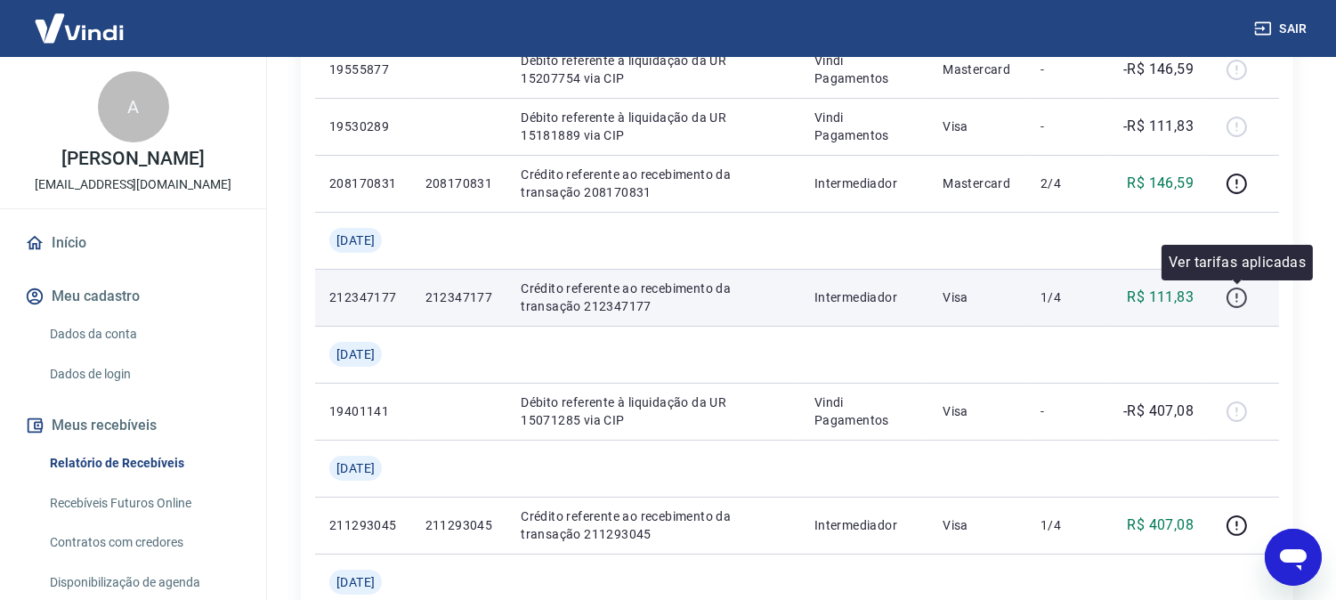
click at [1237, 296] on icon "button" at bounding box center [1236, 295] width 2 height 5
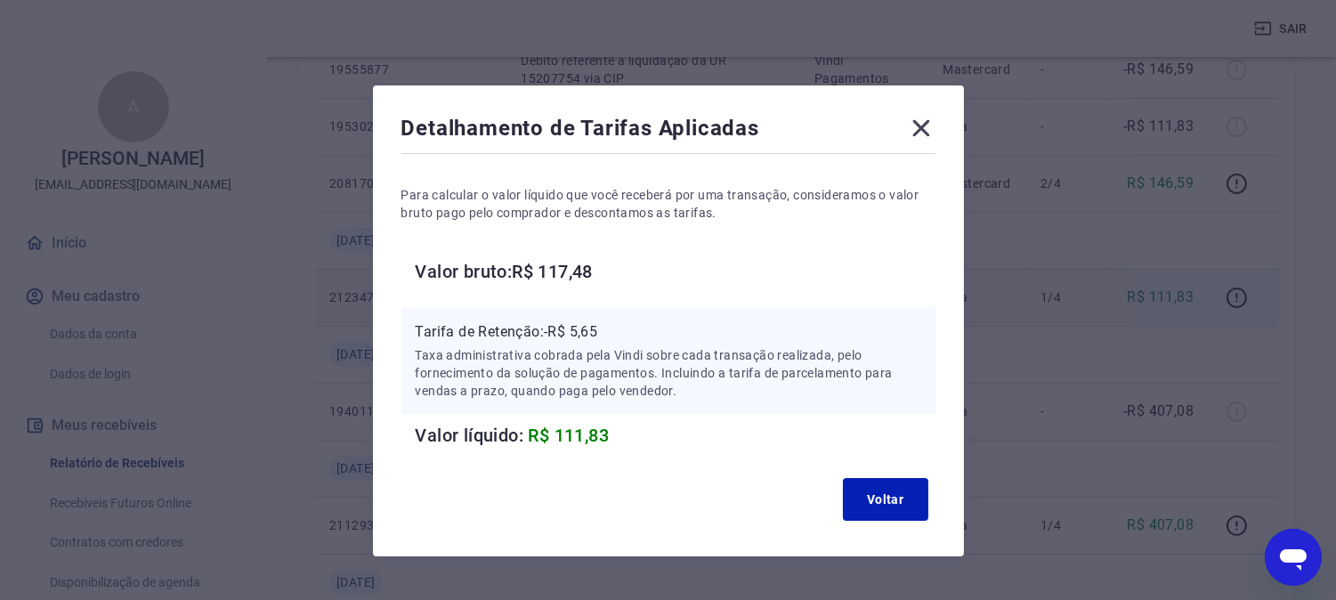
click at [915, 125] on icon at bounding box center [920, 128] width 17 height 17
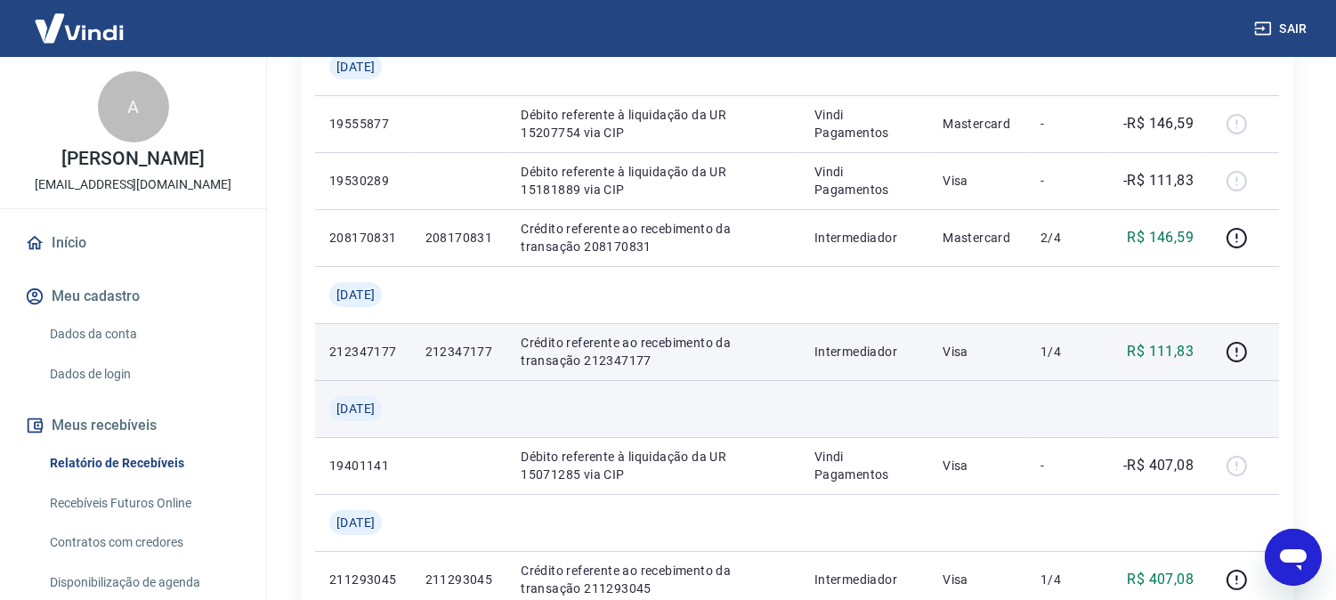
scroll to position [395, 0]
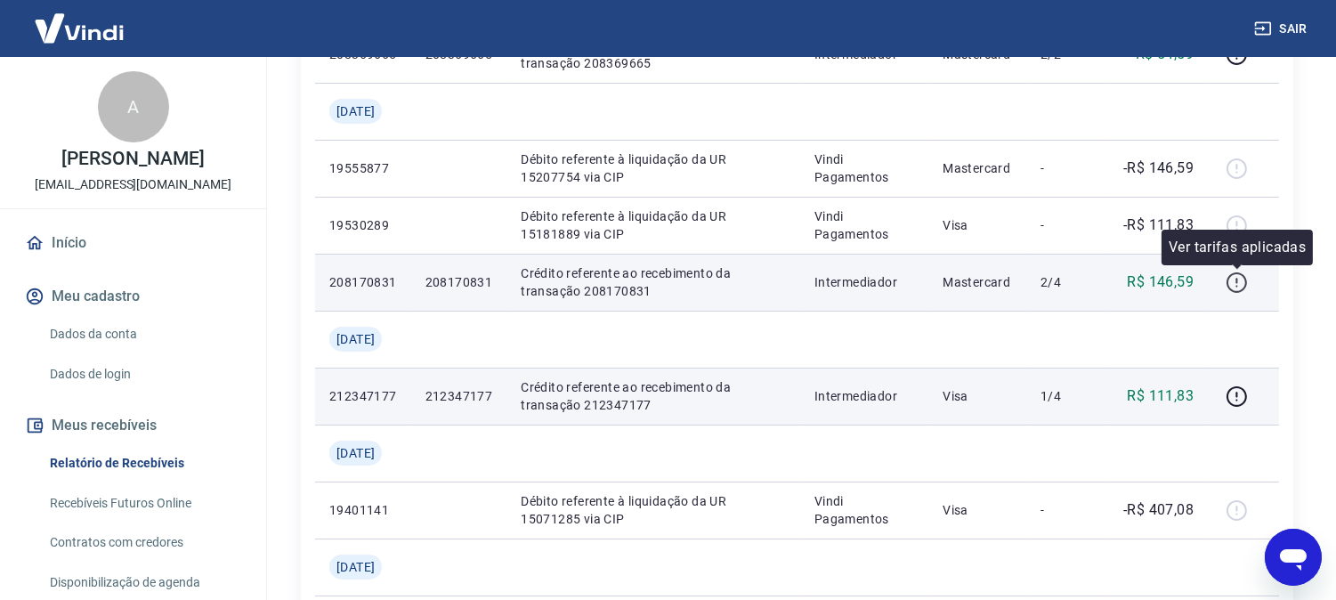
click at [1233, 285] on icon "button" at bounding box center [1237, 282] width 22 height 22
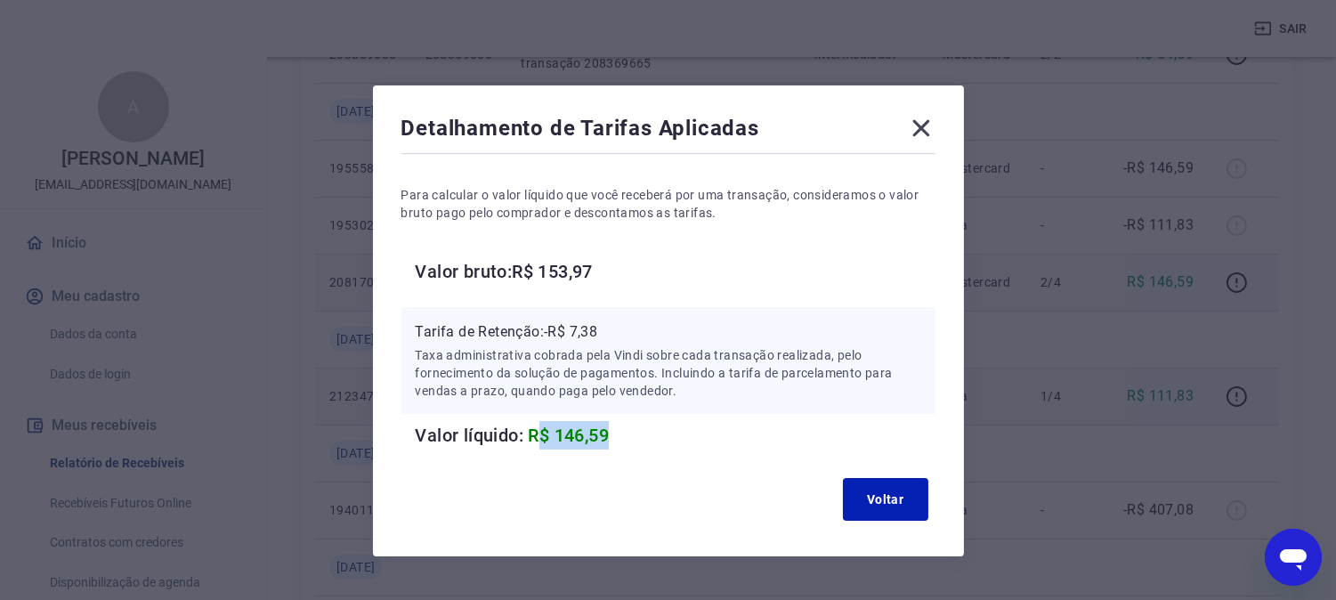
drag, startPoint x: 540, startPoint y: 428, endPoint x: 661, endPoint y: 443, distance: 122.0
click at [661, 443] on h6 "Valor líquido: R$ 146,59" at bounding box center [676, 435] width 520 height 28
click at [926, 129] on icon at bounding box center [921, 128] width 28 height 28
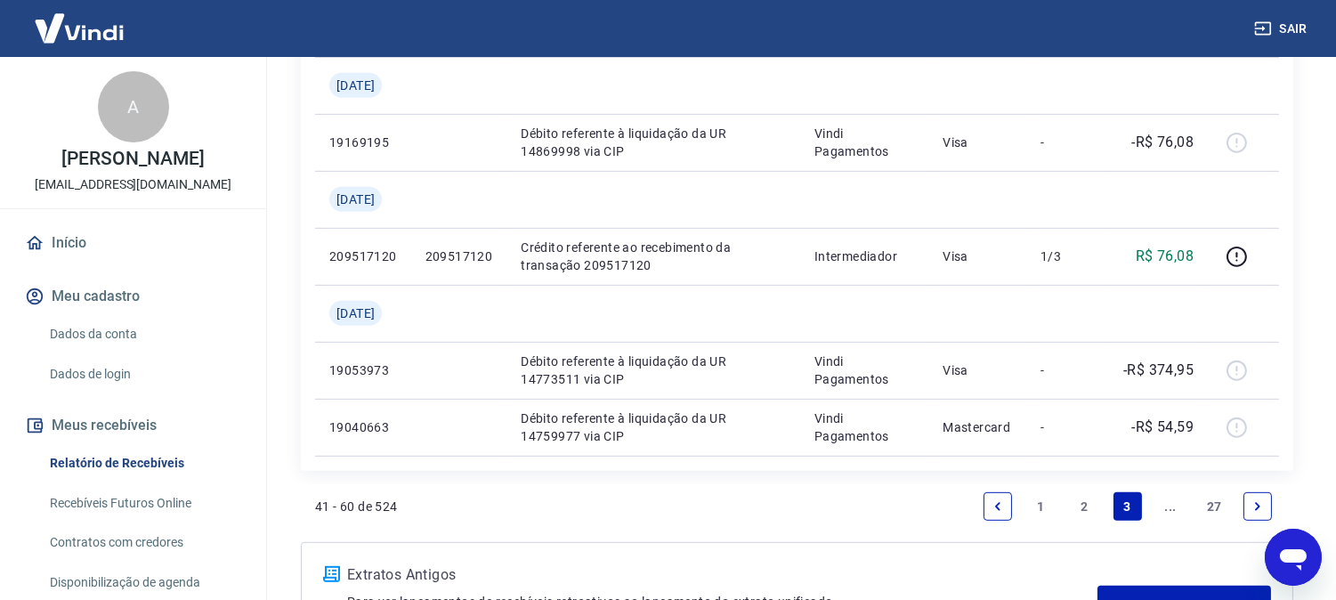
scroll to position [1879, 0]
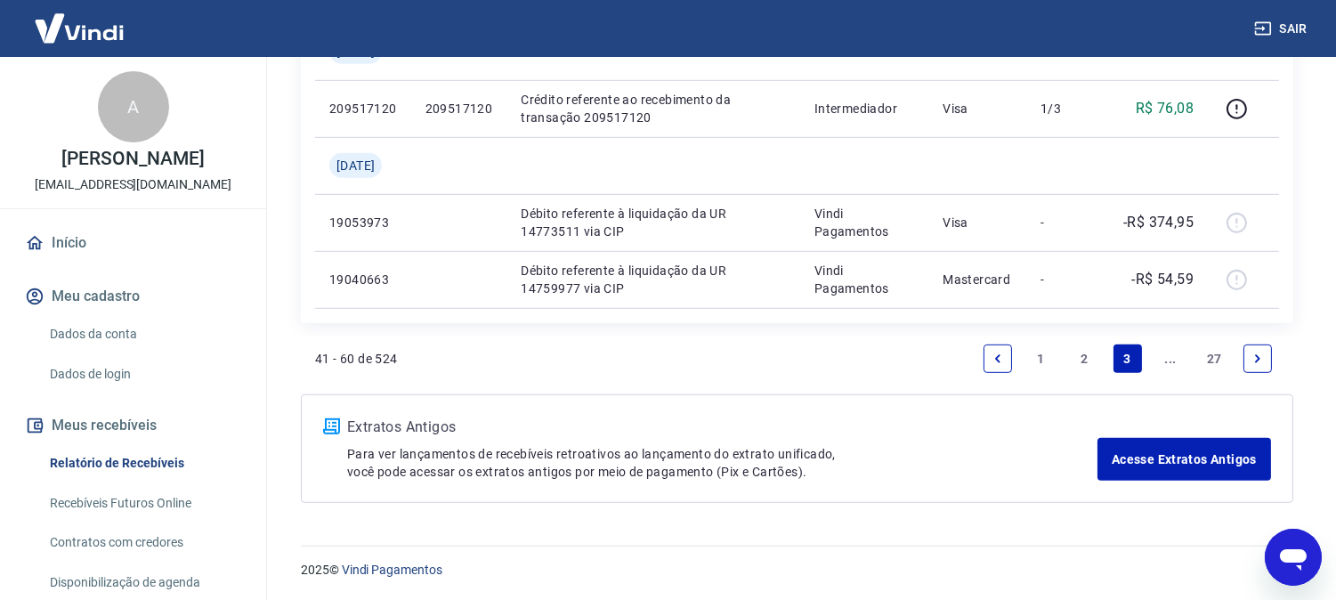
click at [1036, 356] on link "1" at bounding box center [1041, 358] width 28 height 28
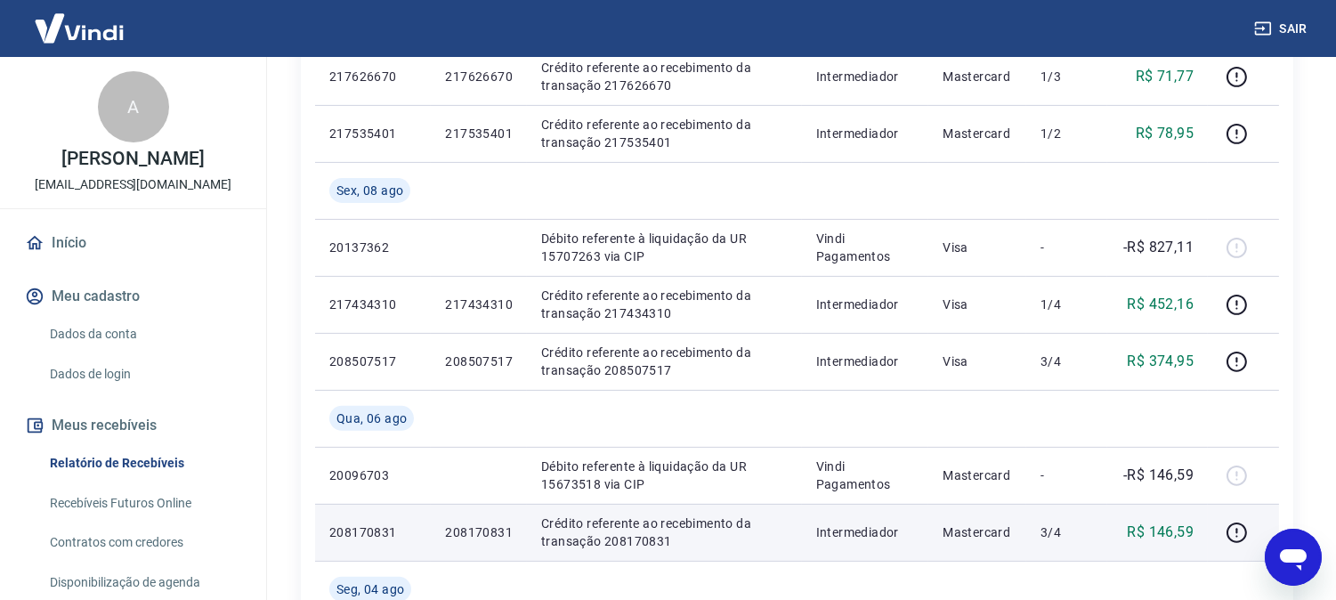
scroll to position [1157, 0]
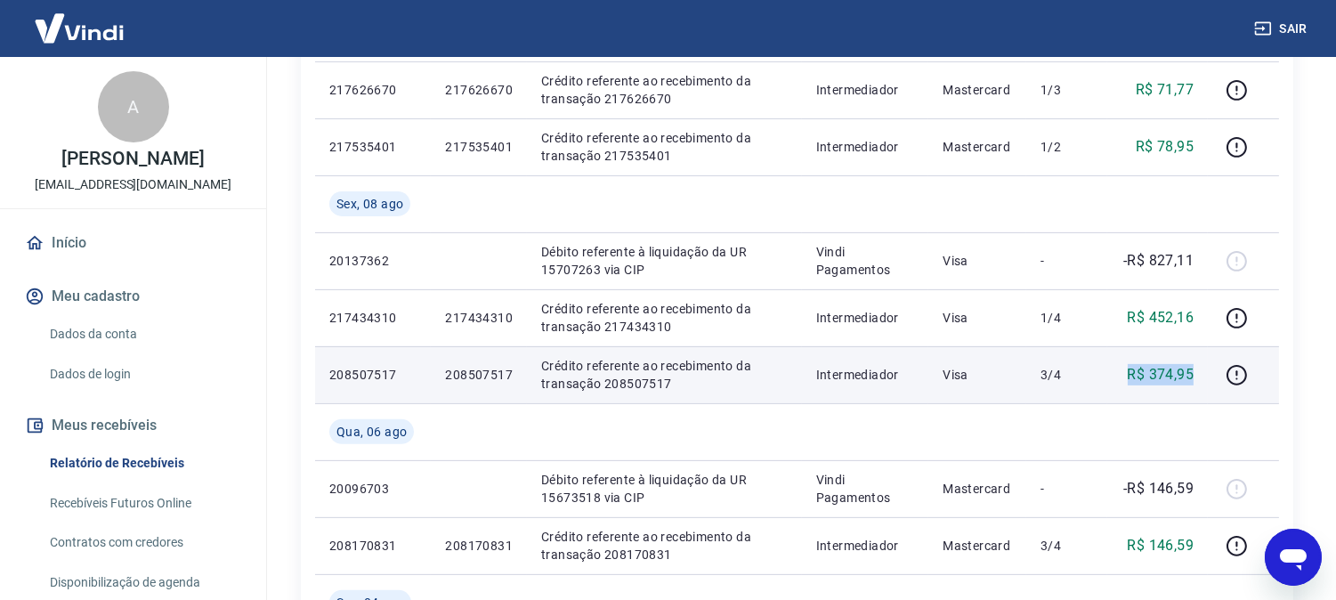
drag, startPoint x: 1115, startPoint y: 372, endPoint x: 1202, endPoint y: 372, distance: 87.2
click at [1202, 372] on td "R$ 374,95" at bounding box center [1157, 374] width 101 height 57
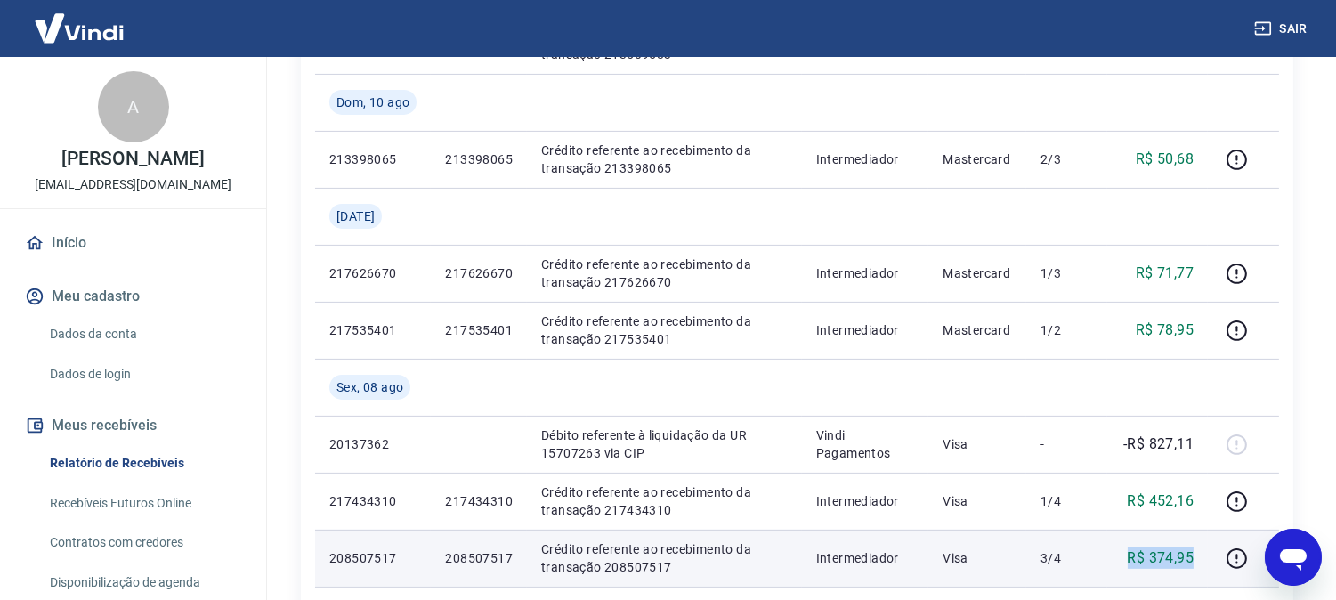
scroll to position [860, 0]
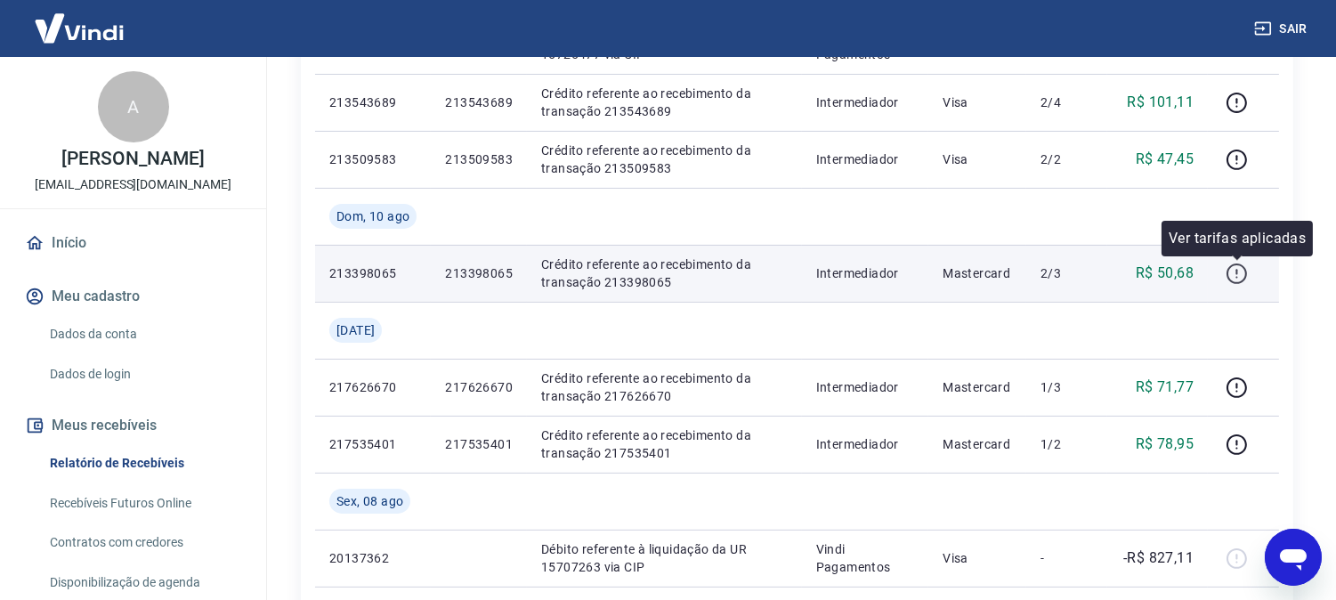
click at [1243, 276] on icon "button" at bounding box center [1237, 274] width 22 height 22
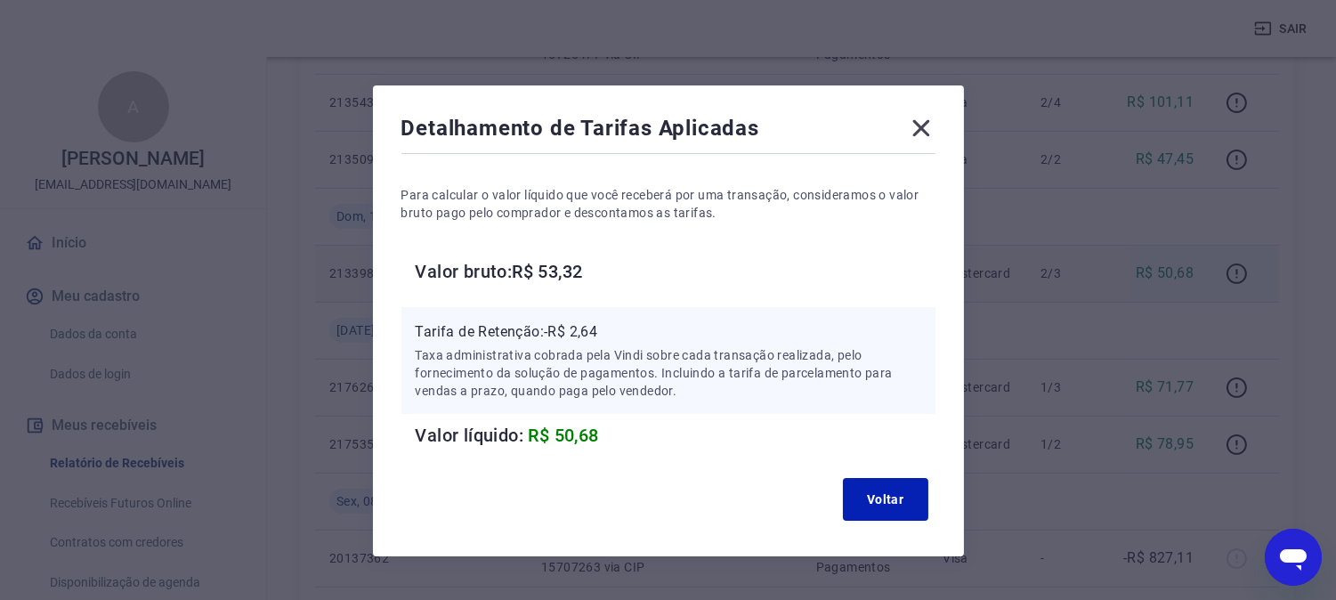
click at [921, 144] on div "Detalhamento de Tarifas Aplicadas" at bounding box center [668, 132] width 534 height 36
click at [920, 129] on icon at bounding box center [920, 128] width 17 height 17
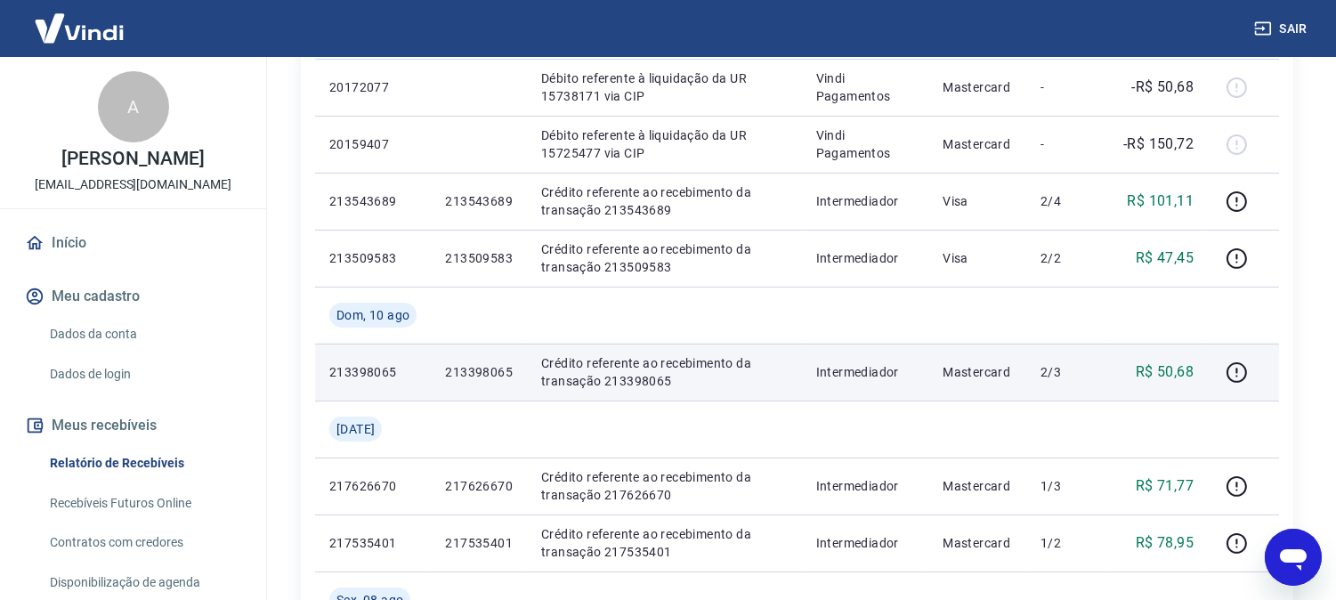
scroll to position [662, 0]
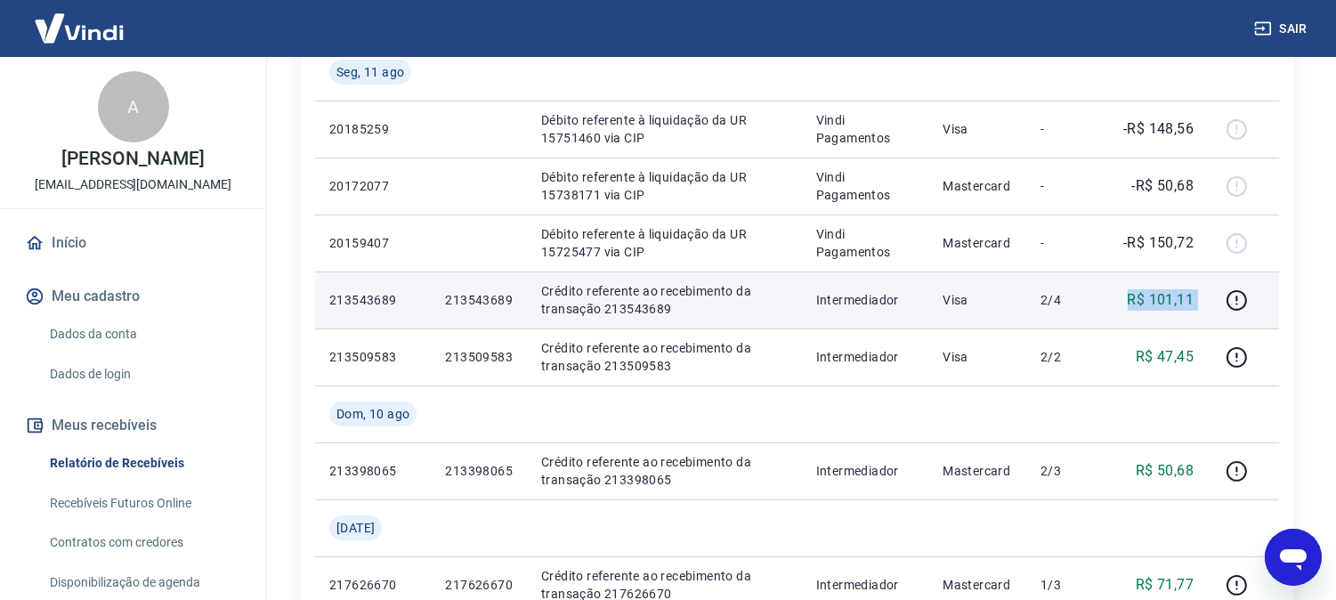
drag, startPoint x: 1122, startPoint y: 294, endPoint x: 1208, endPoint y: 296, distance: 85.5
click at [1208, 296] on tr "213543689 213543689 Crédito referente ao recebimento da transação 213543689 Int…" at bounding box center [797, 299] width 964 height 57
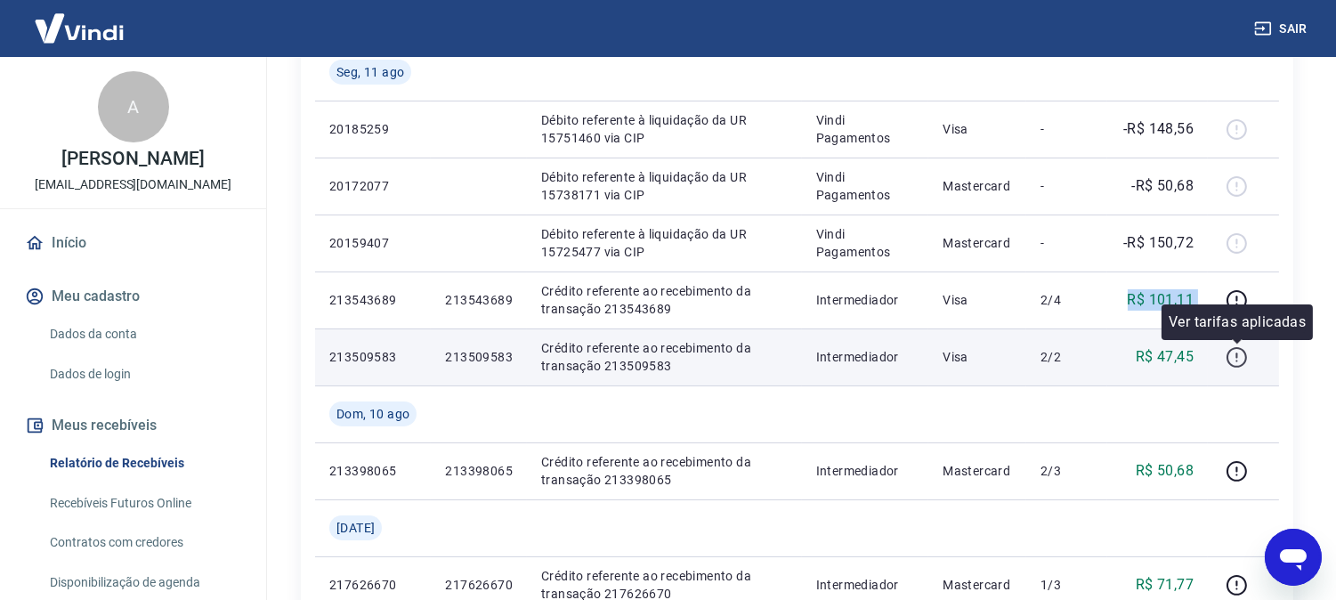
click at [1232, 358] on icon "button" at bounding box center [1237, 357] width 22 height 22
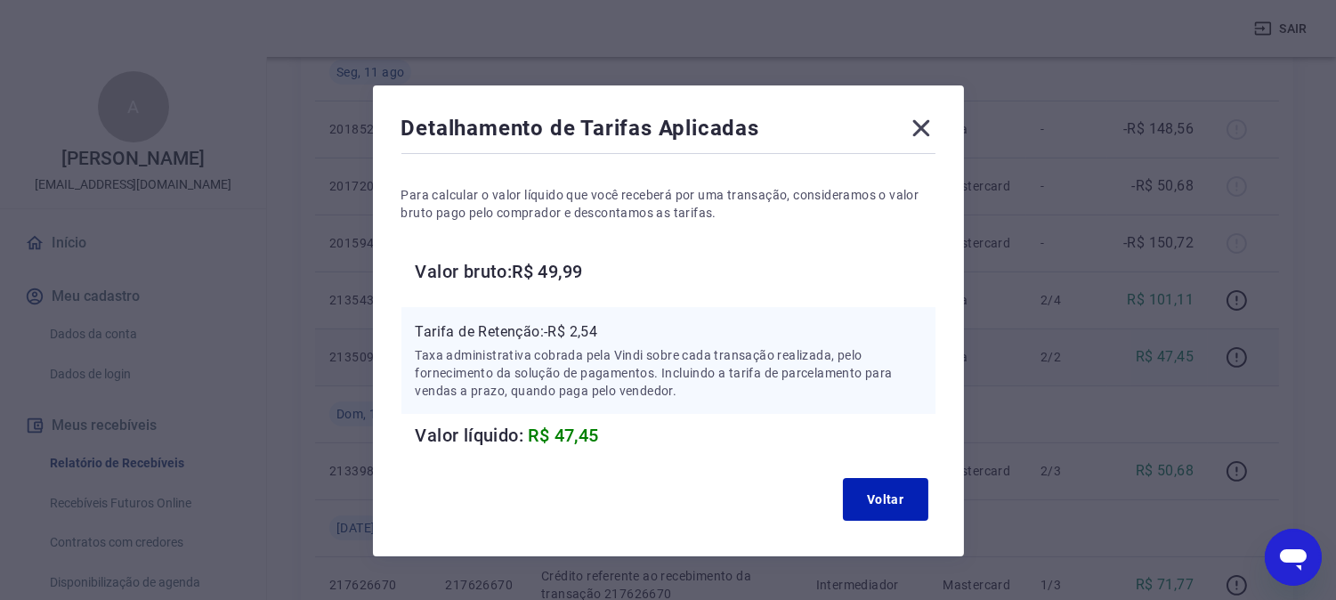
click at [927, 131] on icon at bounding box center [921, 128] width 28 height 28
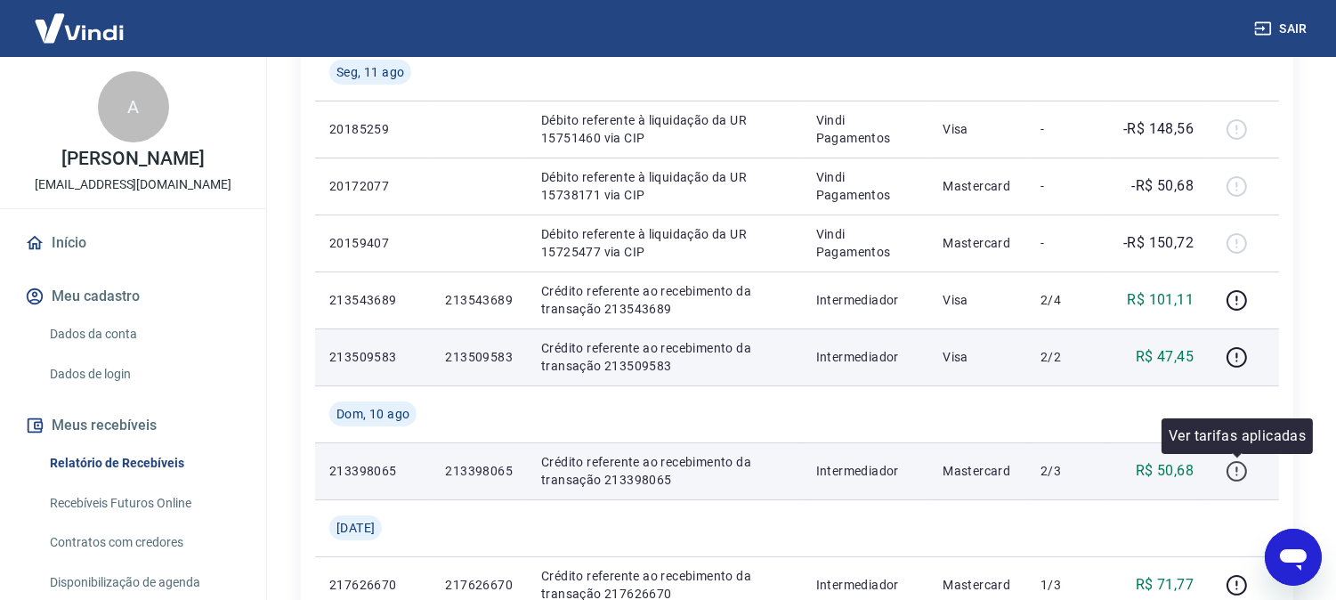
click at [1237, 466] on icon "button" at bounding box center [1236, 468] width 2 height 5
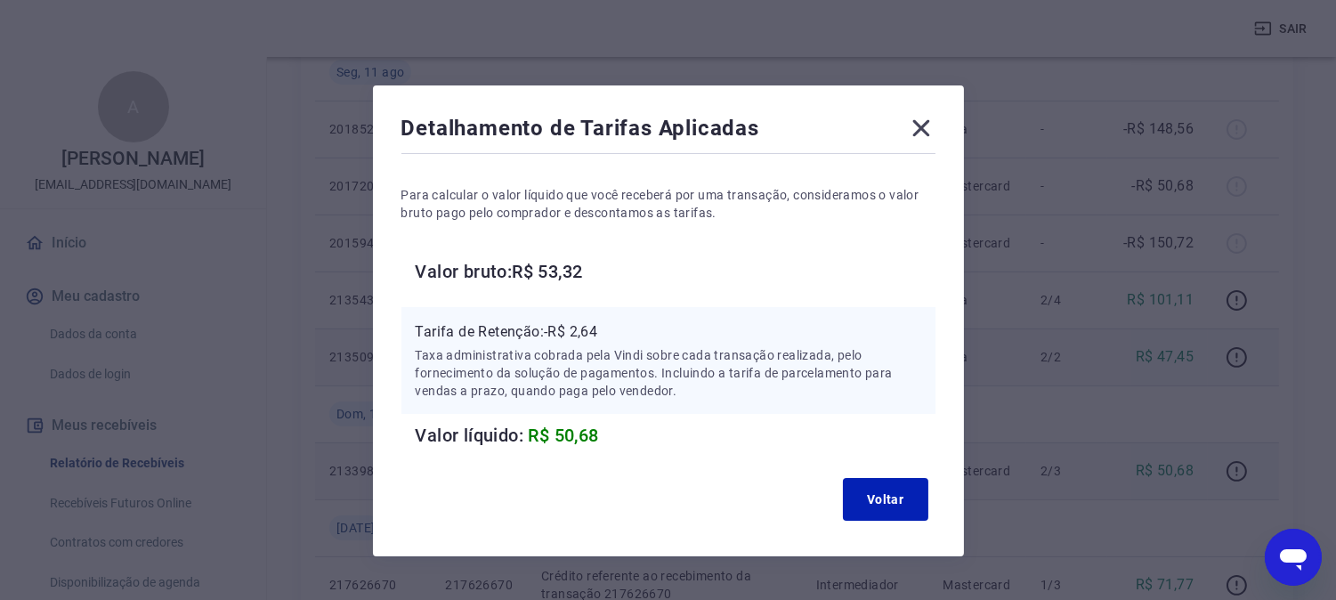
click at [931, 125] on icon at bounding box center [921, 128] width 28 height 28
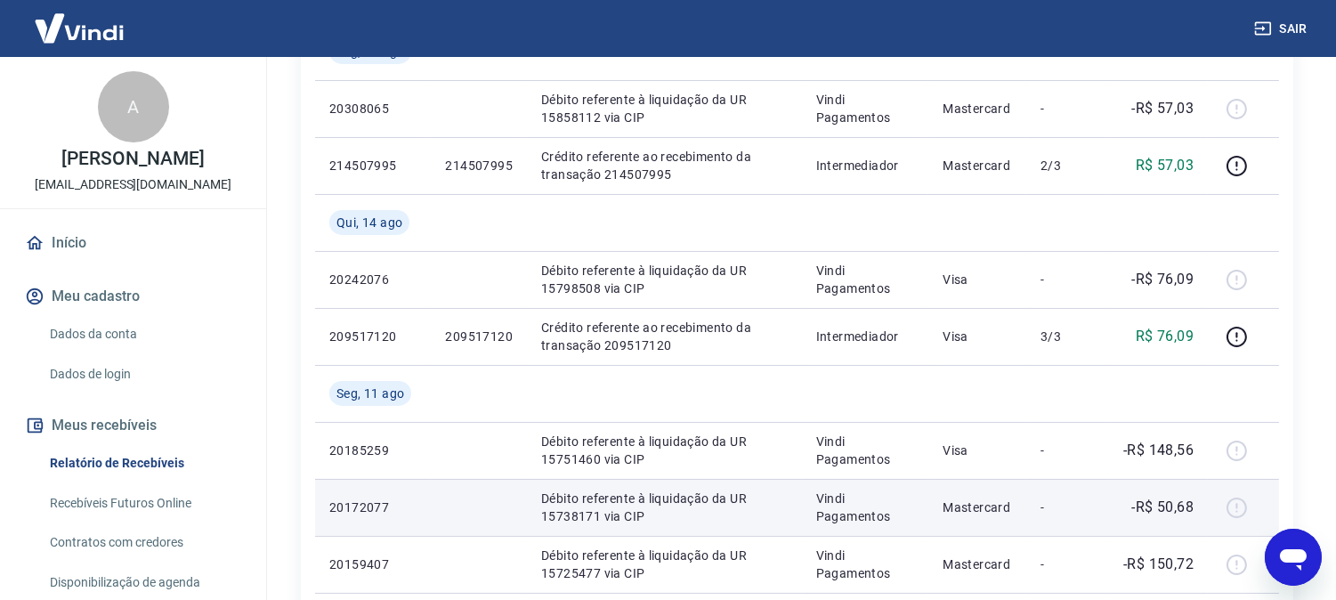
scroll to position [296, 0]
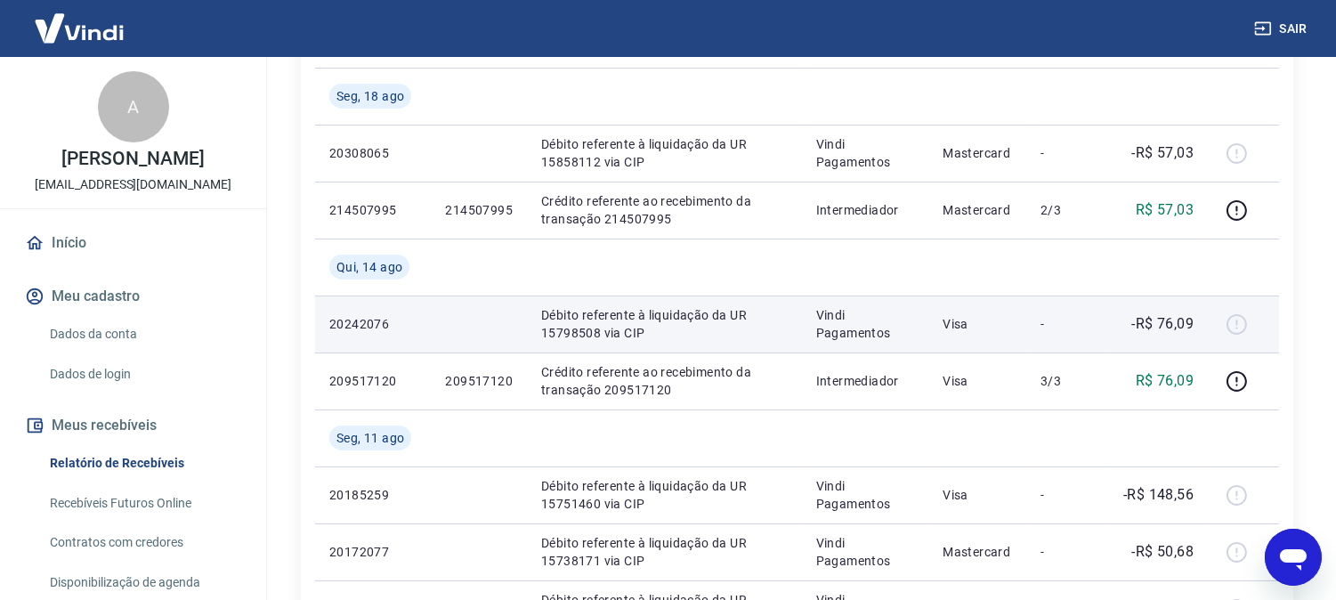
click at [348, 320] on p "20242076" at bounding box center [372, 324] width 87 height 18
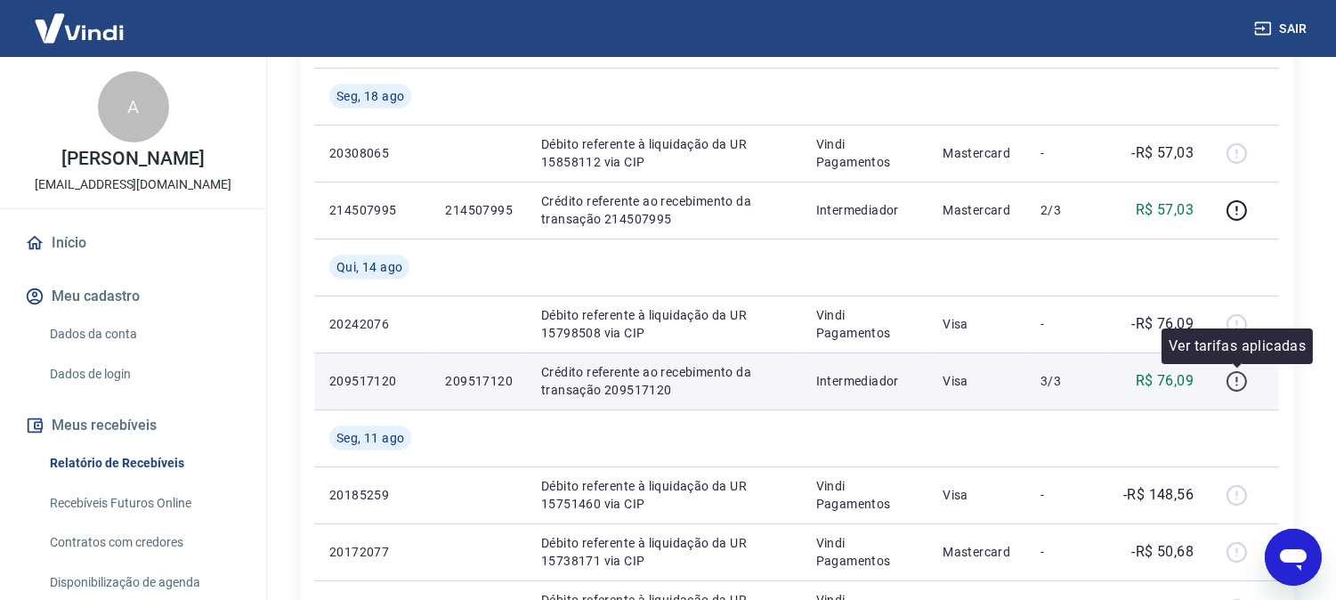
click at [1233, 379] on icon "button" at bounding box center [1237, 381] width 22 height 22
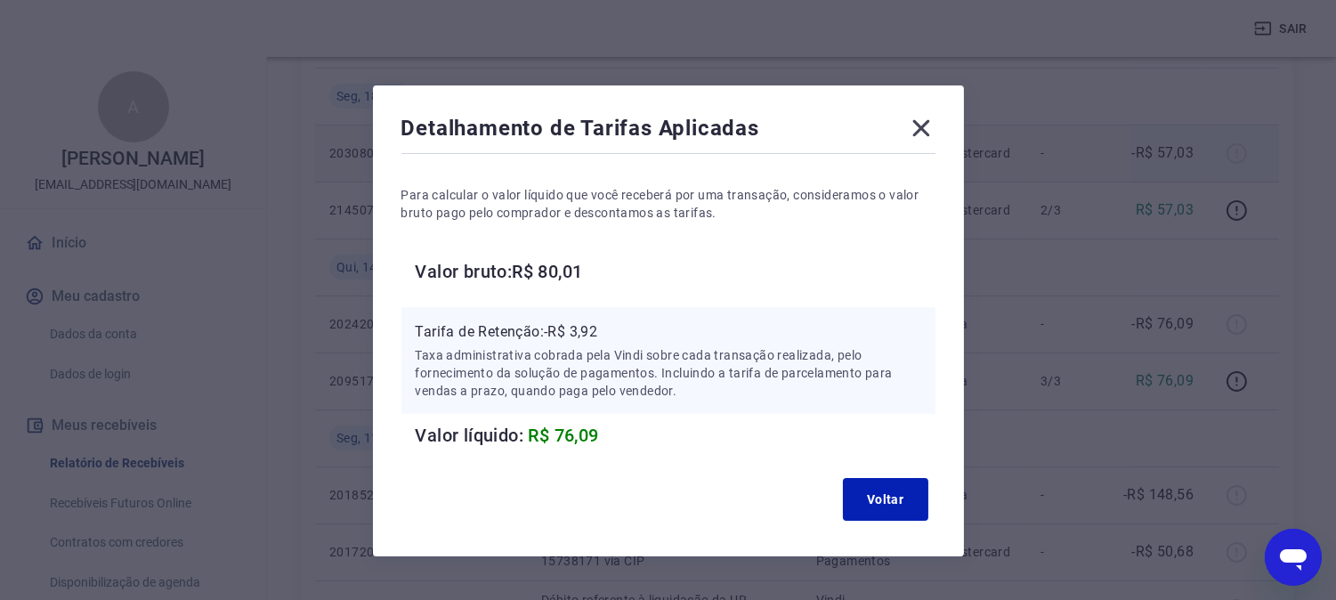
click at [917, 130] on icon at bounding box center [921, 128] width 28 height 28
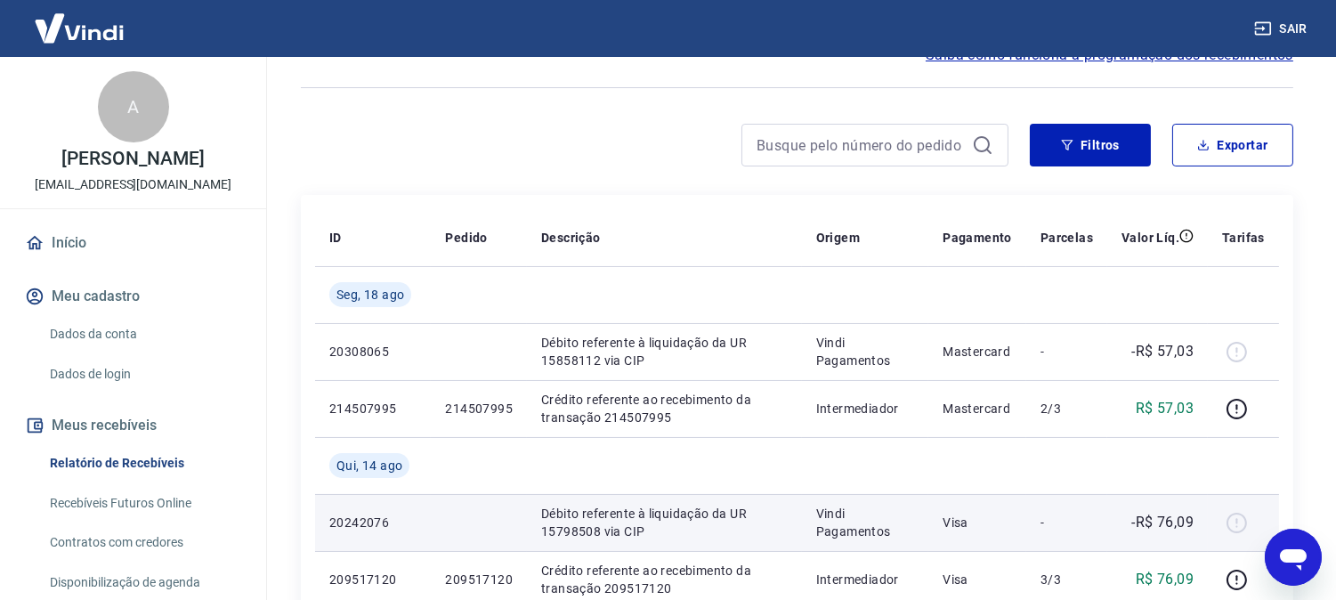
scroll to position [198, 0]
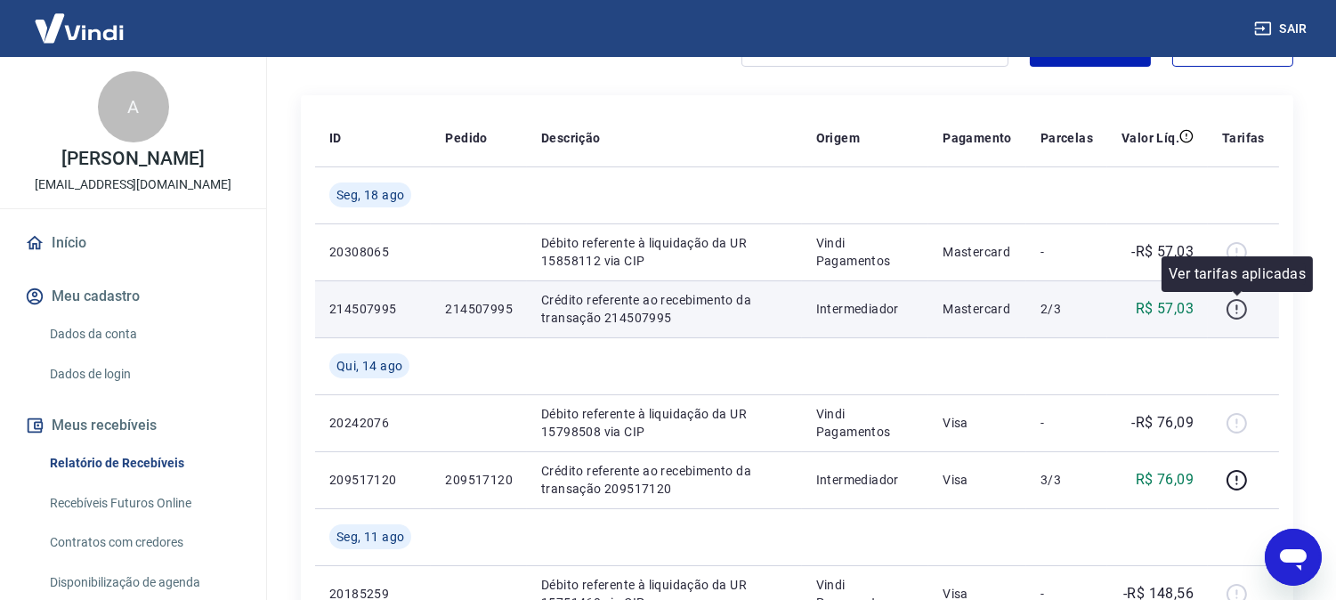
click at [1237, 309] on icon "button" at bounding box center [1237, 309] width 22 height 22
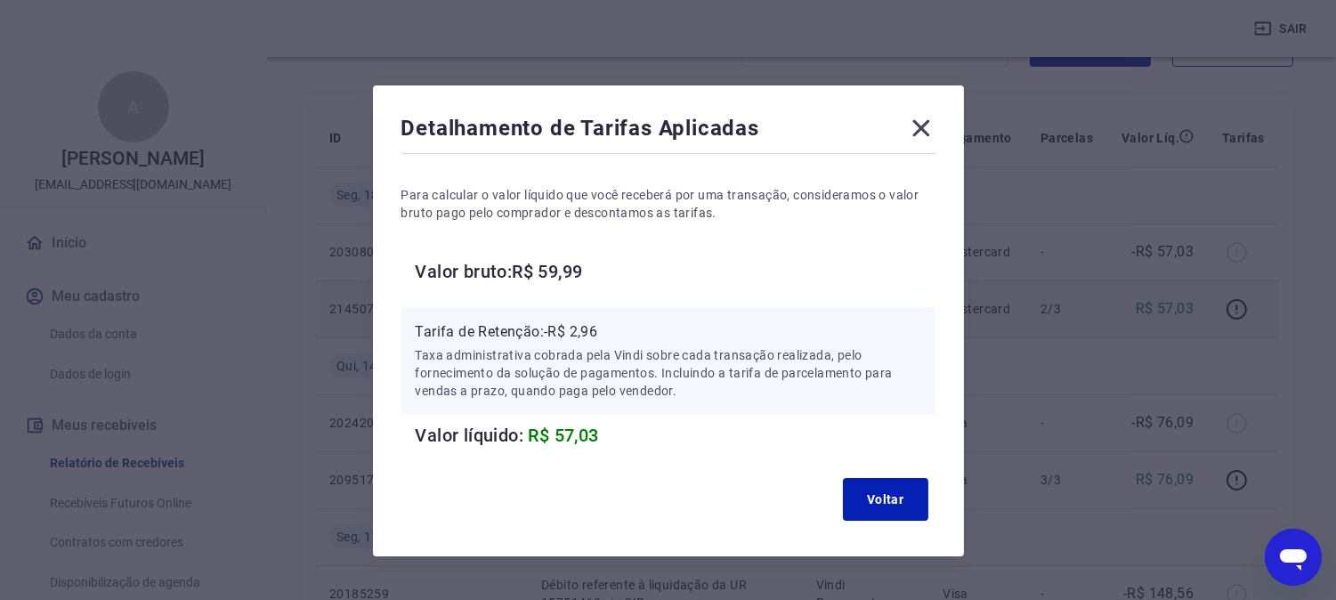
click at [921, 126] on icon at bounding box center [920, 128] width 17 height 17
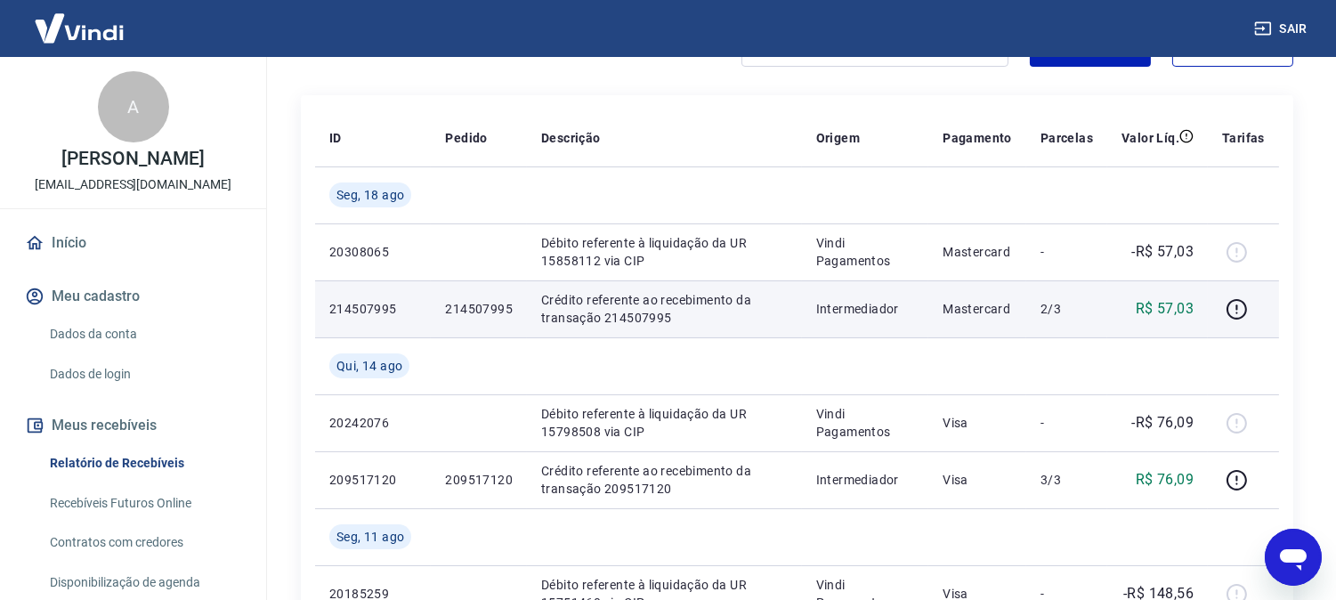
scroll to position [296, 0]
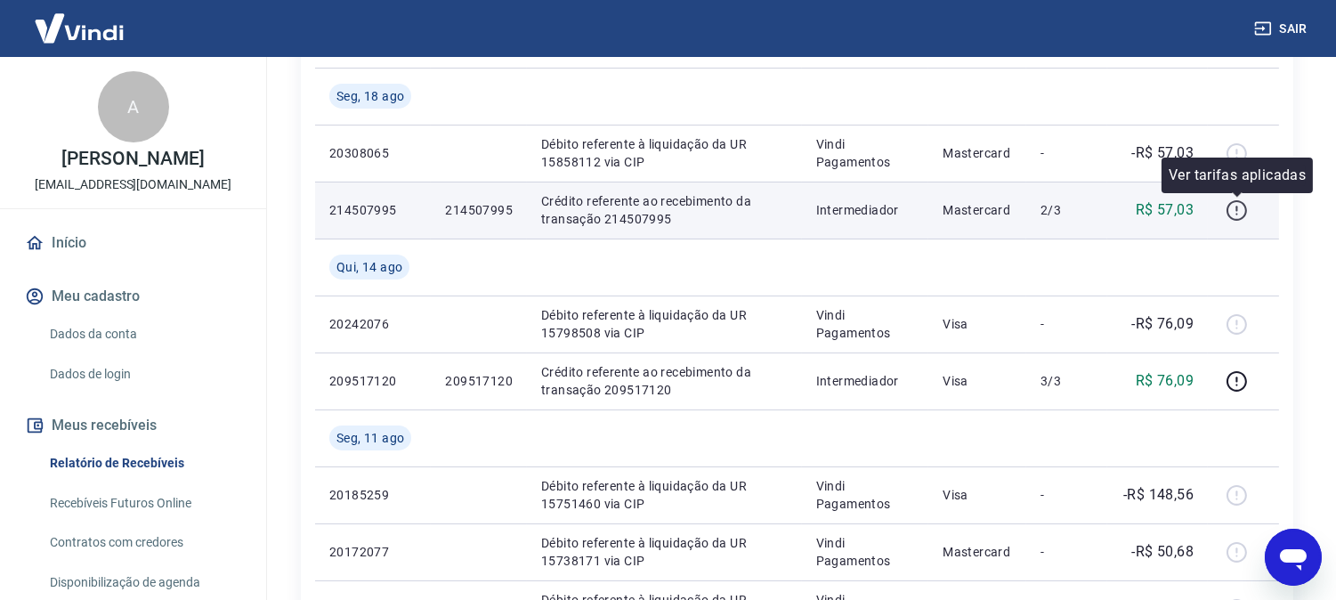
click at [1234, 208] on icon "button" at bounding box center [1237, 210] width 22 height 22
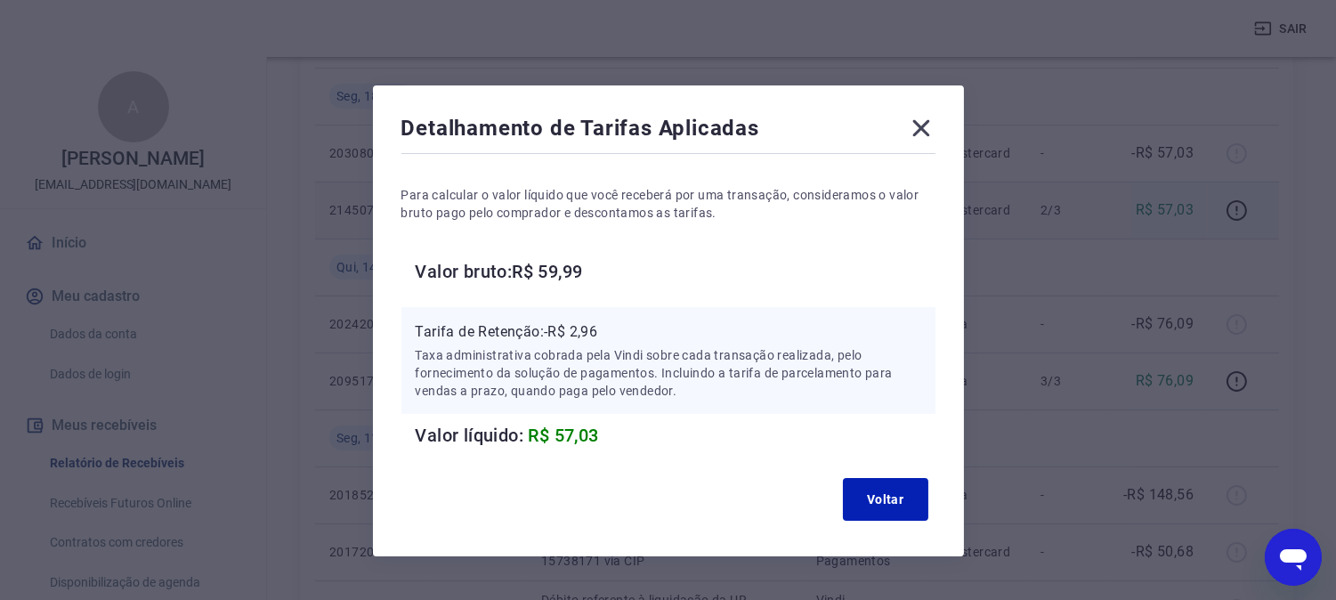
click at [927, 134] on icon at bounding box center [920, 128] width 17 height 17
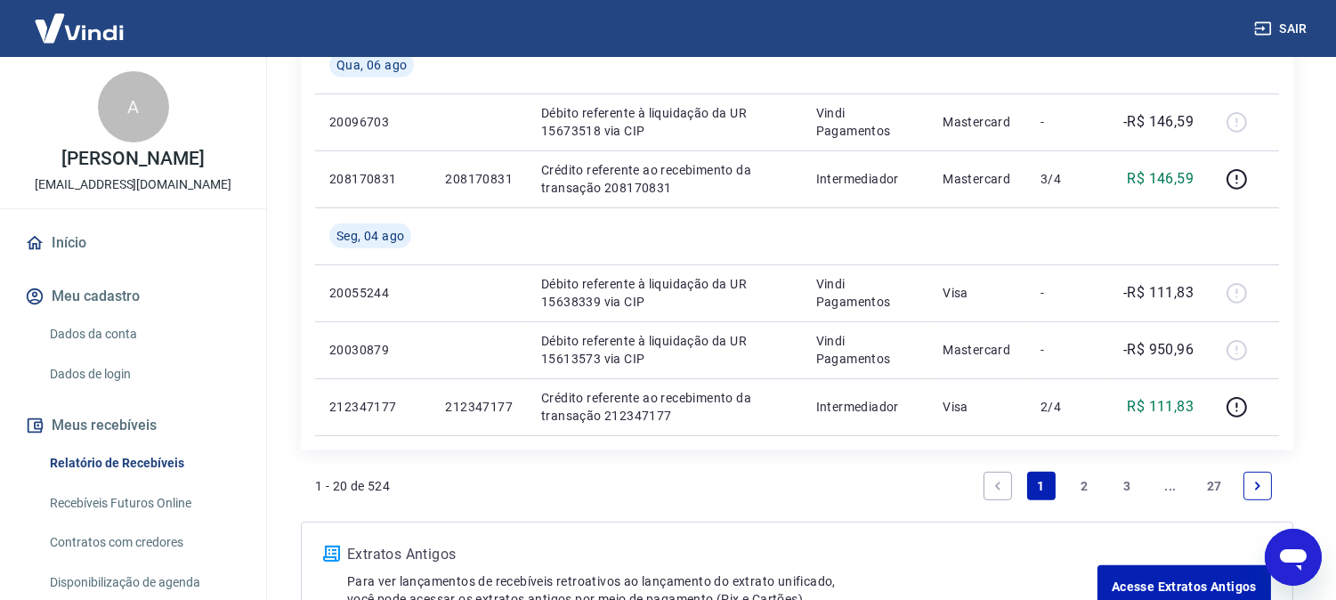
scroll to position [1651, 0]
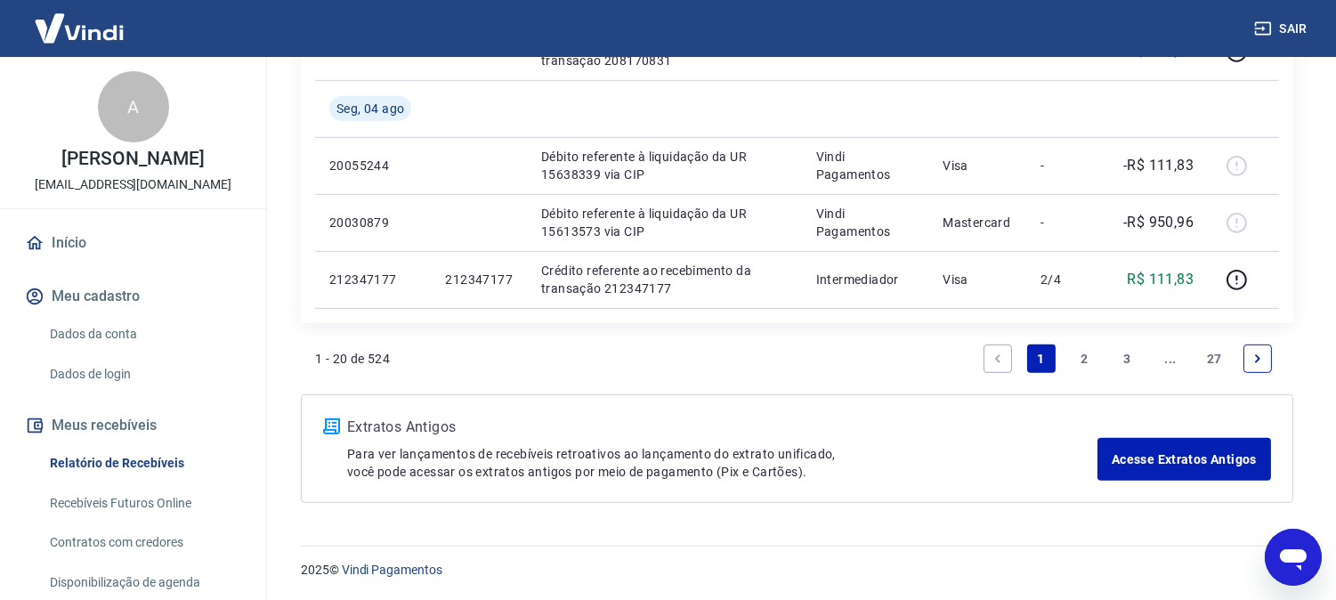
click at [1007, 359] on link "Previous page" at bounding box center [998, 358] width 28 height 28
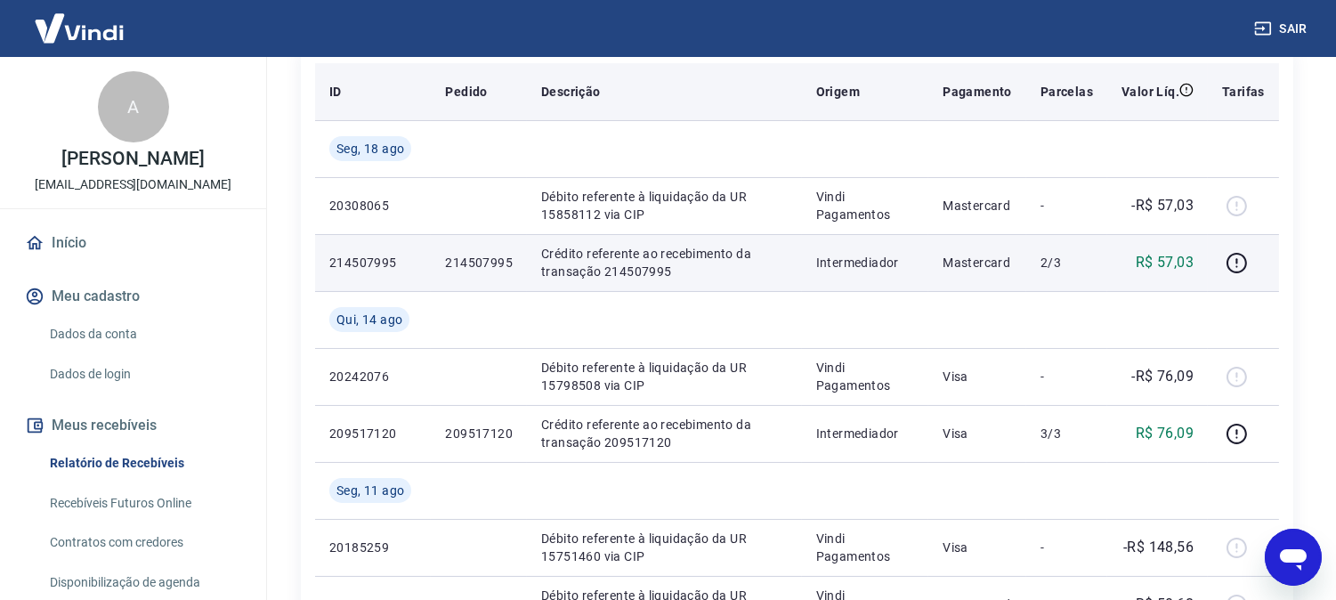
scroll to position [296, 0]
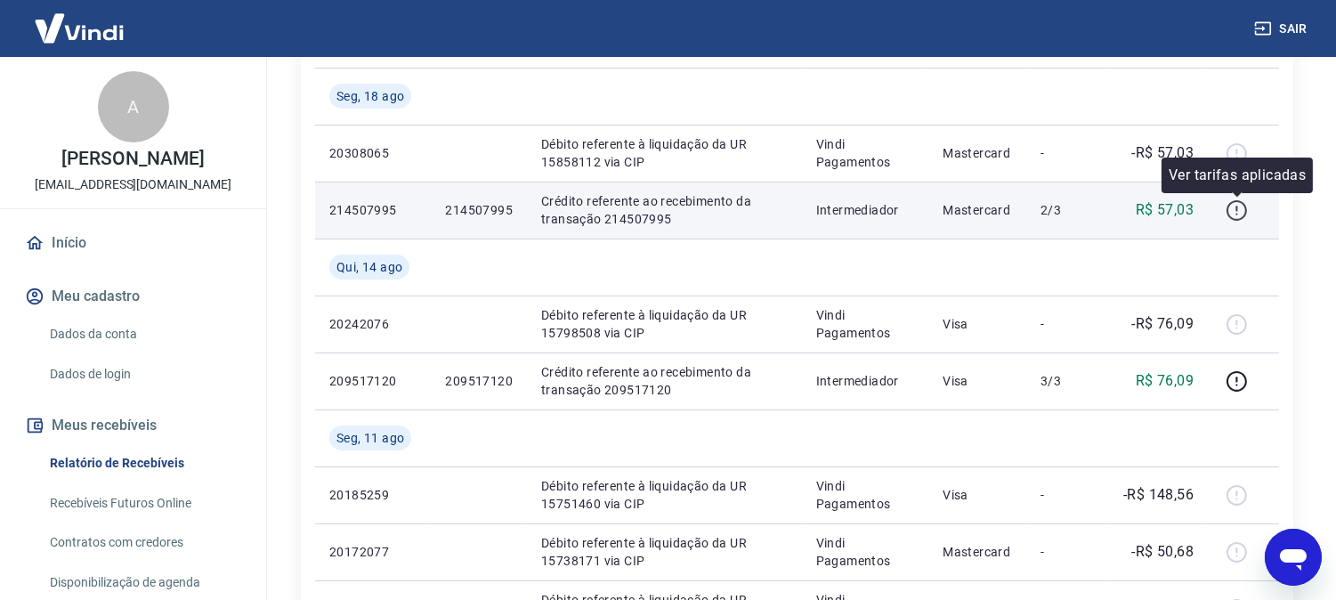
click at [1241, 203] on icon "button" at bounding box center [1237, 210] width 22 height 22
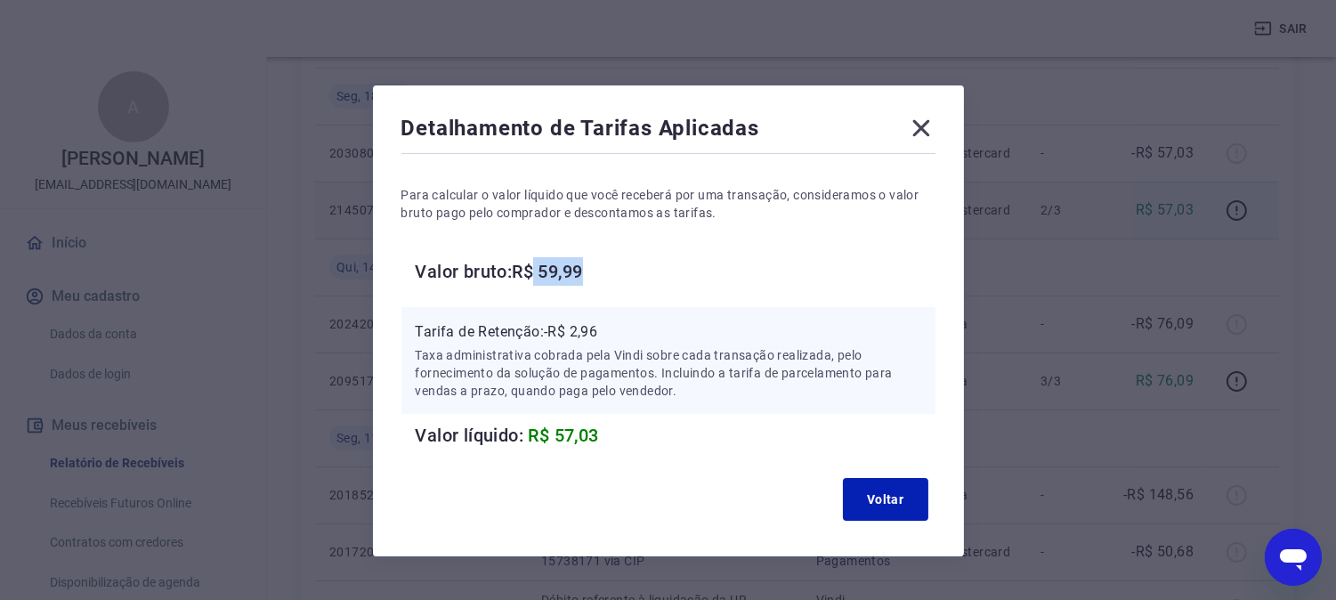
drag, startPoint x: 534, startPoint y: 268, endPoint x: 654, endPoint y: 287, distance: 121.7
click at [654, 287] on div "Para calcular o valor líquido que você receberá por uma transação, consideramos…" at bounding box center [668, 304] width 534 height 292
click at [1091, 386] on div "Detalhamento de Tarifas Aplicadas Para calcular o valor líquido que você recebe…" at bounding box center [668, 300] width 1336 height 600
click at [914, 129] on icon at bounding box center [921, 128] width 28 height 28
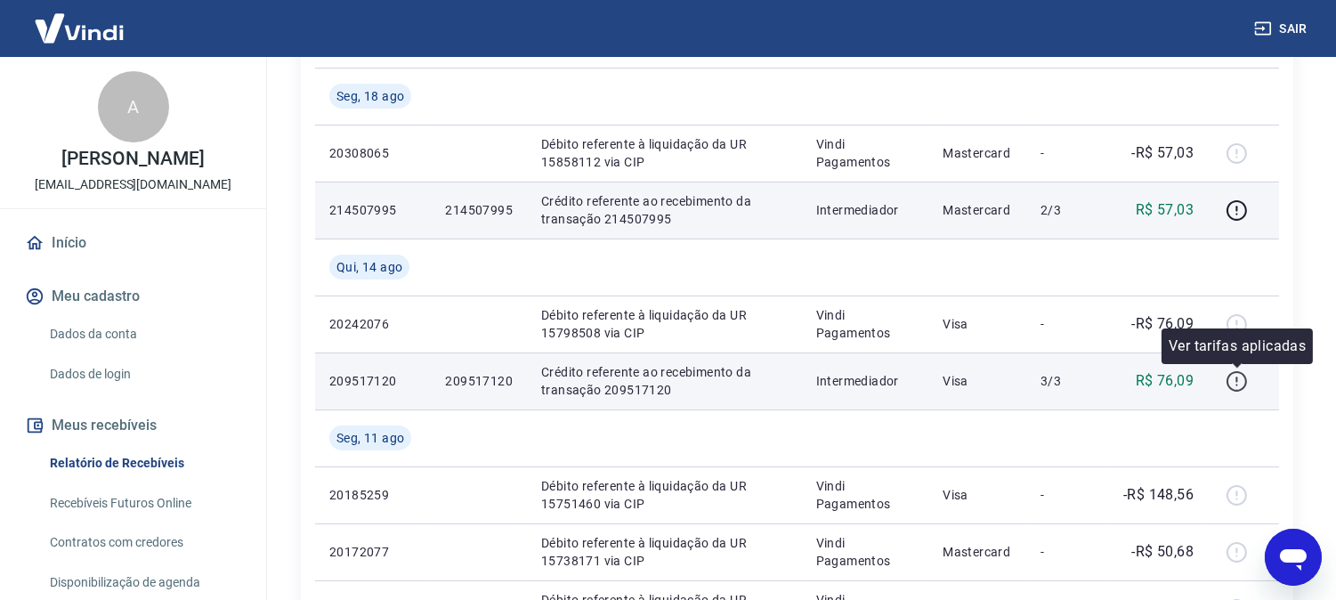
click at [1233, 377] on icon "button" at bounding box center [1237, 381] width 22 height 22
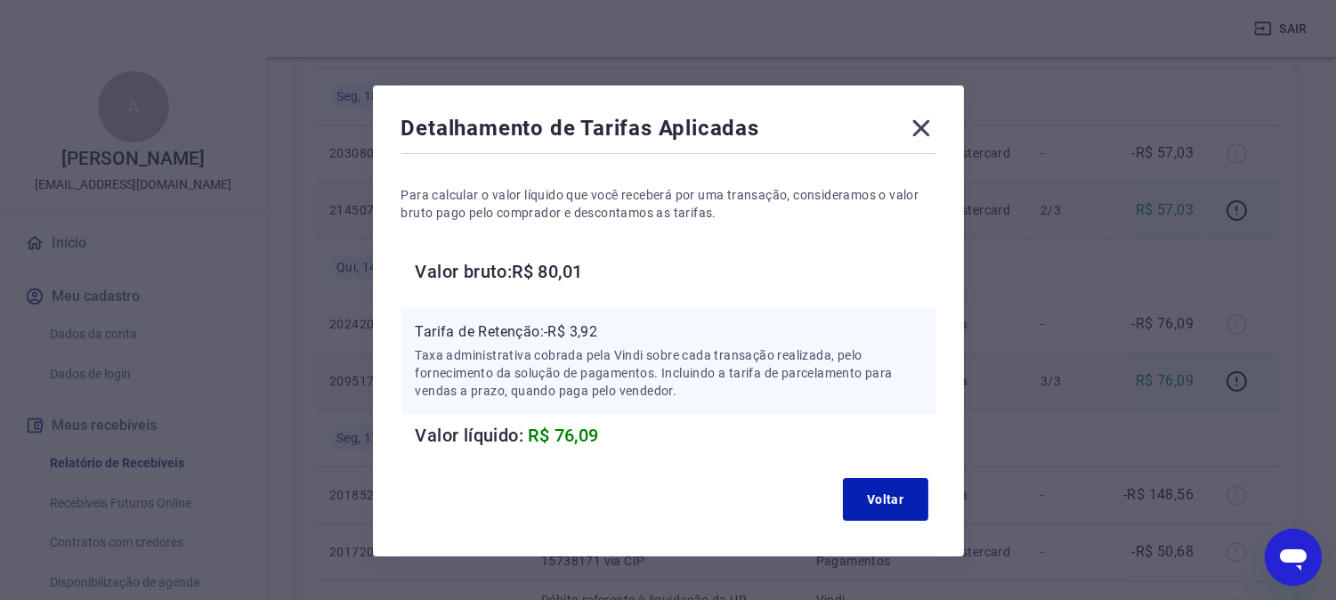
click at [922, 128] on icon at bounding box center [920, 128] width 17 height 17
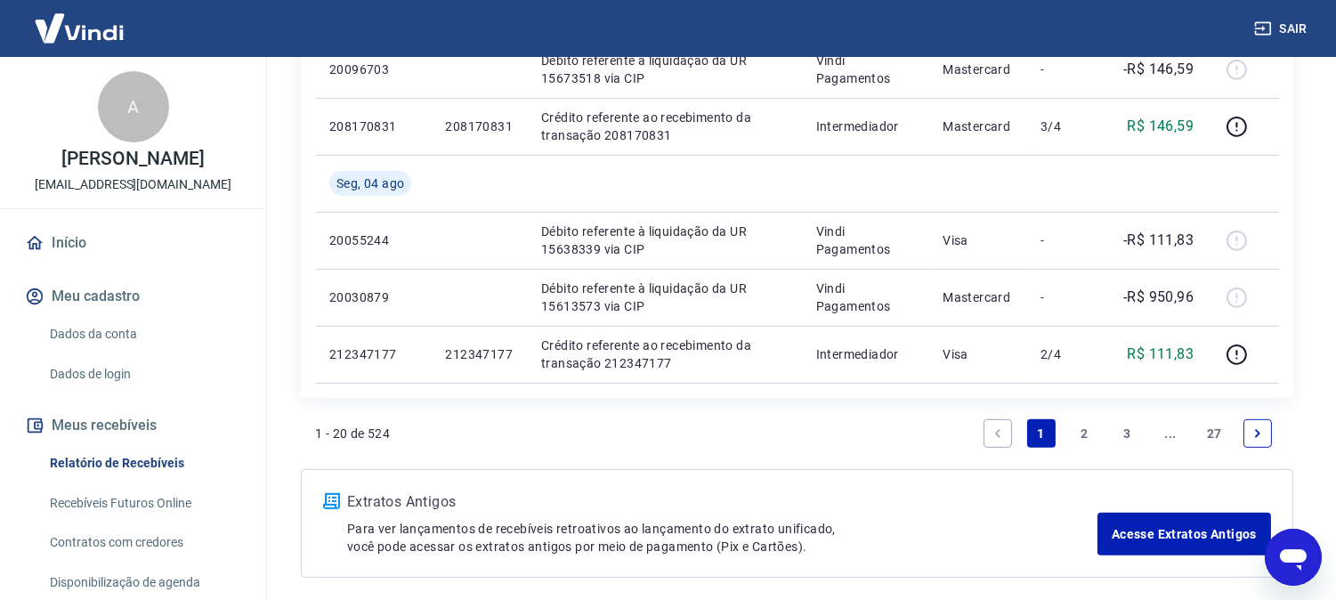
scroll to position [1582, 0]
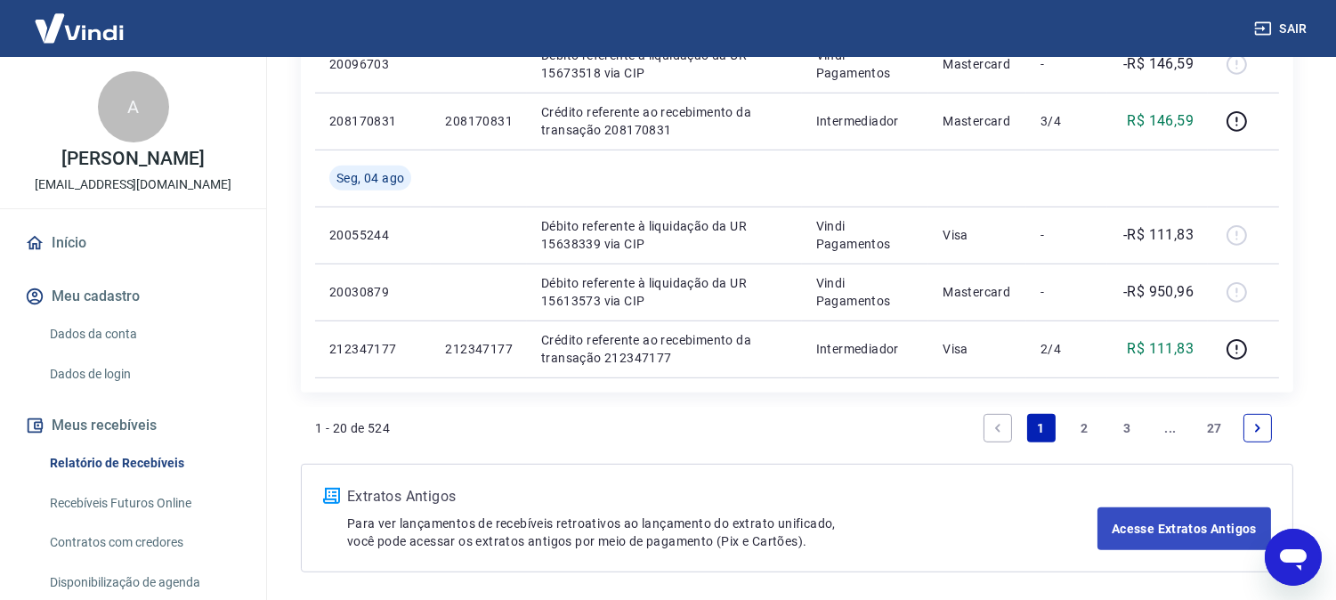
drag, startPoint x: 1259, startPoint y: 425, endPoint x: 1232, endPoint y: 378, distance: 53.9
click at [1258, 425] on icon "Next page" at bounding box center [1257, 428] width 12 height 12
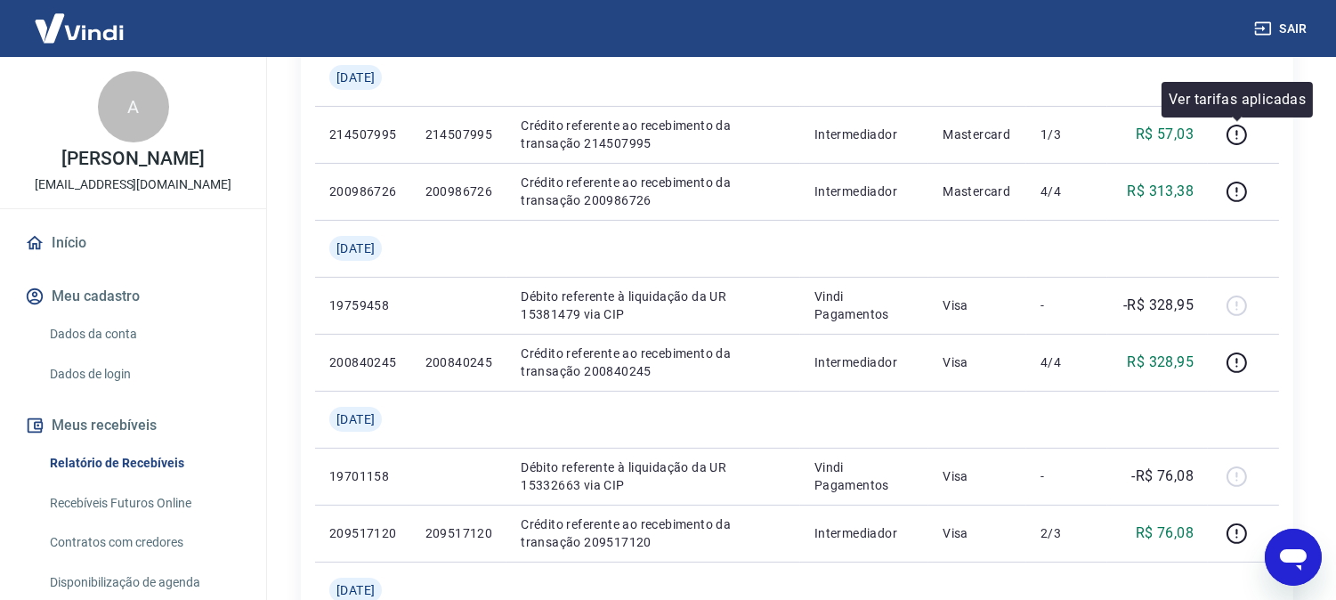
scroll to position [890, 0]
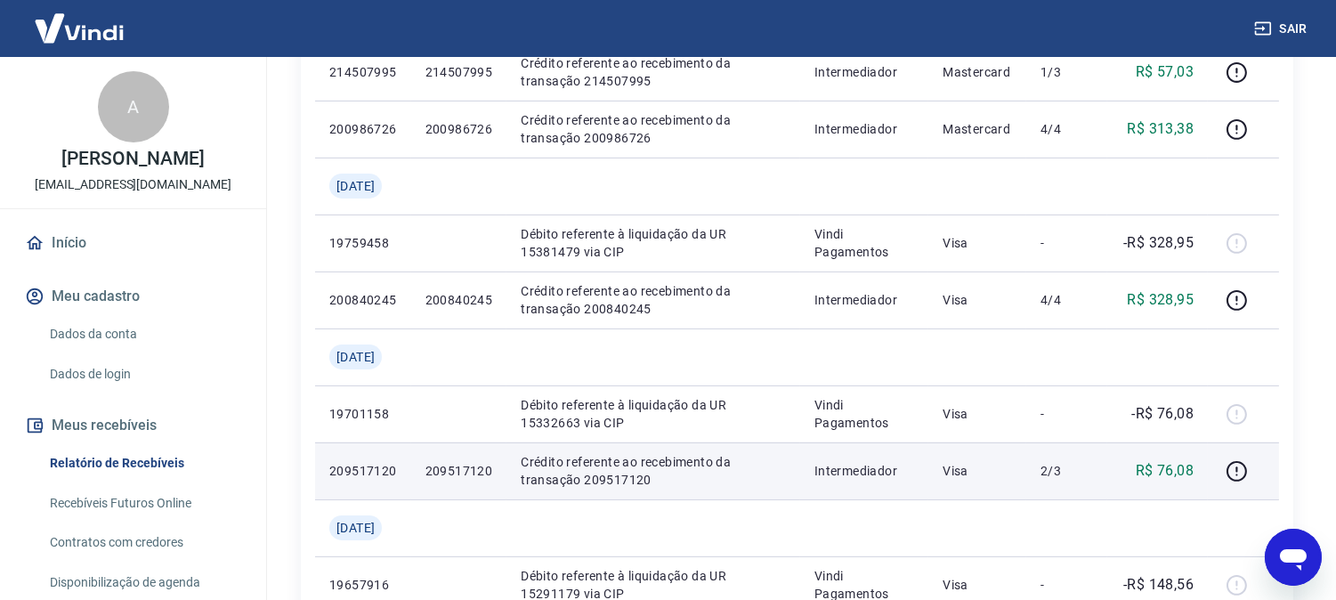
click at [1109, 454] on td "R$ 76,08" at bounding box center [1157, 470] width 101 height 57
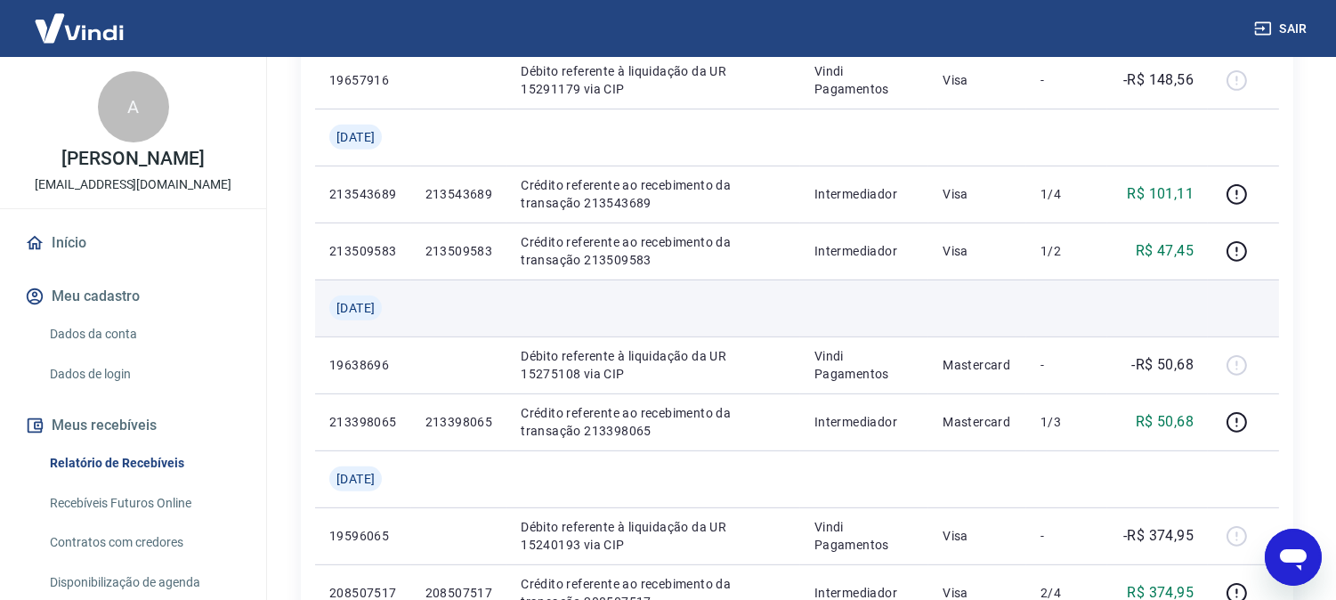
scroll to position [1483, 0]
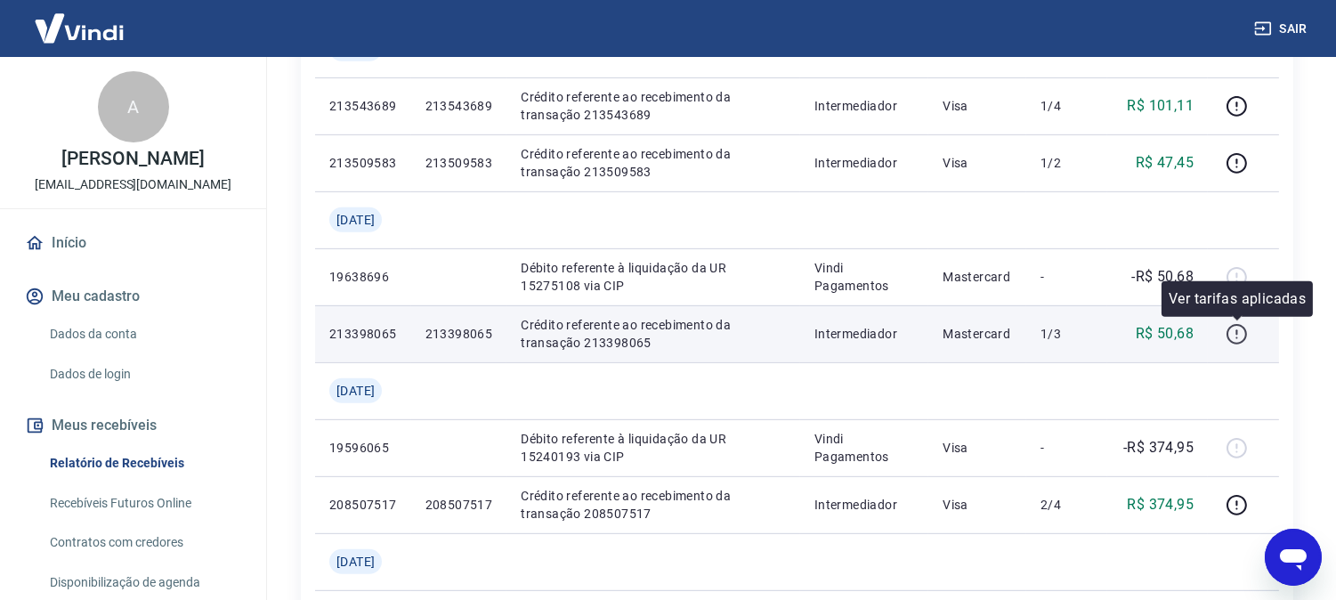
click at [1231, 336] on icon "button" at bounding box center [1237, 334] width 22 height 22
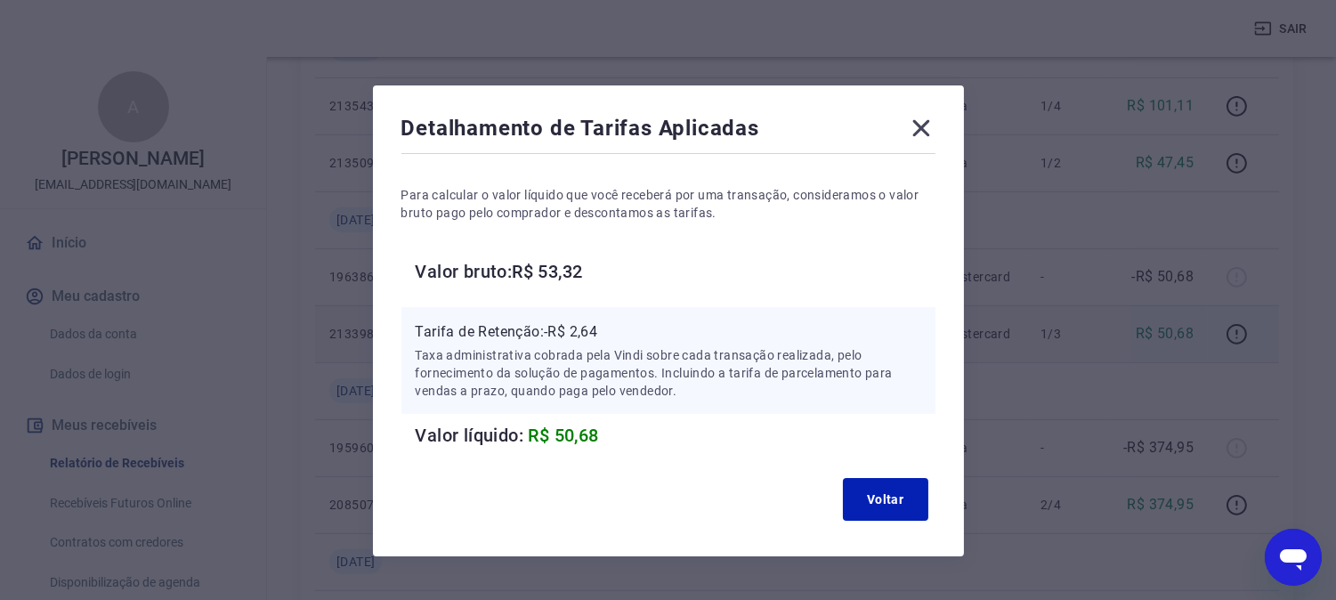
click at [927, 114] on icon at bounding box center [921, 128] width 28 height 28
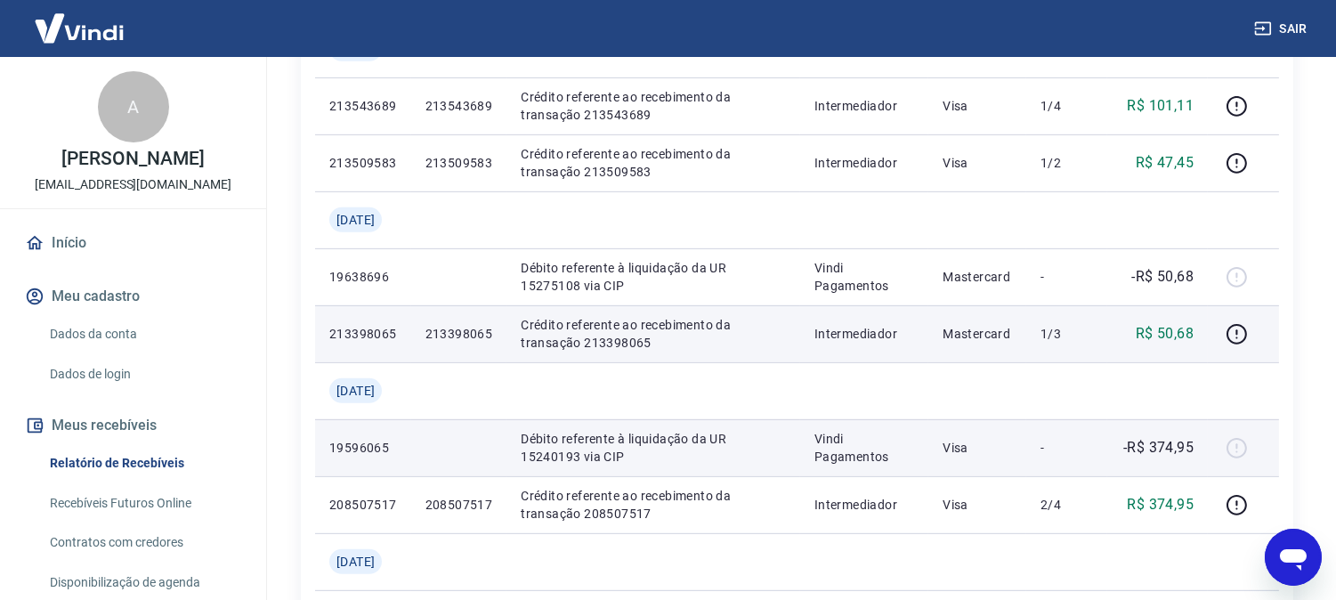
scroll to position [1582, 0]
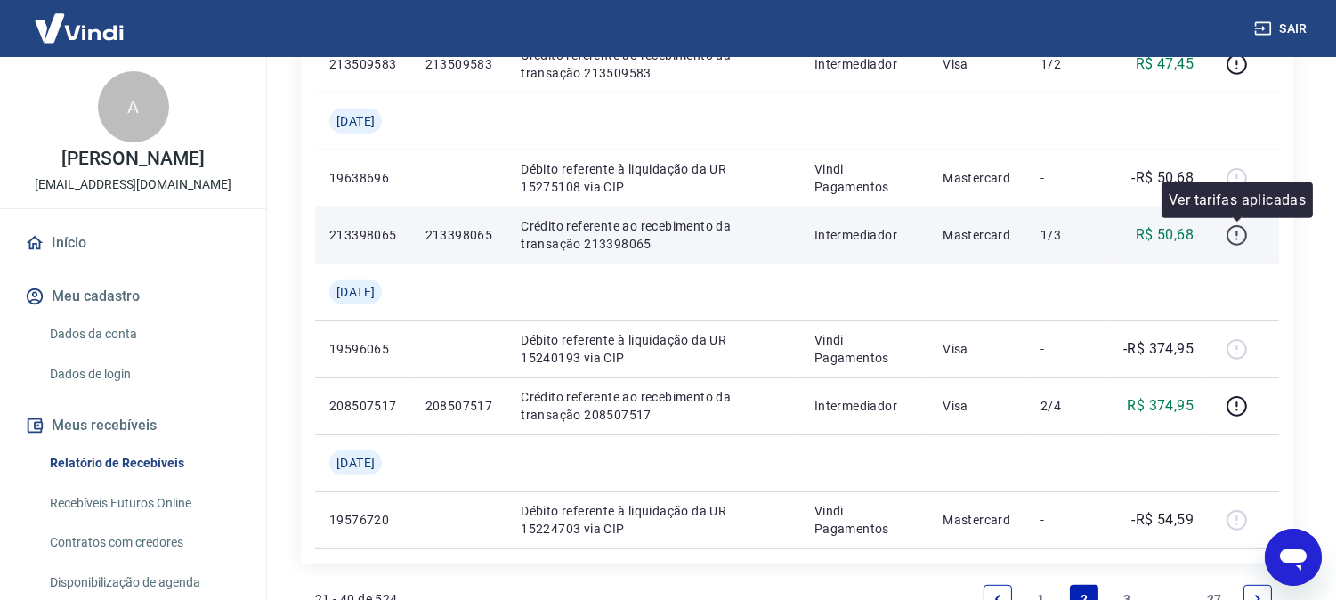
click at [1235, 243] on icon "button" at bounding box center [1236, 235] width 20 height 20
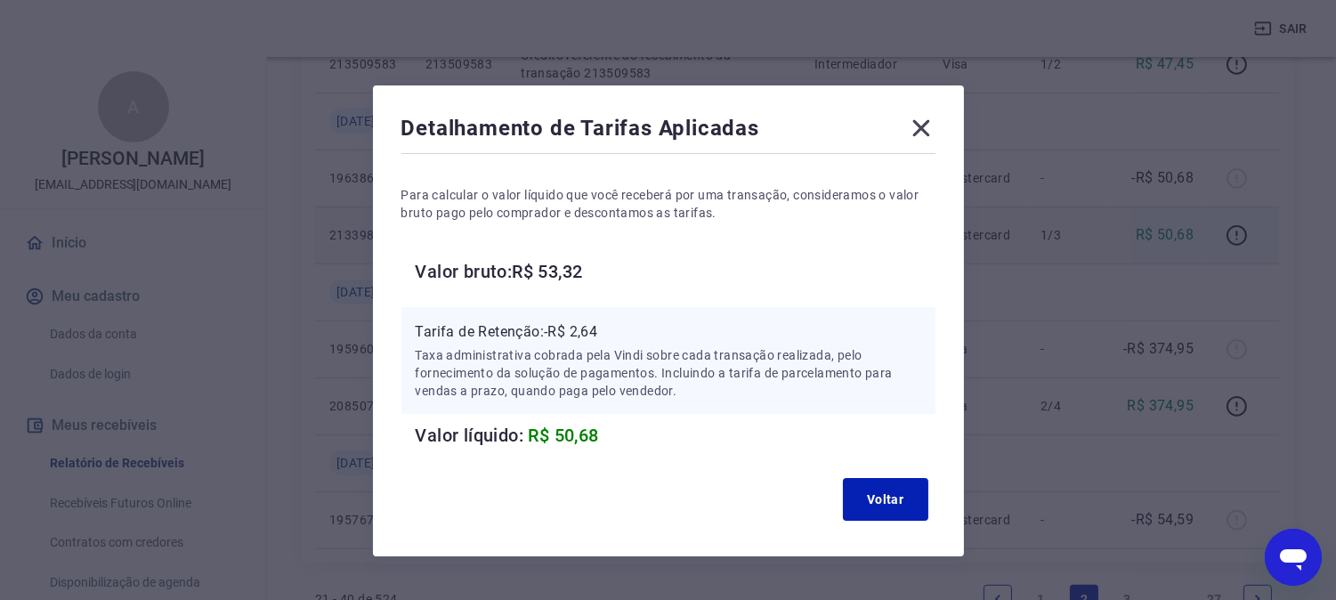
click at [920, 126] on icon at bounding box center [920, 128] width 17 height 17
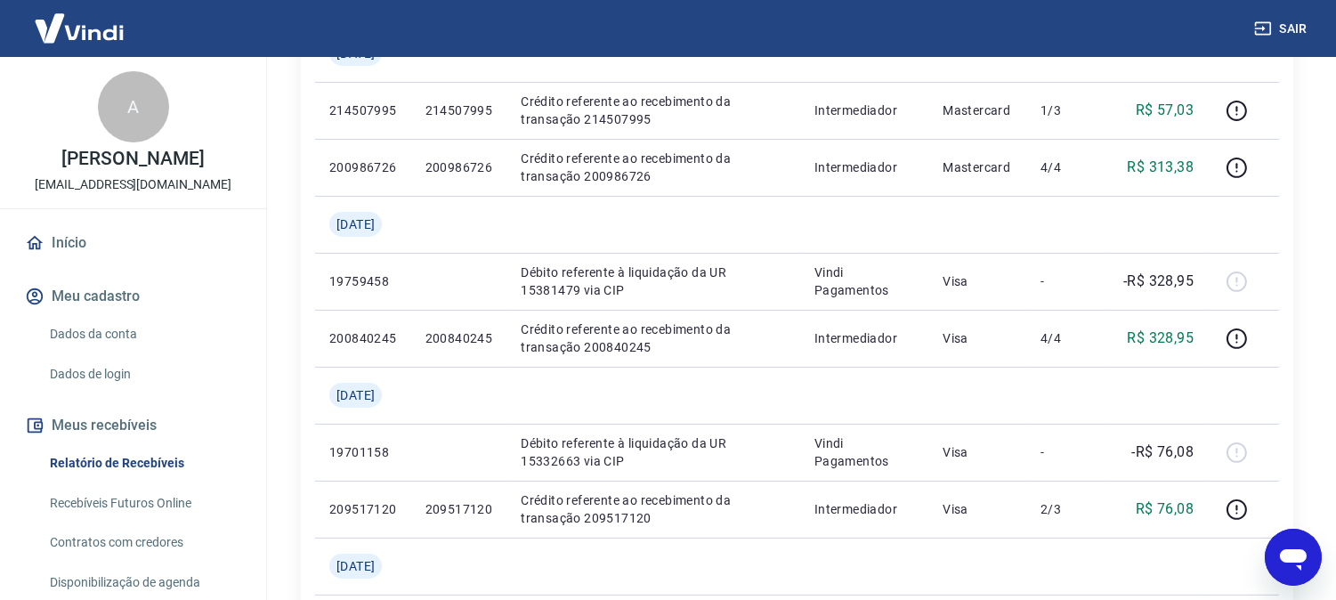
scroll to position [833, 0]
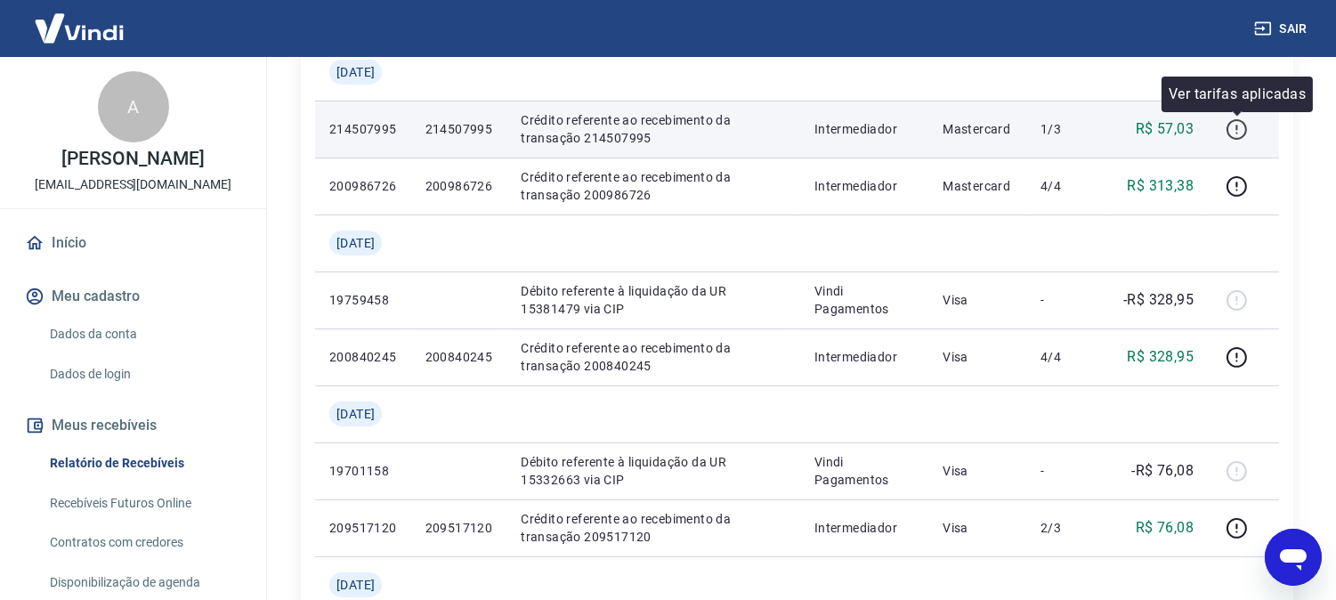
click at [1233, 131] on icon "button" at bounding box center [1237, 129] width 22 height 22
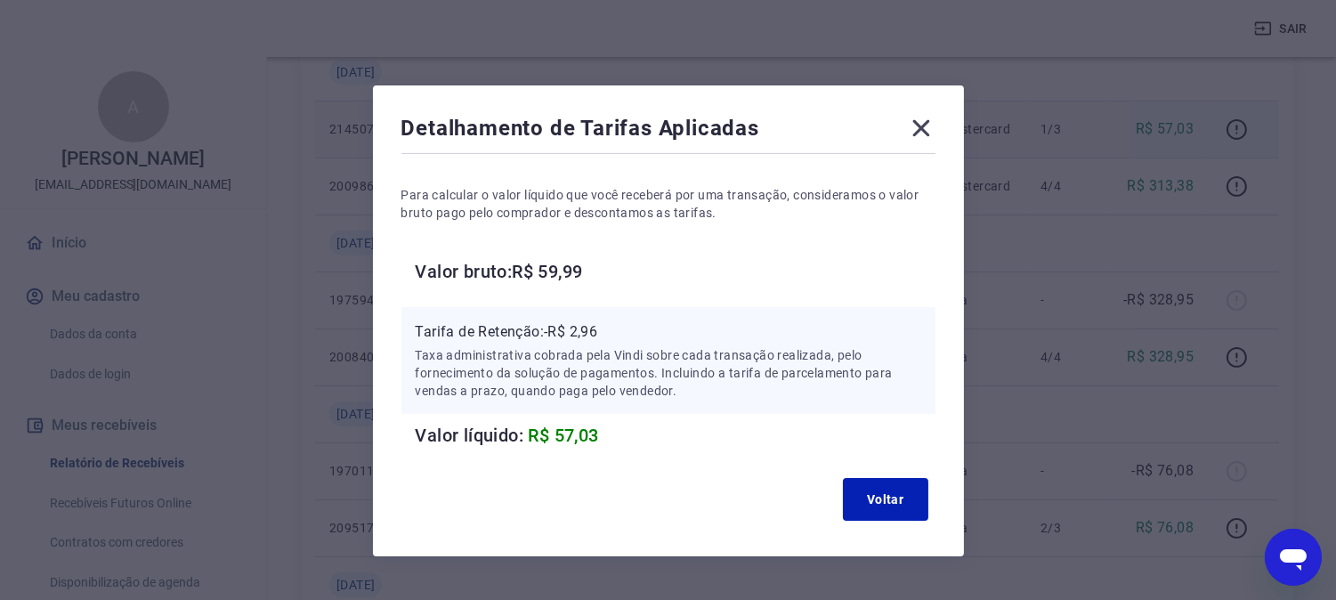
click at [907, 122] on icon at bounding box center [921, 128] width 28 height 28
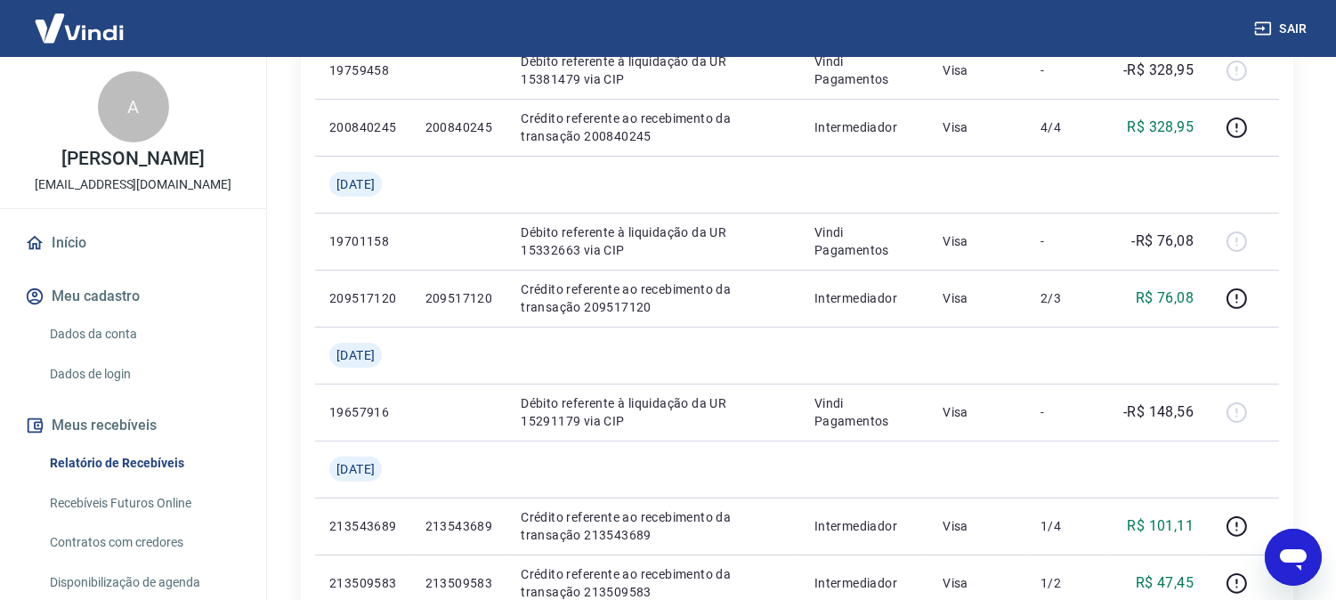
scroll to position [1088, 0]
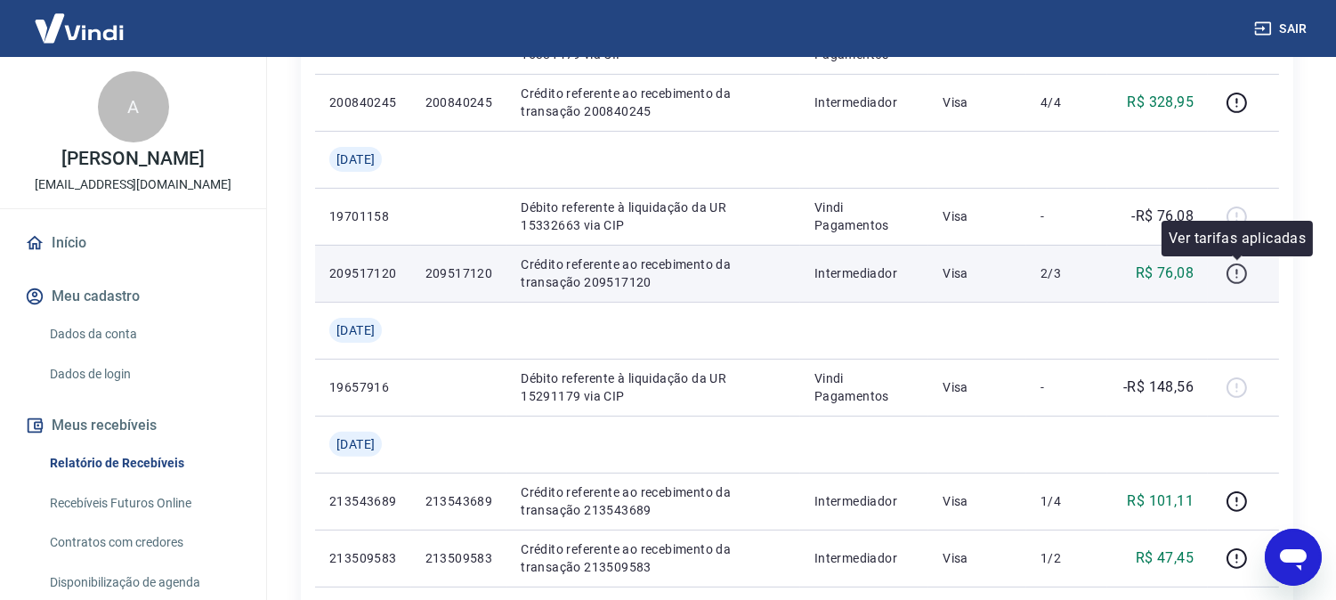
click at [1237, 265] on icon "button" at bounding box center [1237, 274] width 22 height 22
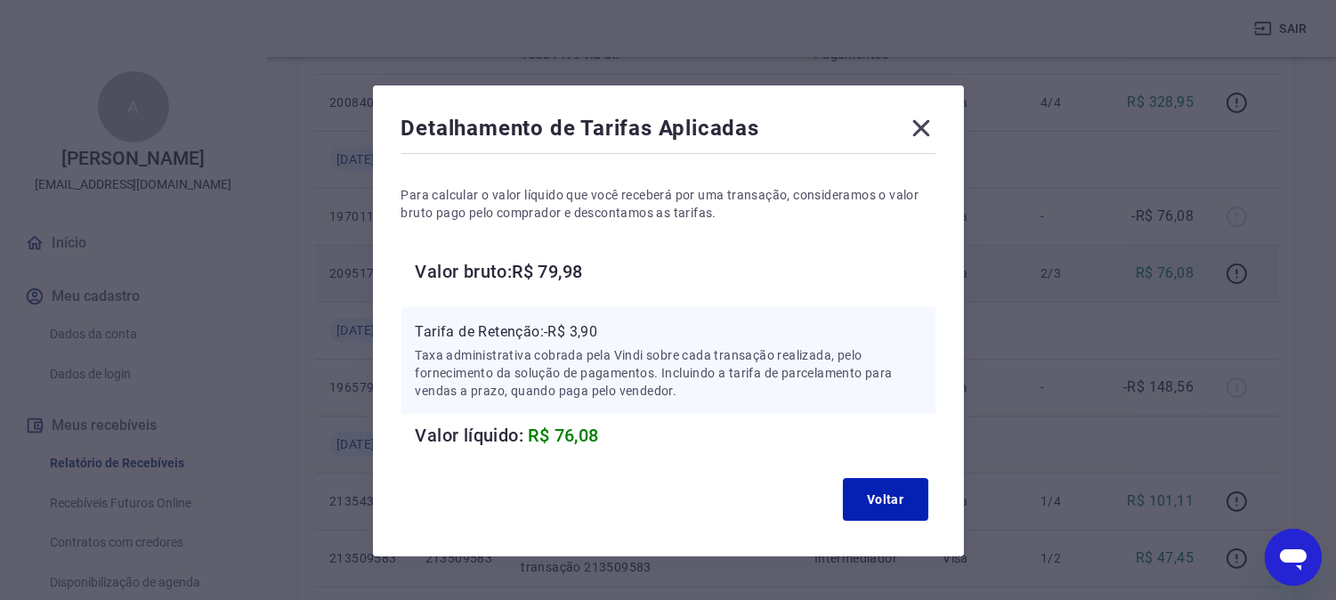
click at [919, 125] on icon at bounding box center [920, 128] width 17 height 17
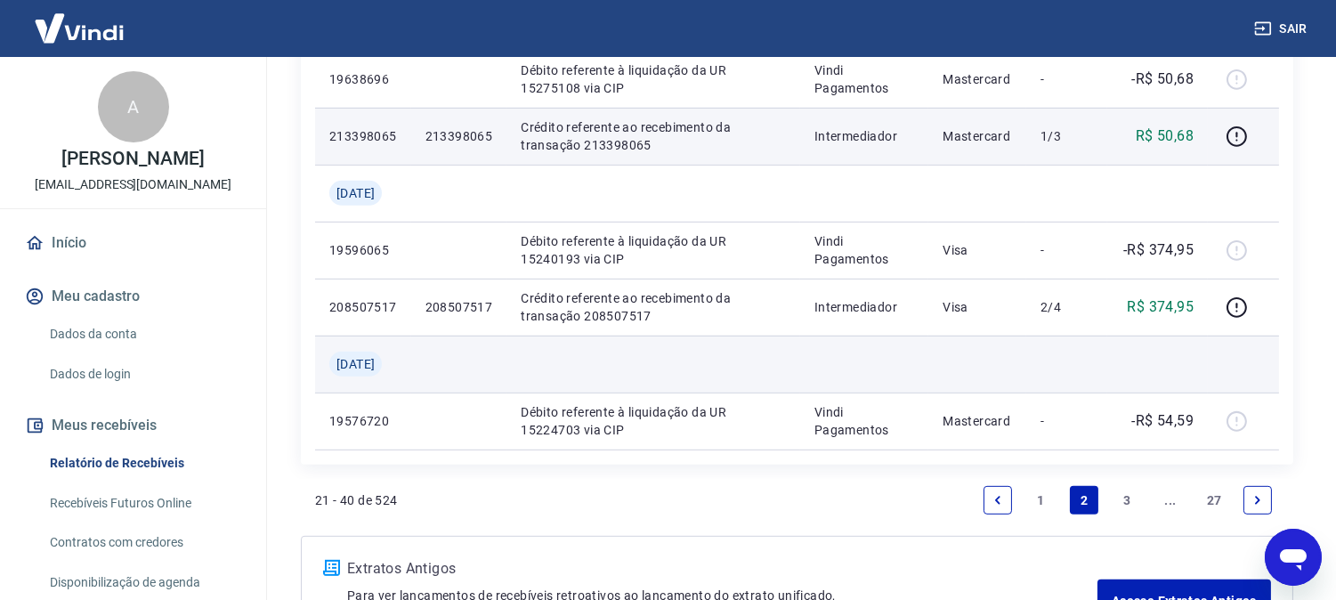
scroll to position [1822, 0]
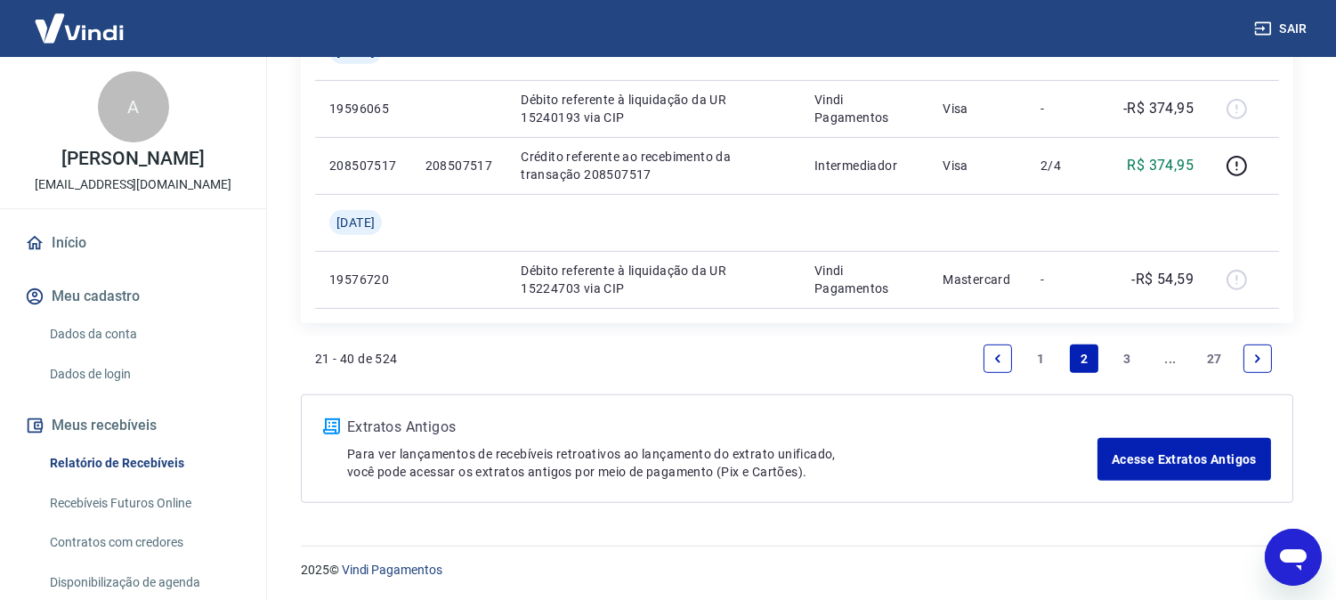
click at [1037, 362] on link "1" at bounding box center [1041, 358] width 28 height 28
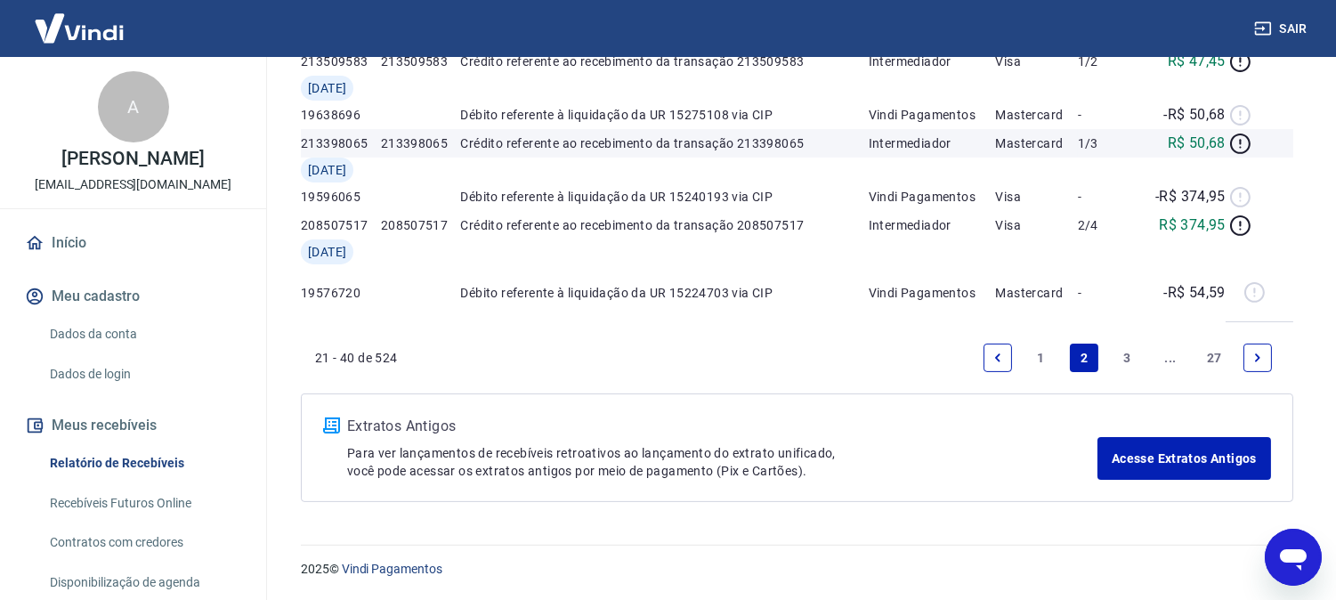
click at [990, 416] on p "Extratos Antigos" at bounding box center [722, 426] width 750 height 21
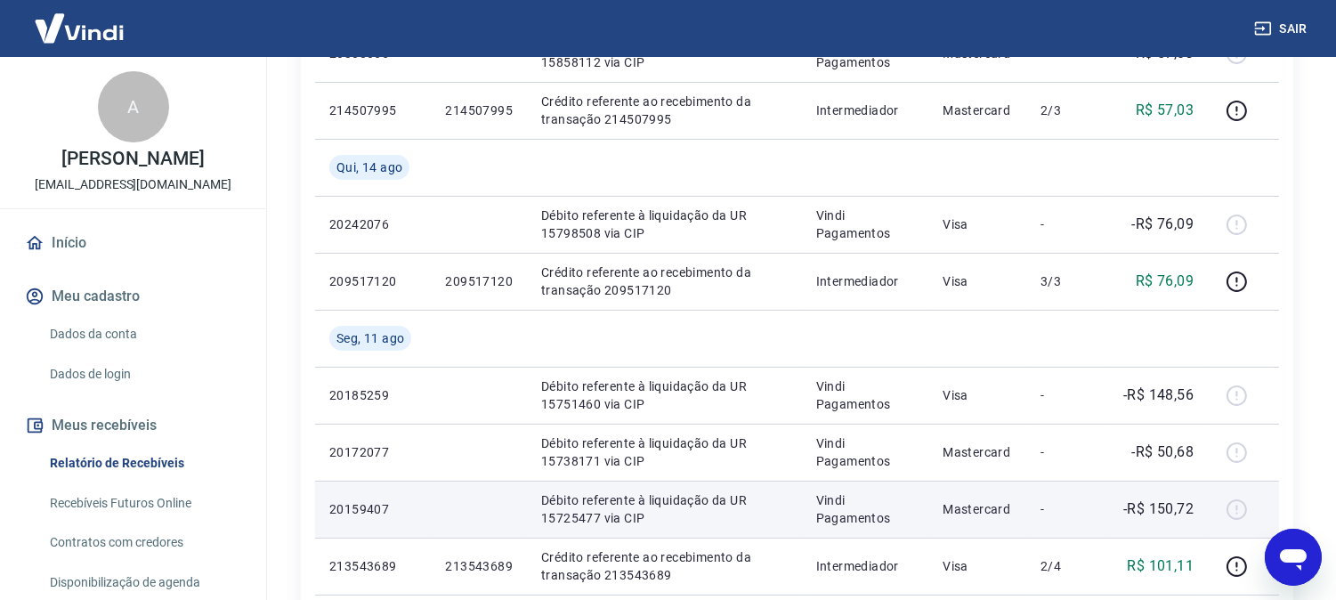
scroll to position [395, 0]
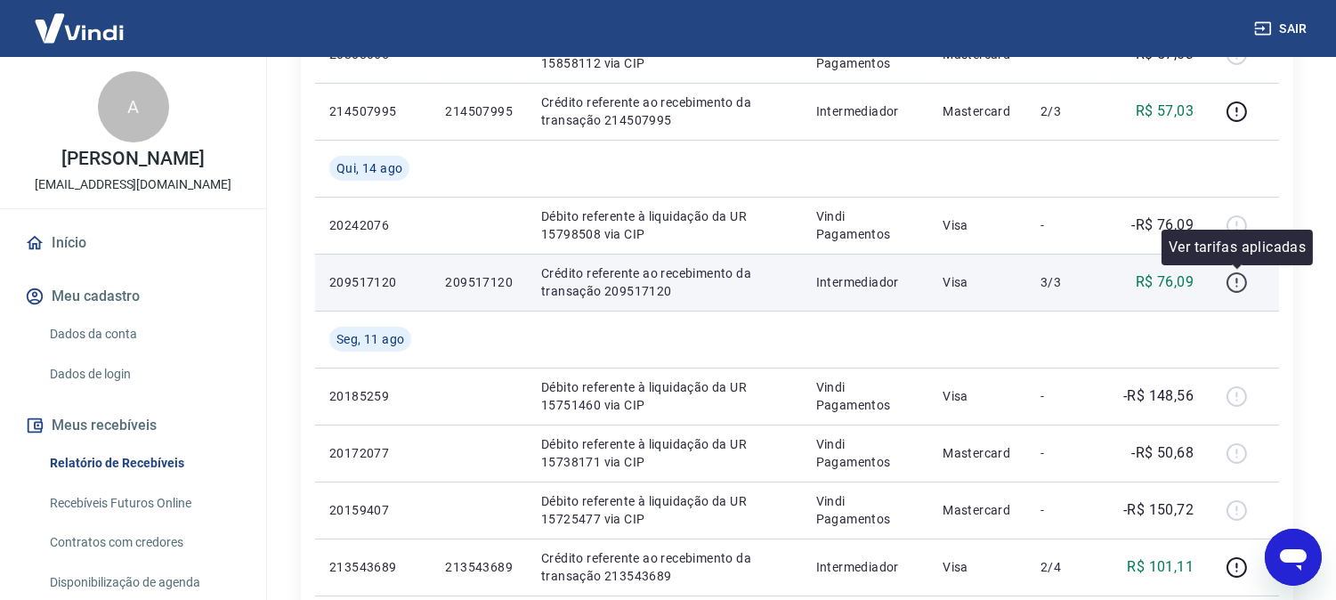
click at [1230, 276] on icon "button" at bounding box center [1236, 282] width 20 height 20
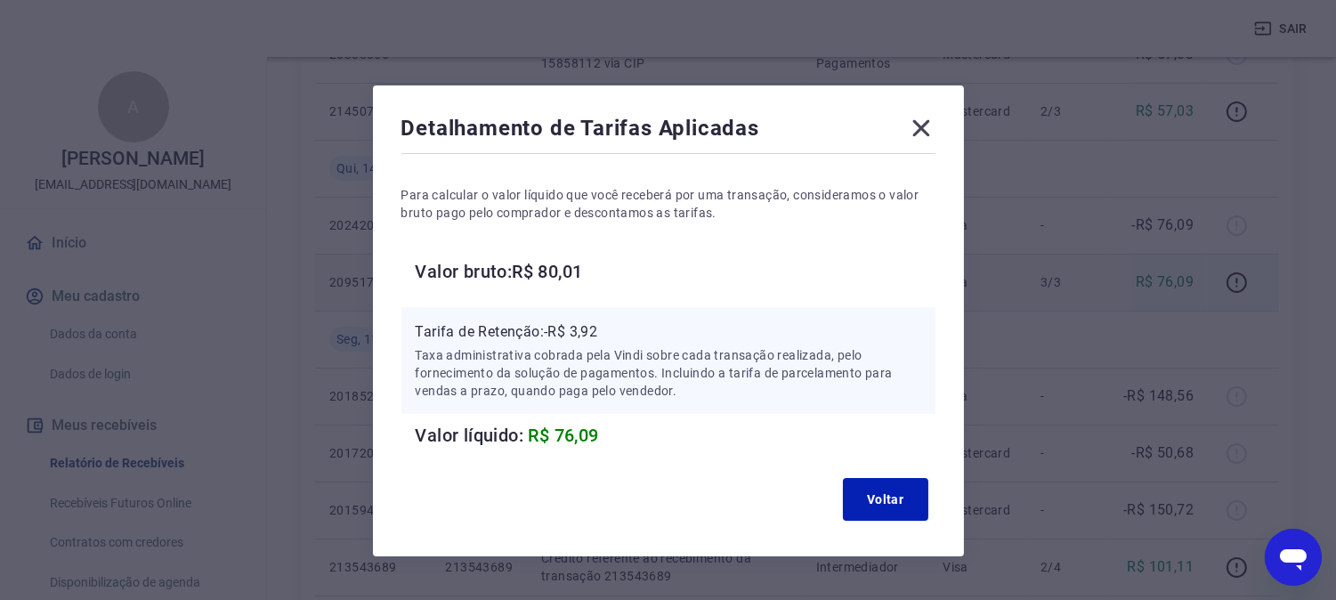
click at [927, 126] on icon at bounding box center [921, 128] width 28 height 28
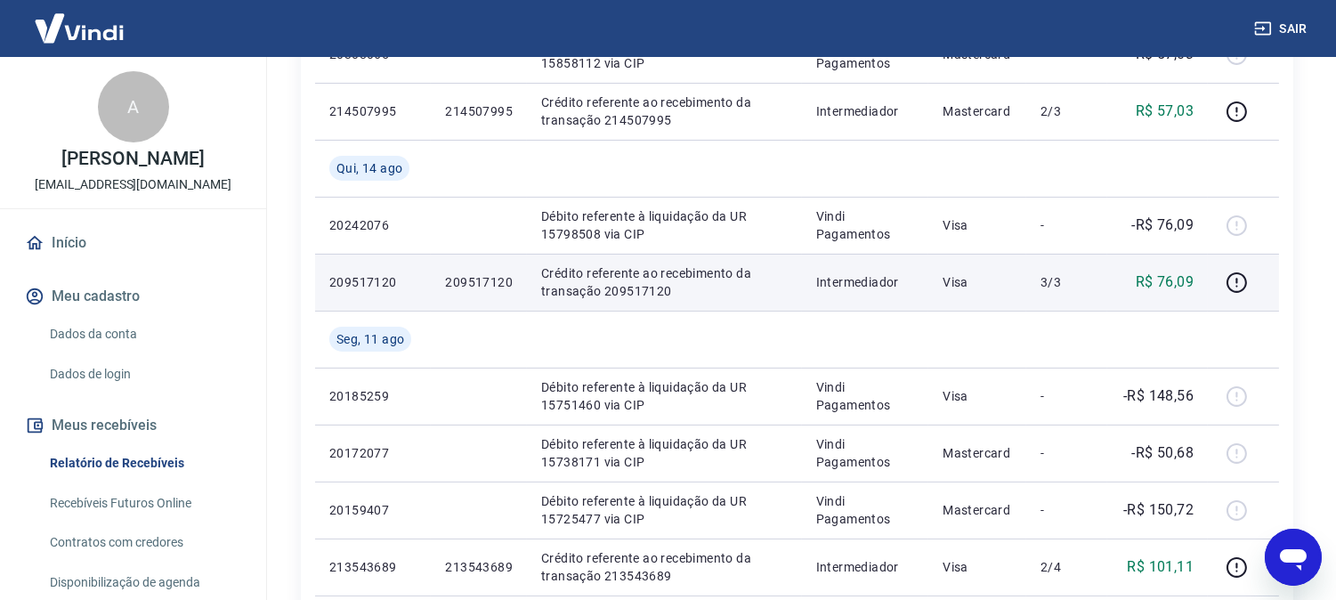
click at [1144, 279] on p "R$ 76,09" at bounding box center [1165, 281] width 58 height 21
click at [1232, 287] on icon "button" at bounding box center [1237, 282] width 22 height 22
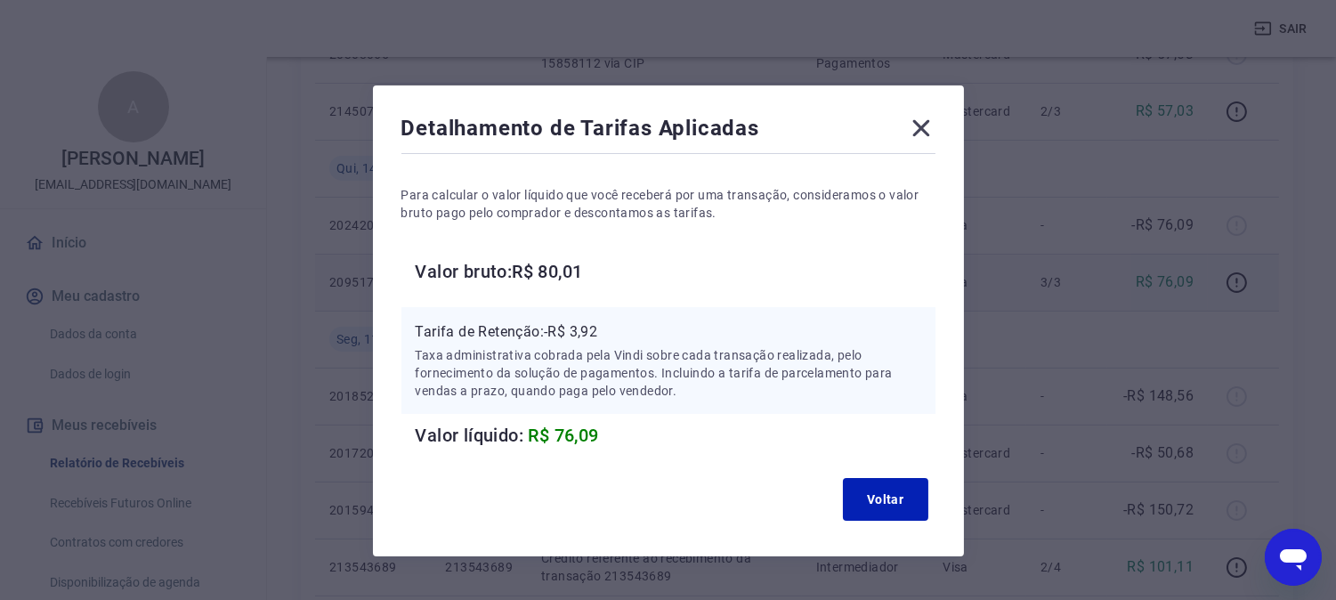
click at [929, 129] on icon at bounding box center [921, 128] width 28 height 28
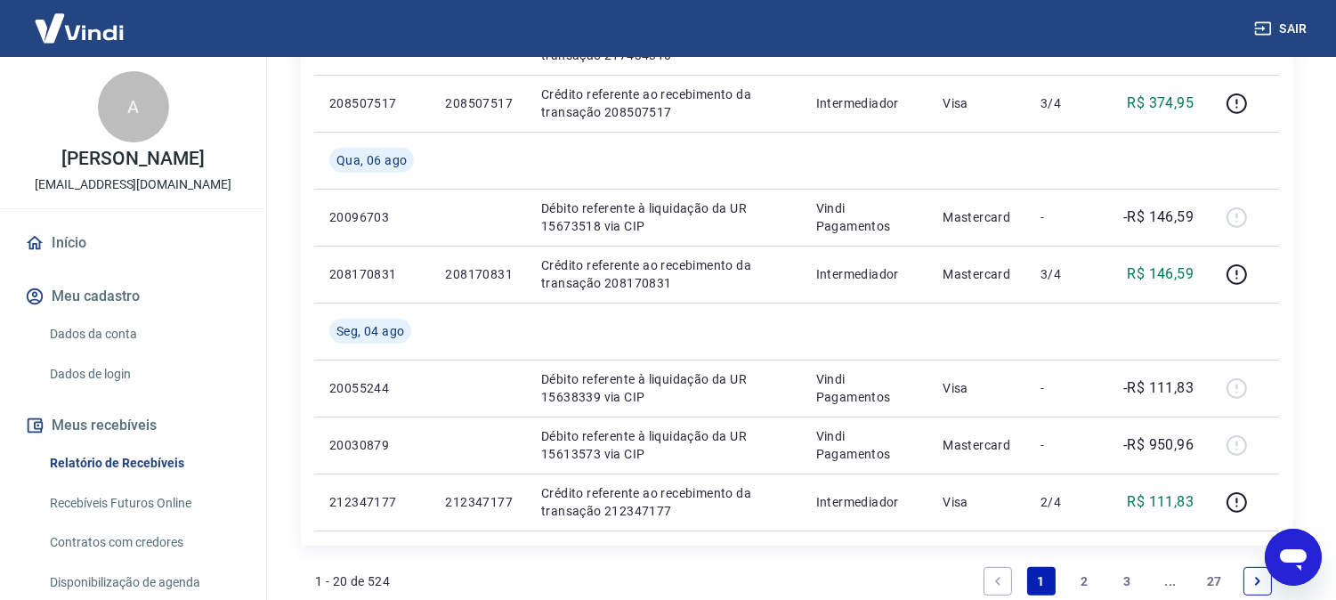
scroll to position [1651, 0]
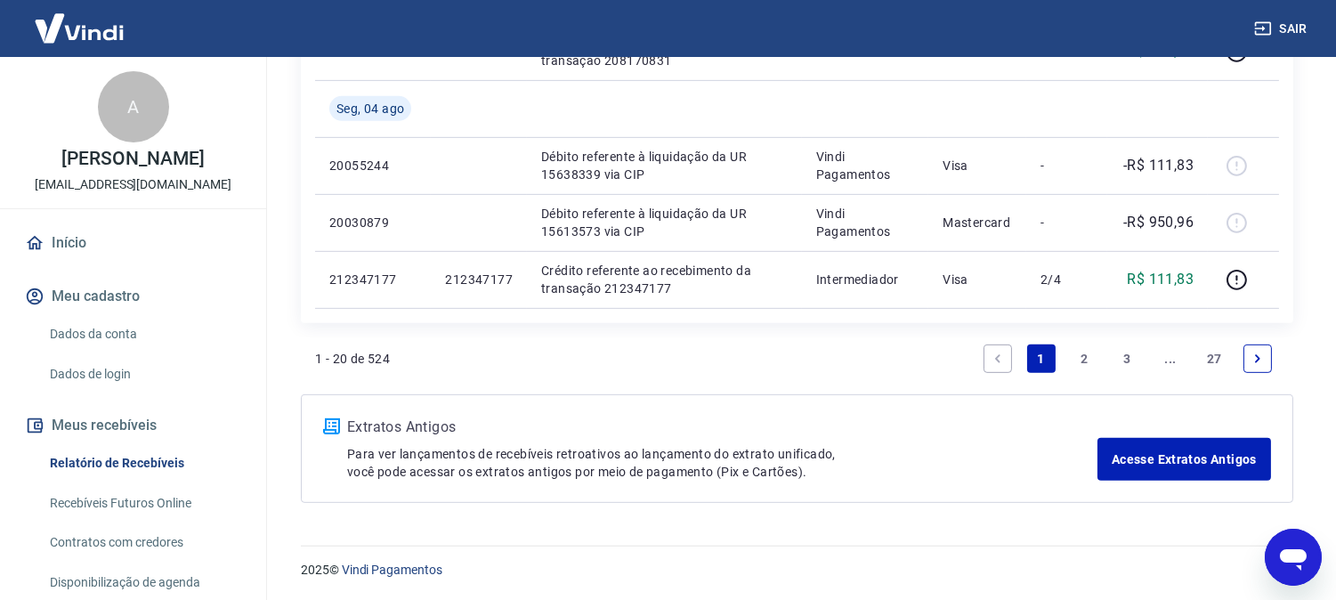
click at [999, 361] on icon "Previous page" at bounding box center [998, 358] width 12 height 12
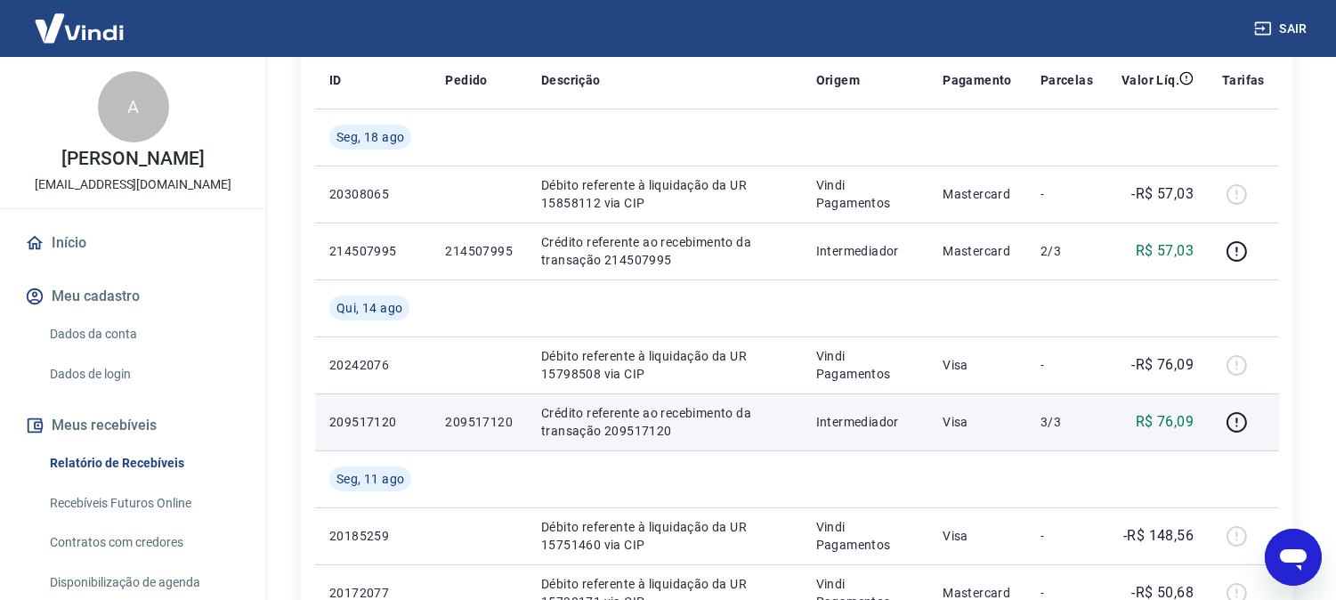
scroll to position [267, 0]
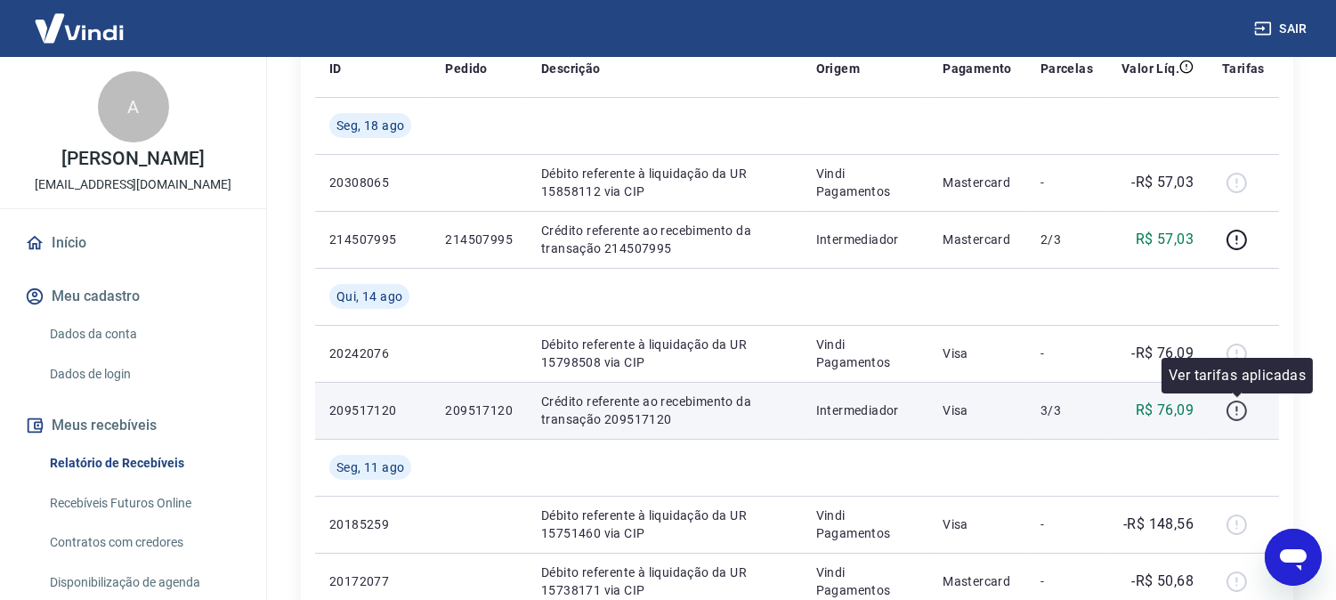
click at [1237, 410] on icon "button" at bounding box center [1236, 408] width 2 height 5
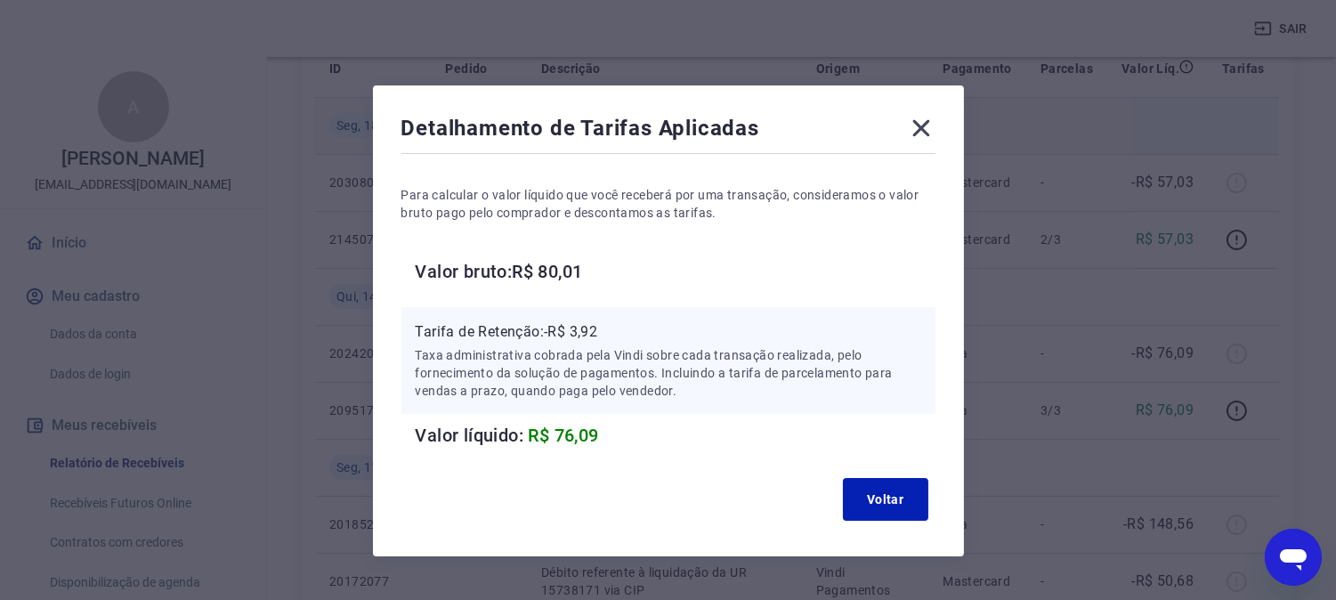
drag, startPoint x: 922, startPoint y: 125, endPoint x: 927, endPoint y: 135, distance: 11.6
click at [919, 126] on icon at bounding box center [920, 128] width 17 height 17
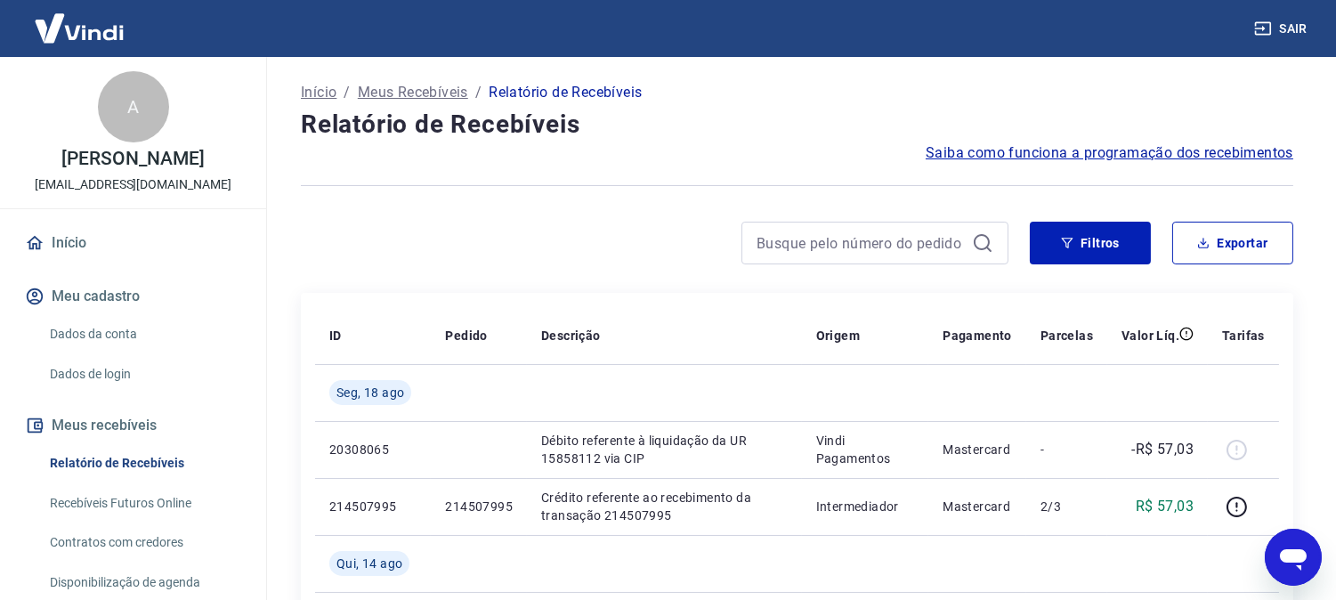
scroll to position [99, 0]
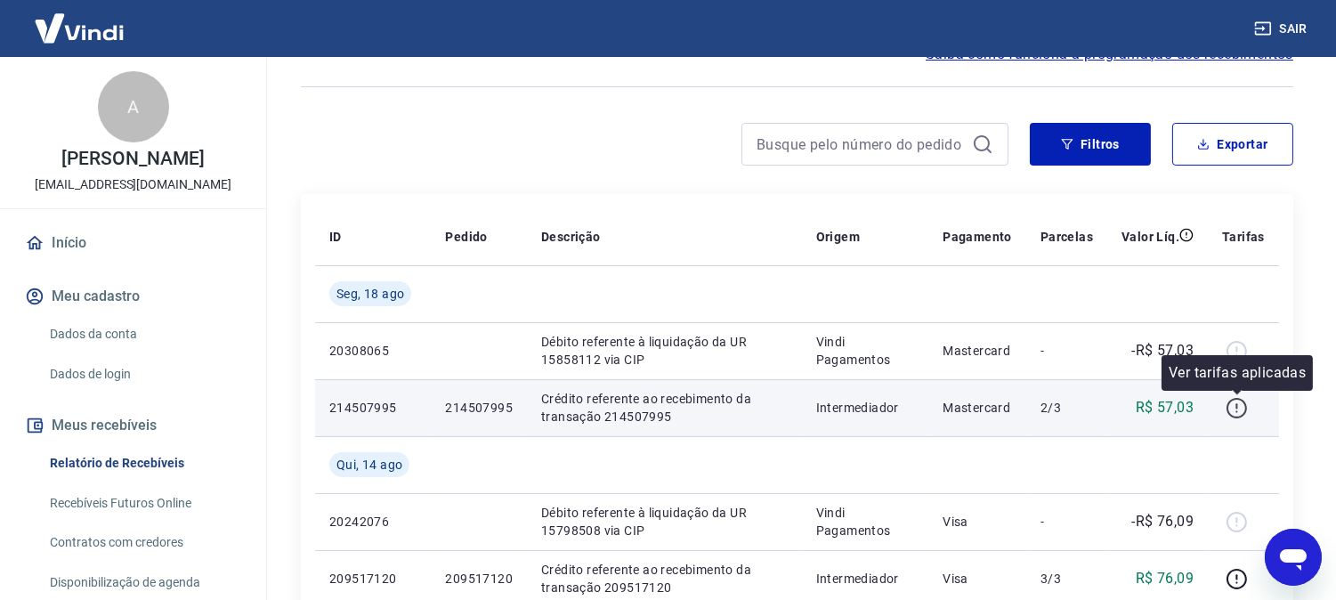
click at [1234, 404] on icon "button" at bounding box center [1237, 408] width 22 height 22
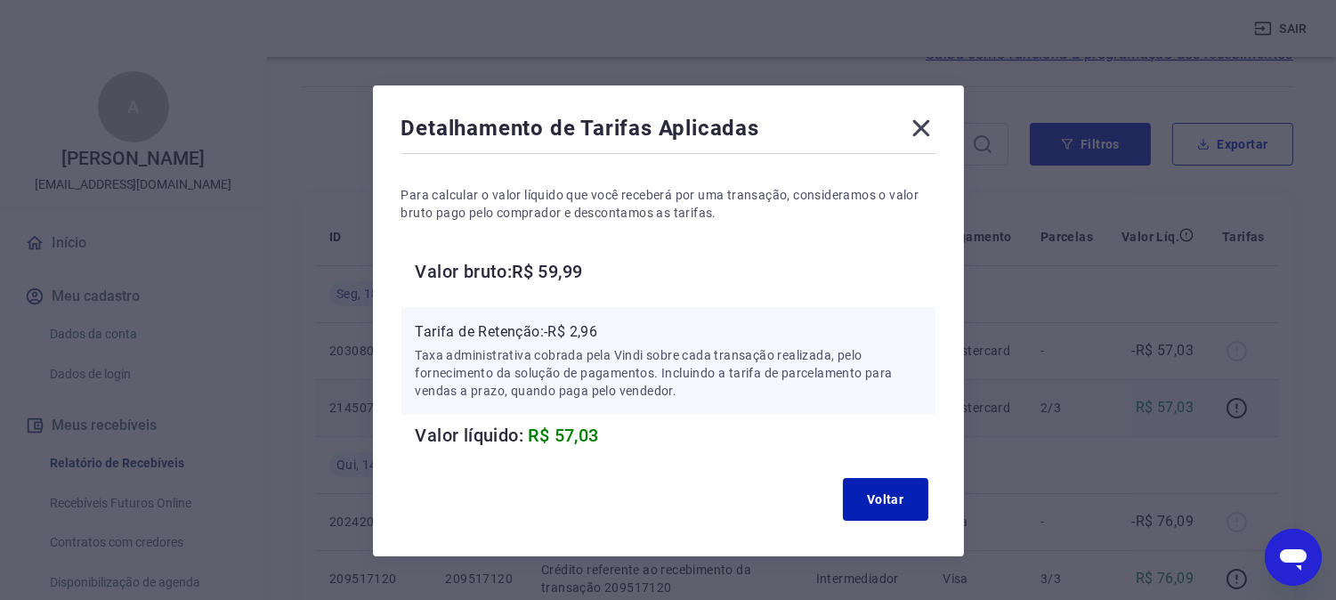
click at [926, 132] on icon at bounding box center [920, 128] width 17 height 17
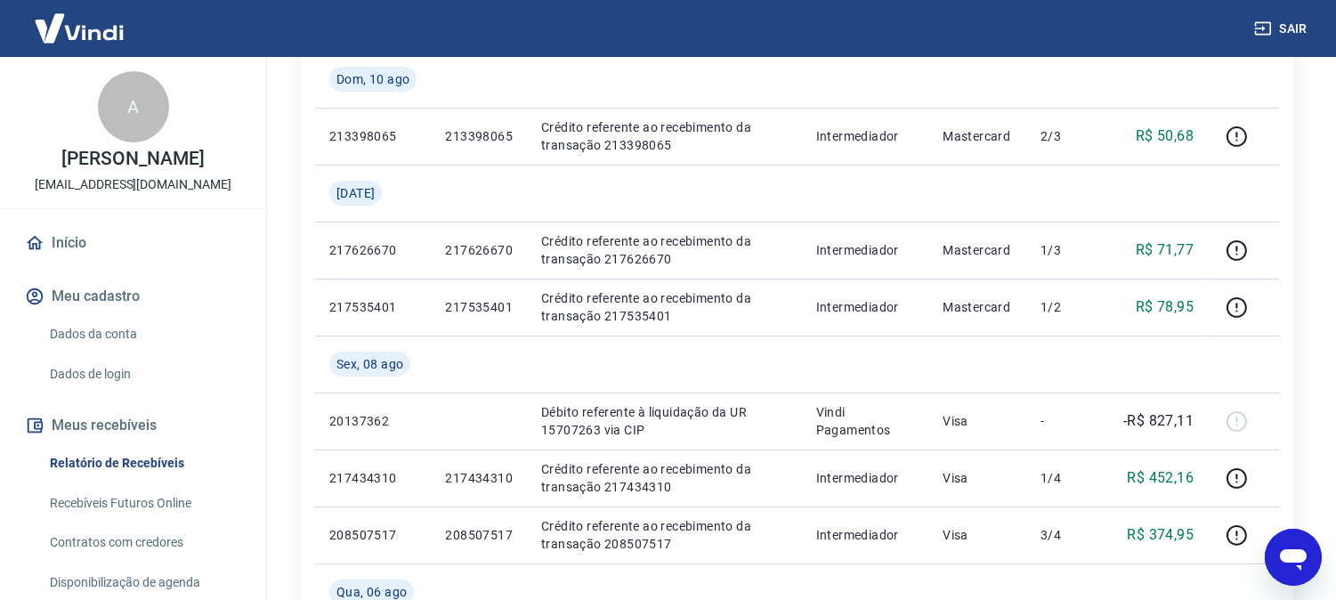
scroll to position [1582, 0]
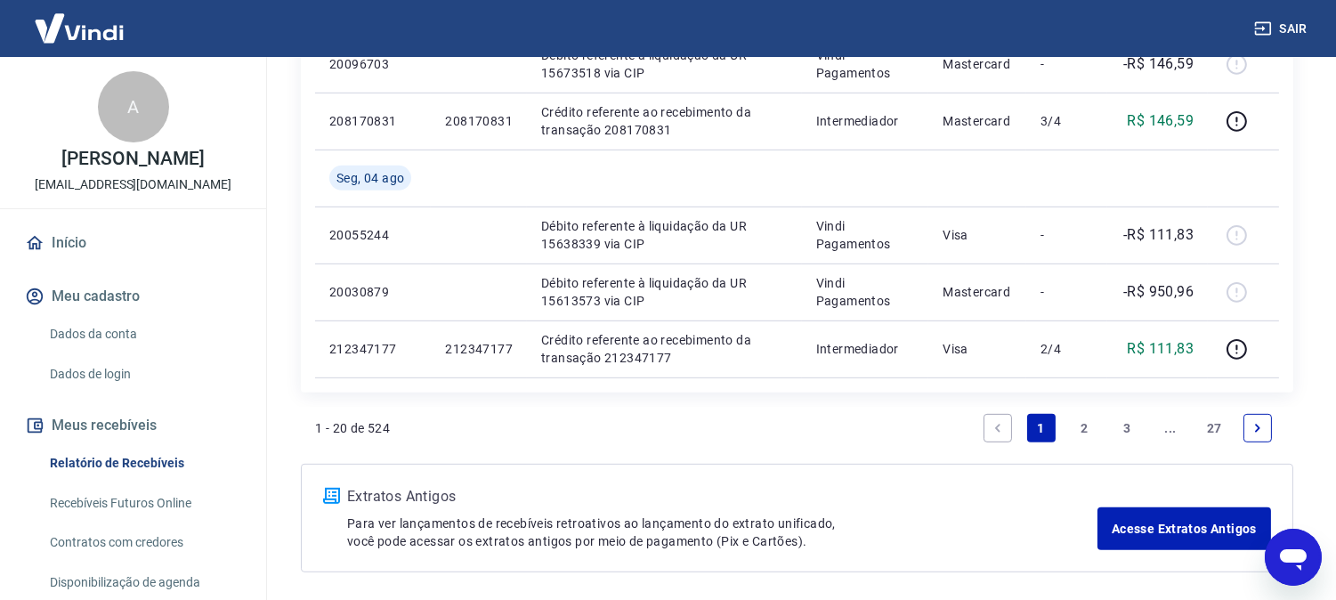
click at [1259, 422] on icon "Next page" at bounding box center [1257, 428] width 12 height 12
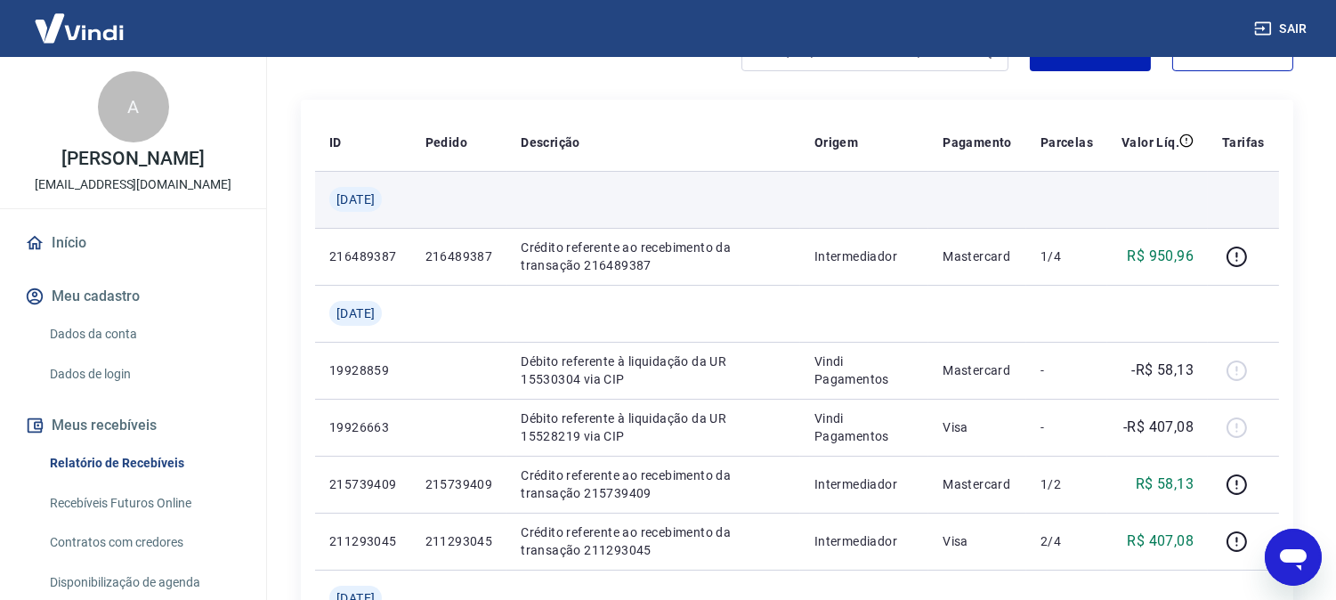
scroll to position [395, 0]
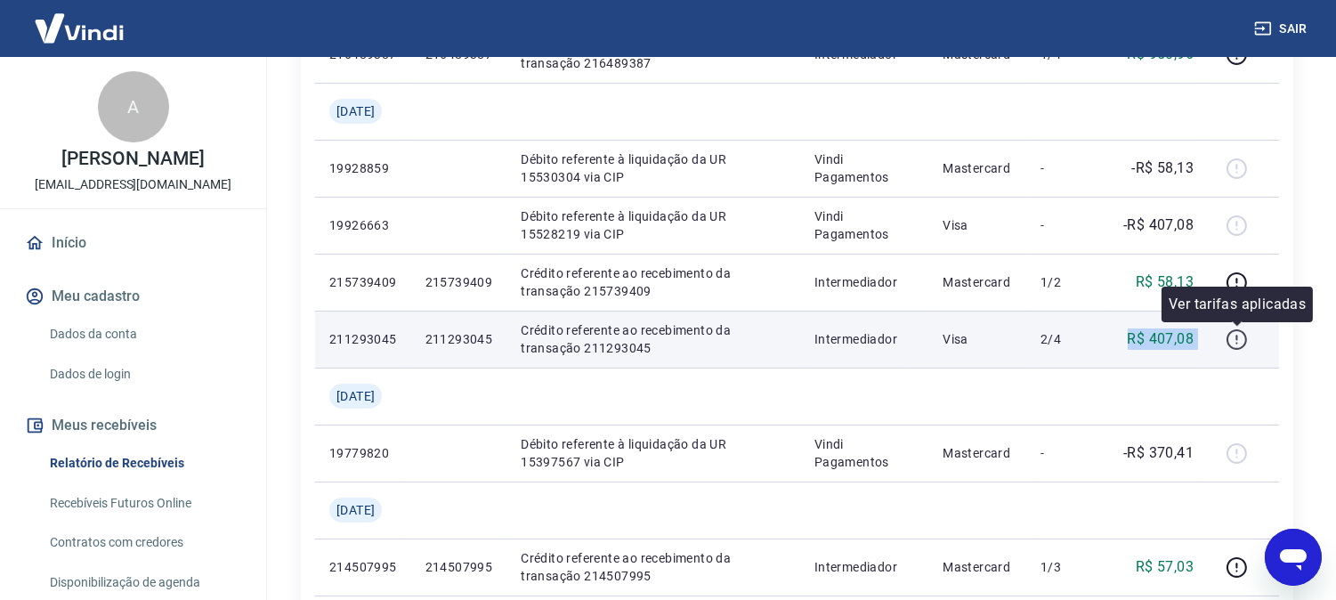
drag, startPoint x: 1130, startPoint y: 342, endPoint x: 1250, endPoint y: 335, distance: 119.5
click at [1250, 335] on tr "211293045 211293045 Crédito referente ao recebimento da transação 211293045 Int…" at bounding box center [797, 339] width 964 height 57
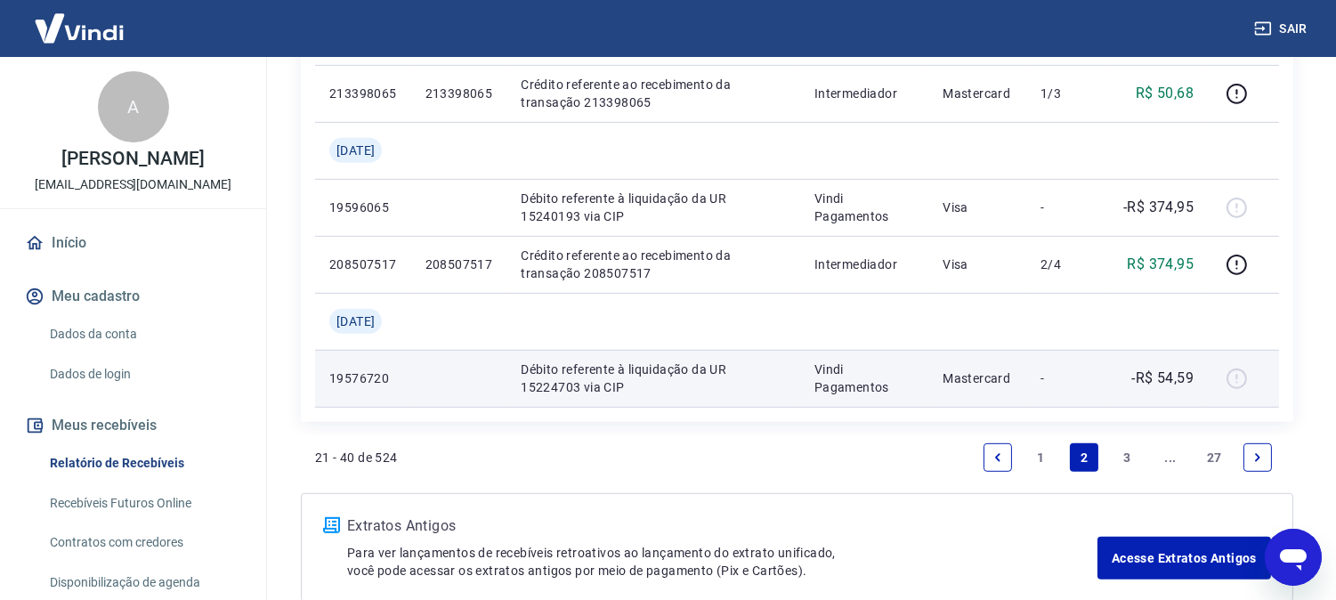
scroll to position [1624, 0]
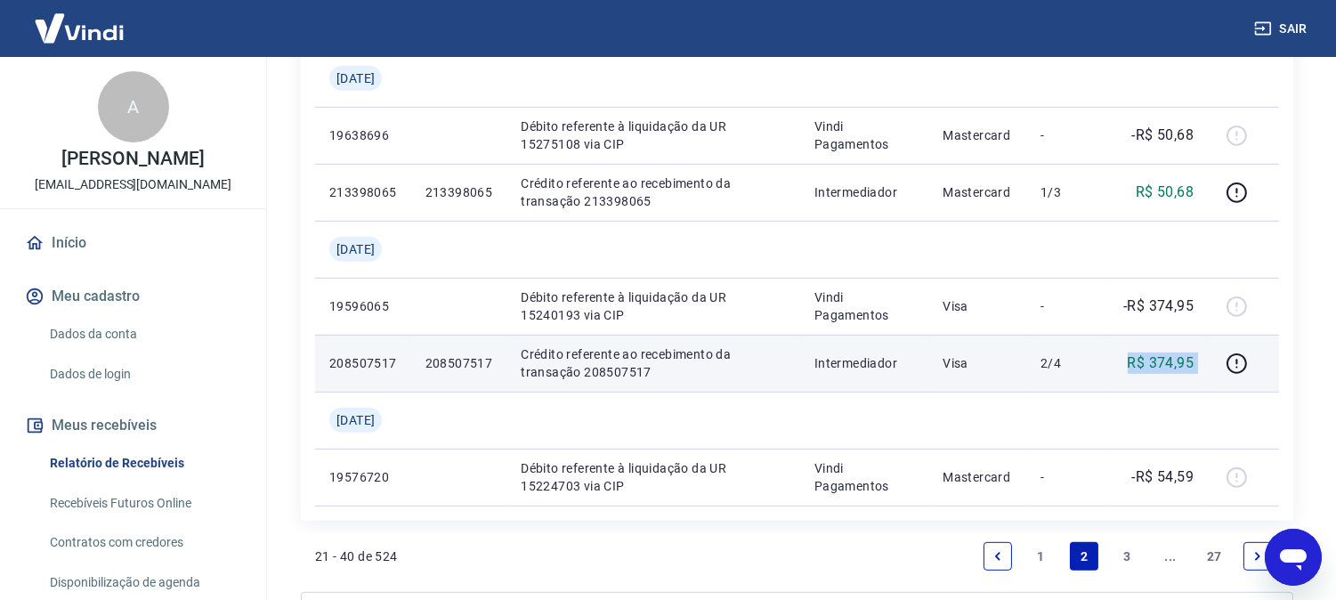
drag, startPoint x: 1129, startPoint y: 360, endPoint x: 1221, endPoint y: 357, distance: 92.6
click at [1221, 357] on tr "208507517 208507517 Crédito referente ao recebimento da transação 208507517 Int…" at bounding box center [797, 363] width 964 height 57
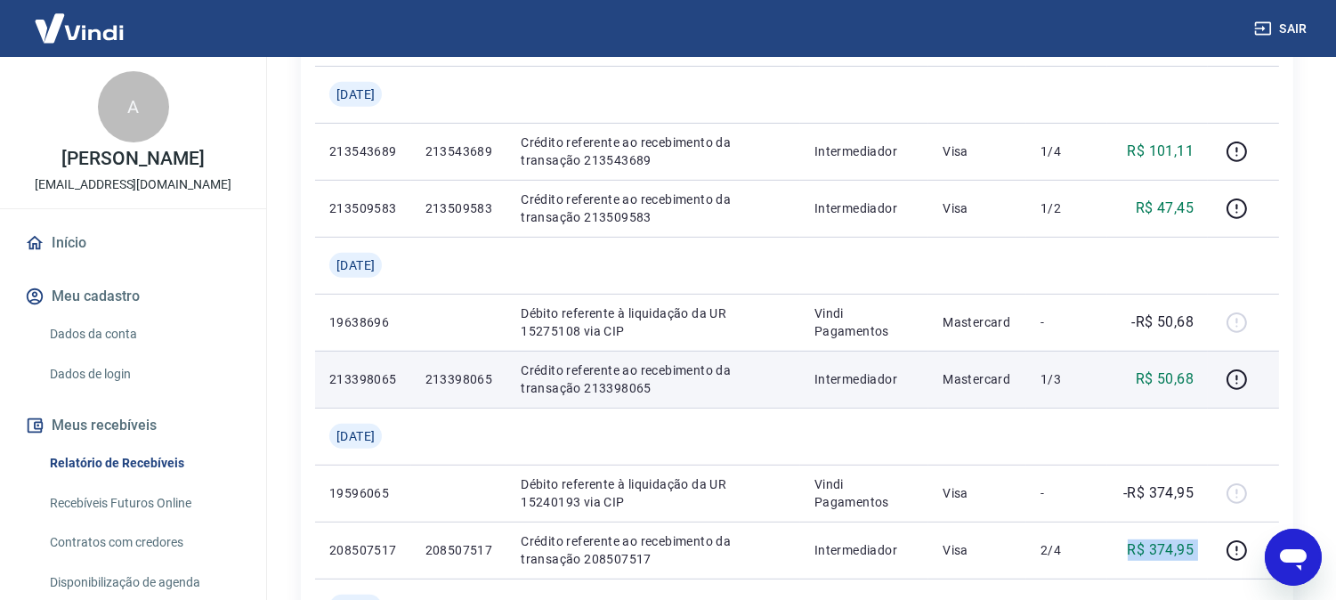
scroll to position [1427, 0]
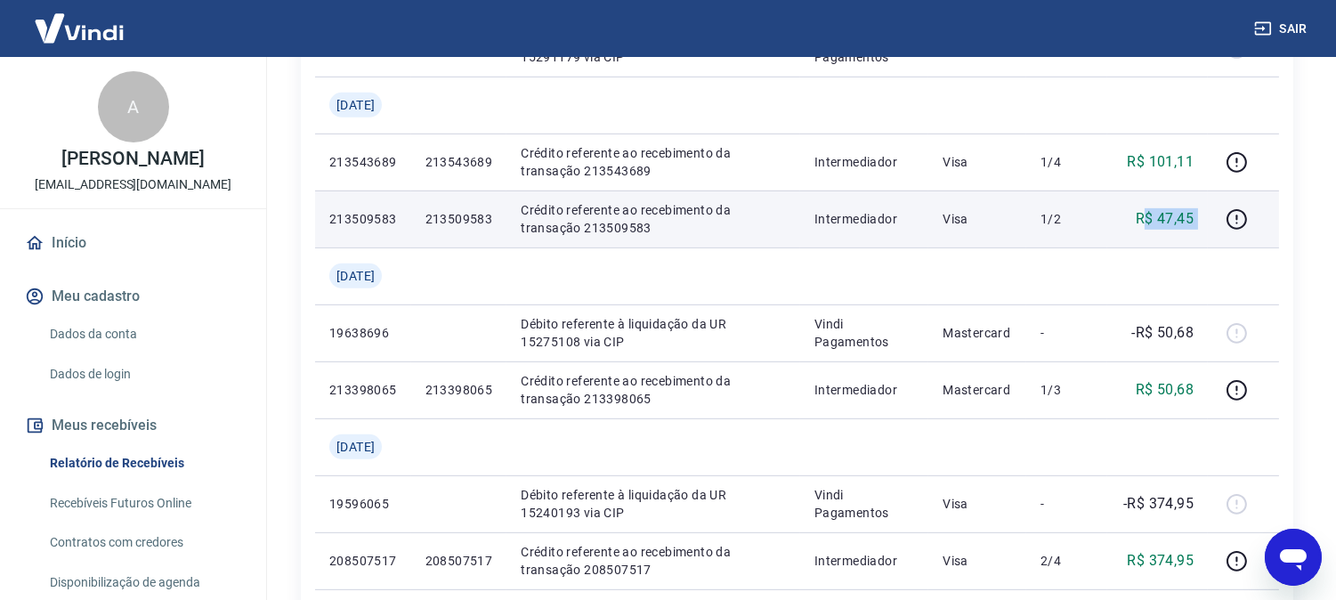
drag, startPoint x: 1145, startPoint y: 220, endPoint x: 1209, endPoint y: 218, distance: 64.1
click at [1209, 218] on tr "213509583 213509583 Crédito referente ao recebimento da transação 213509583 Int…" at bounding box center [797, 218] width 964 height 57
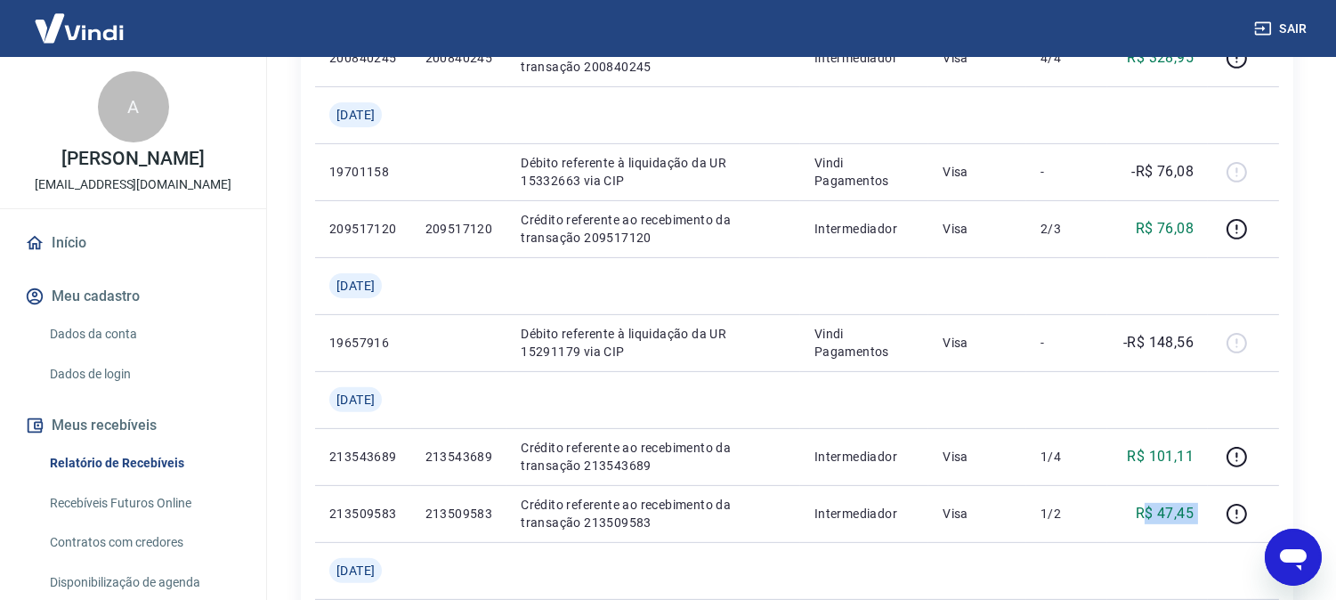
scroll to position [1130, 0]
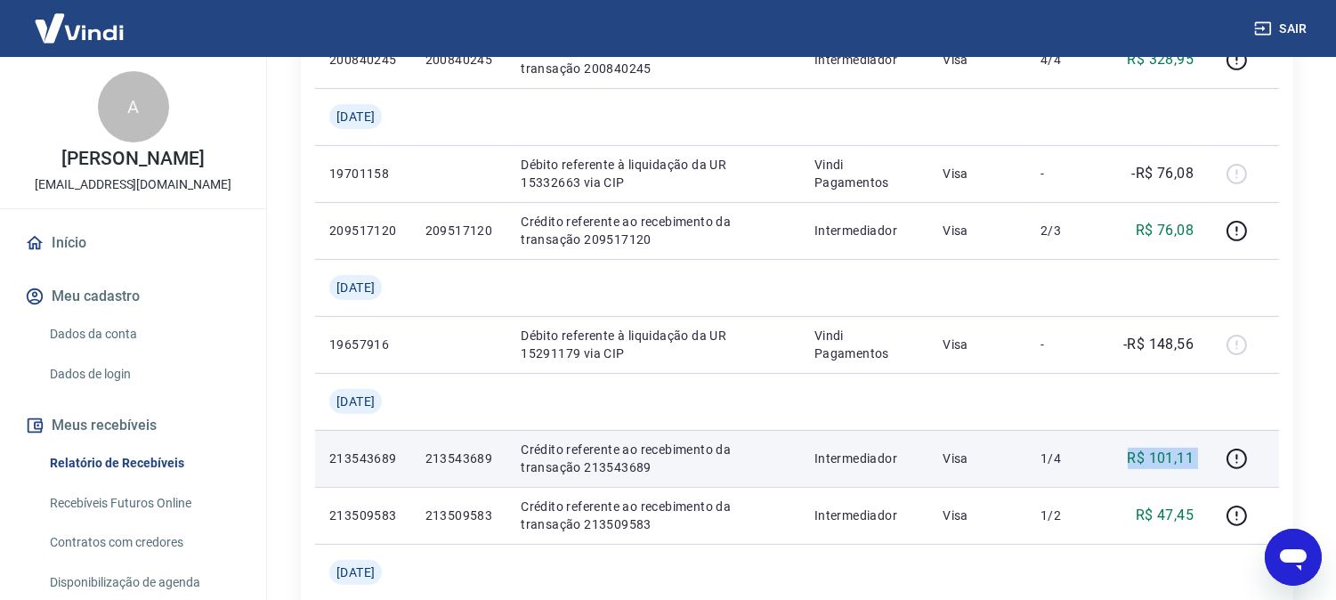
drag, startPoint x: 1125, startPoint y: 460, endPoint x: 1219, endPoint y: 436, distance: 97.4
click at [1242, 437] on tr "213543689 213543689 Crédito referente ao recebimento da transação 213543689 Int…" at bounding box center [797, 458] width 964 height 57
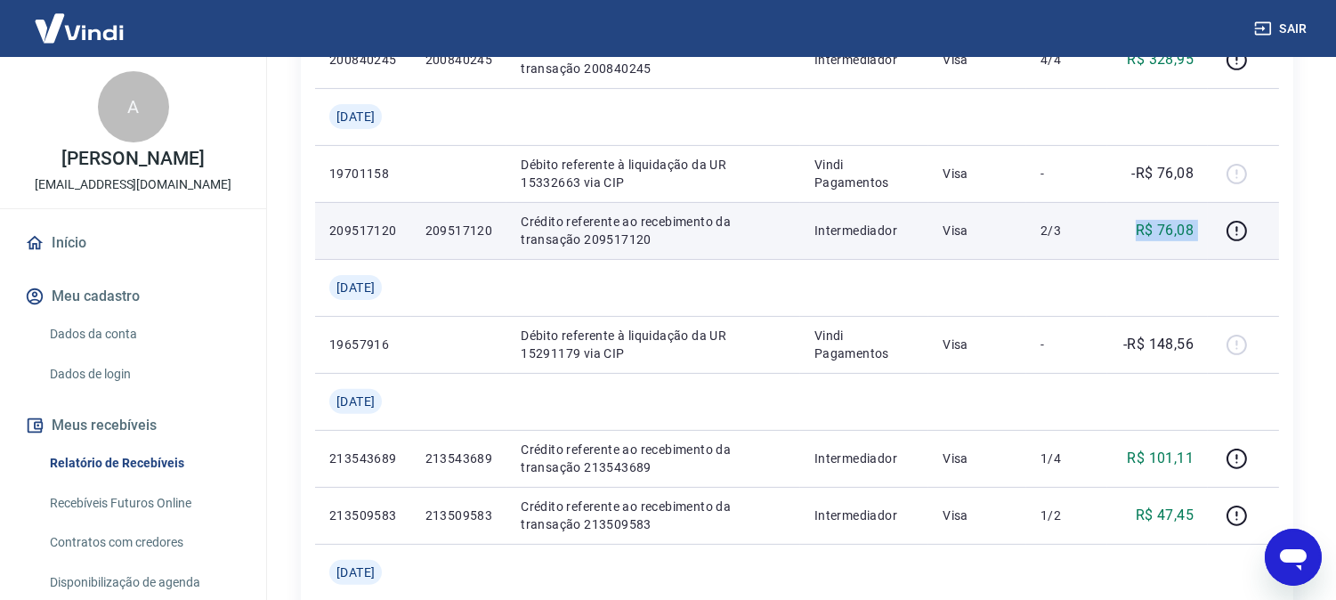
drag, startPoint x: 1133, startPoint y: 243, endPoint x: 1205, endPoint y: 233, distance: 72.8
click at [1217, 228] on tr "209517120 209517120 Crédito referente ao recebimento da transação 209517120 Int…" at bounding box center [797, 230] width 964 height 57
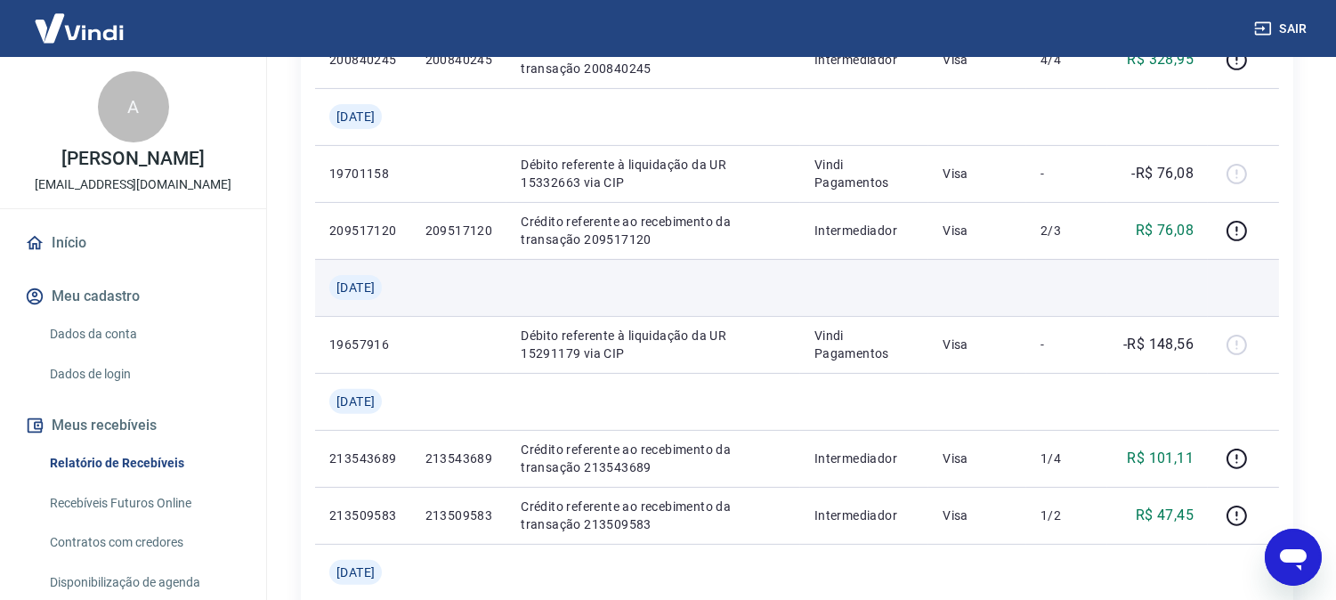
click at [992, 306] on td at bounding box center [977, 287] width 98 height 57
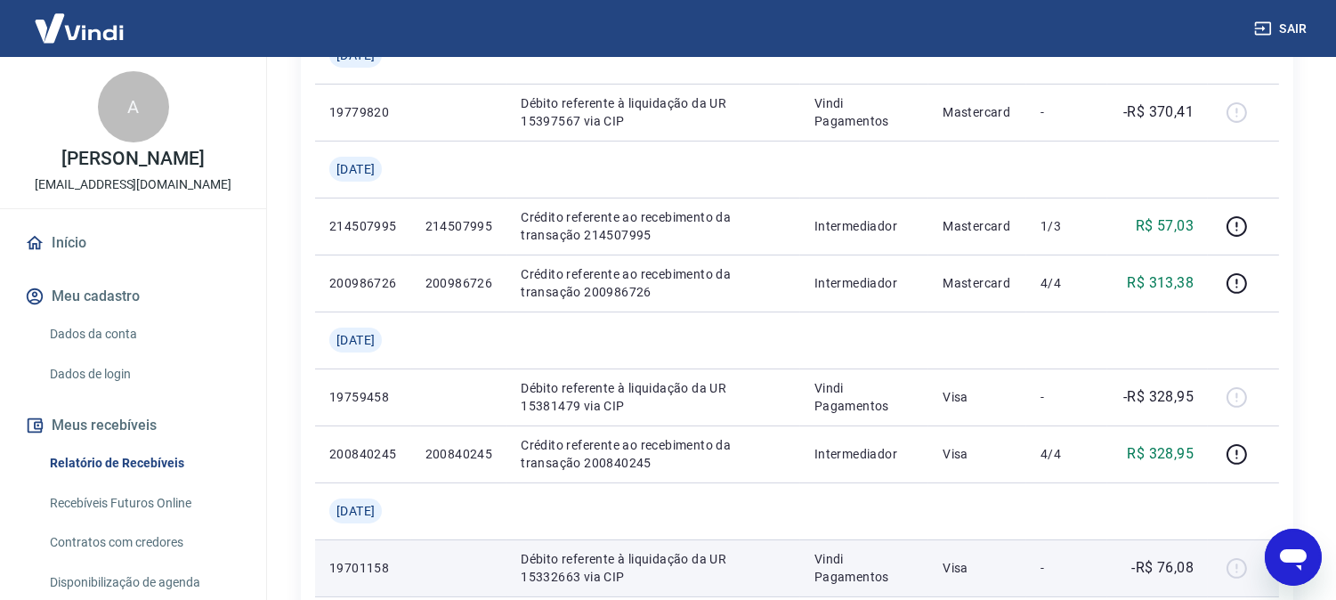
scroll to position [734, 0]
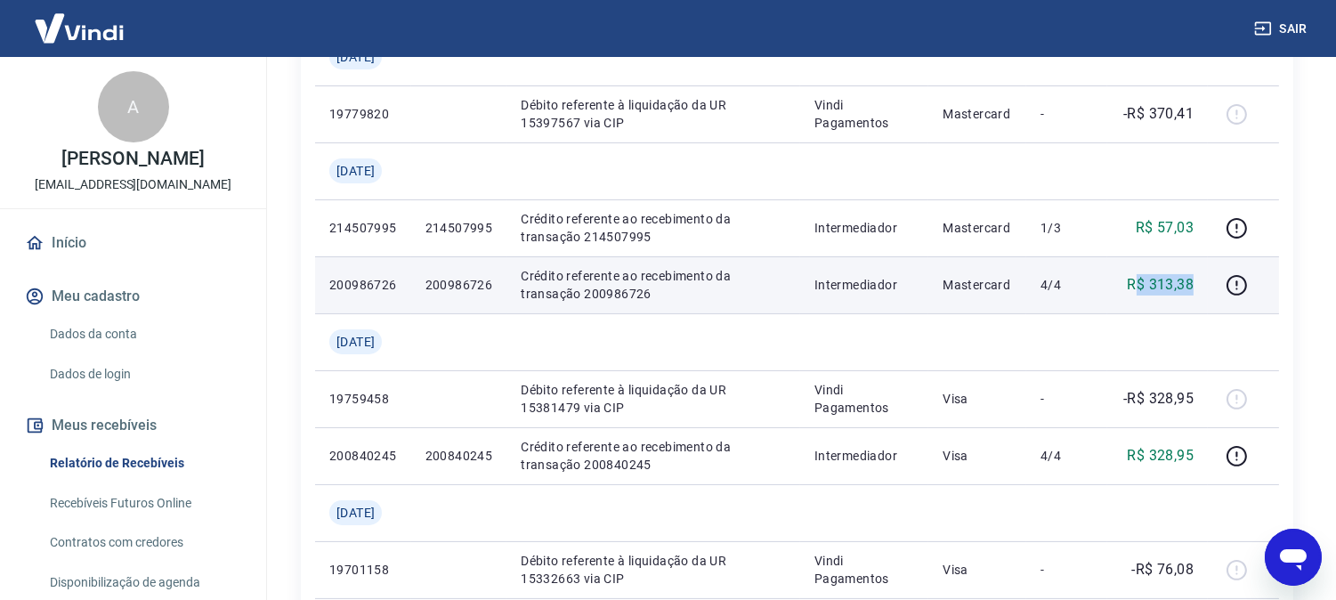
drag, startPoint x: 1134, startPoint y: 294, endPoint x: 1197, endPoint y: 281, distance: 64.4
click at [1196, 279] on td "R$ 313,38" at bounding box center [1157, 284] width 101 height 57
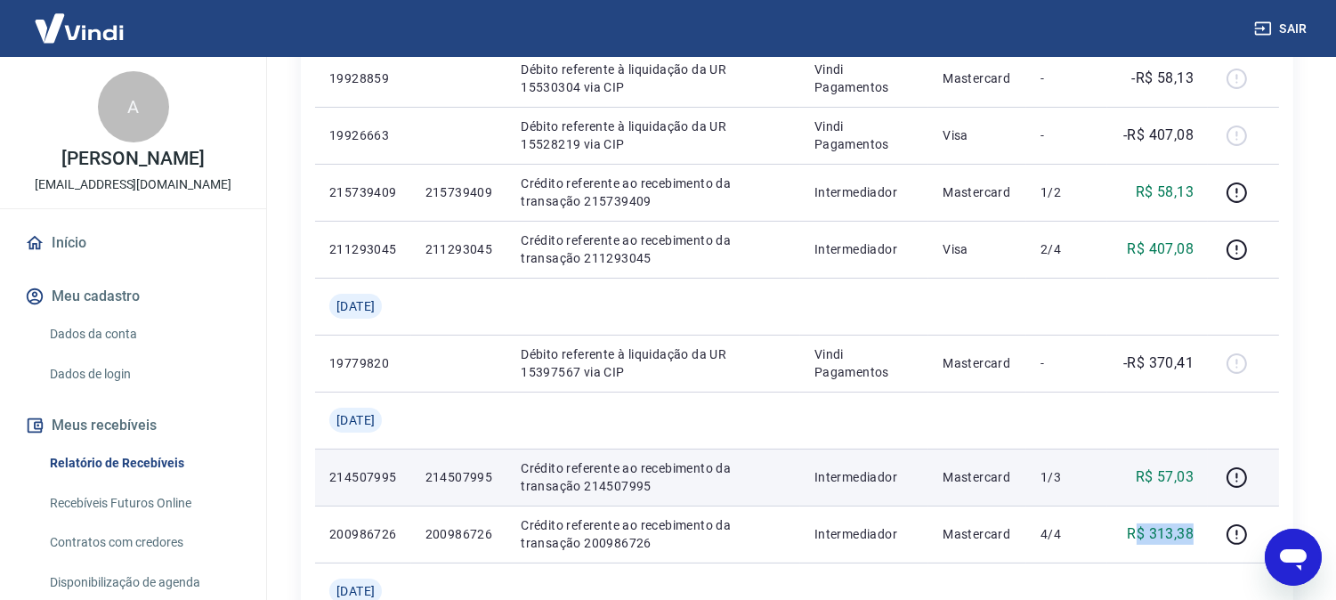
scroll to position [339, 0]
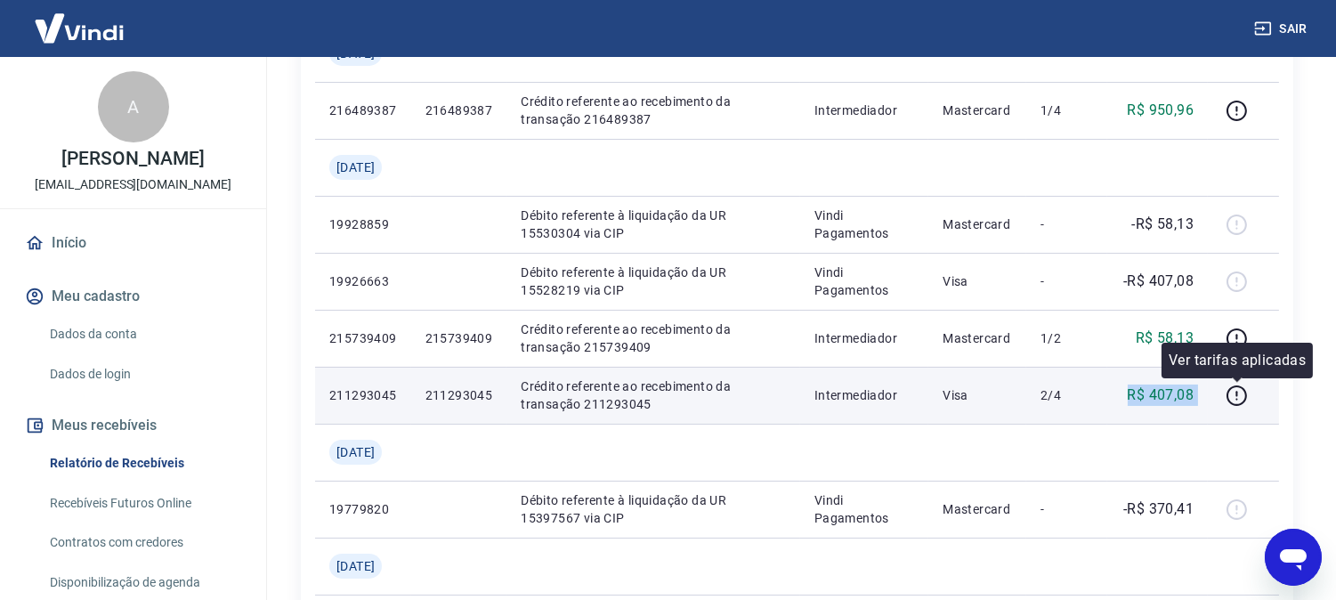
drag, startPoint x: 1115, startPoint y: 390, endPoint x: 1276, endPoint y: 393, distance: 161.1
click at [1276, 393] on tr "211293045 211293045 Crédito referente ao recebimento da transação 211293045 Int…" at bounding box center [797, 395] width 964 height 57
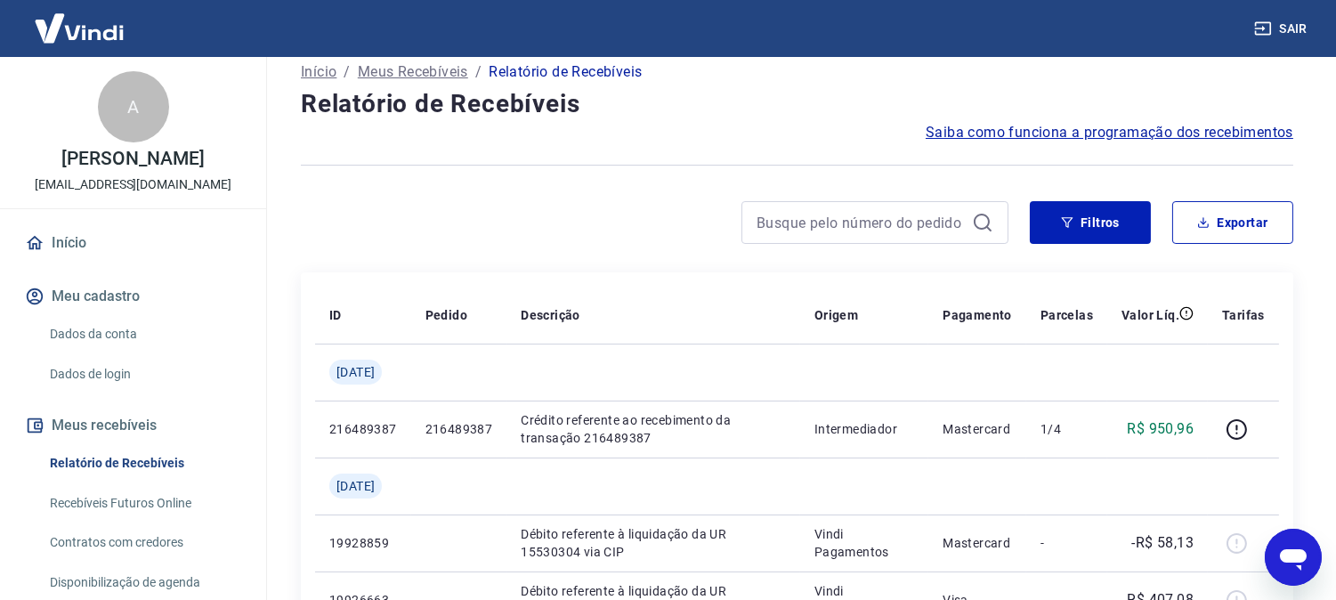
scroll to position [0, 0]
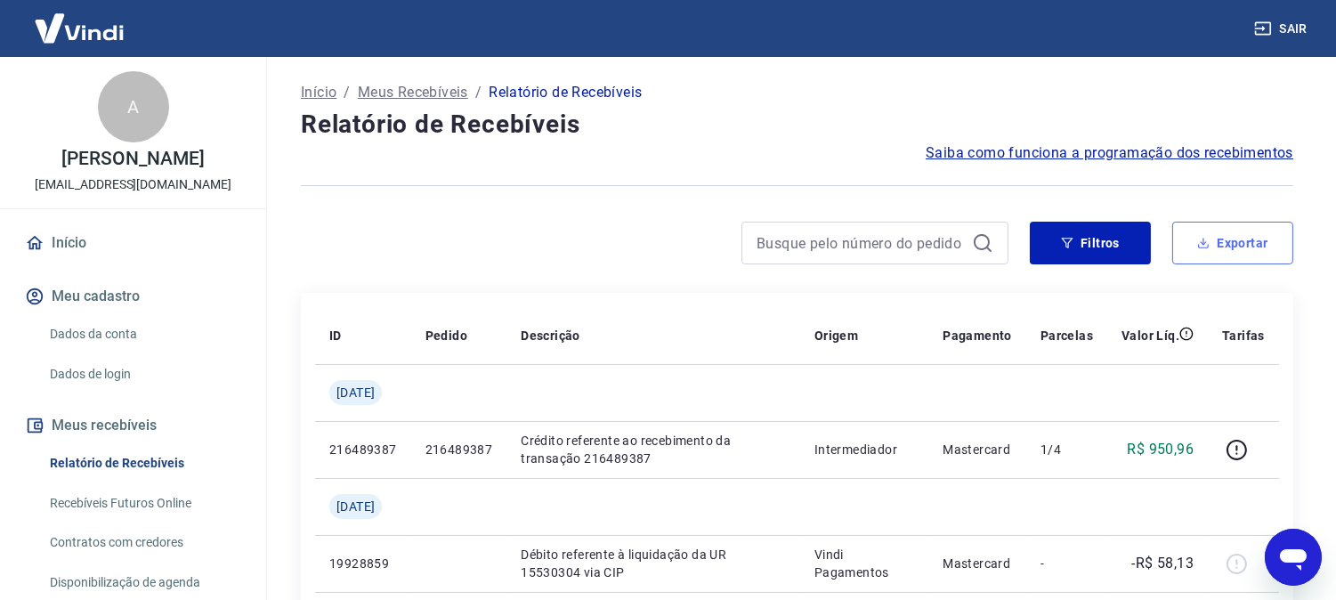
click at [1238, 239] on button "Exportar" at bounding box center [1232, 243] width 121 height 43
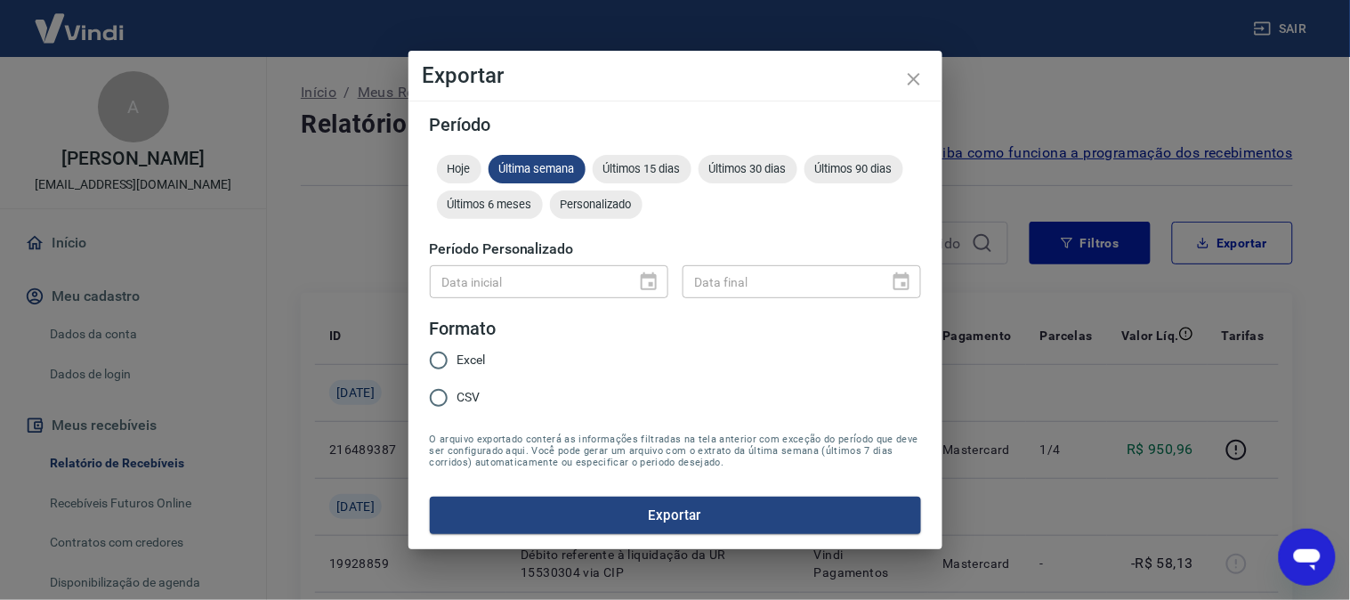
click at [647, 271] on div "Data inicial" at bounding box center [549, 281] width 239 height 33
click at [605, 207] on span "Personalizado" at bounding box center [596, 204] width 93 height 13
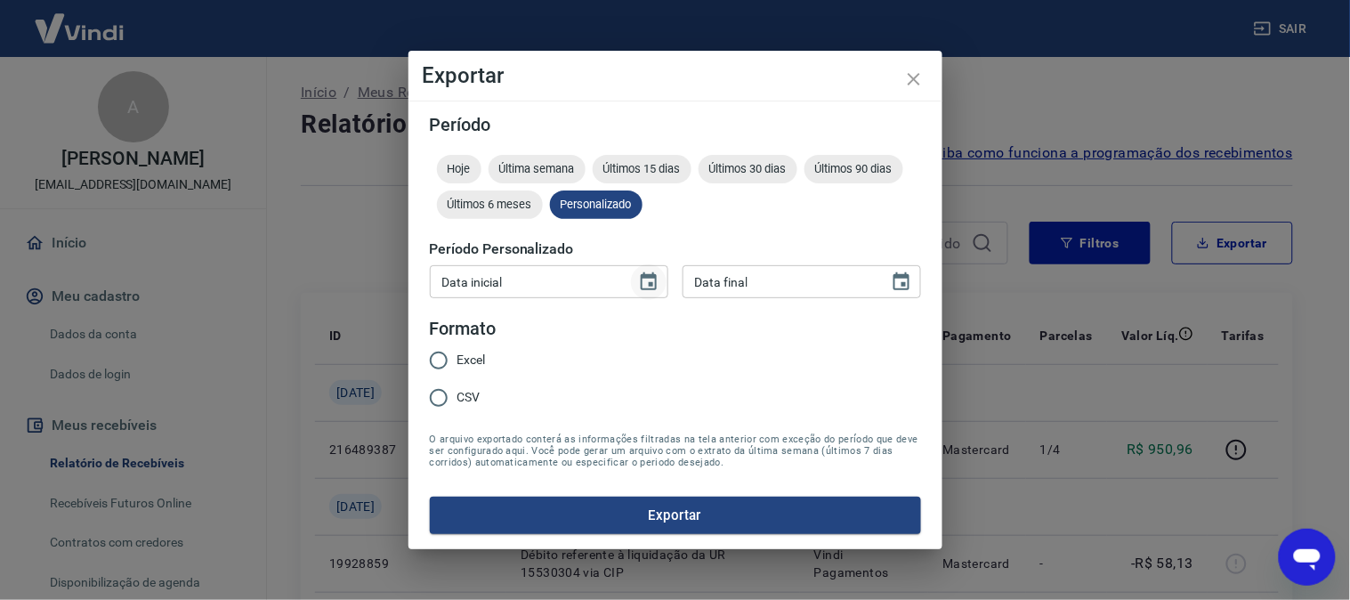
click at [644, 286] on icon "Choose date" at bounding box center [648, 281] width 21 height 21
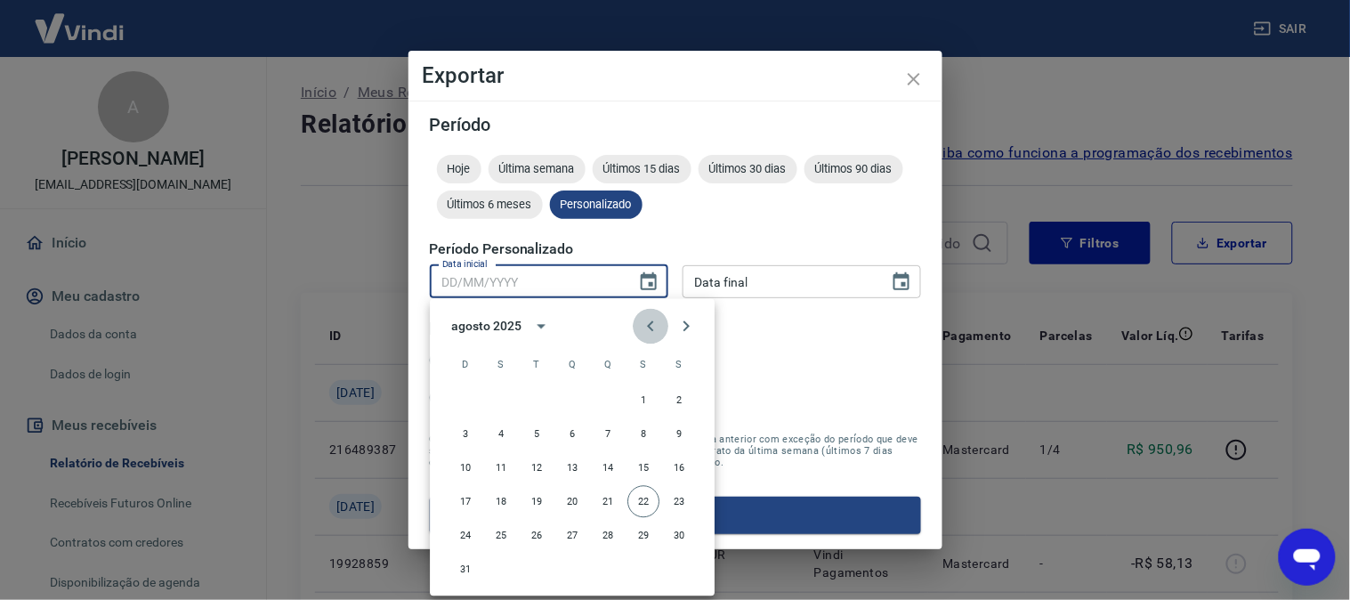
click at [652, 323] on icon "Previous month" at bounding box center [650, 326] width 6 height 11
click at [538, 393] on button "1" at bounding box center [537, 401] width 32 height 32
type input "[DATE]"
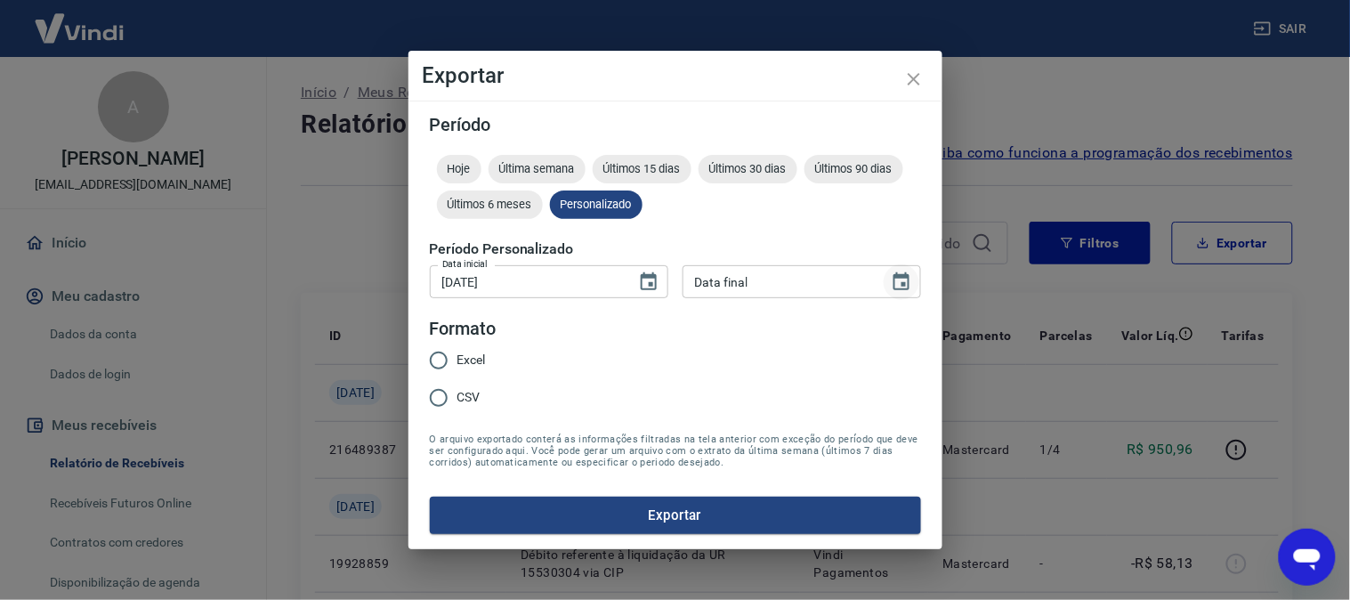
click at [894, 282] on icon "Choose date" at bounding box center [901, 281] width 21 height 21
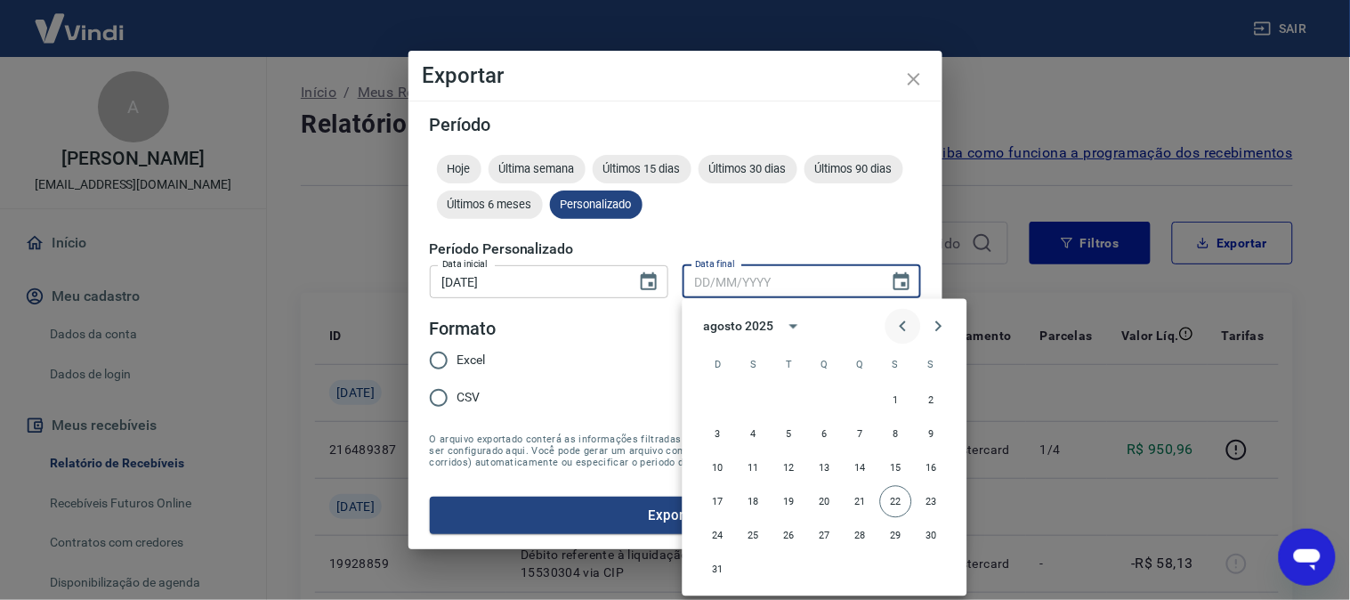
click at [895, 331] on icon "Previous month" at bounding box center [903, 326] width 21 height 21
click at [867, 532] on button "31" at bounding box center [861, 536] width 32 height 32
type input "[DATE]"
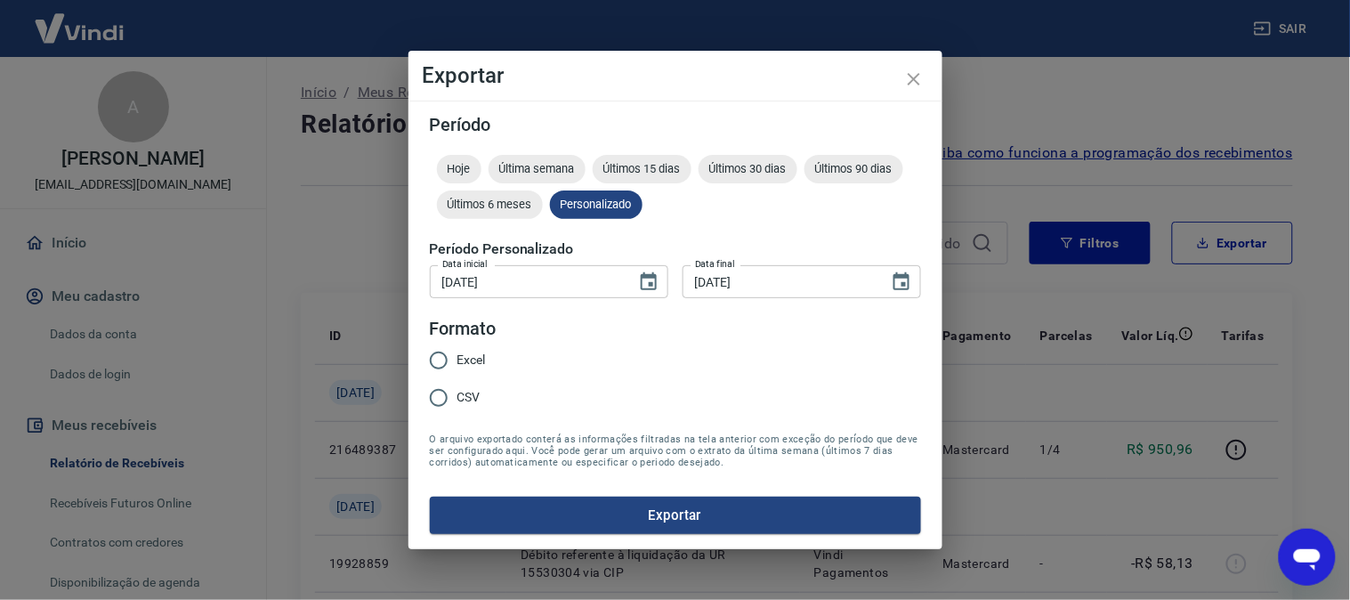
click at [470, 358] on span "Excel" at bounding box center [471, 360] width 28 height 19
click at [457, 358] on input "Excel" at bounding box center [438, 360] width 37 height 37
radio input "true"
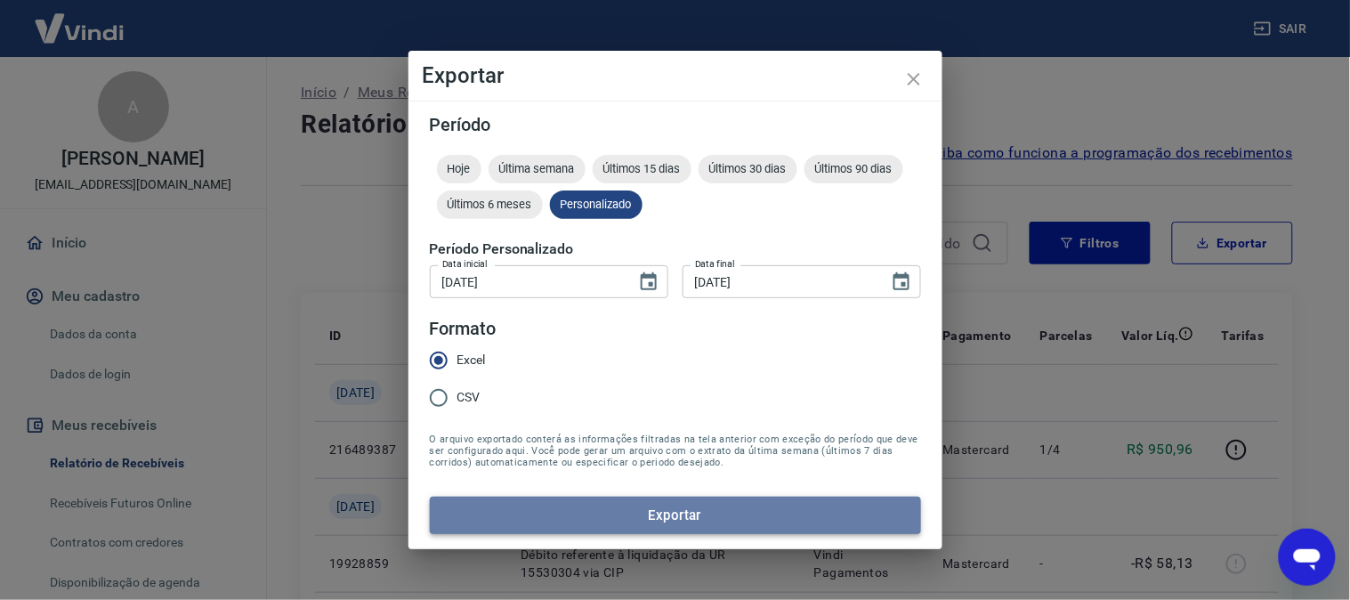
click at [655, 508] on button "Exportar" at bounding box center [675, 515] width 491 height 37
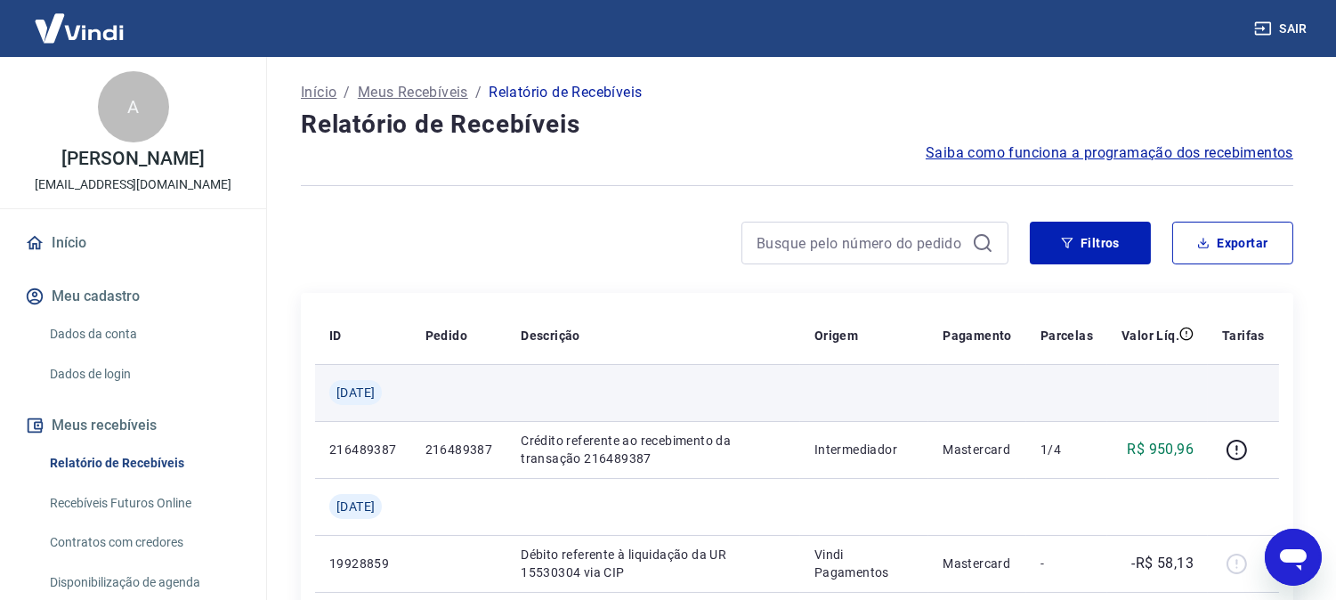
click at [779, 379] on td at bounding box center [653, 392] width 294 height 57
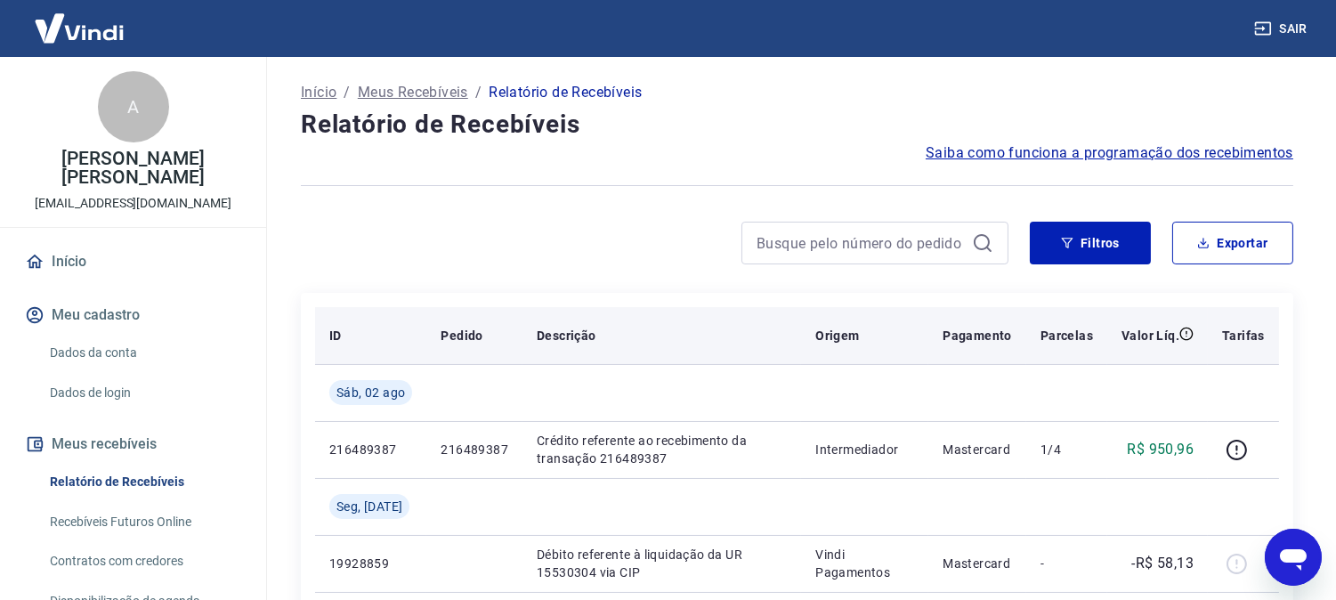
click at [681, 334] on div "Descrição" at bounding box center [662, 336] width 250 height 18
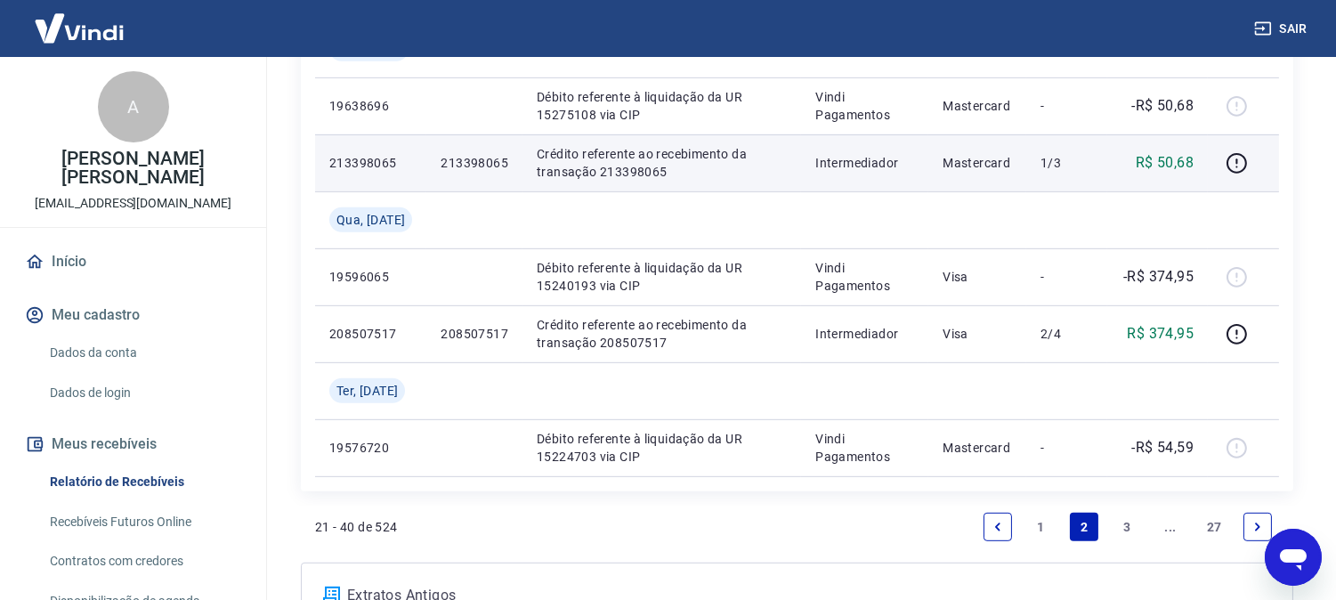
scroll to position [1822, 0]
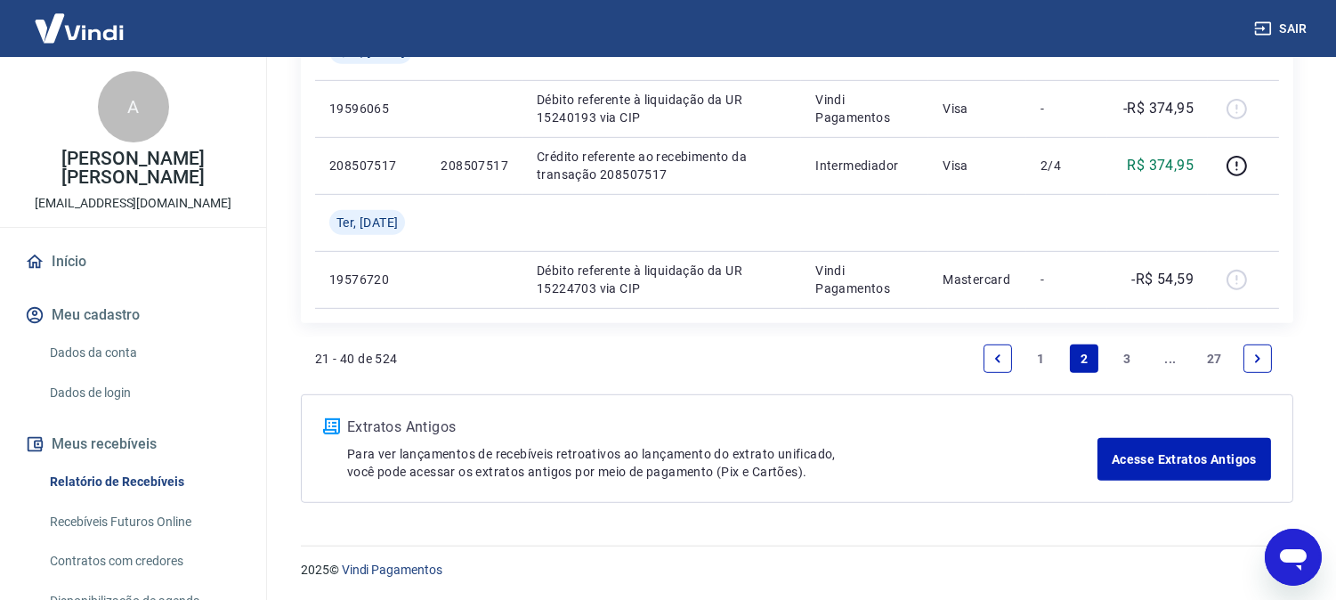
click at [1255, 349] on link "Next page" at bounding box center [1257, 358] width 28 height 28
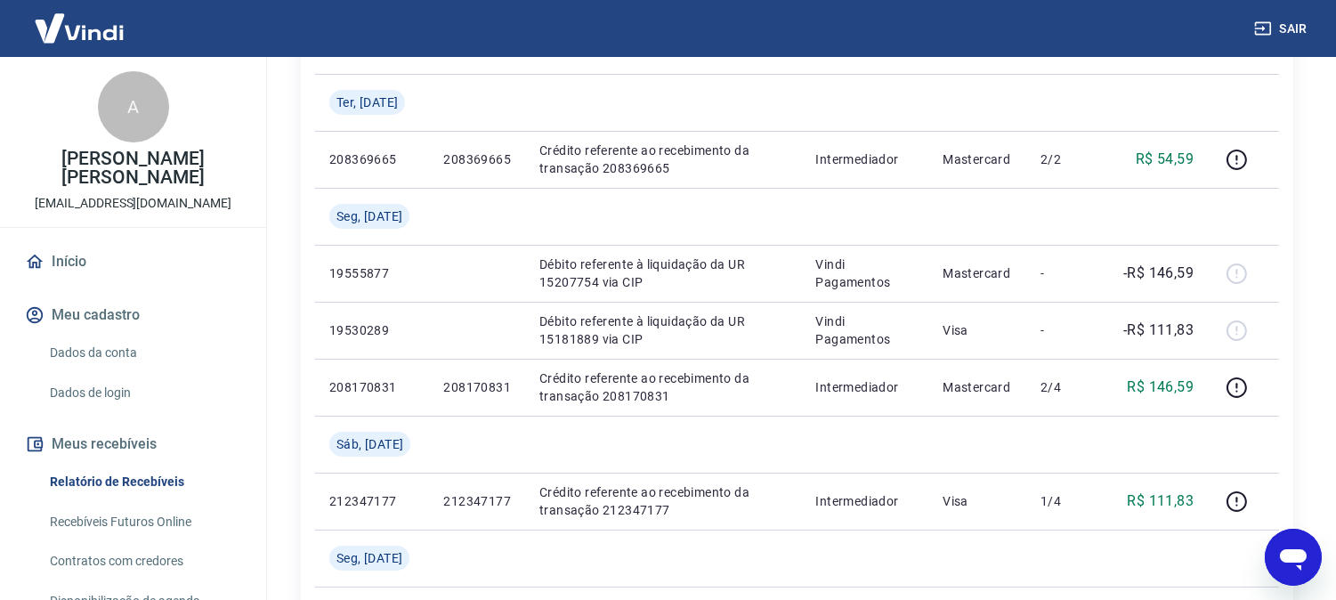
scroll to position [296, 0]
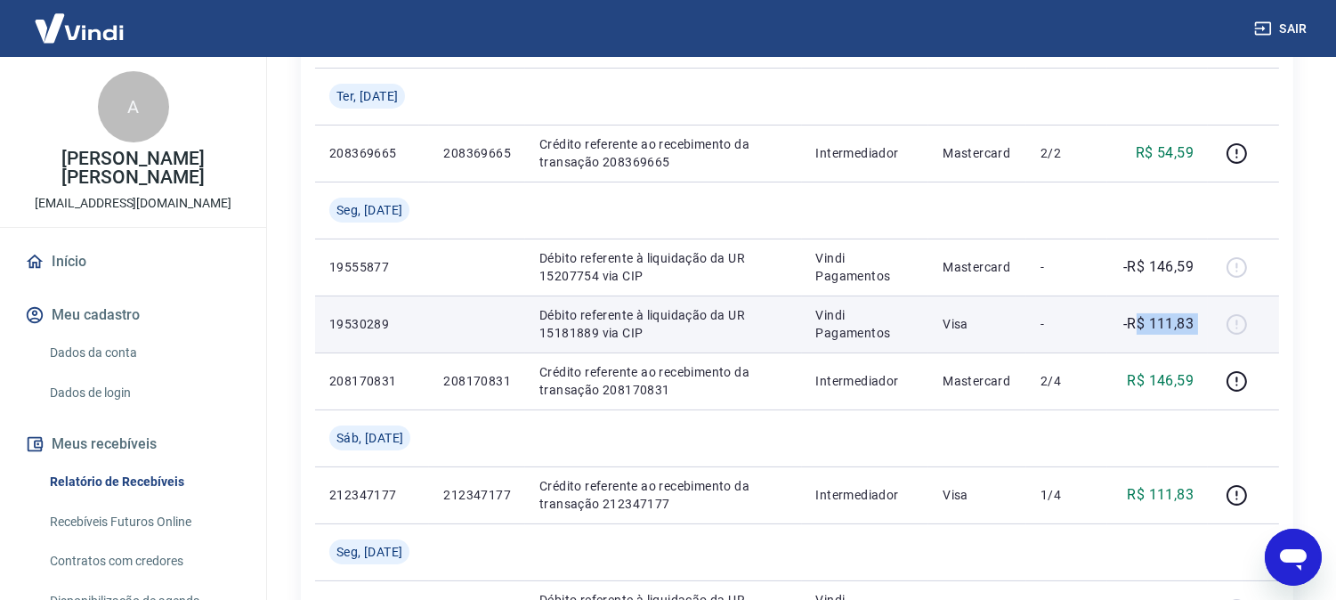
drag, startPoint x: 1137, startPoint y: 328, endPoint x: 1233, endPoint y: 312, distance: 97.3
click at [1233, 312] on tr "19530289 Débito referente à liquidação da UR 15181889 via CIP Vindi Pagamentos …" at bounding box center [797, 323] width 964 height 57
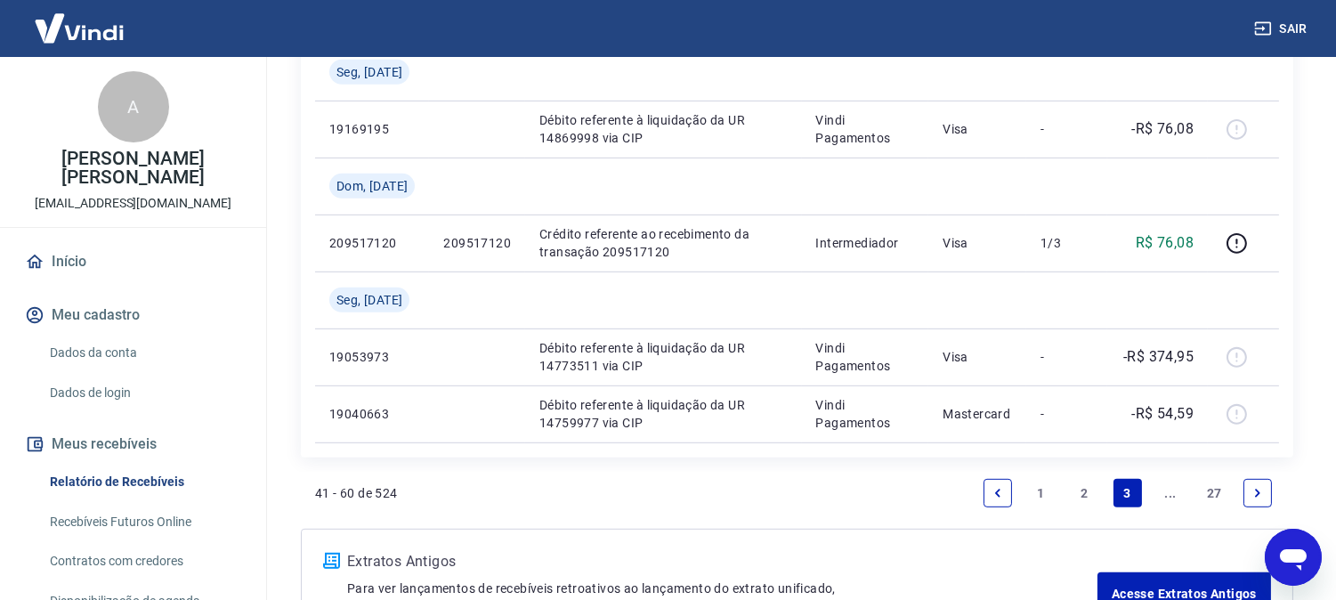
scroll to position [1879, 0]
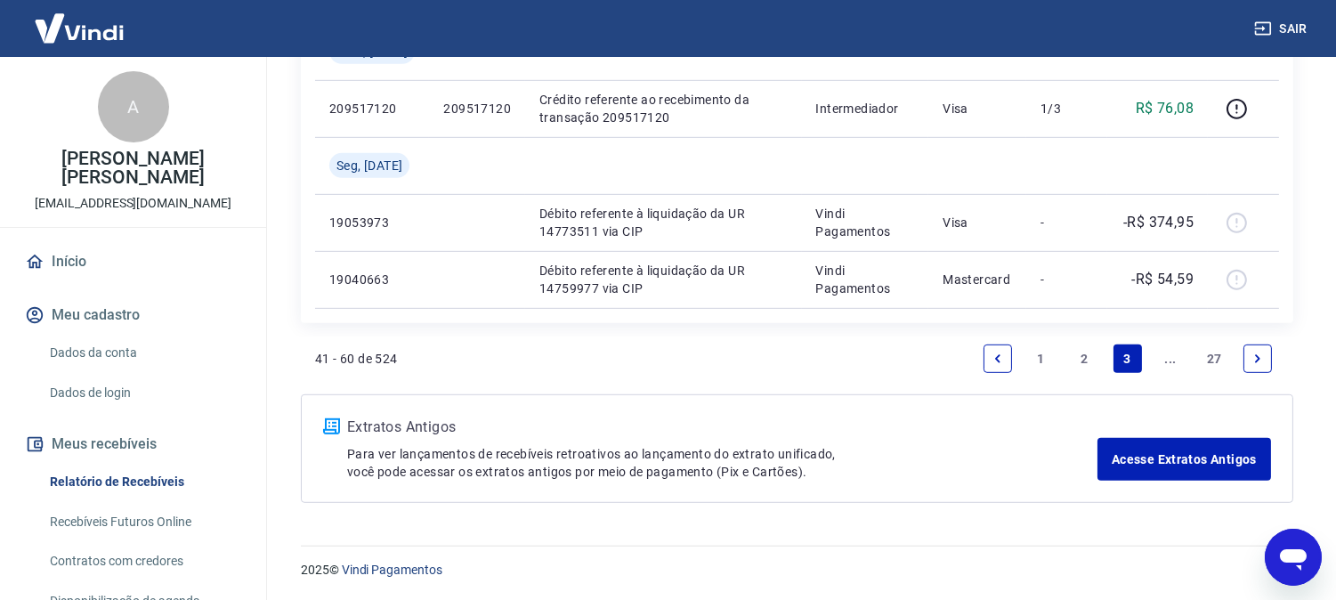
click at [1089, 359] on link "2" at bounding box center [1084, 358] width 28 height 28
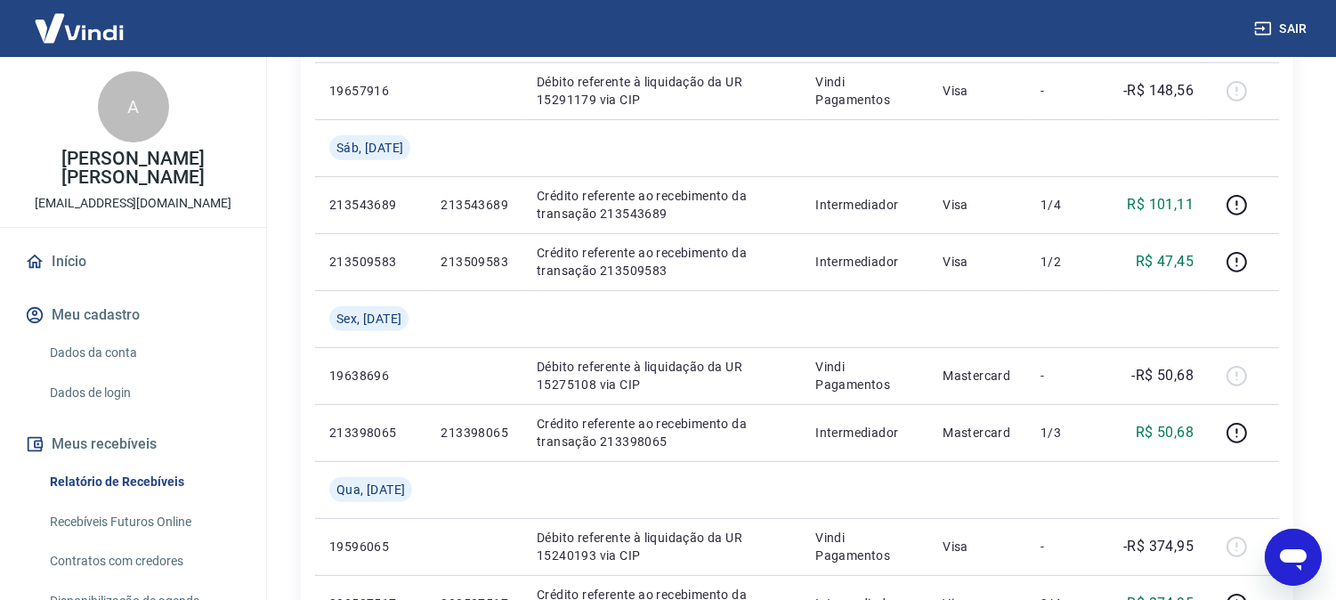
scroll to position [1780, 0]
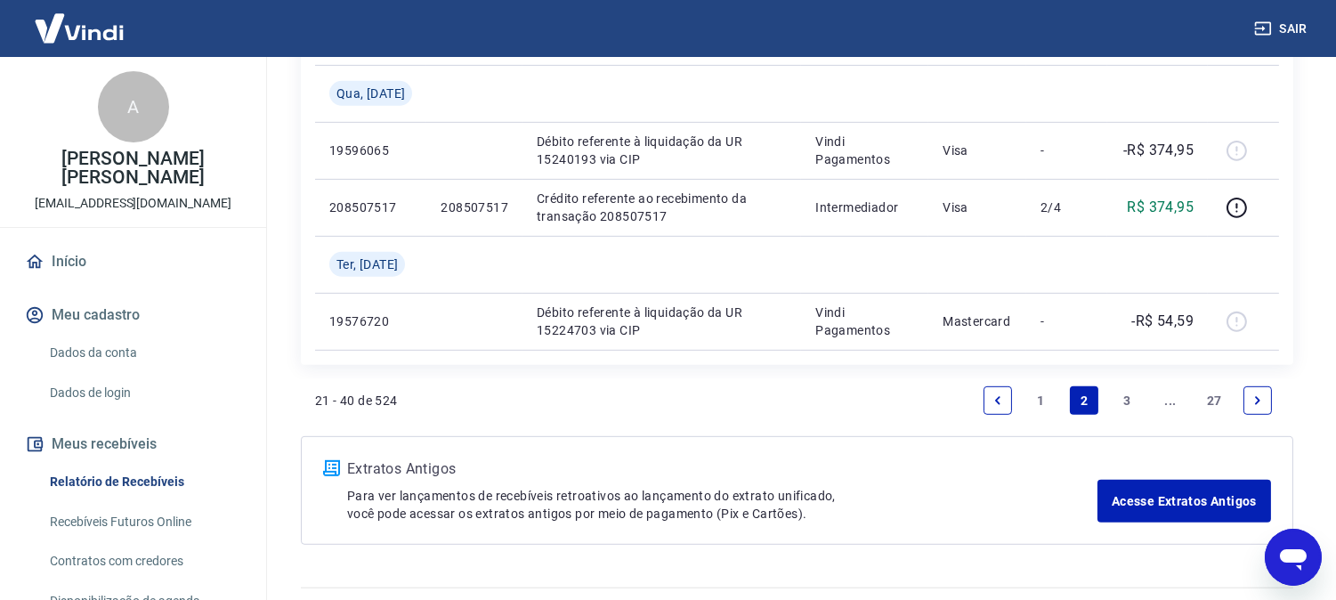
click at [1251, 394] on icon "Next page" at bounding box center [1257, 400] width 12 height 12
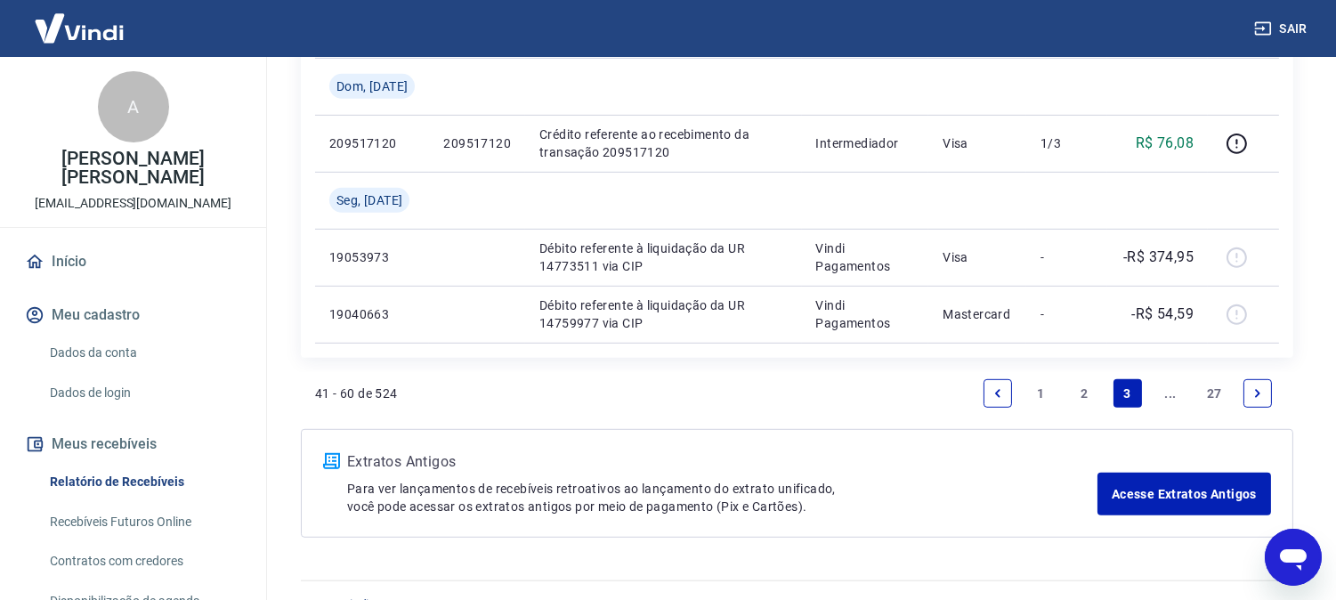
scroll to position [1879, 0]
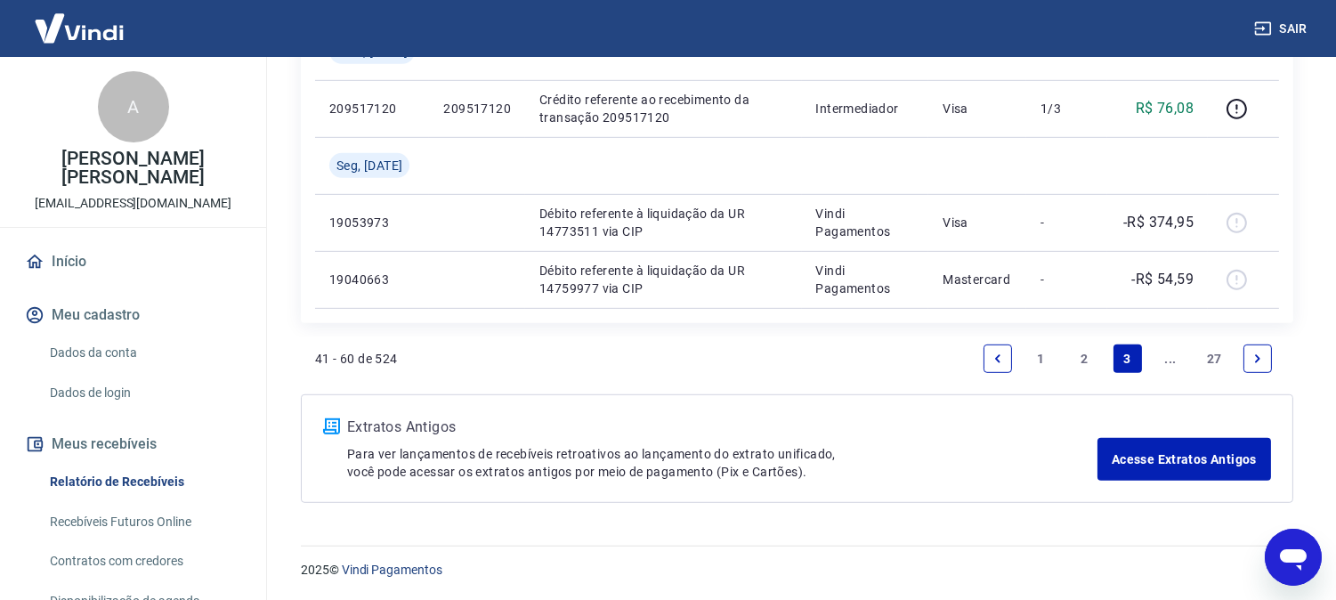
click at [998, 361] on icon "Previous page" at bounding box center [998, 358] width 12 height 12
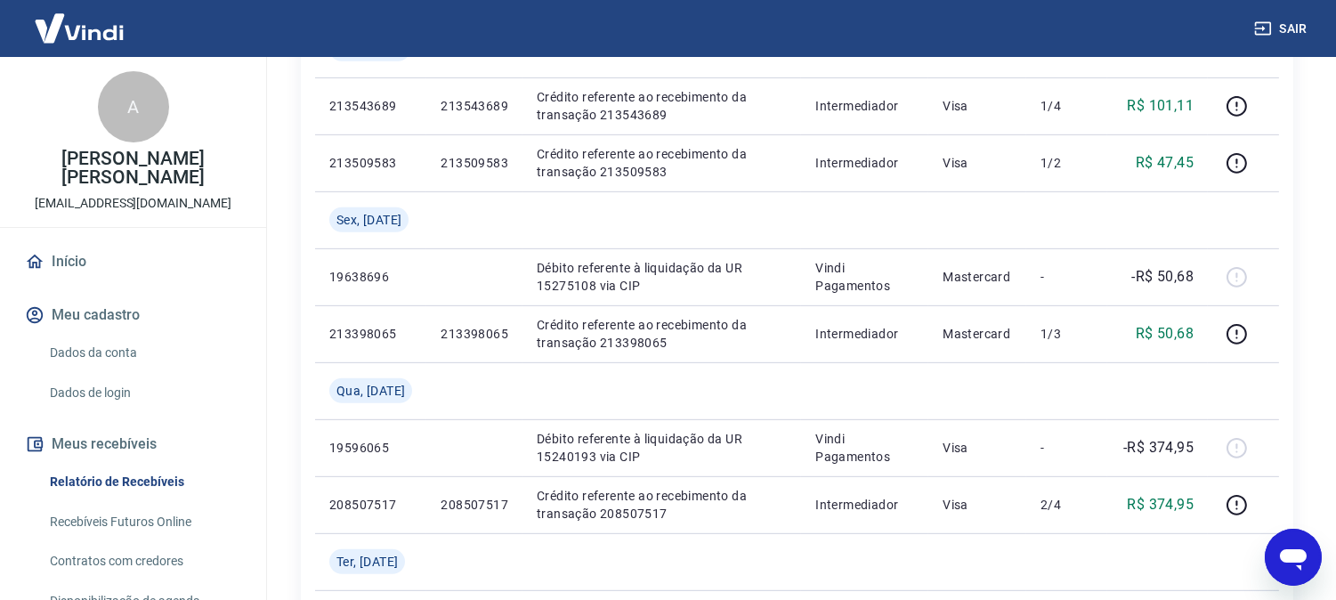
scroll to position [1822, 0]
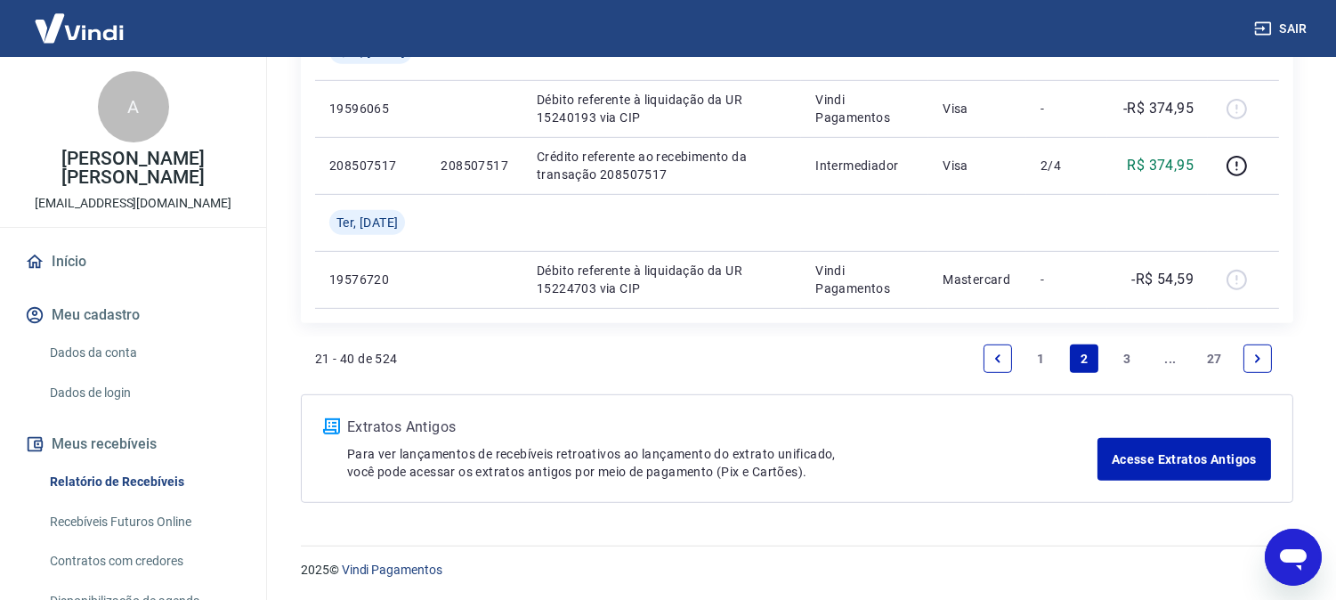
click at [1002, 365] on link "Previous page" at bounding box center [998, 358] width 28 height 28
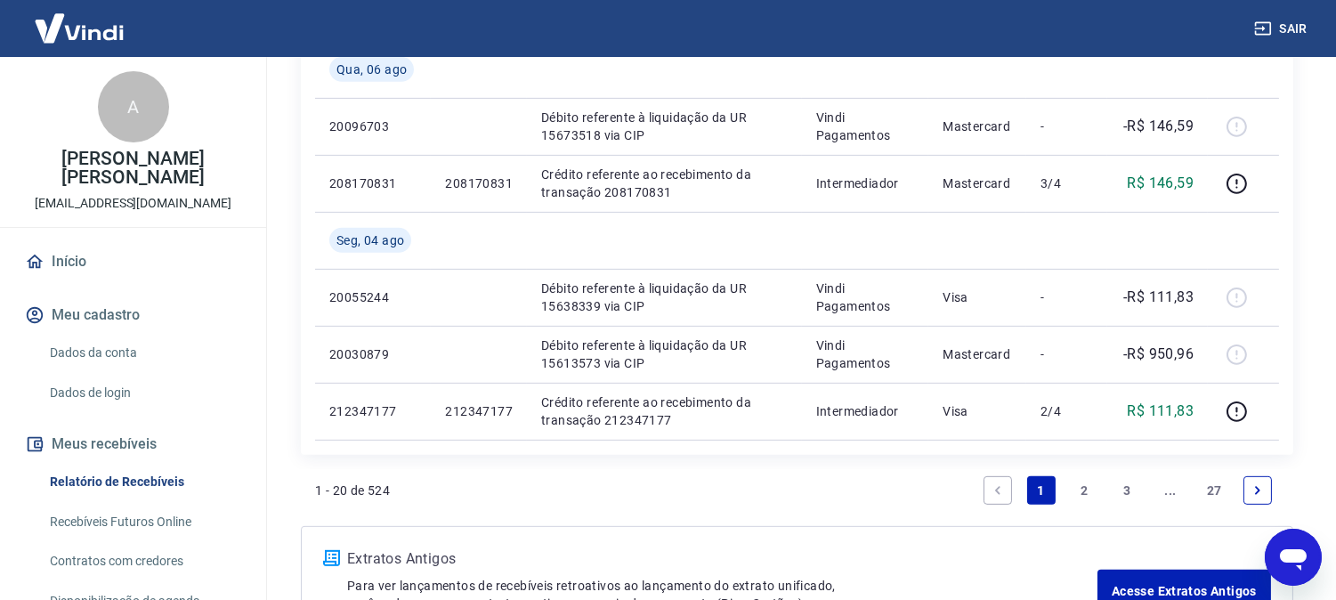
scroll to position [1651, 0]
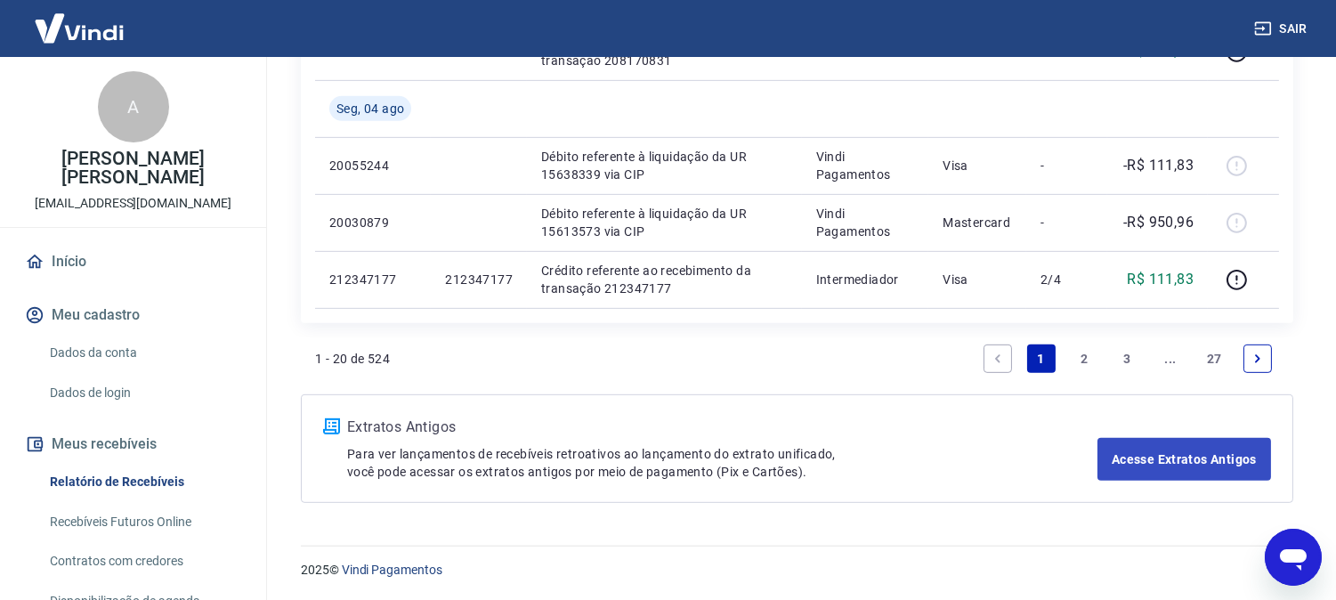
drag, startPoint x: 1259, startPoint y: 361, endPoint x: 1248, endPoint y: 361, distance: 10.7
click at [1258, 361] on icon "Next page" at bounding box center [1257, 358] width 12 height 12
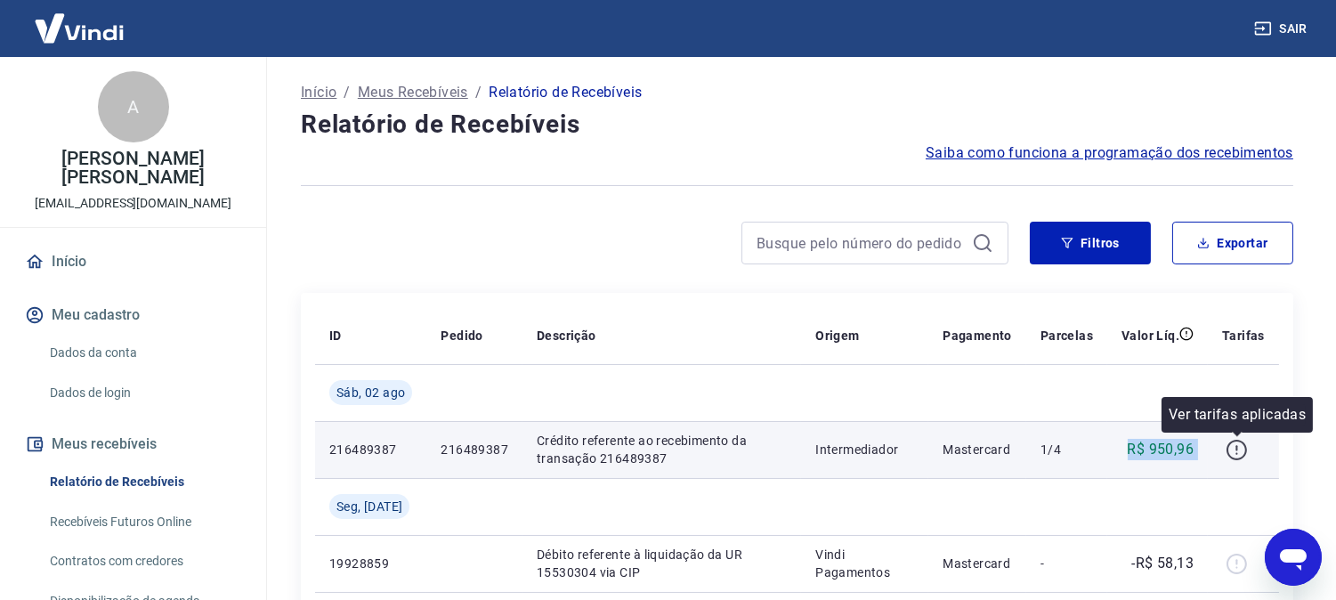
drag, startPoint x: 1124, startPoint y: 456, endPoint x: 1231, endPoint y: 459, distance: 106.9
click at [1231, 459] on tr "216489387 216489387 Crédito referente ao recebimento da transação 216489387 Int…" at bounding box center [797, 449] width 964 height 57
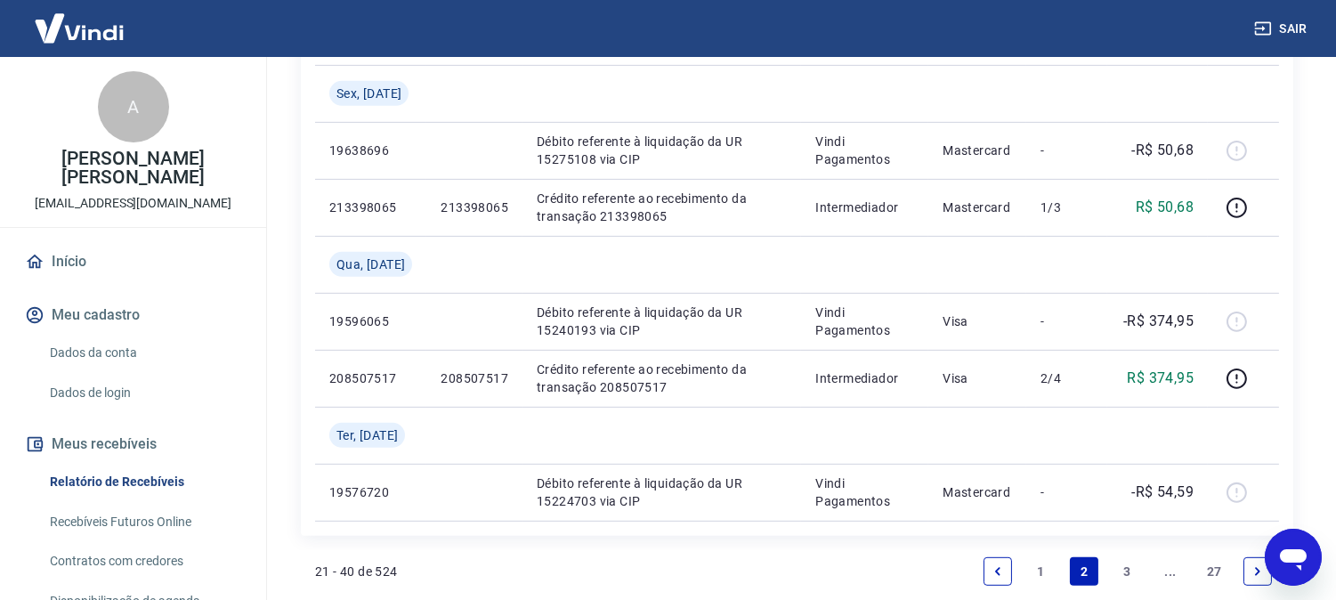
scroll to position [1822, 0]
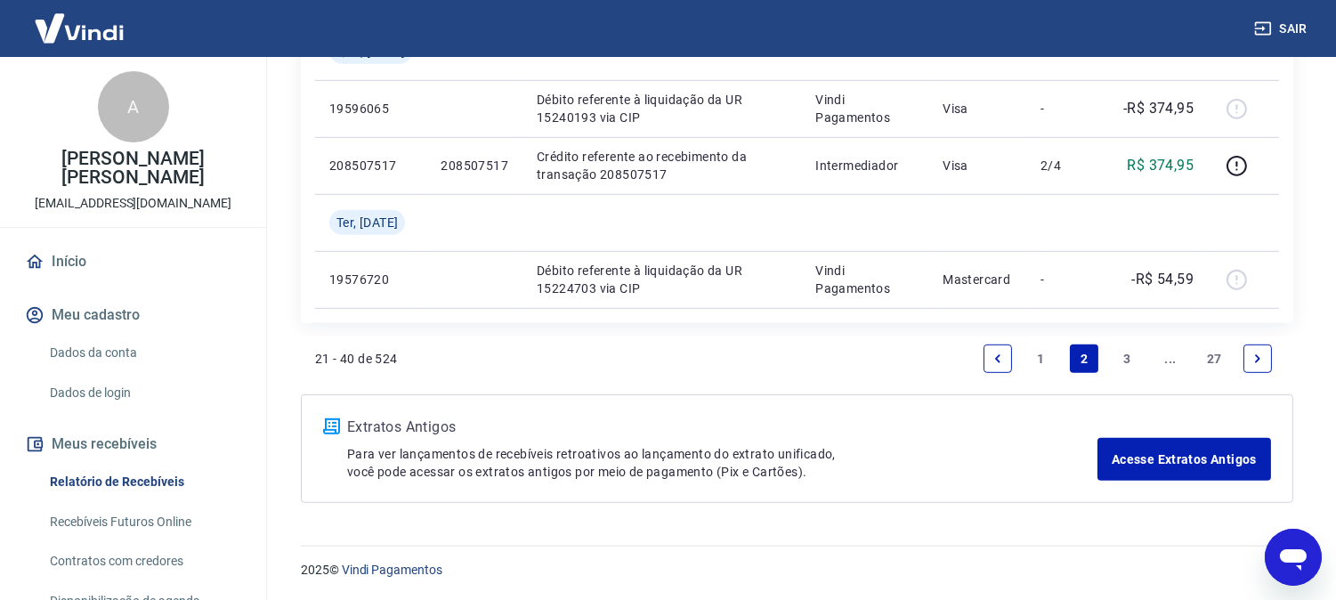
click at [986, 353] on link "Previous page" at bounding box center [998, 358] width 28 height 28
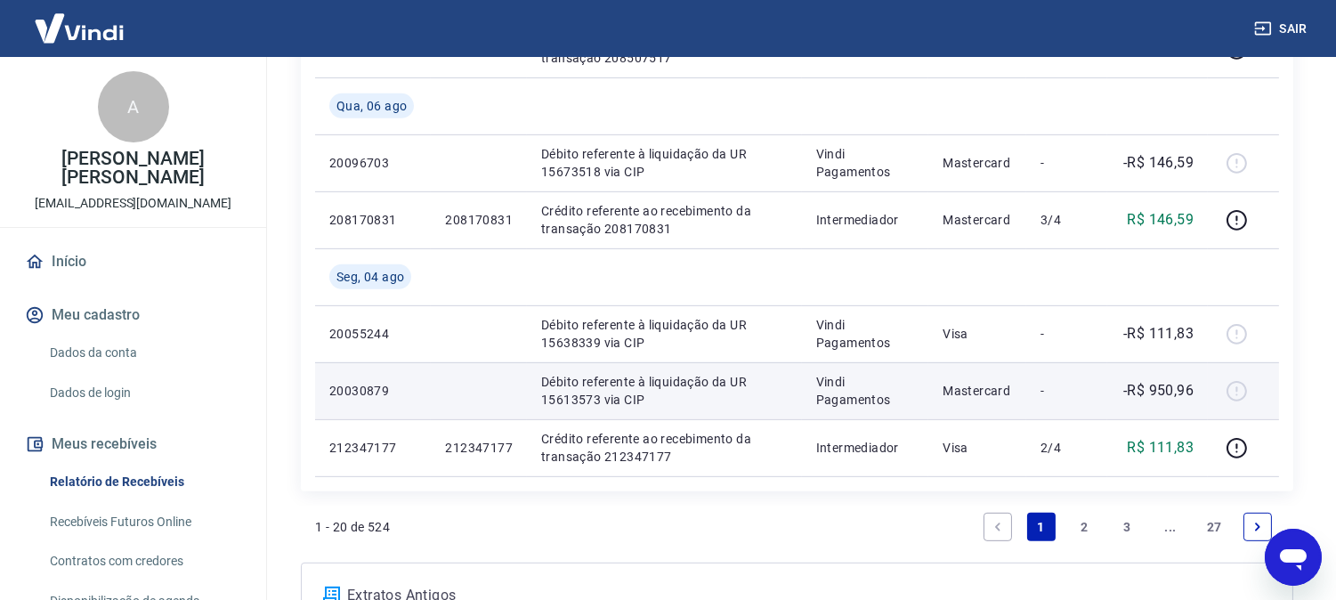
scroll to position [1651, 0]
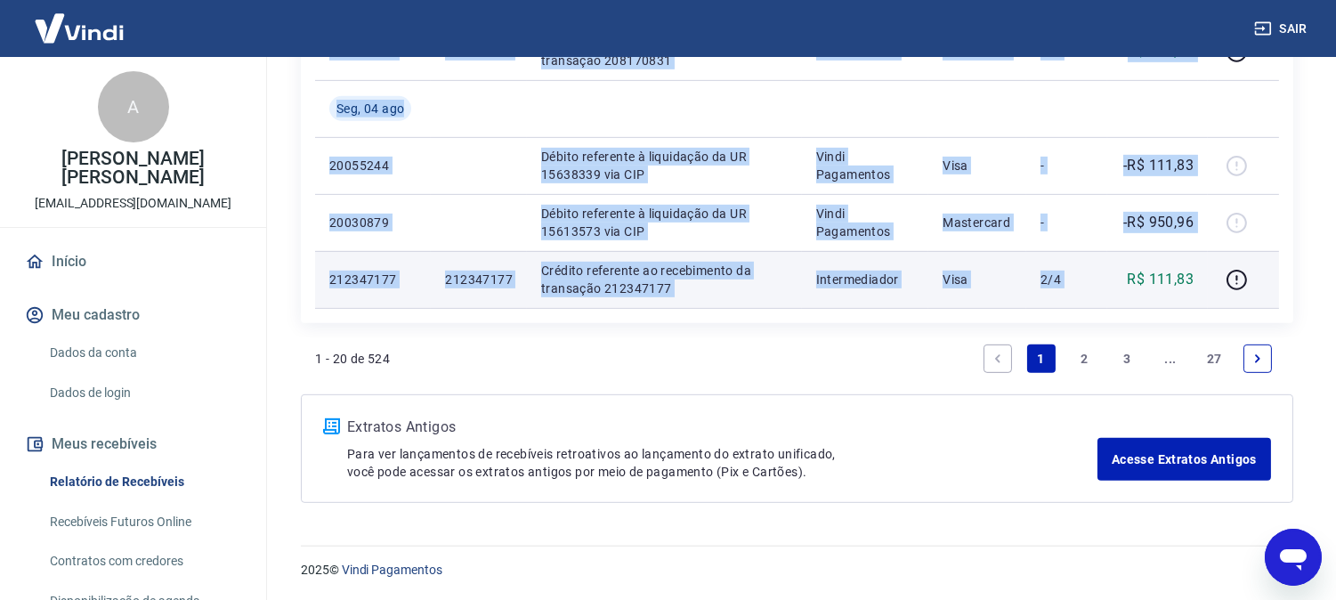
drag, startPoint x: 1130, startPoint y: 279, endPoint x: 1221, endPoint y: 273, distance: 91.0
click at [1221, 273] on tr "212347177 212347177 Crédito referente ao recebimento da transação 212347177 Int…" at bounding box center [797, 279] width 964 height 57
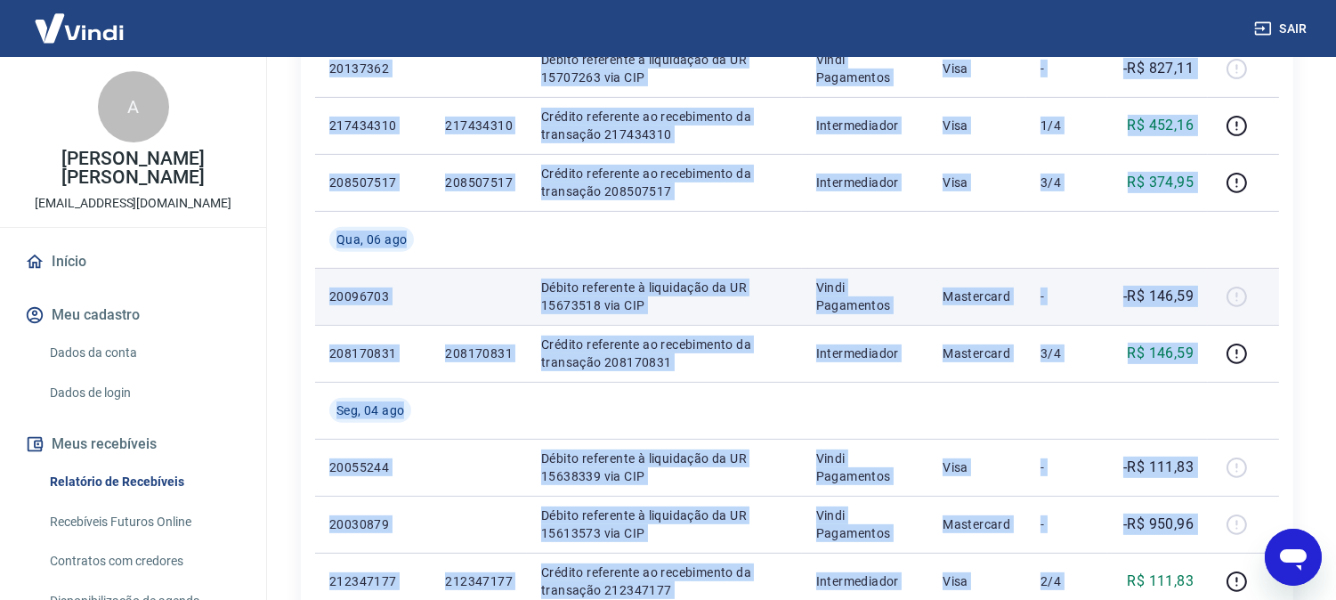
scroll to position [1256, 0]
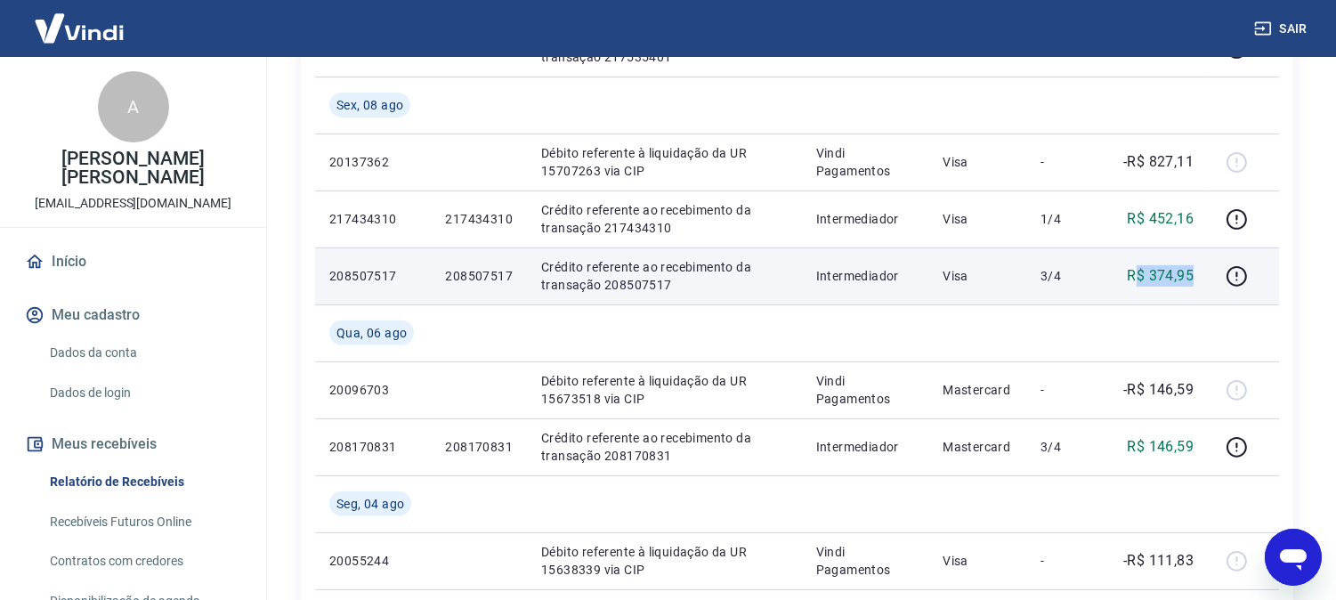
drag, startPoint x: 1137, startPoint y: 271, endPoint x: 1206, endPoint y: 276, distance: 69.6
click at [1206, 276] on td "R$ 374,95" at bounding box center [1157, 275] width 101 height 57
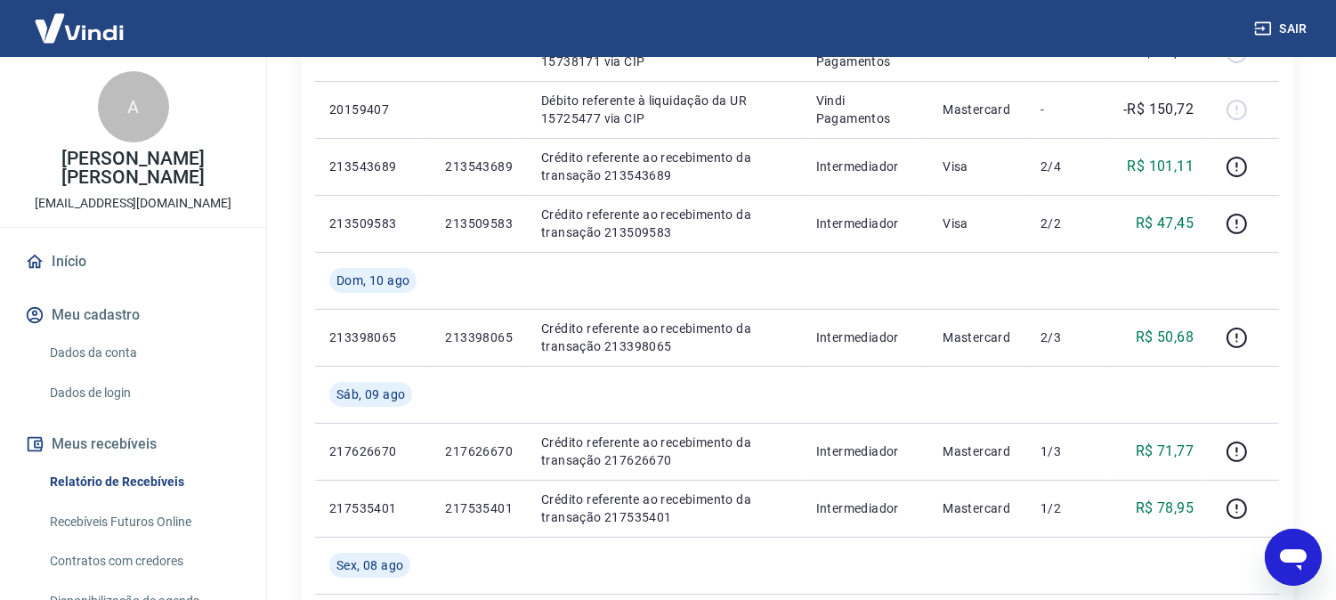
scroll to position [761, 0]
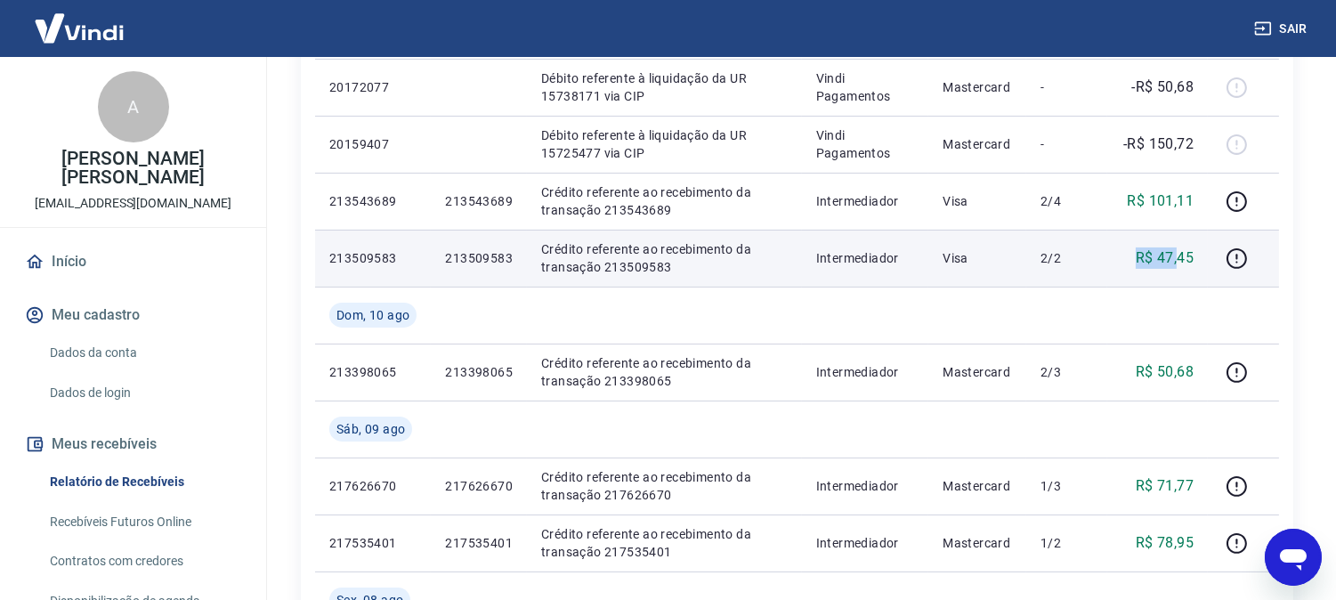
drag, startPoint x: 1141, startPoint y: 252, endPoint x: 1179, endPoint y: 250, distance: 38.3
click at [1179, 250] on div "R$ 47,45" at bounding box center [1157, 257] width 72 height 21
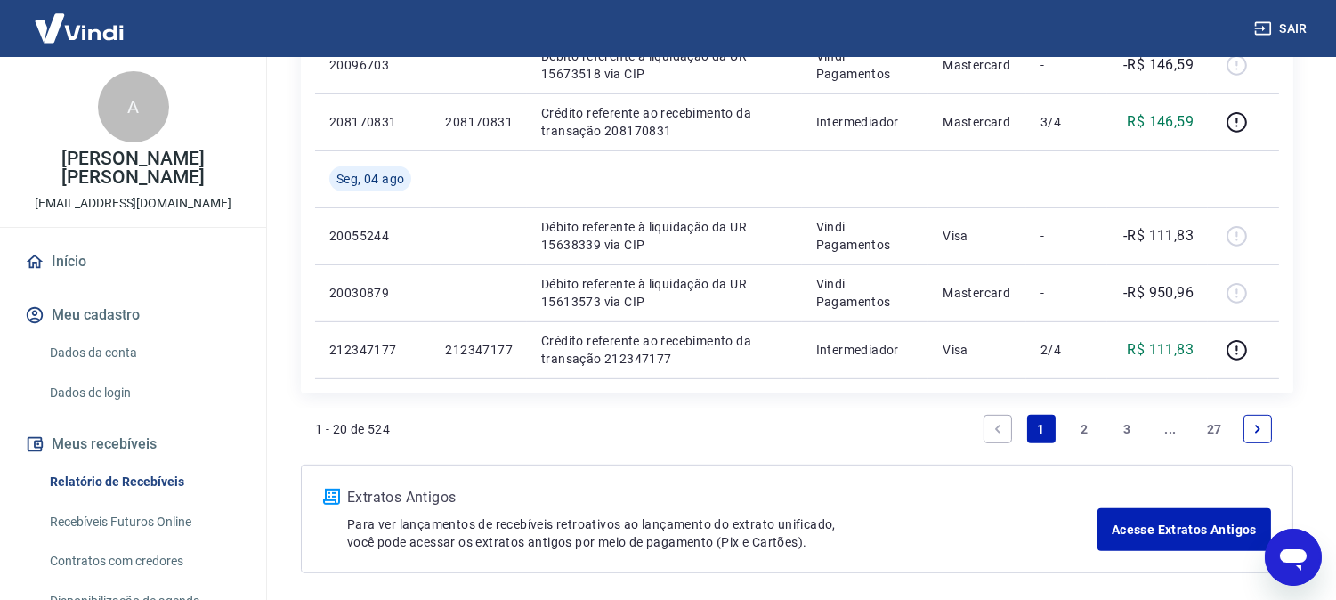
scroll to position [1582, 0]
click at [1000, 428] on icon "Previous page" at bounding box center [998, 428] width 12 height 12
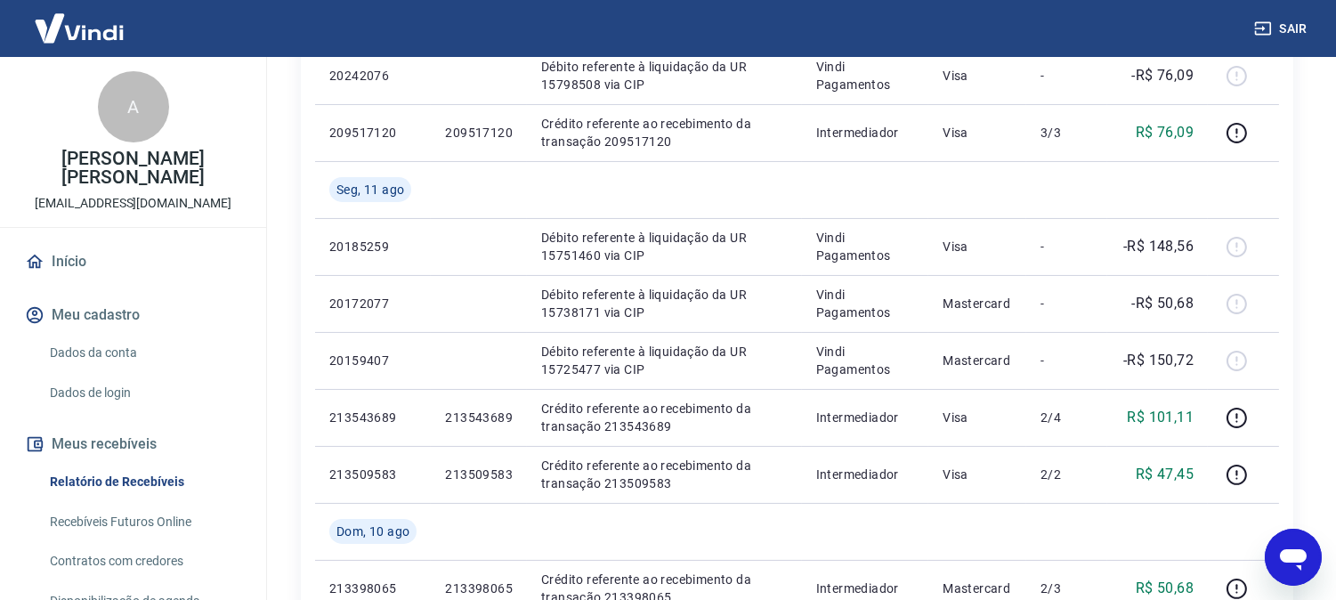
scroll to position [395, 0]
